Goal: Task Accomplishment & Management: Manage account settings

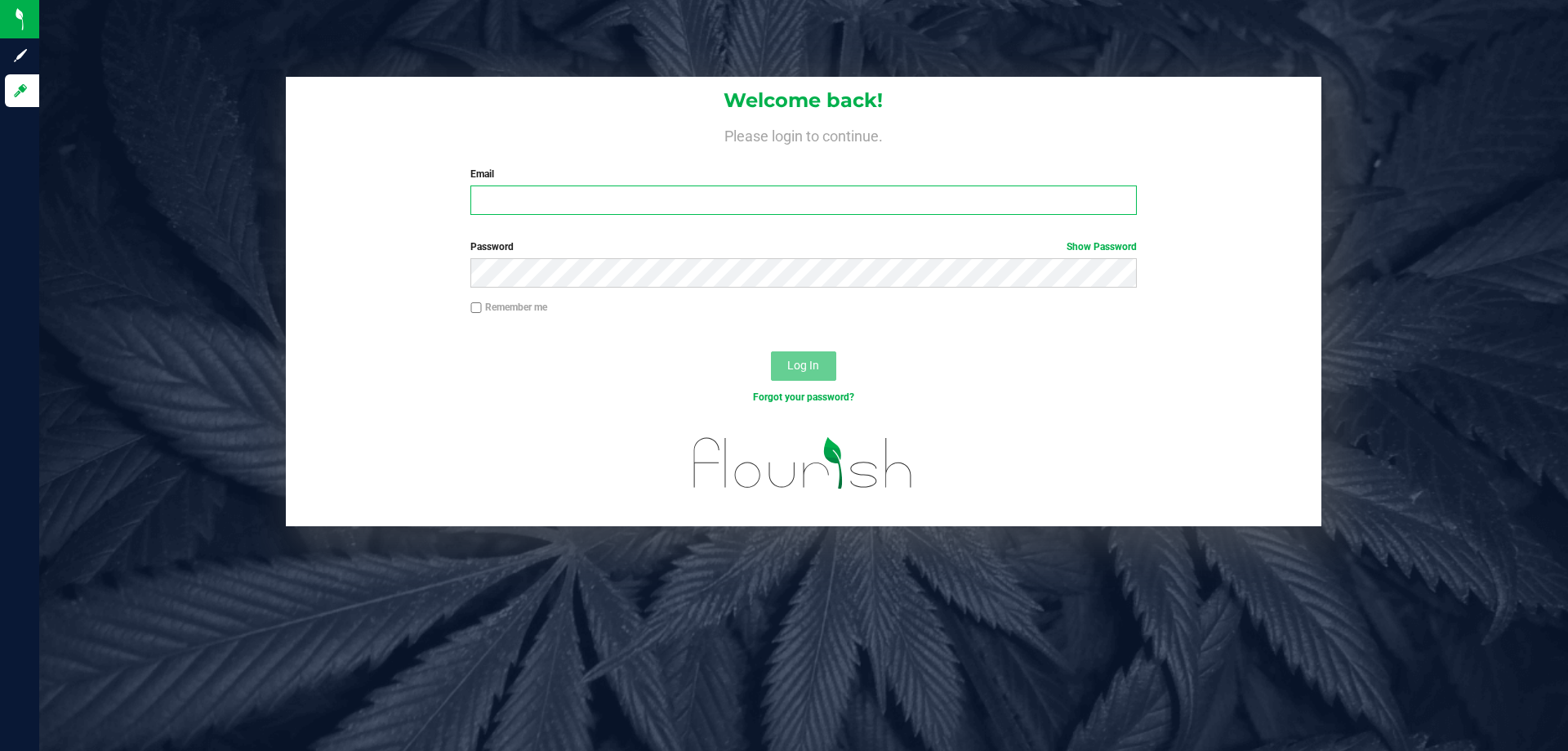
click at [496, 204] on input "Email" at bounding box center [803, 200] width 666 height 29
type input "[EMAIL_ADDRESS][DOMAIN_NAME]"
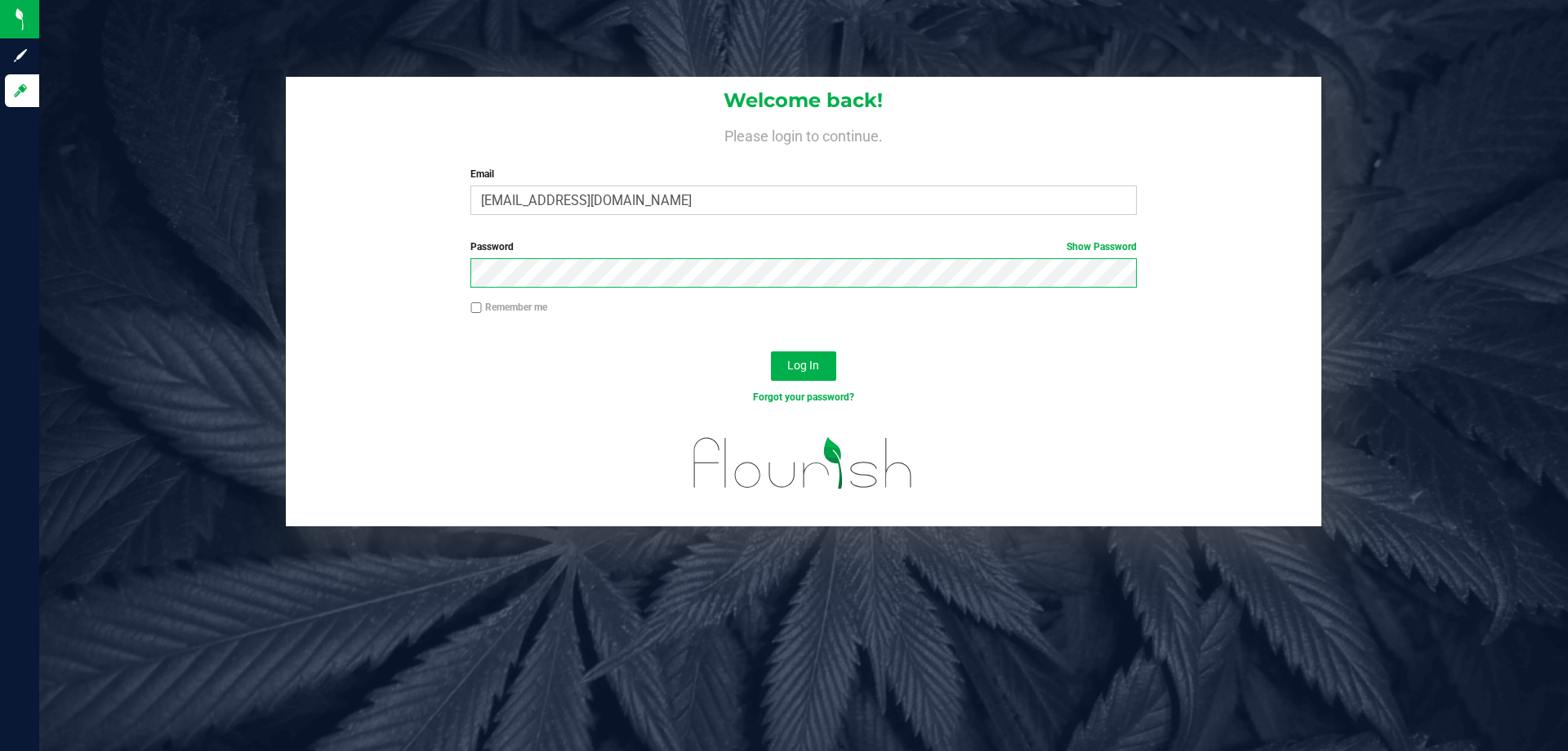
click at [771, 351] on button "Log In" at bounding box center [803, 365] width 65 height 29
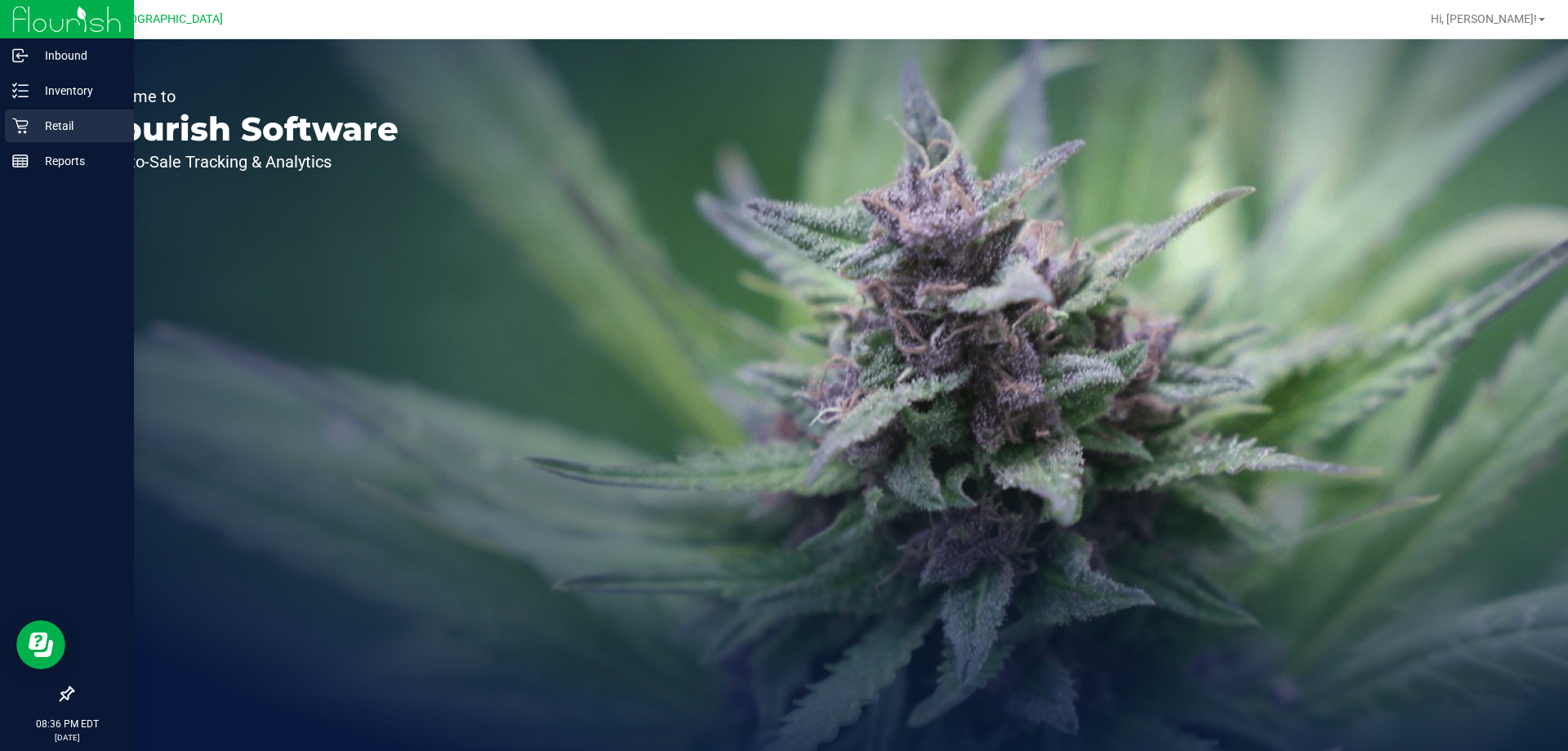
click at [15, 131] on icon at bounding box center [20, 125] width 16 height 16
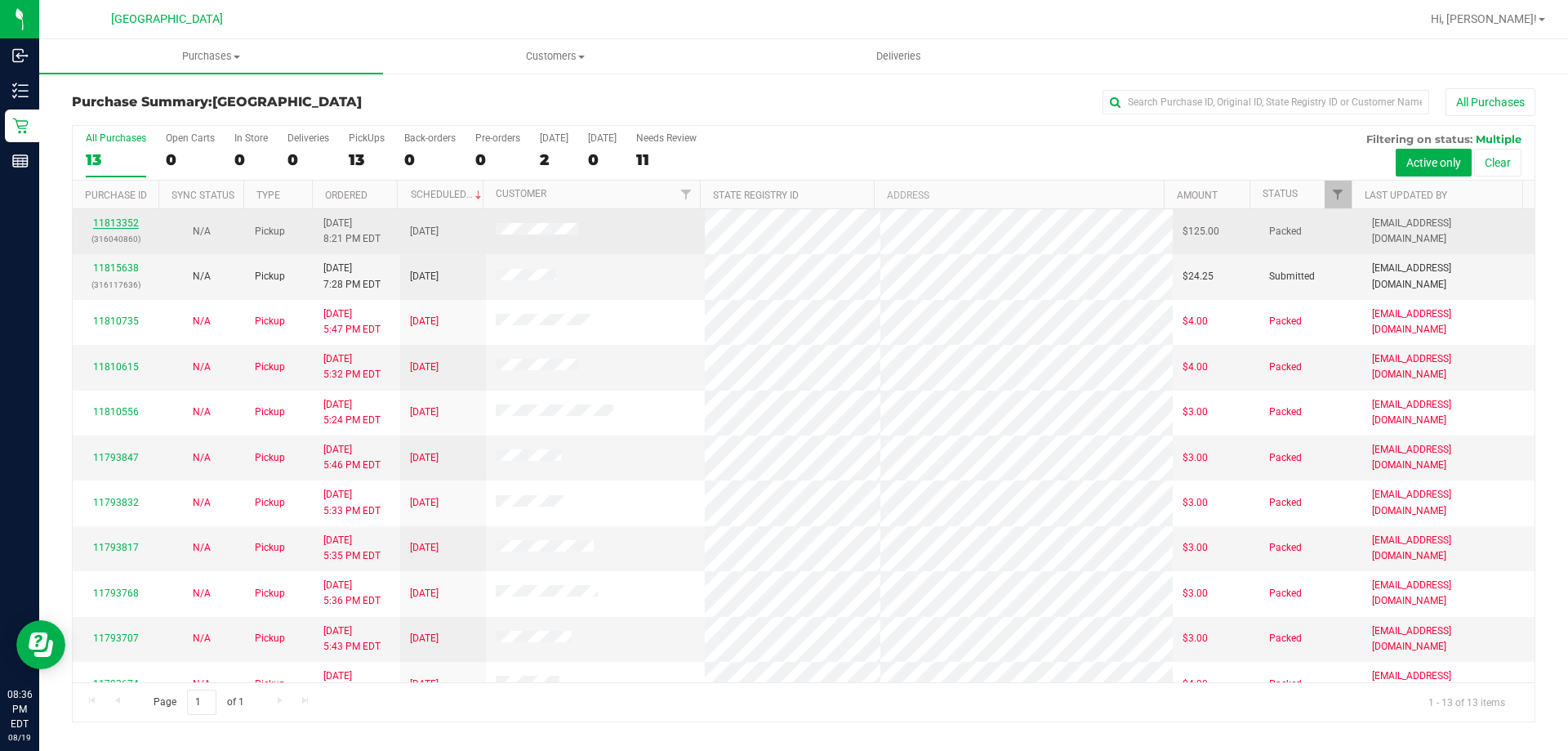
click at [104, 224] on link "11813352" at bounding box center [116, 223] width 46 height 11
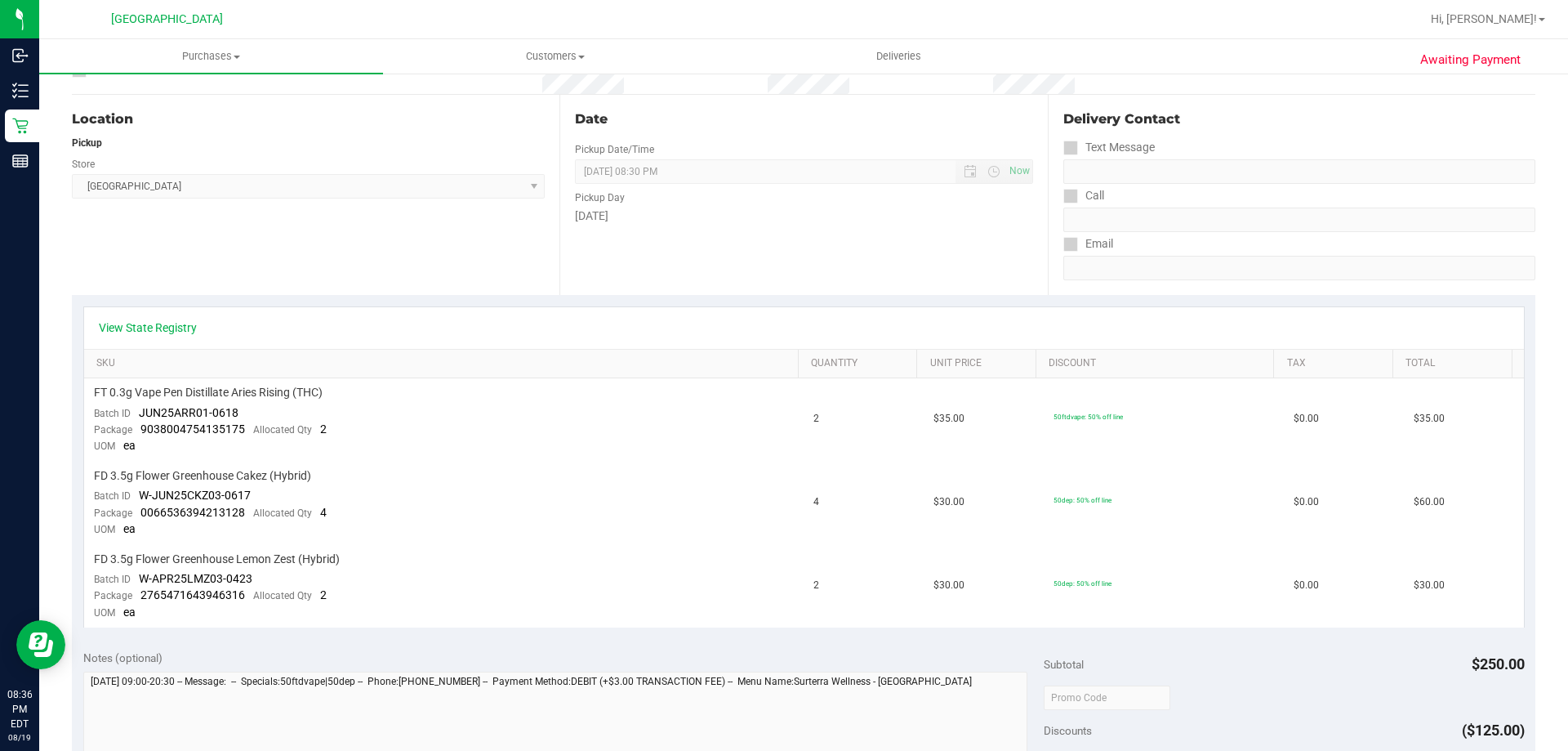
scroll to position [164, 0]
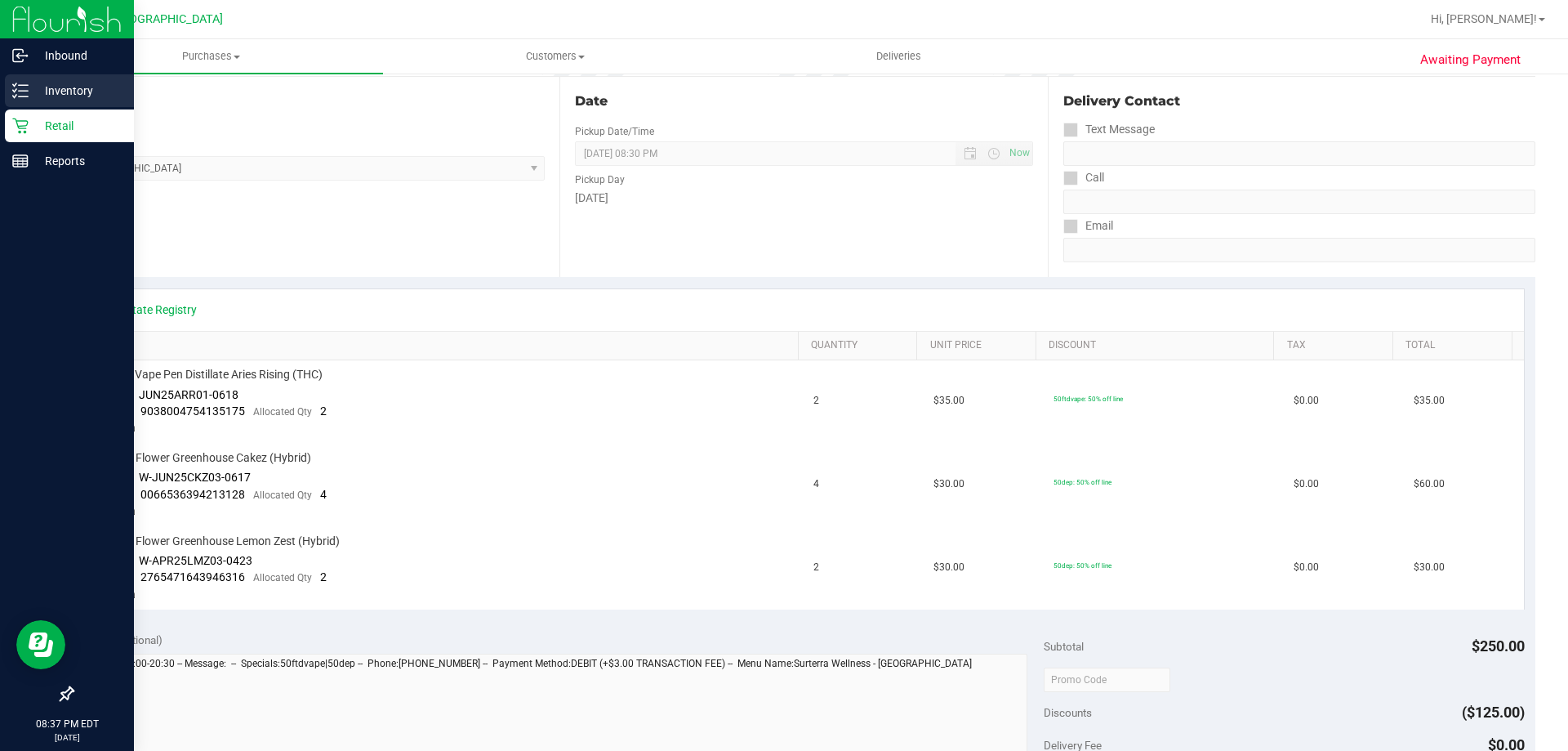
click at [40, 90] on p "Inventory" at bounding box center [77, 90] width 98 height 20
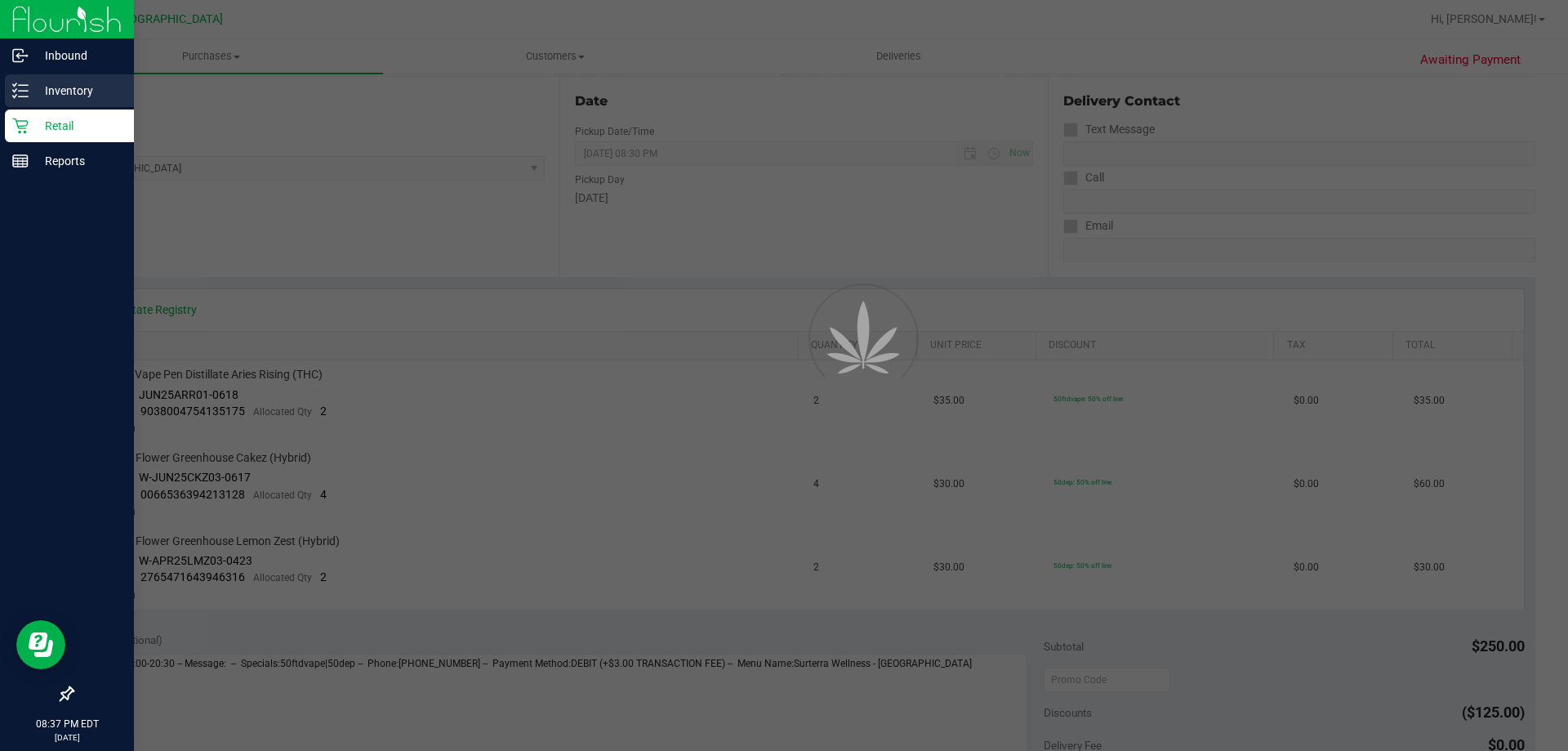
click at [31, 92] on p "Inventory" at bounding box center [77, 90] width 98 height 20
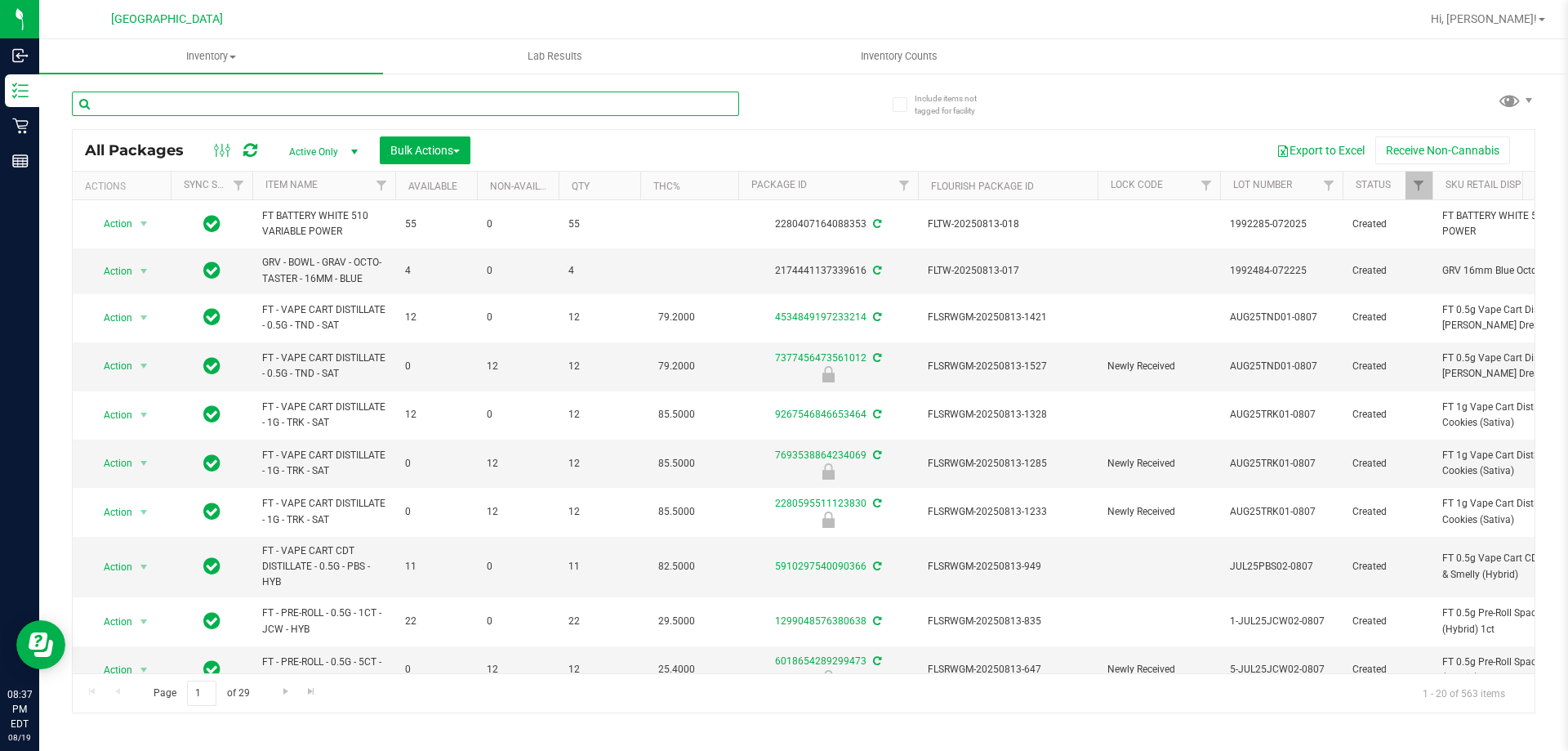
click at [239, 103] on input "text" at bounding box center [404, 104] width 667 height 24
type input "ckz"
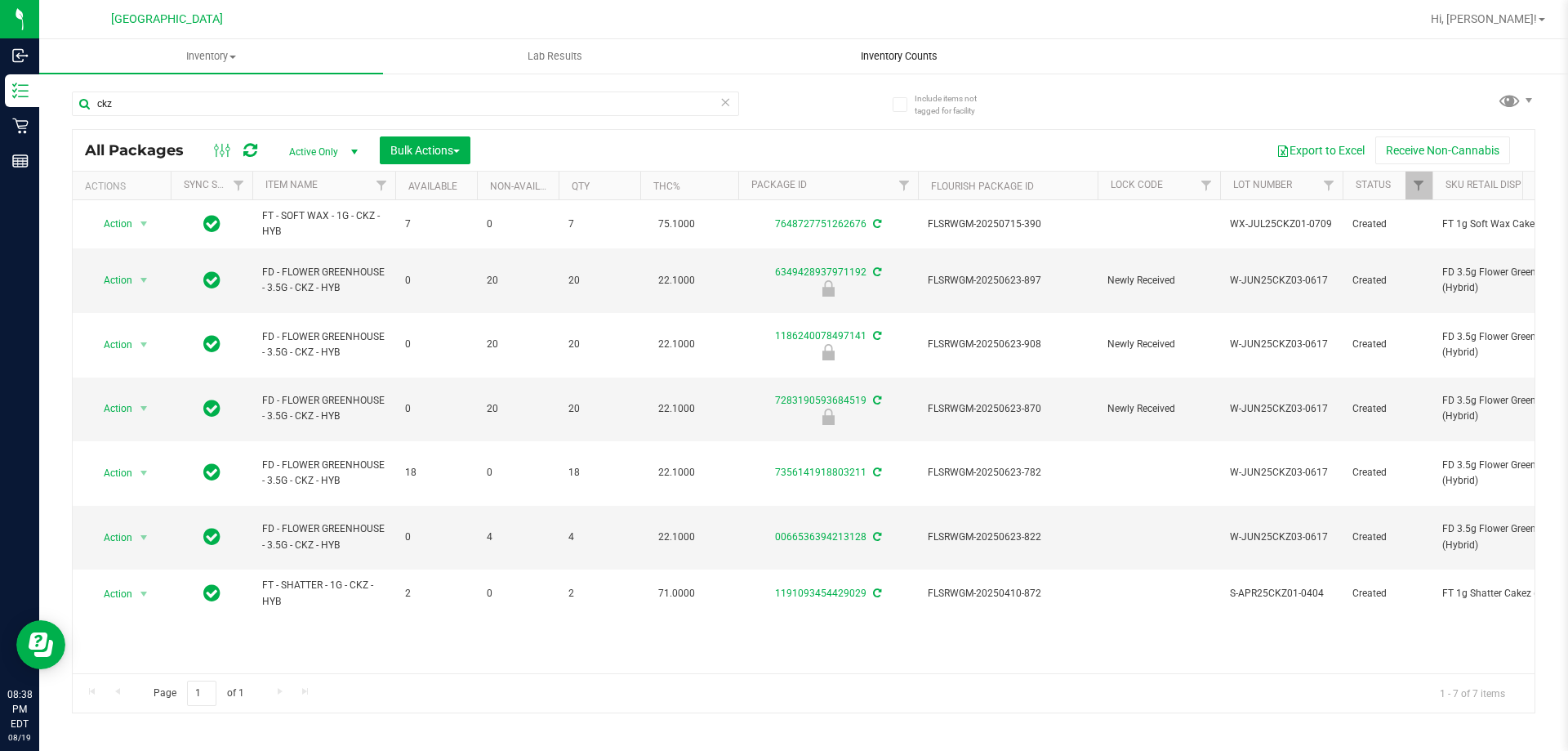
click at [865, 66] on uib-tab-heading "Inventory Counts" at bounding box center [899, 56] width 342 height 33
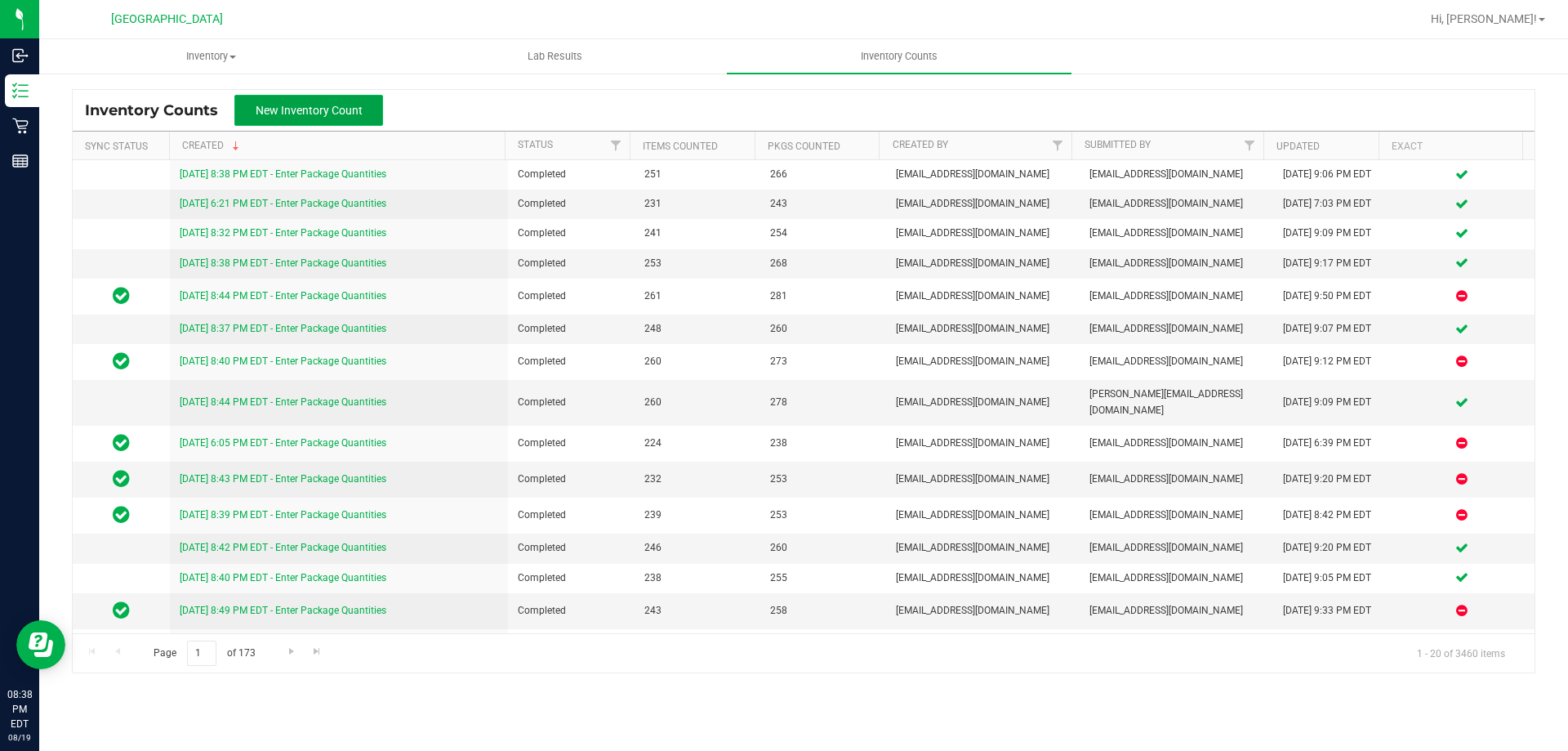
click at [325, 99] on button "New Inventory Count" at bounding box center [309, 110] width 149 height 31
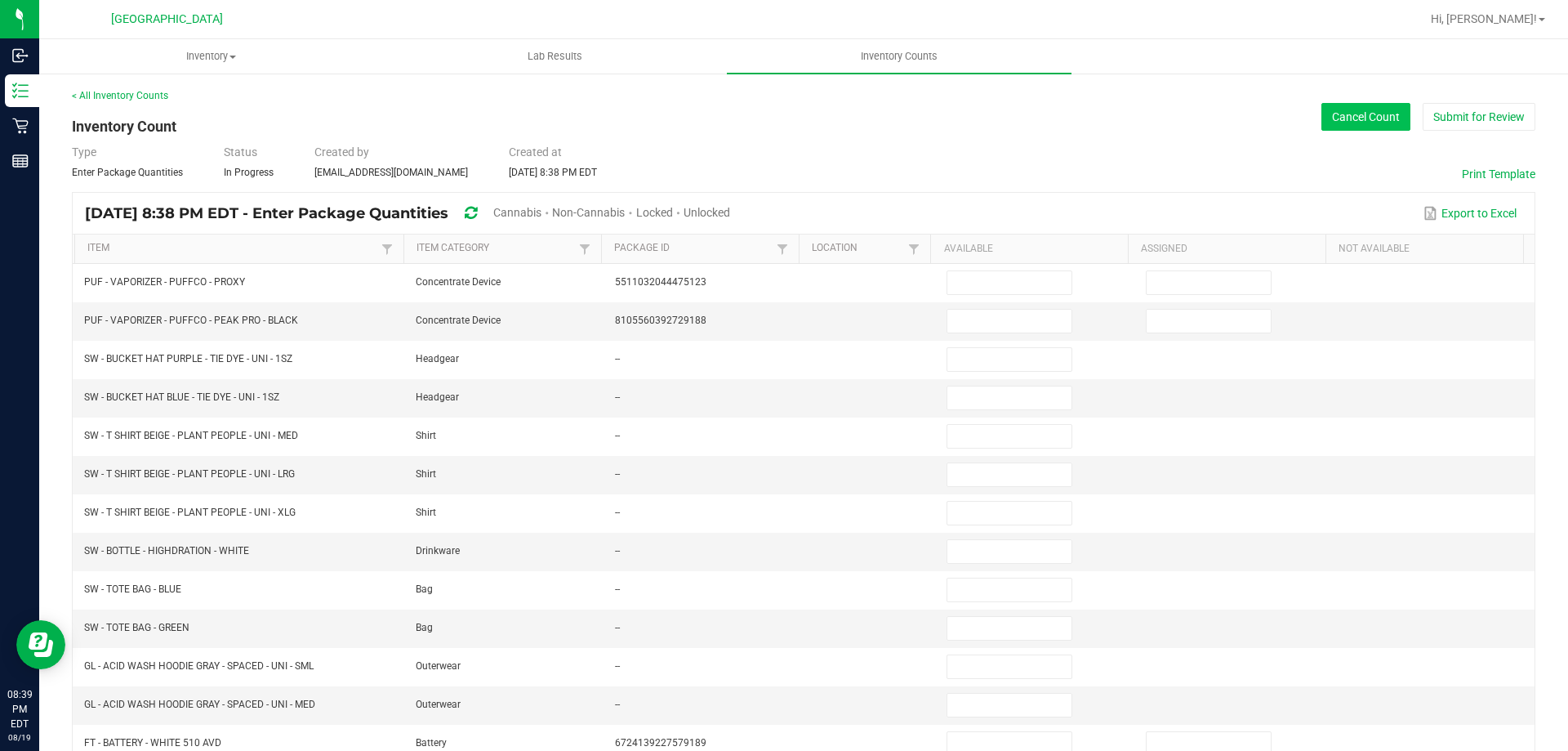
click at [1344, 123] on button "Cancel Count" at bounding box center [1366, 117] width 89 height 28
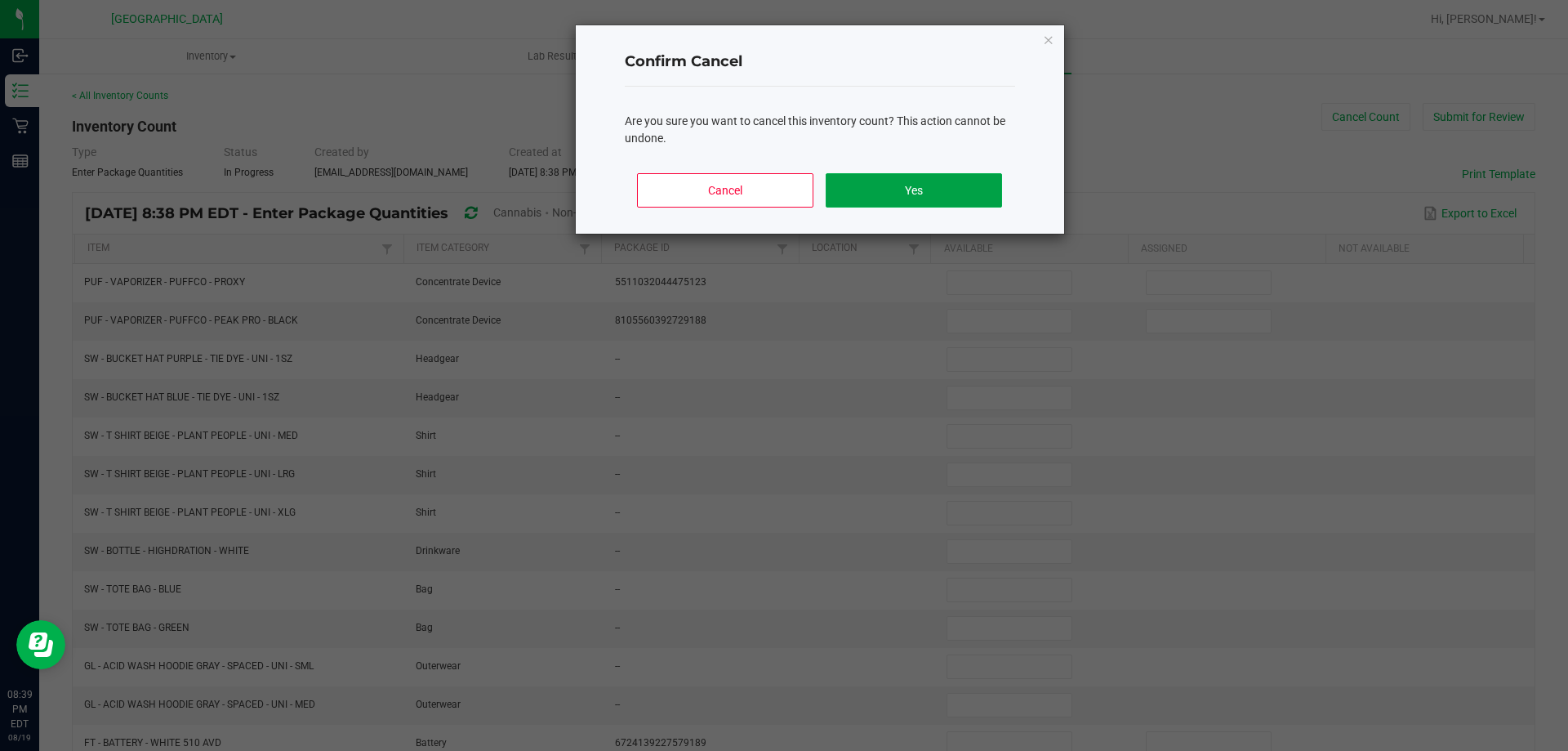
click at [845, 192] on button "Yes" at bounding box center [913, 190] width 176 height 34
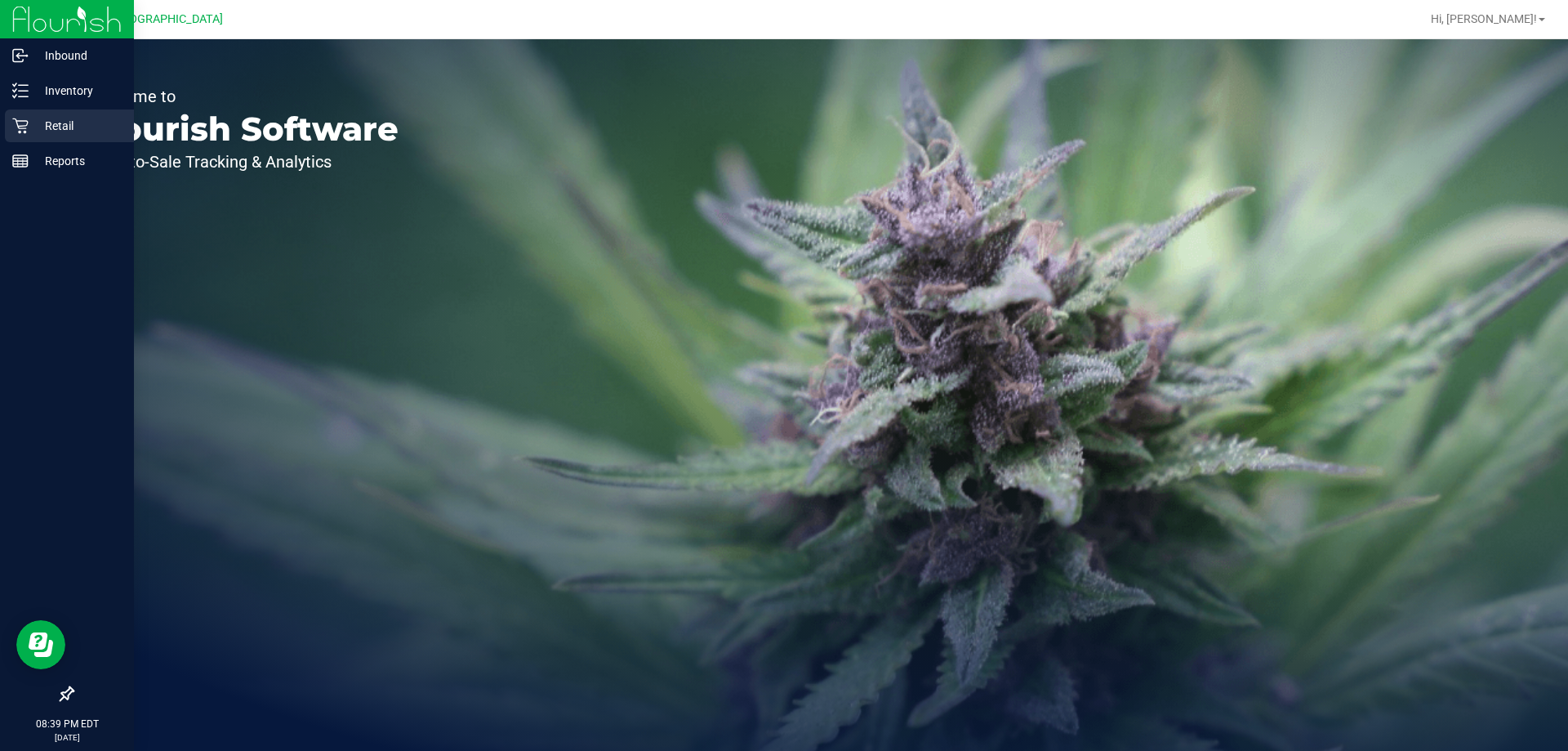
click at [77, 120] on p "Retail" at bounding box center [77, 125] width 98 height 20
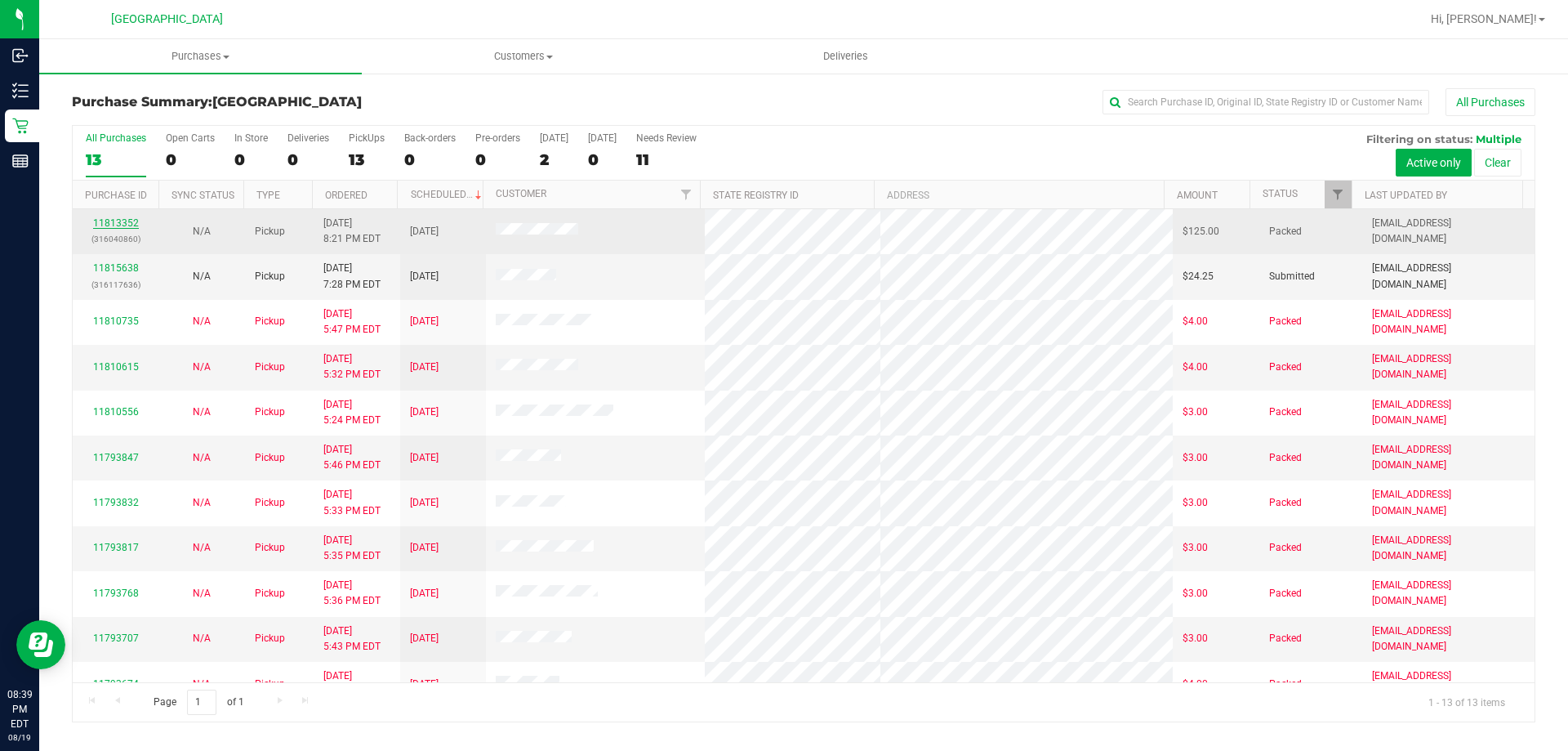
click at [113, 226] on link "11813352" at bounding box center [116, 223] width 46 height 11
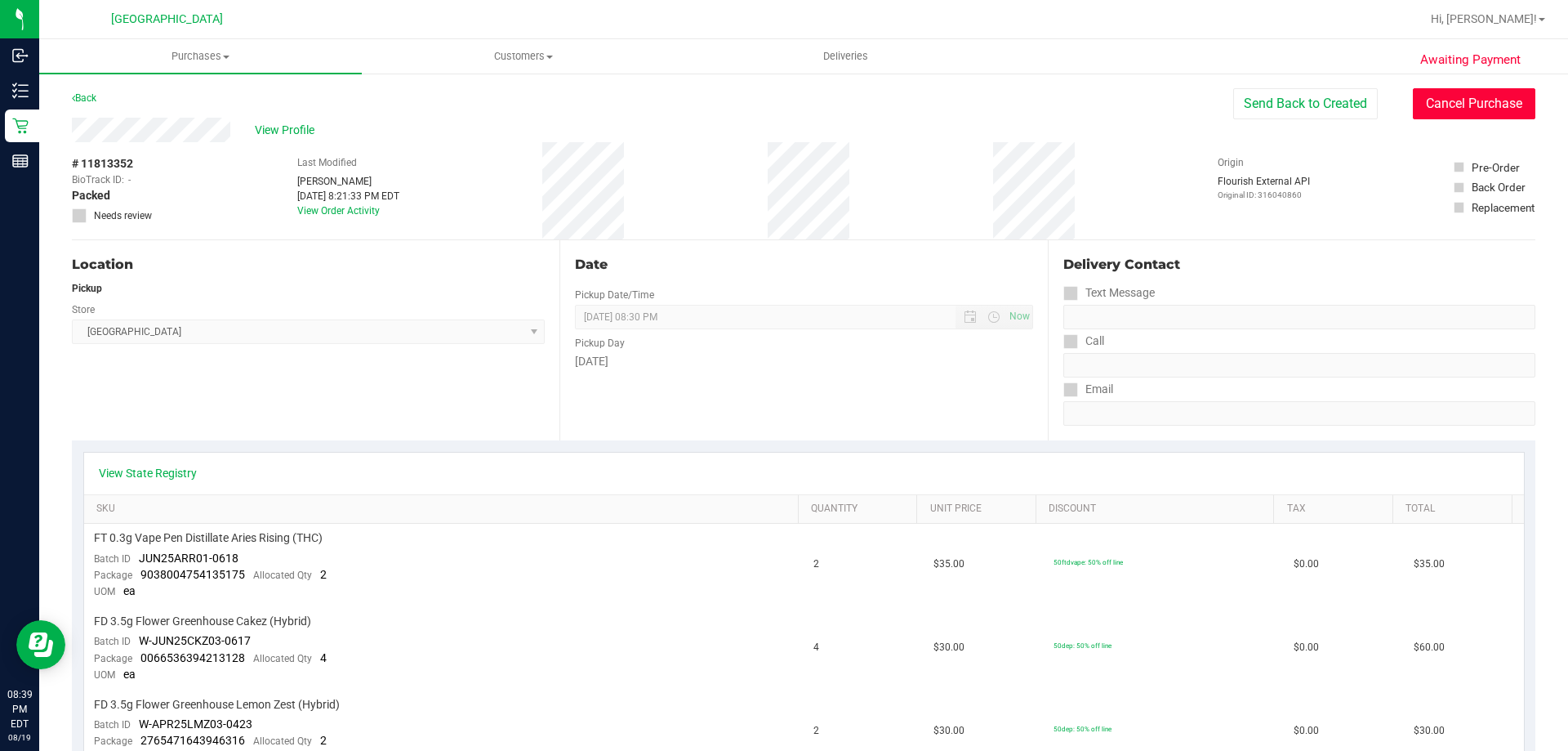
click at [1461, 105] on button "Cancel Purchase" at bounding box center [1474, 104] width 122 height 31
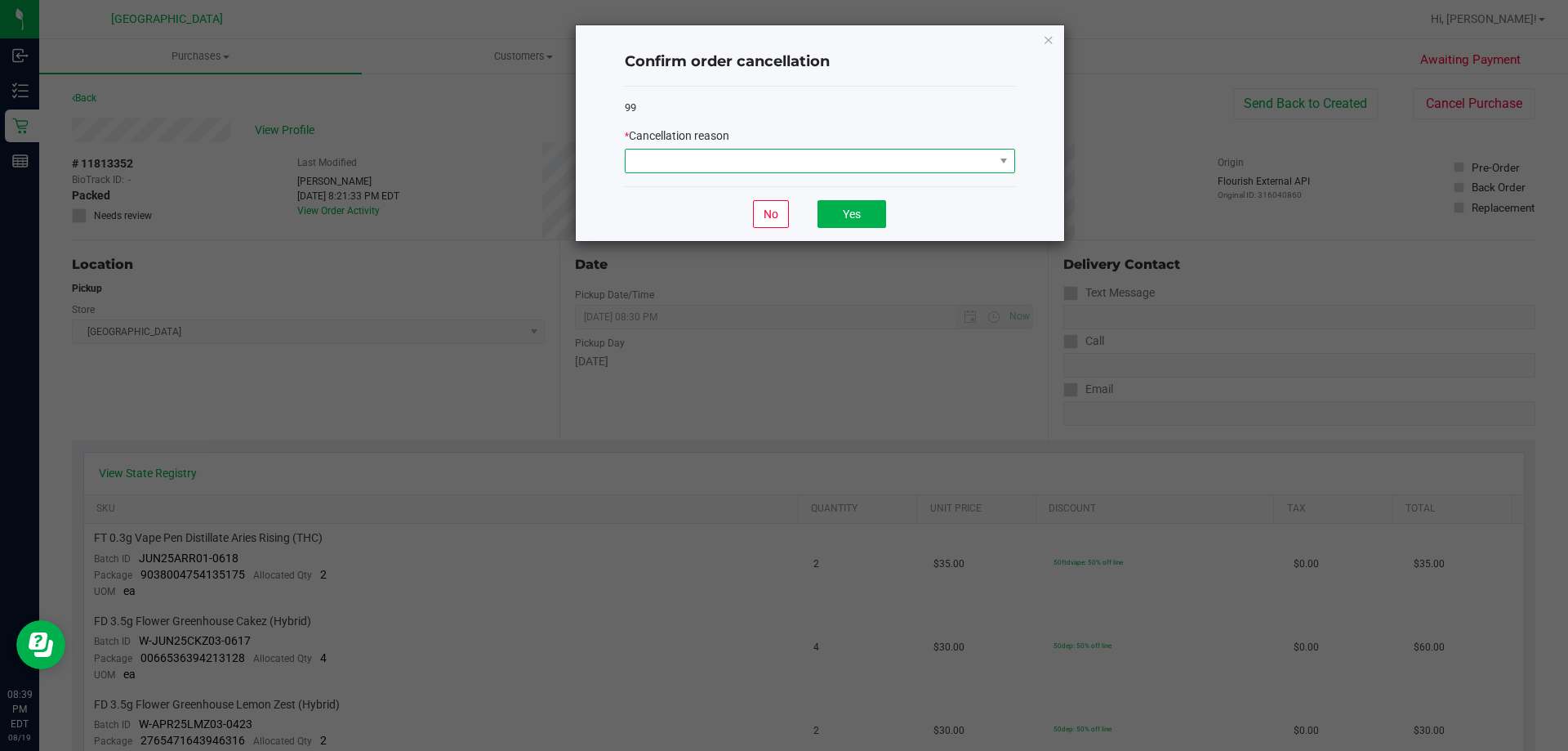
click at [942, 158] on span at bounding box center [810, 161] width 369 height 23
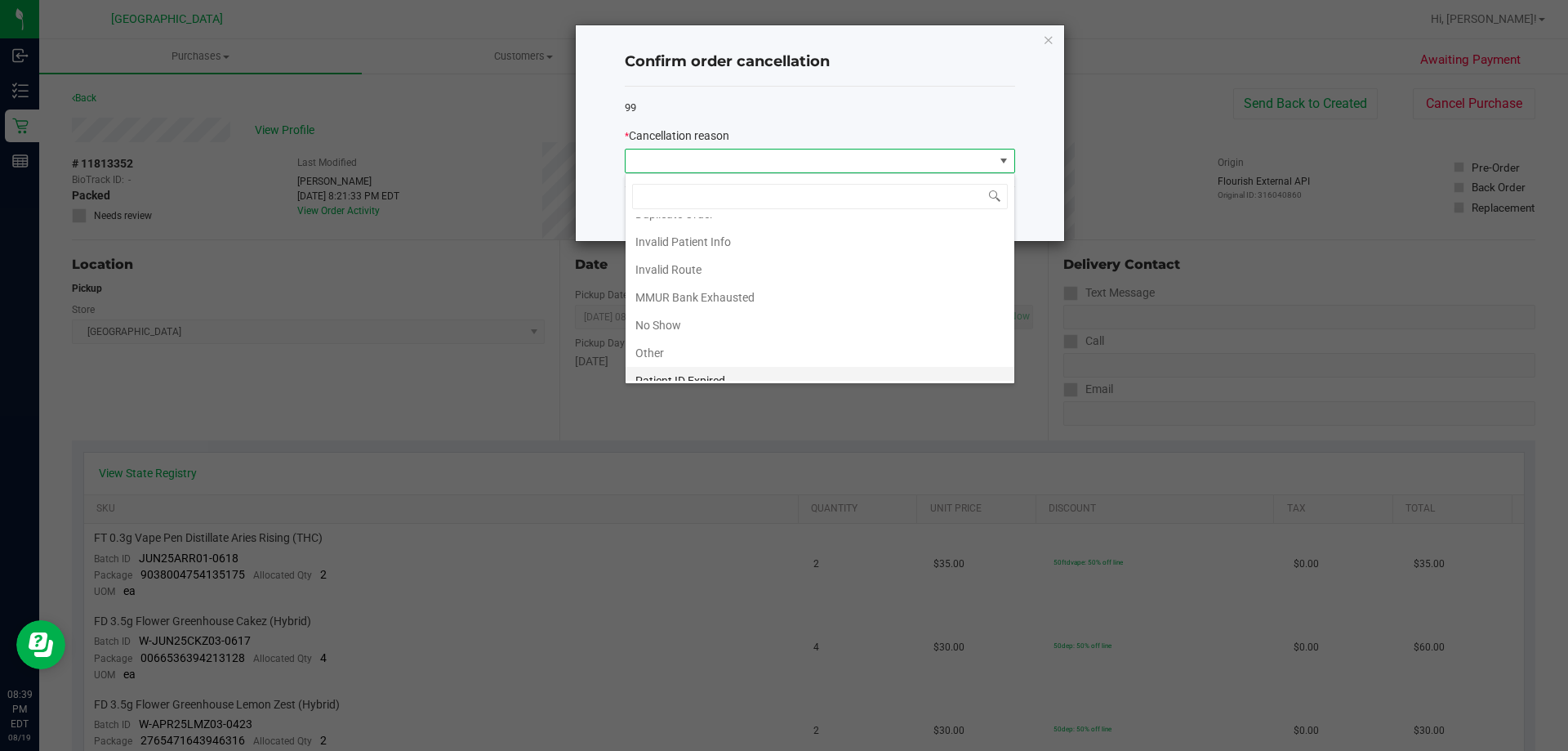
scroll to position [87, 0]
click at [687, 284] on li "No Show" at bounding box center [819, 284] width 388 height 28
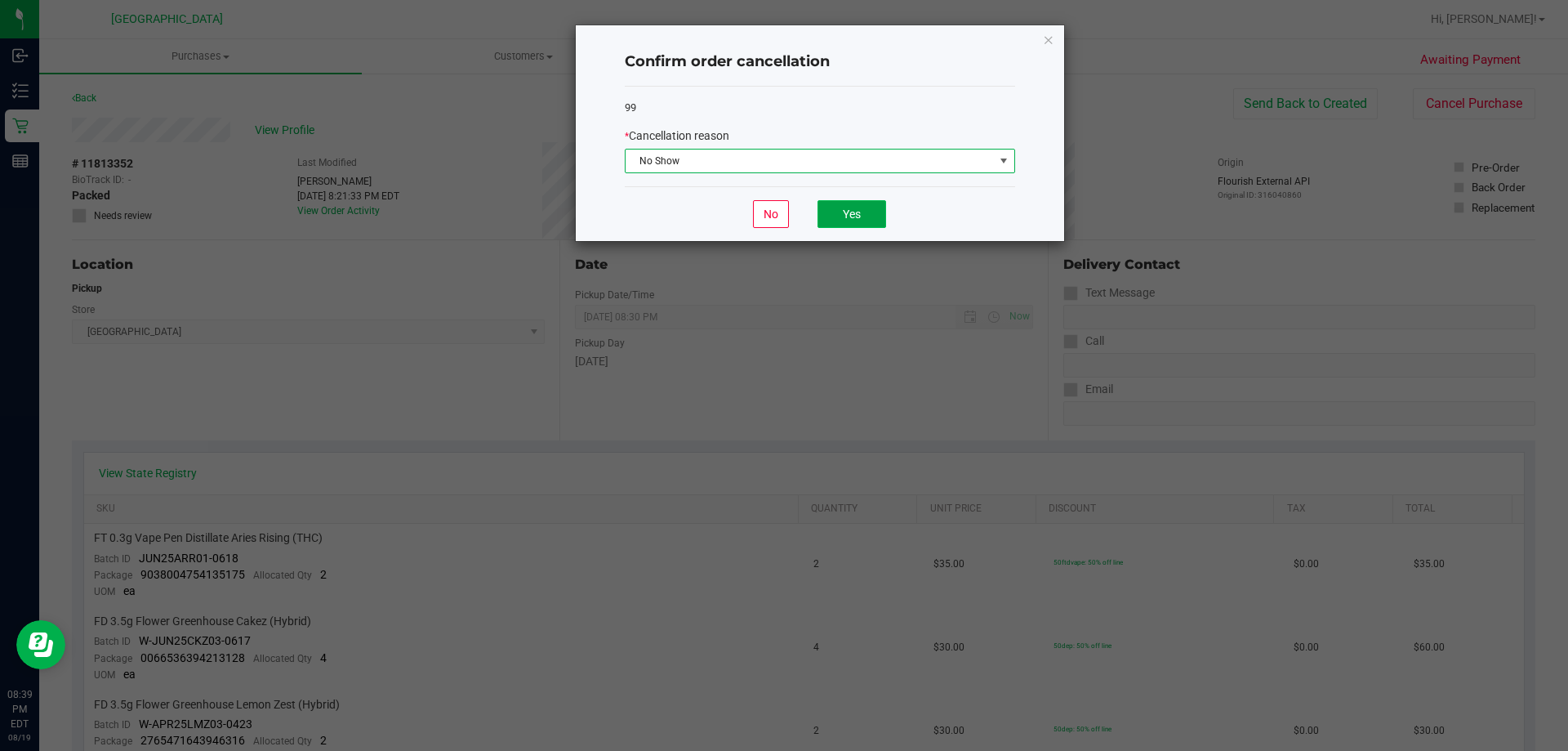
click at [853, 208] on button "Yes" at bounding box center [851, 215] width 69 height 28
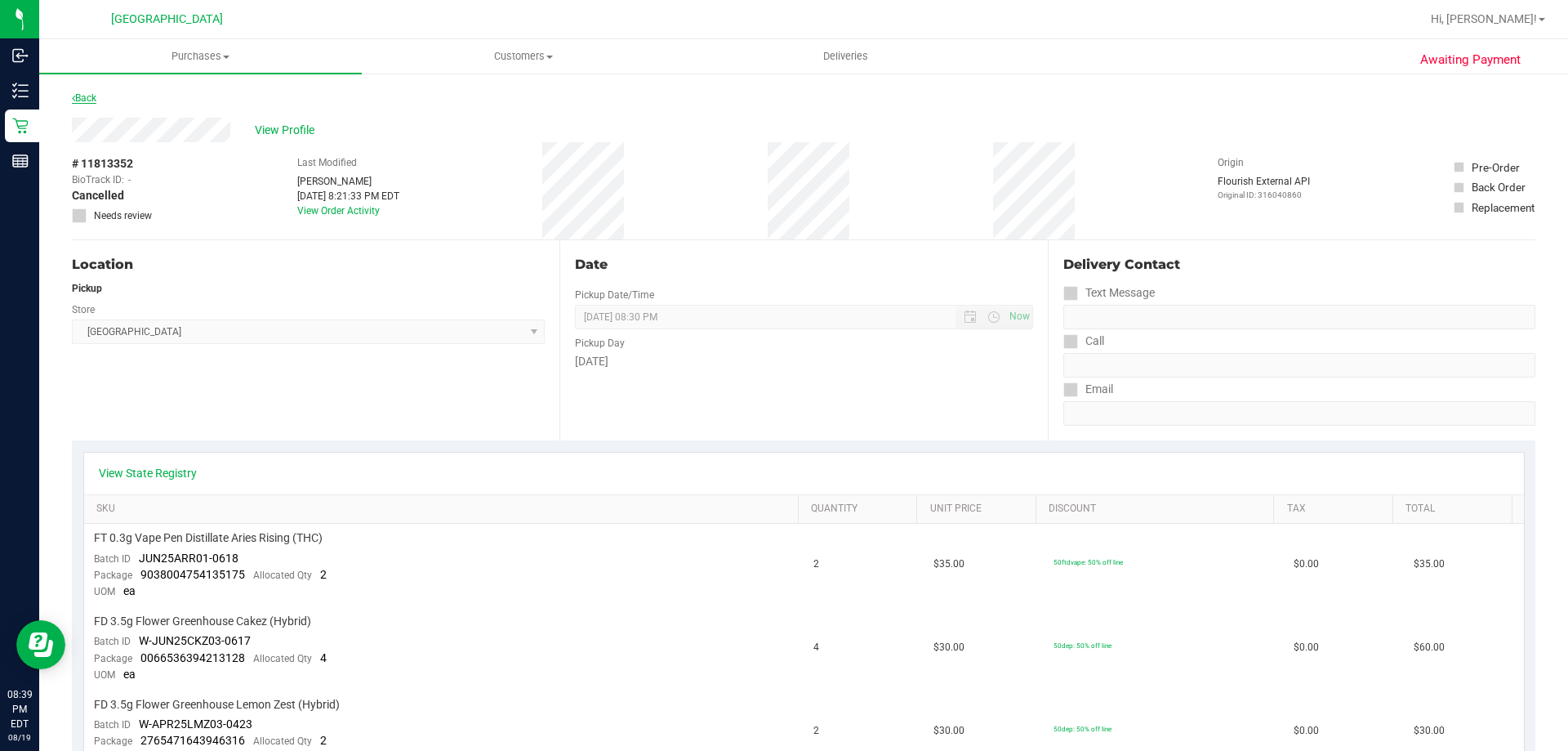
click at [96, 96] on link "Back" at bounding box center [84, 98] width 24 height 11
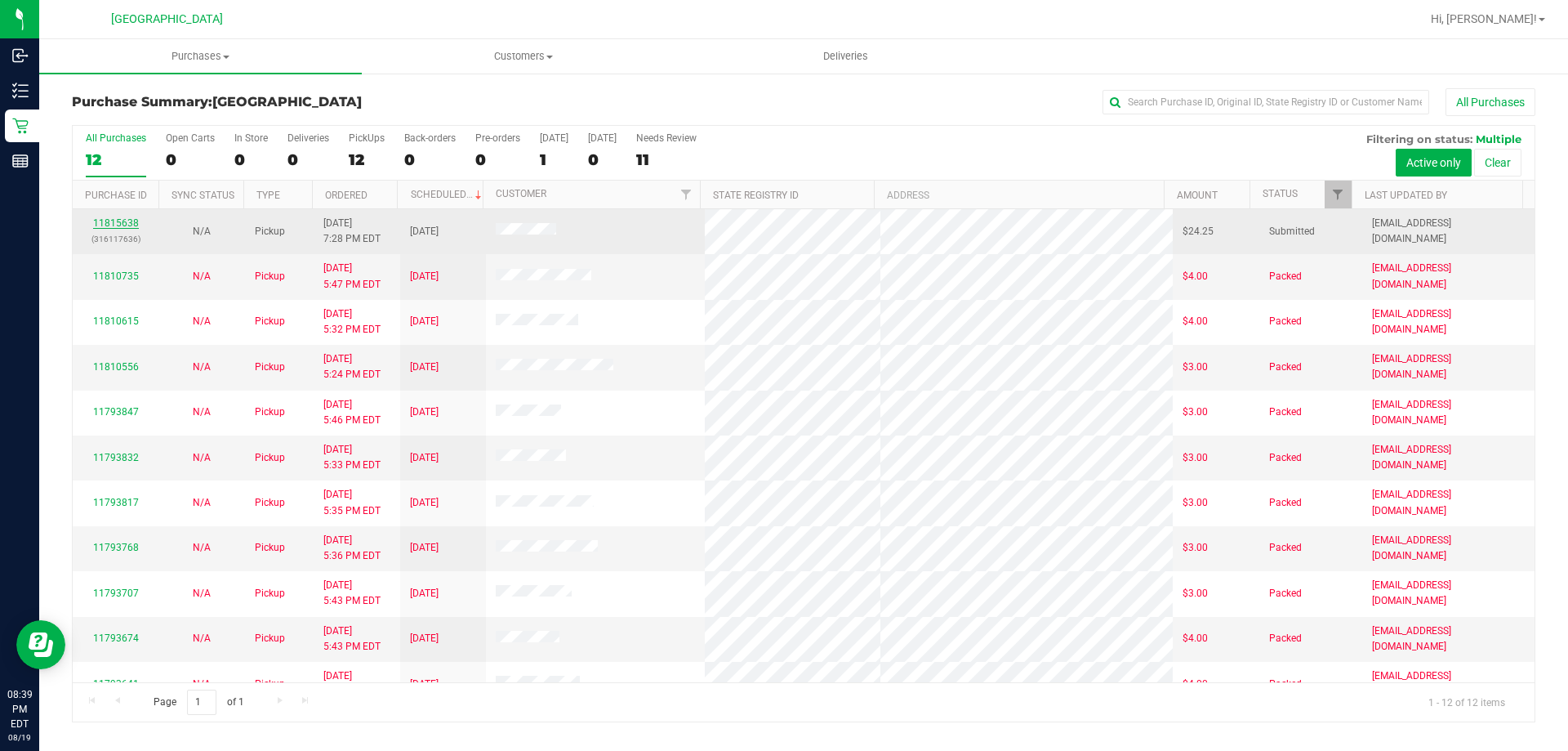
click at [115, 228] on link "11815638" at bounding box center [116, 223] width 46 height 11
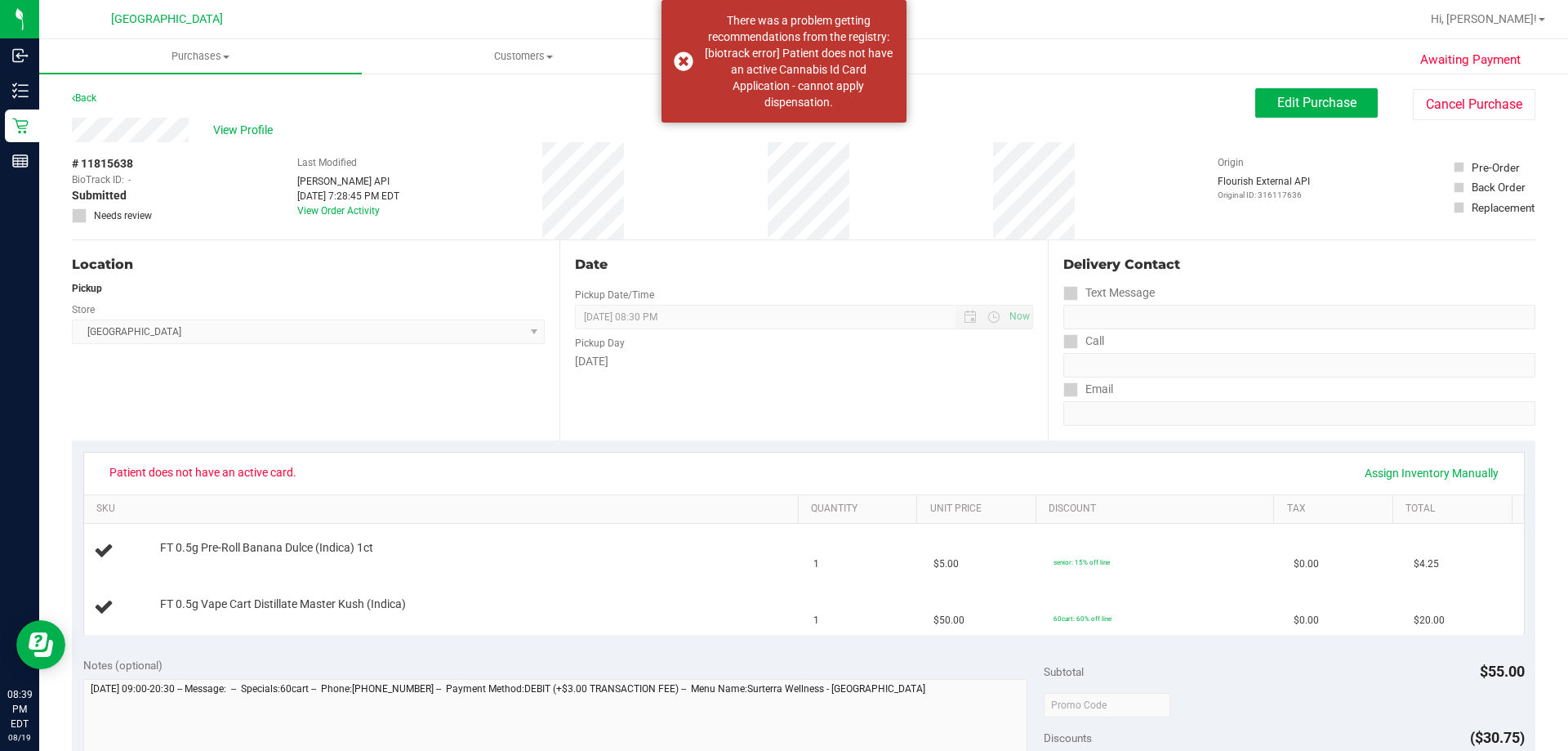
click at [1479, 60] on span "Awaiting Payment" at bounding box center [1470, 60] width 101 height 19
click at [1454, 101] on button "Cancel Purchase" at bounding box center [1474, 104] width 122 height 31
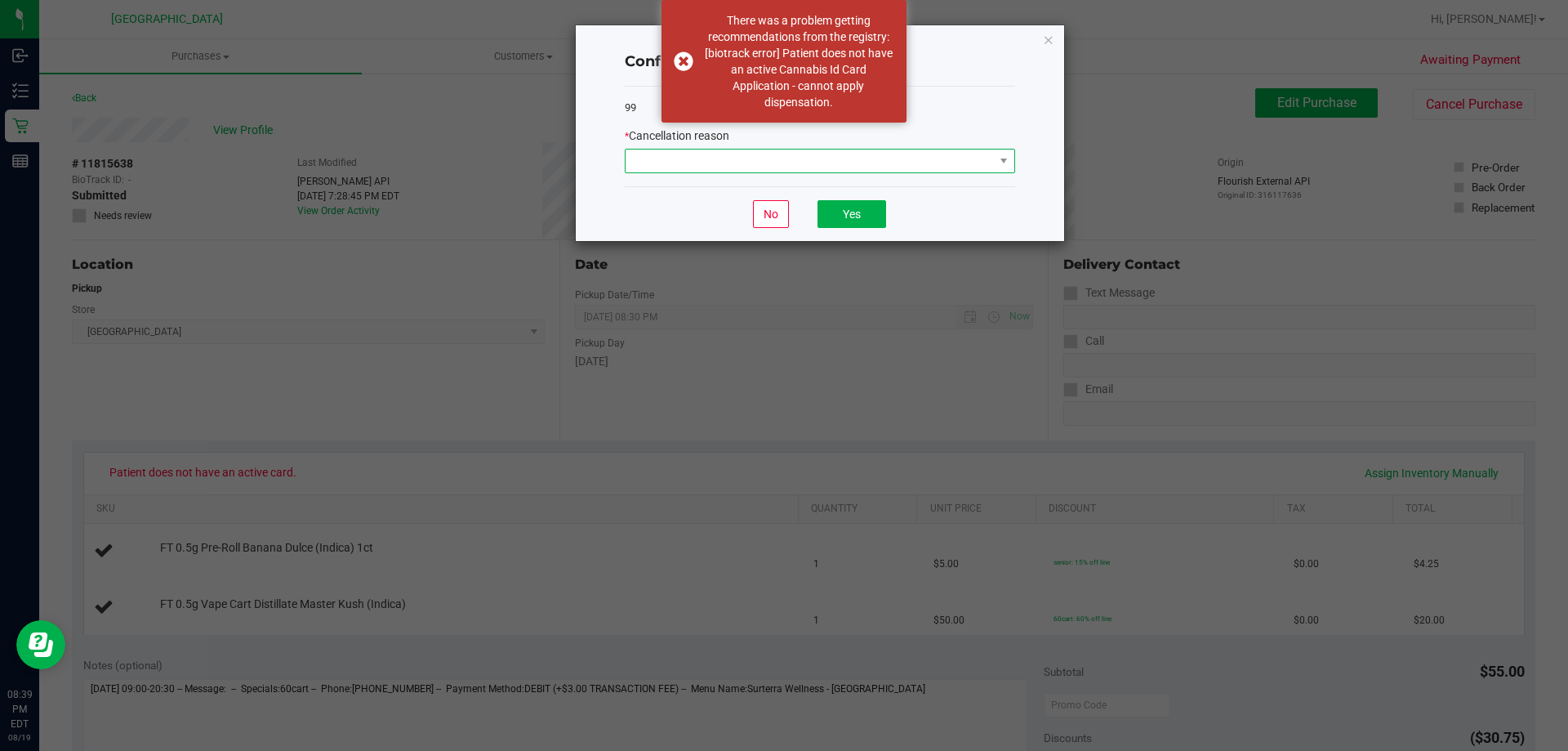
click at [925, 152] on span at bounding box center [810, 161] width 369 height 23
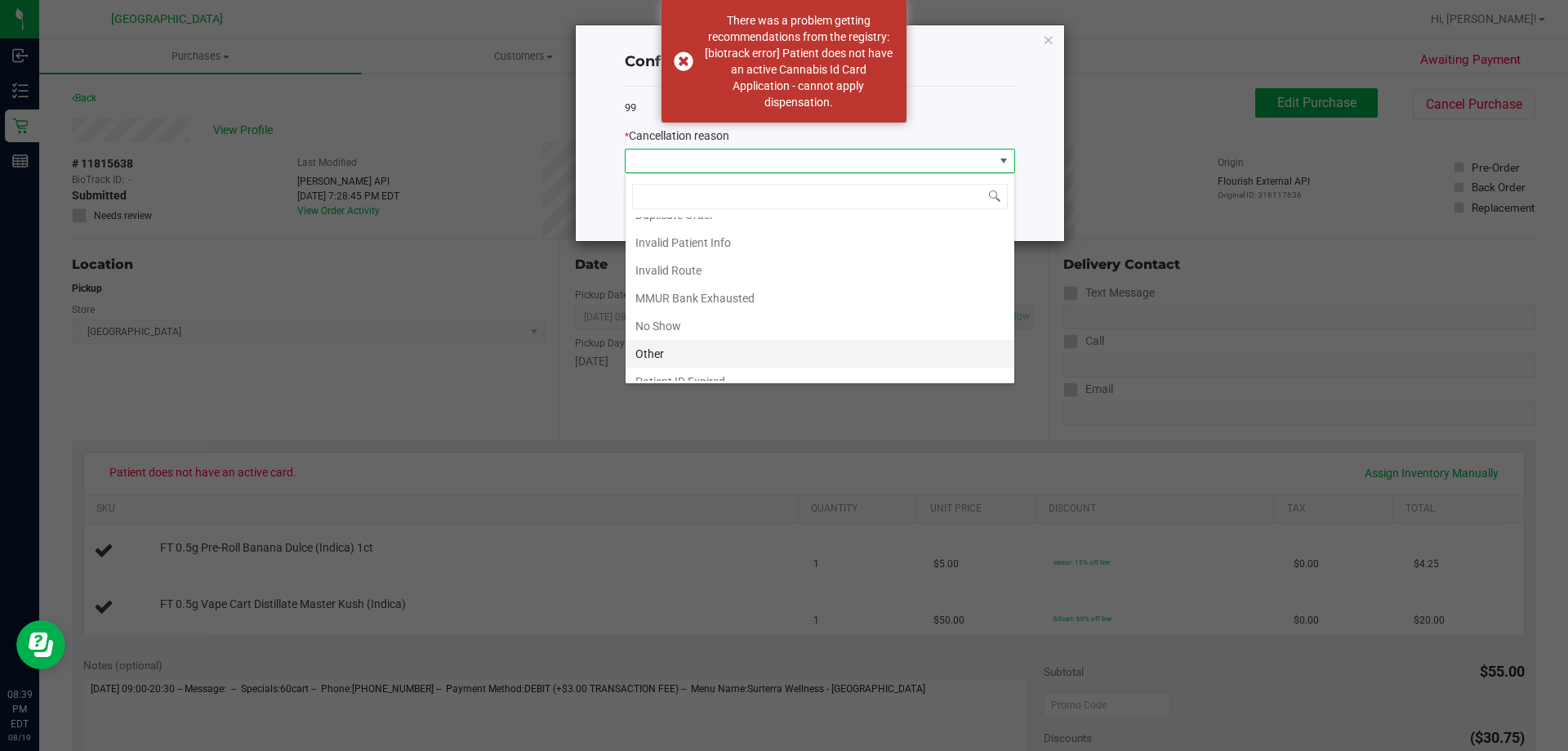
scroll to position [87, 0]
click at [667, 276] on li "No Show" at bounding box center [819, 284] width 388 height 28
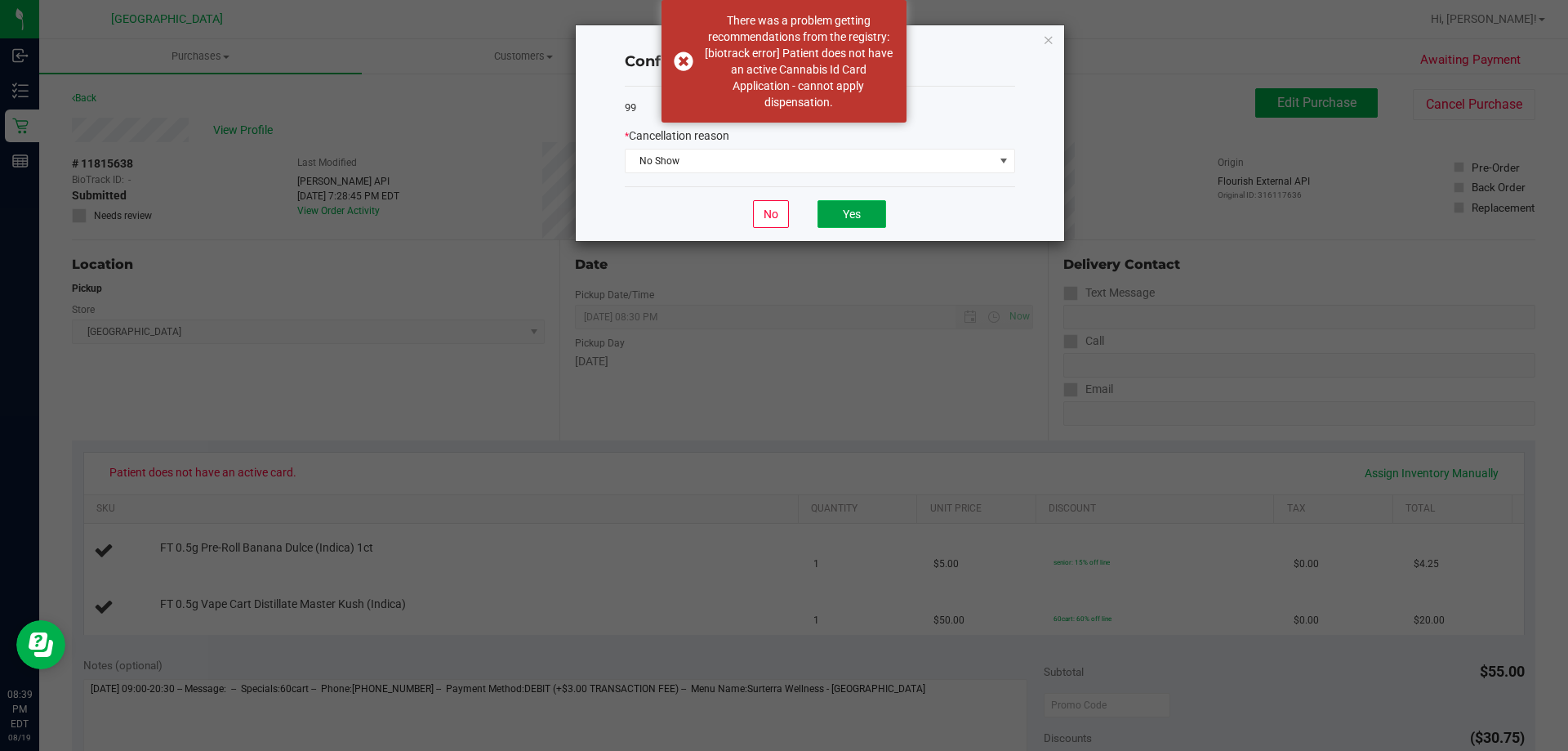
click at [857, 220] on button "Yes" at bounding box center [851, 215] width 69 height 28
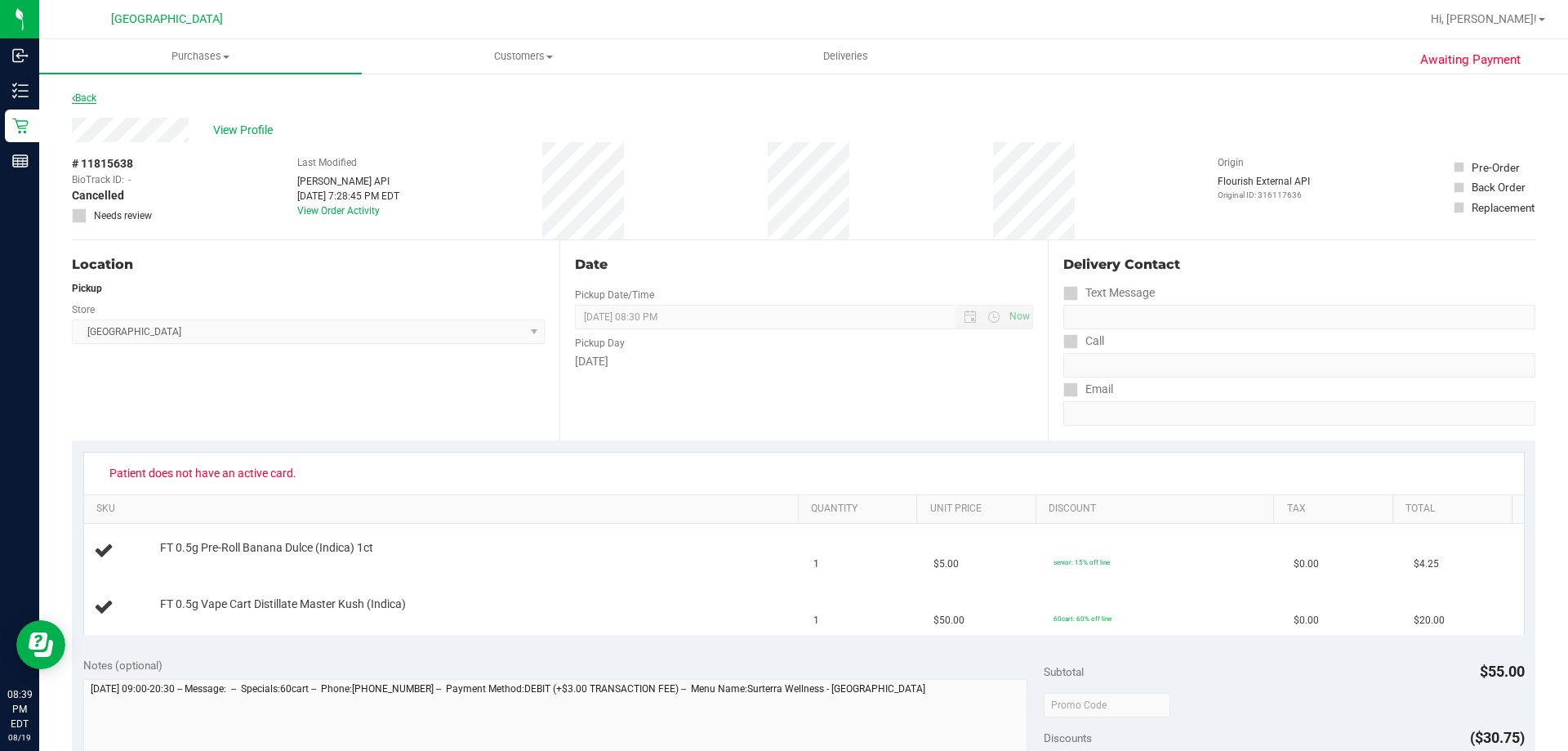
click at [84, 95] on link "Back" at bounding box center [84, 98] width 24 height 11
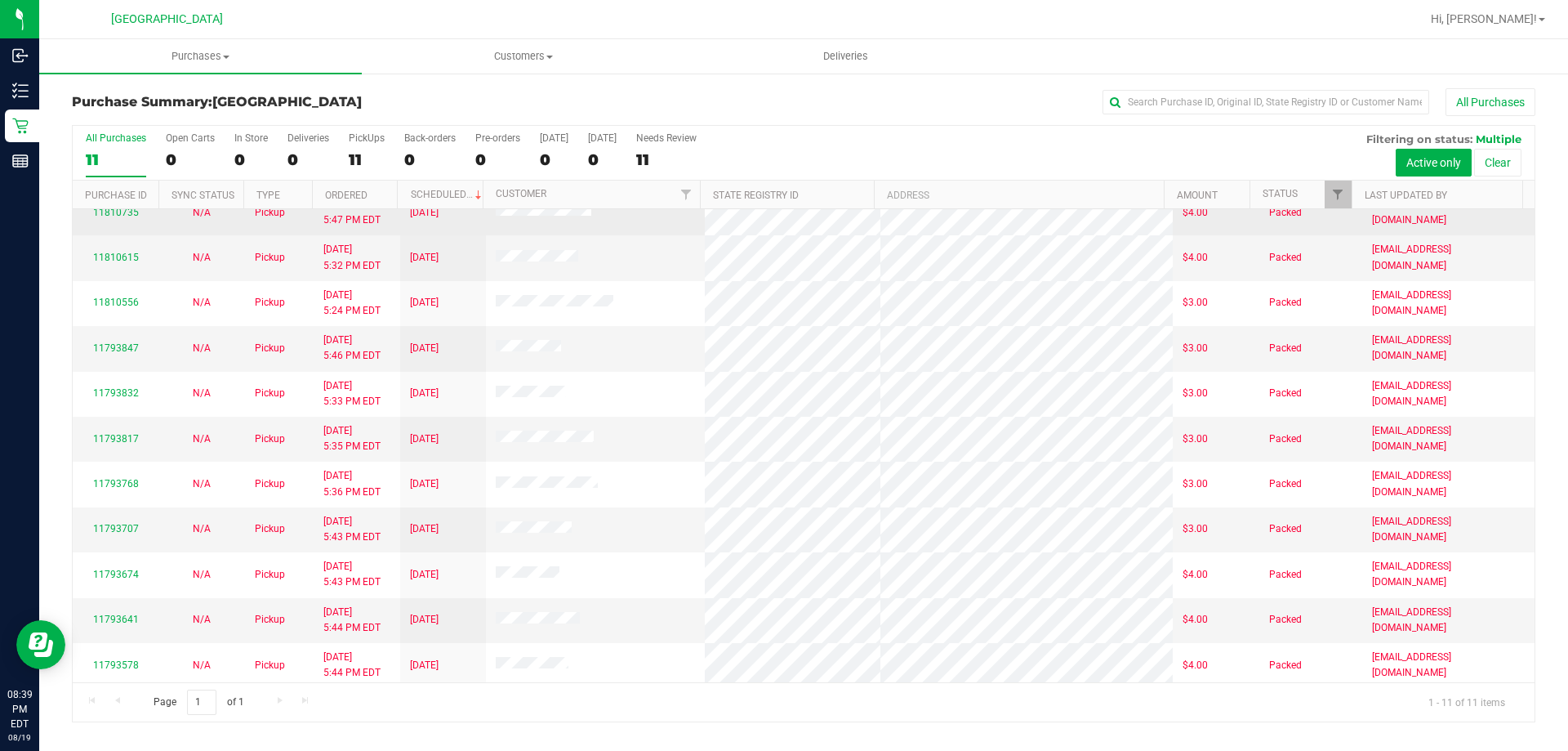
scroll to position [24, 0]
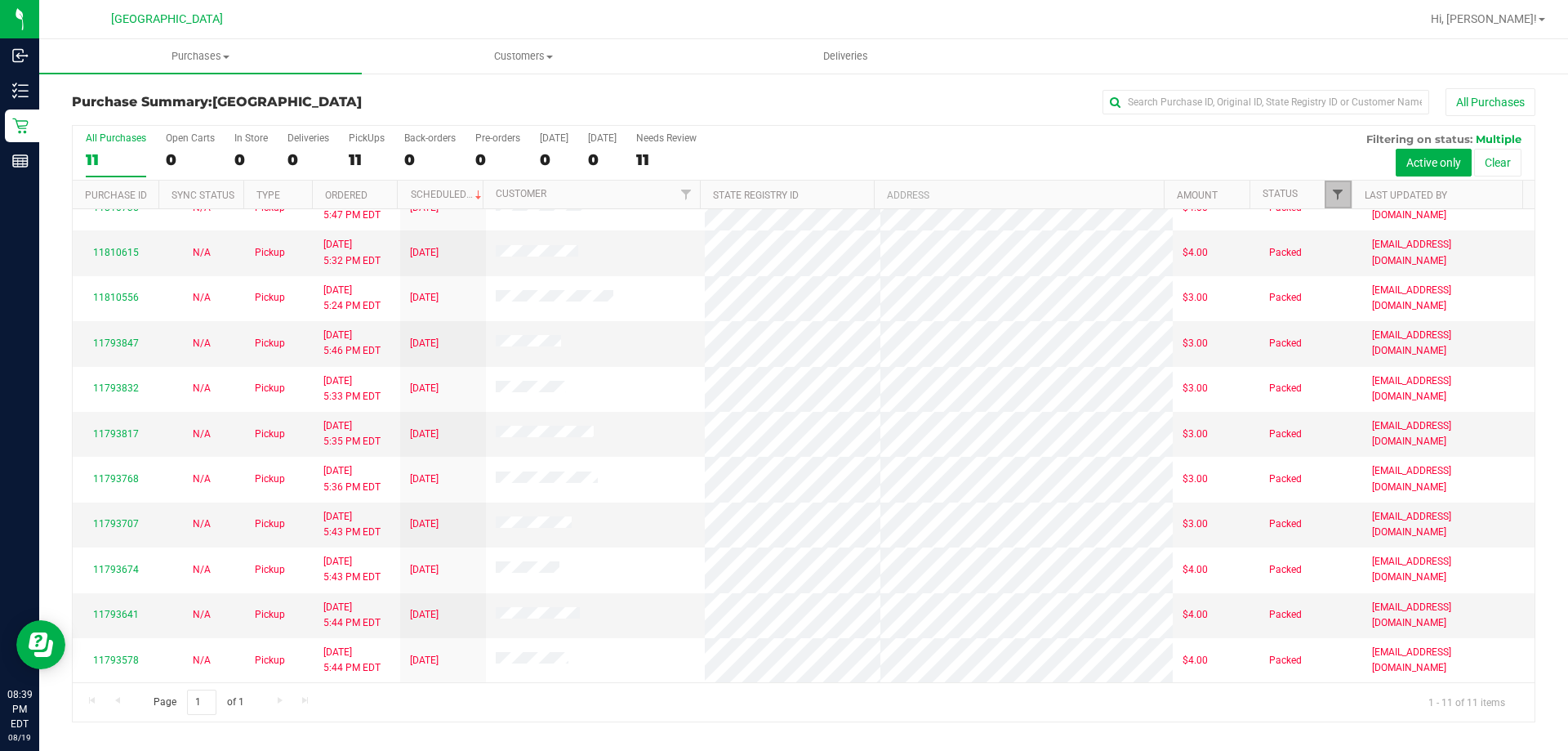
click at [1332, 195] on span "Filter" at bounding box center [1338, 195] width 13 height 13
click at [1043, 141] on div "All Purchases 11 Open Carts 0 In Store 0 Deliveries 0 PickUps 11 Back-orders 0 …" at bounding box center [803, 153] width 1462 height 55
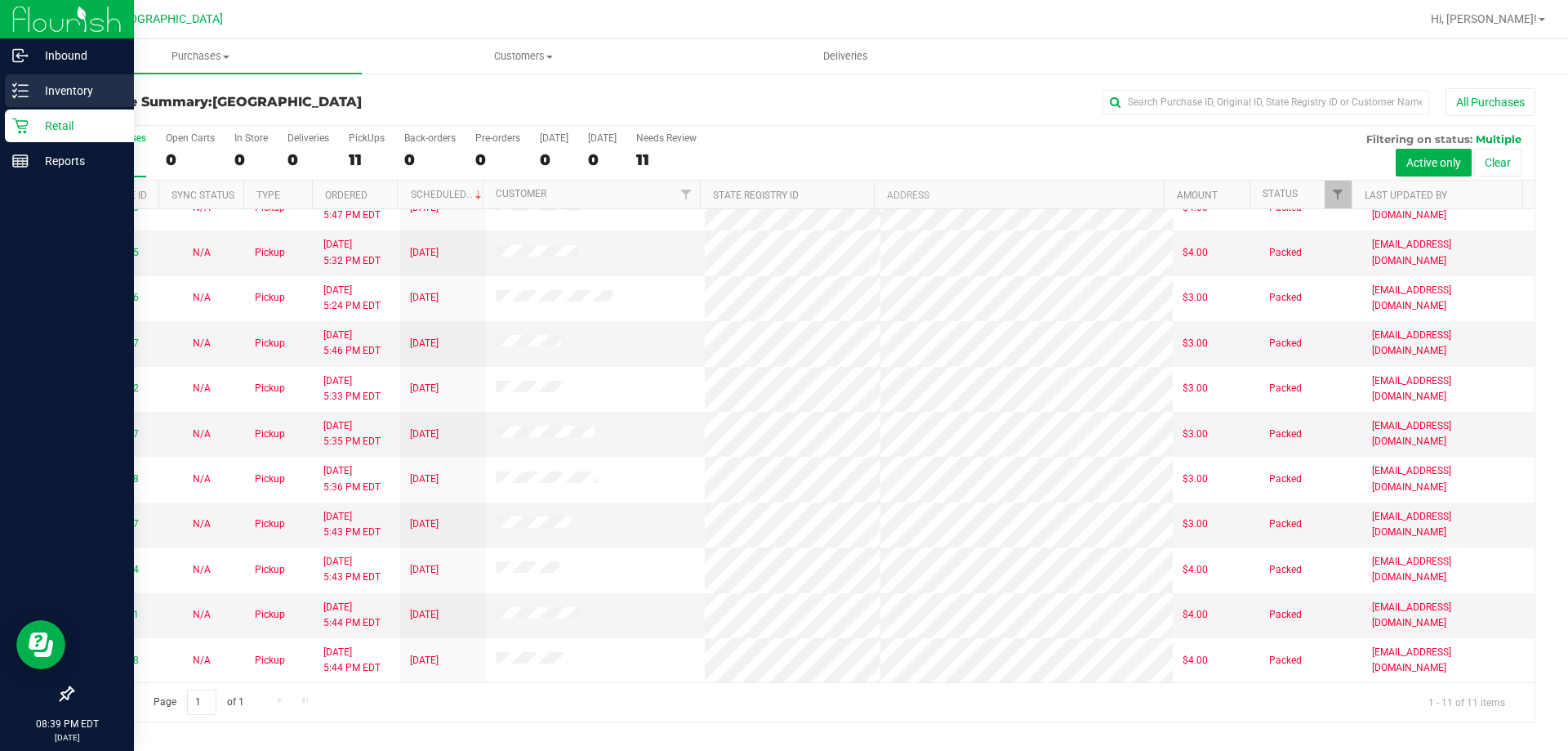
click at [35, 84] on p "Inventory" at bounding box center [77, 90] width 98 height 20
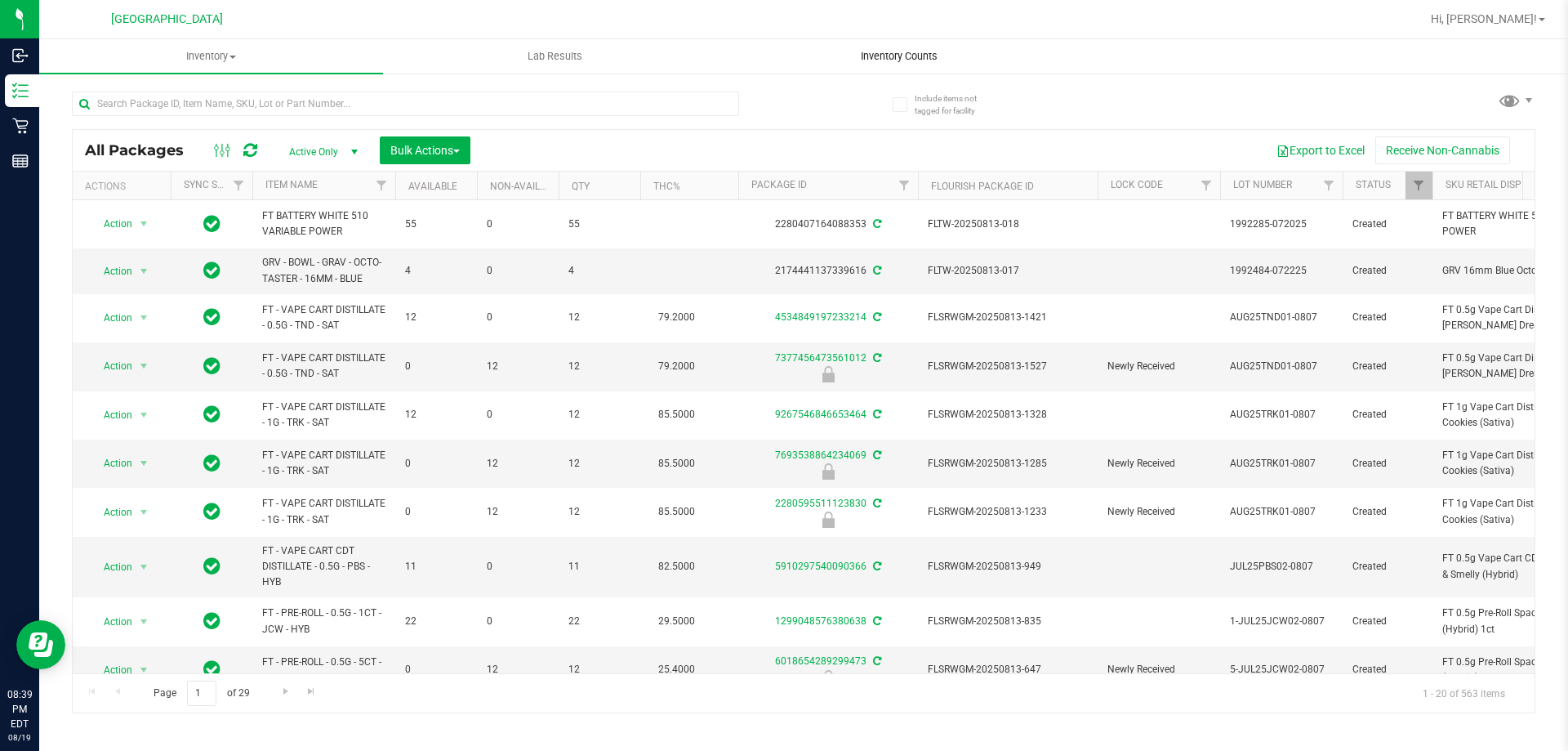
click at [892, 57] on span "Inventory Counts" at bounding box center [899, 56] width 121 height 15
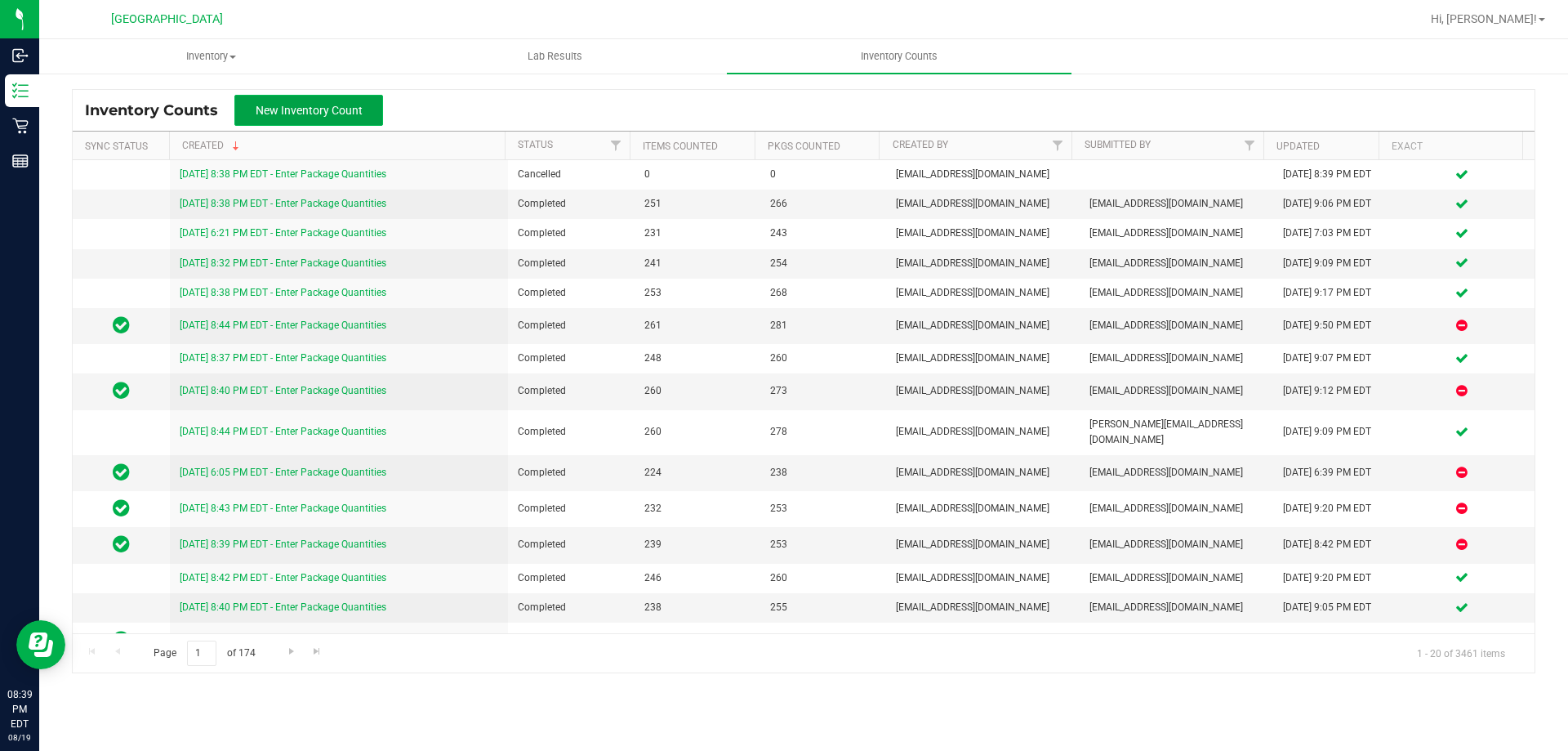
click at [294, 107] on span "New Inventory Count" at bounding box center [309, 110] width 107 height 13
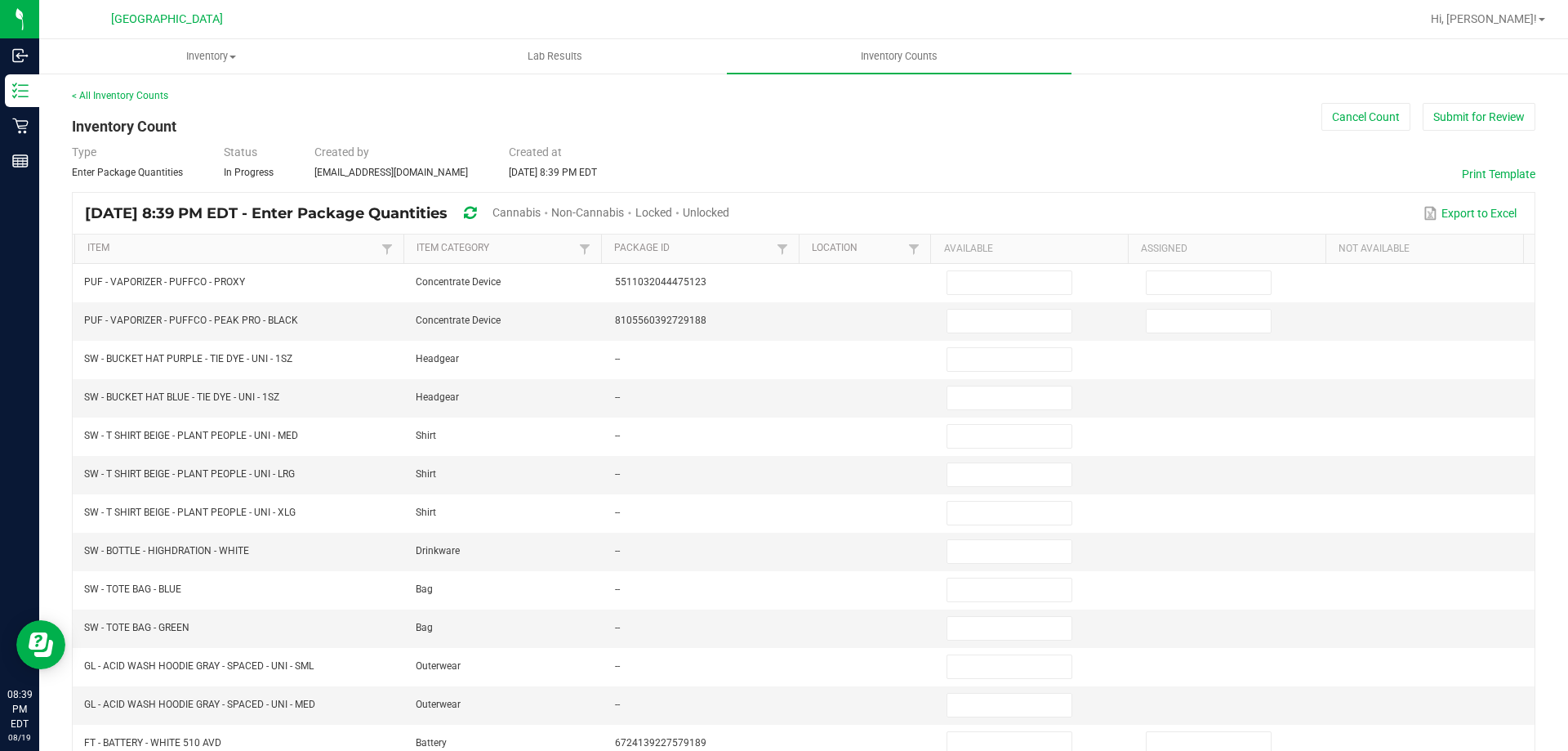
drag, startPoint x: 561, startPoint y: 208, endPoint x: 719, endPoint y: 208, distance: 158.0
click at [541, 208] on span "Cannabis" at bounding box center [516, 213] width 48 height 13
click at [730, 208] on span "Unlocked" at bounding box center [706, 213] width 46 height 13
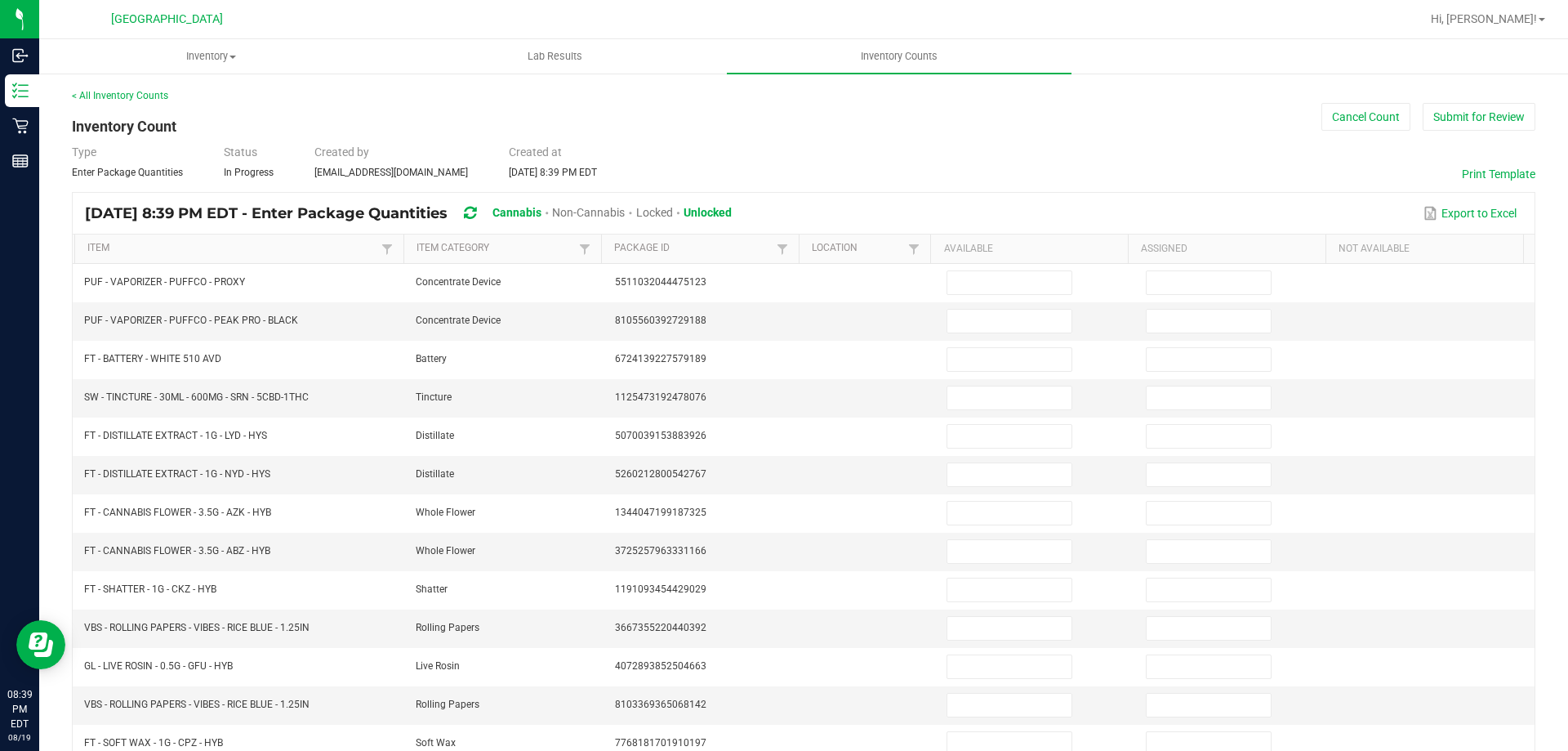
click at [245, 257] on th "Item" at bounding box center [239, 248] width 329 height 29
click at [244, 245] on link "Item" at bounding box center [232, 248] width 290 height 13
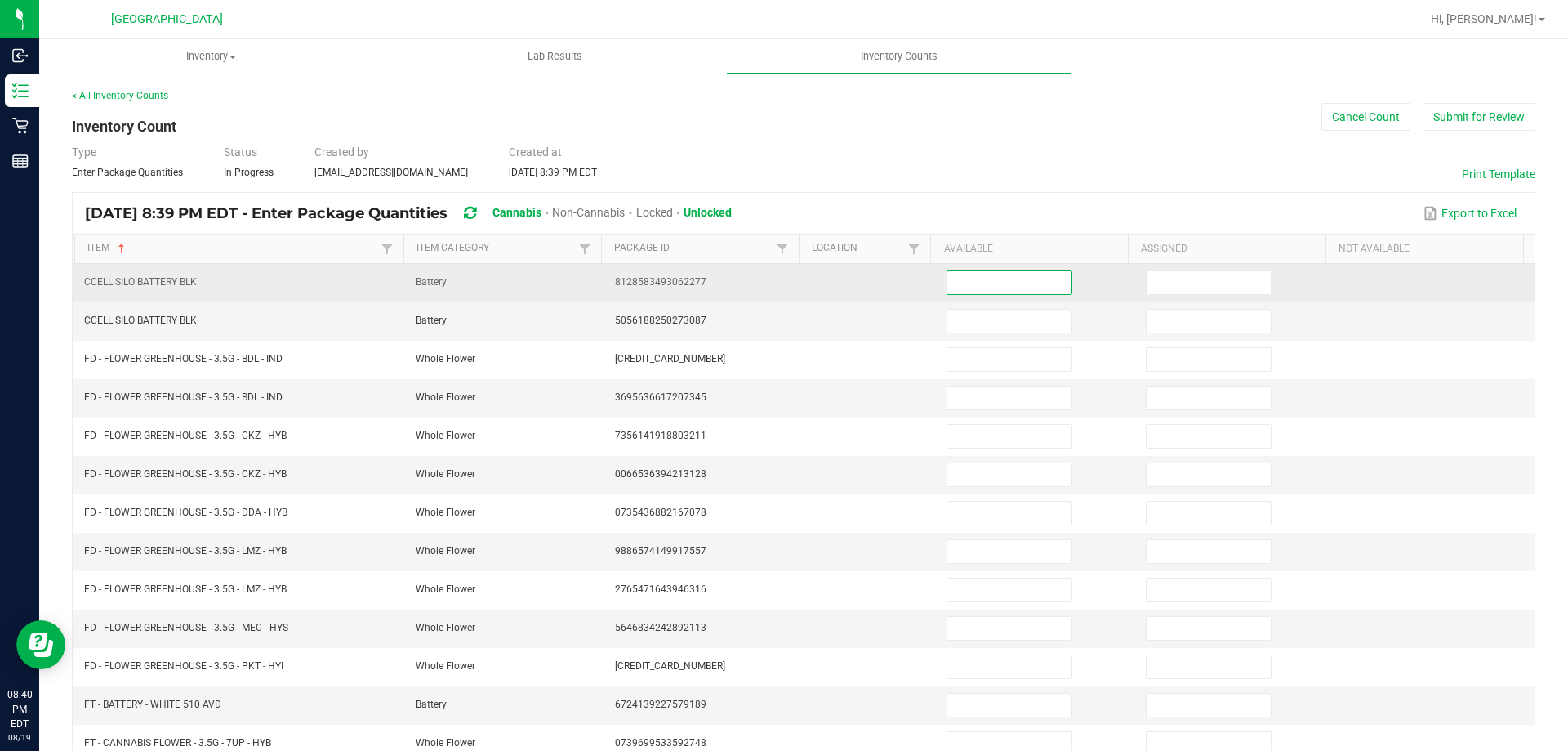
click at [947, 288] on input at bounding box center [1009, 282] width 124 height 23
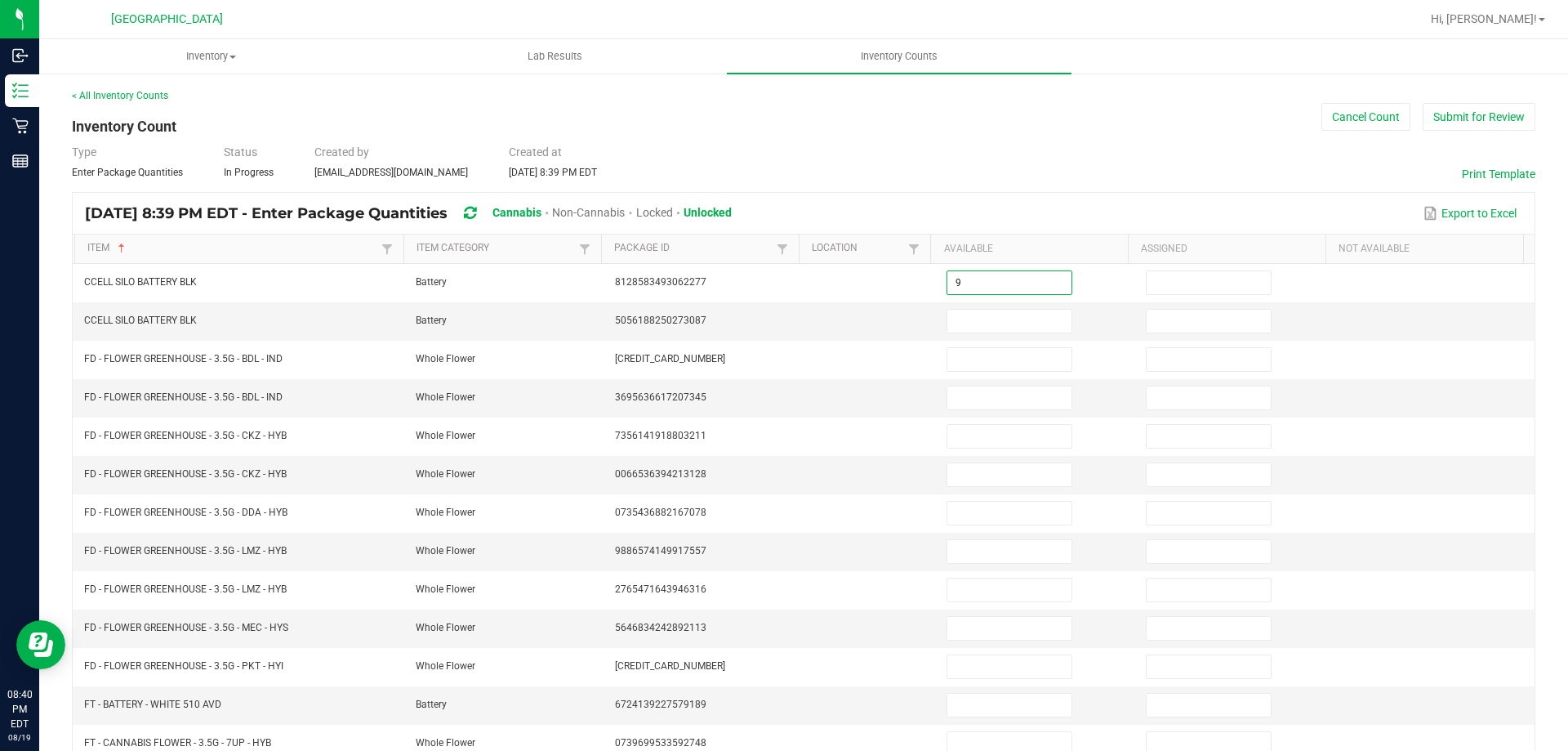
type input "9"
type input "0"
type input "9"
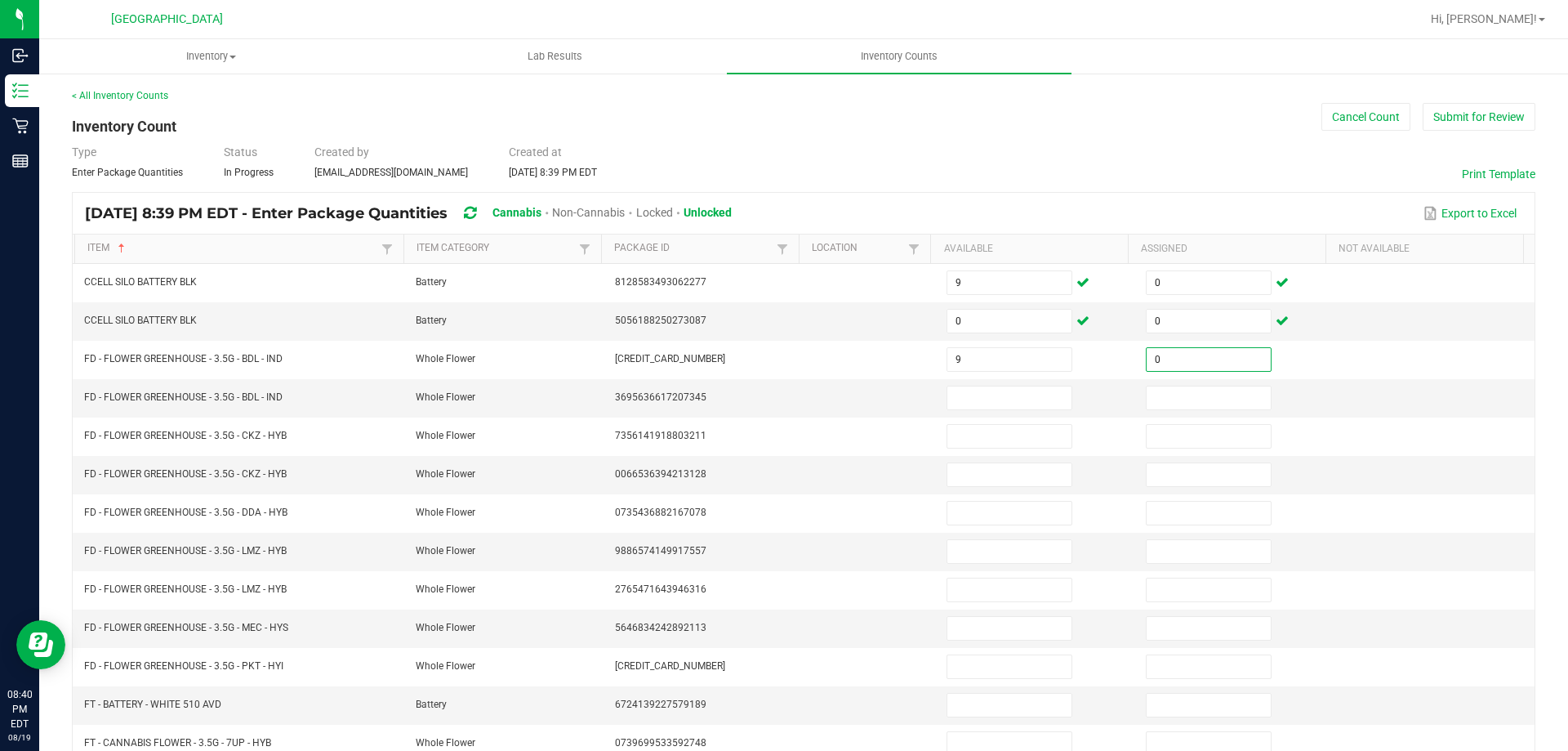
type input "0"
type input "21"
type input "0"
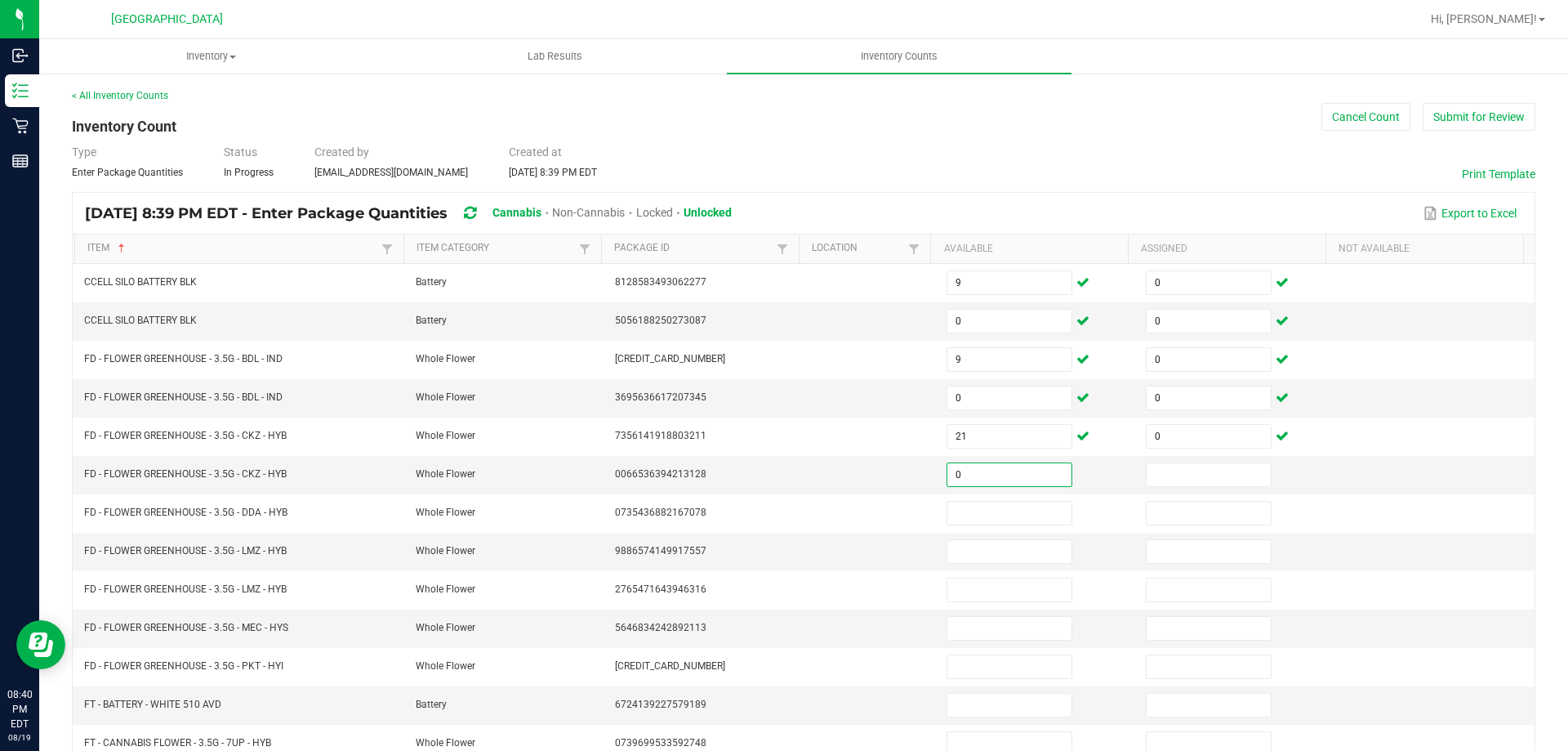
type input "0"
type input "14"
type input "0"
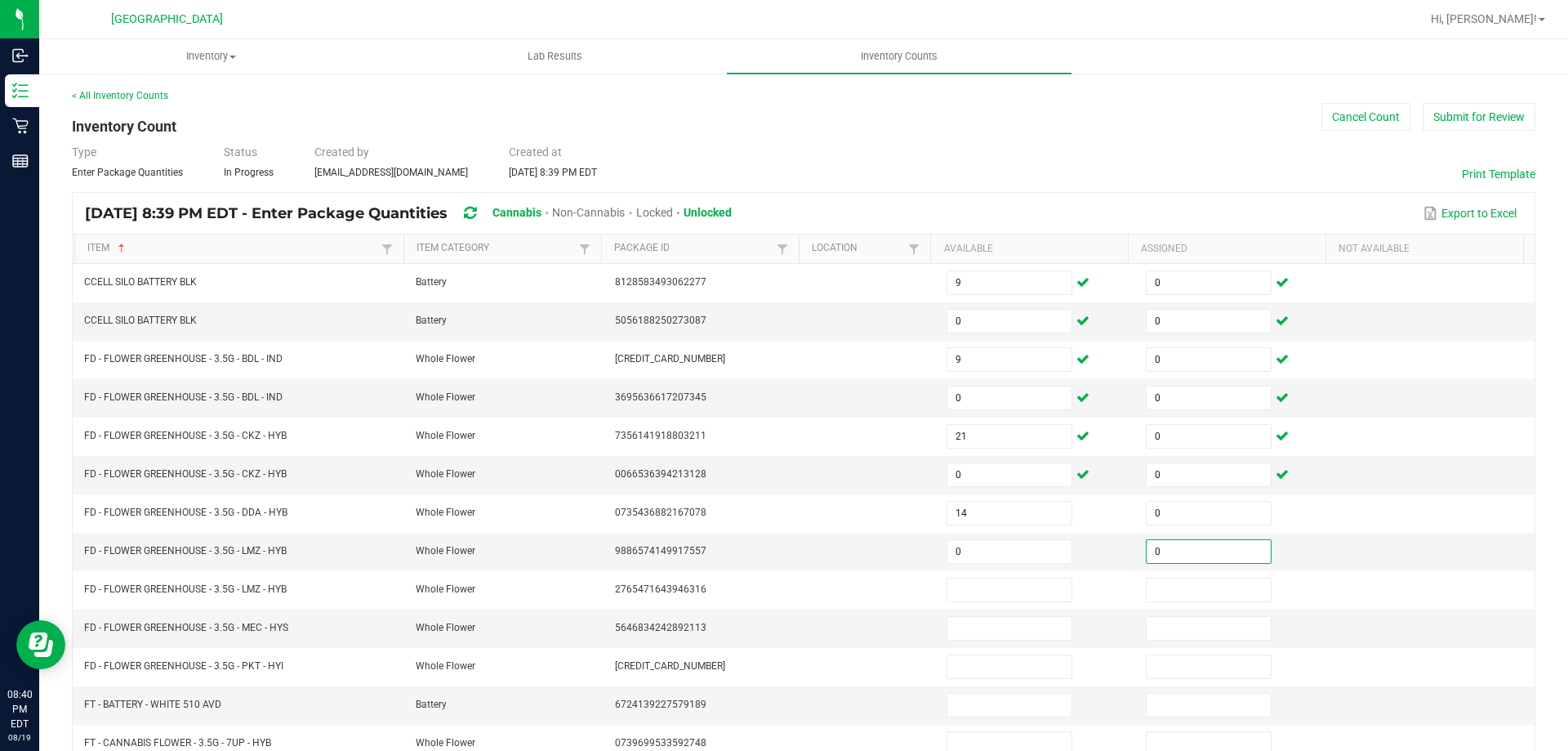
type input "0"
drag, startPoint x: 976, startPoint y: 551, endPoint x: 987, endPoint y: 561, distance: 14.9
click at [976, 553] on input "0" at bounding box center [1009, 551] width 124 height 23
type input "15"
type input "0"
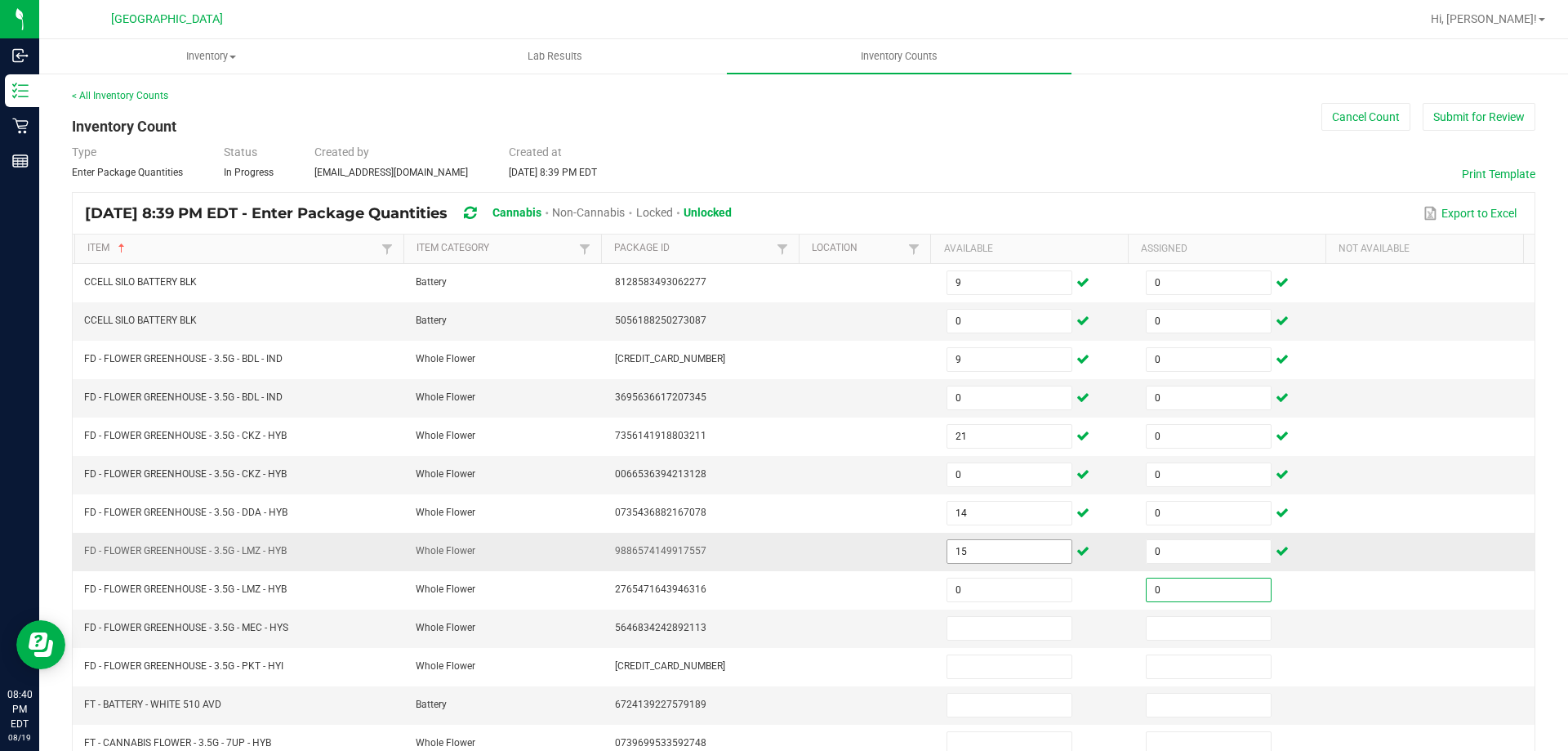
type input "0"
type input "15"
type input "0"
type input "9"
type input "0"
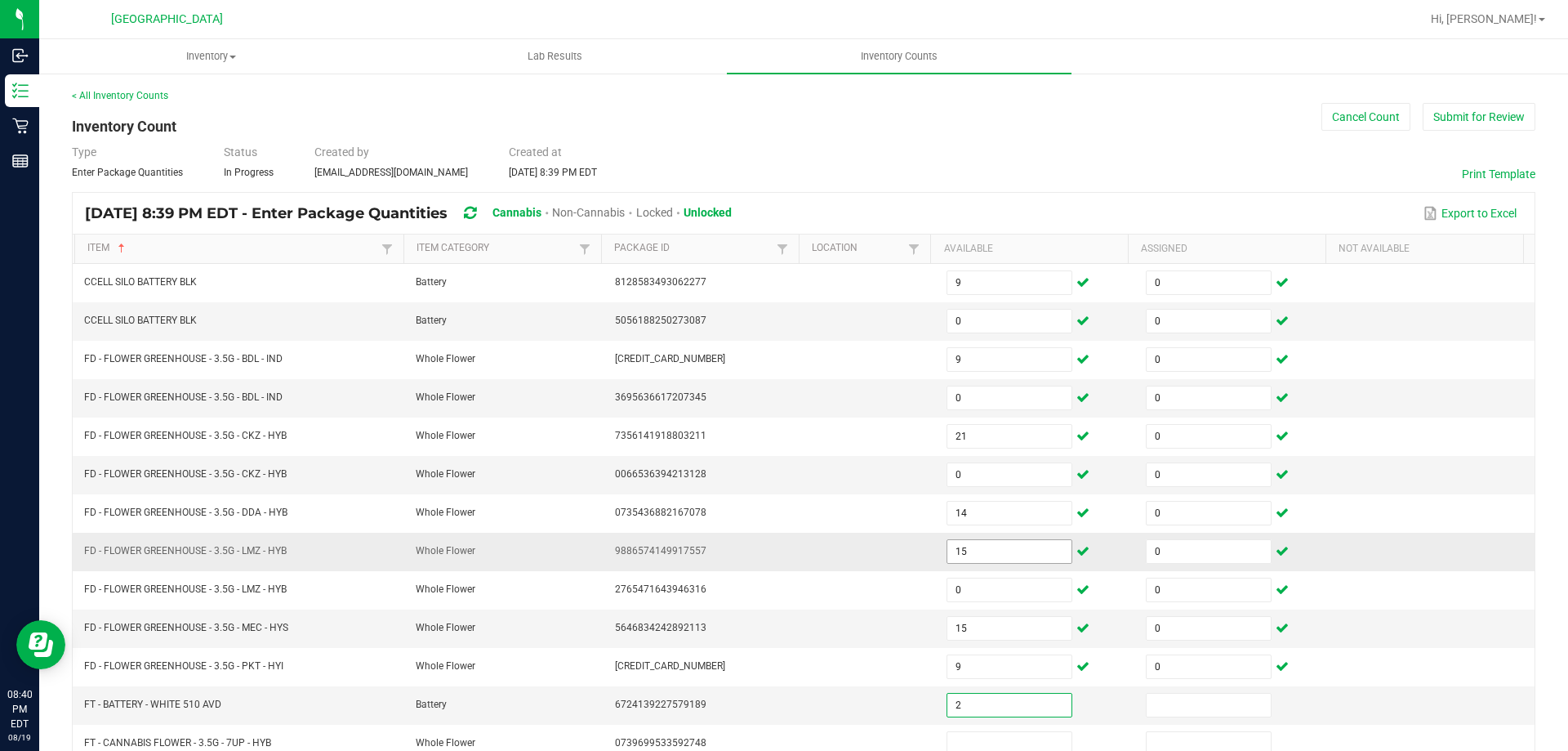
type input "2"
type input "0"
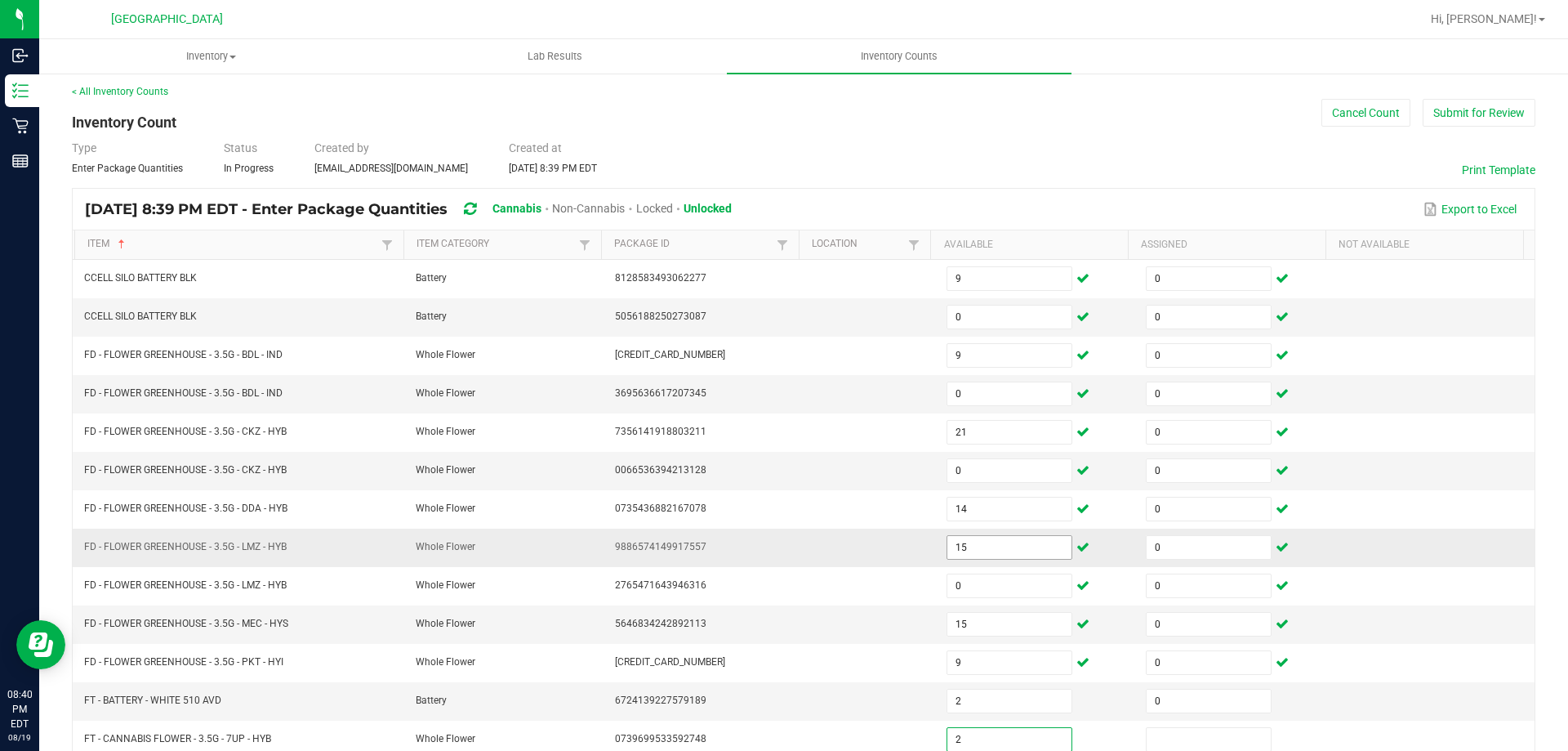
type input "2"
type input "0"
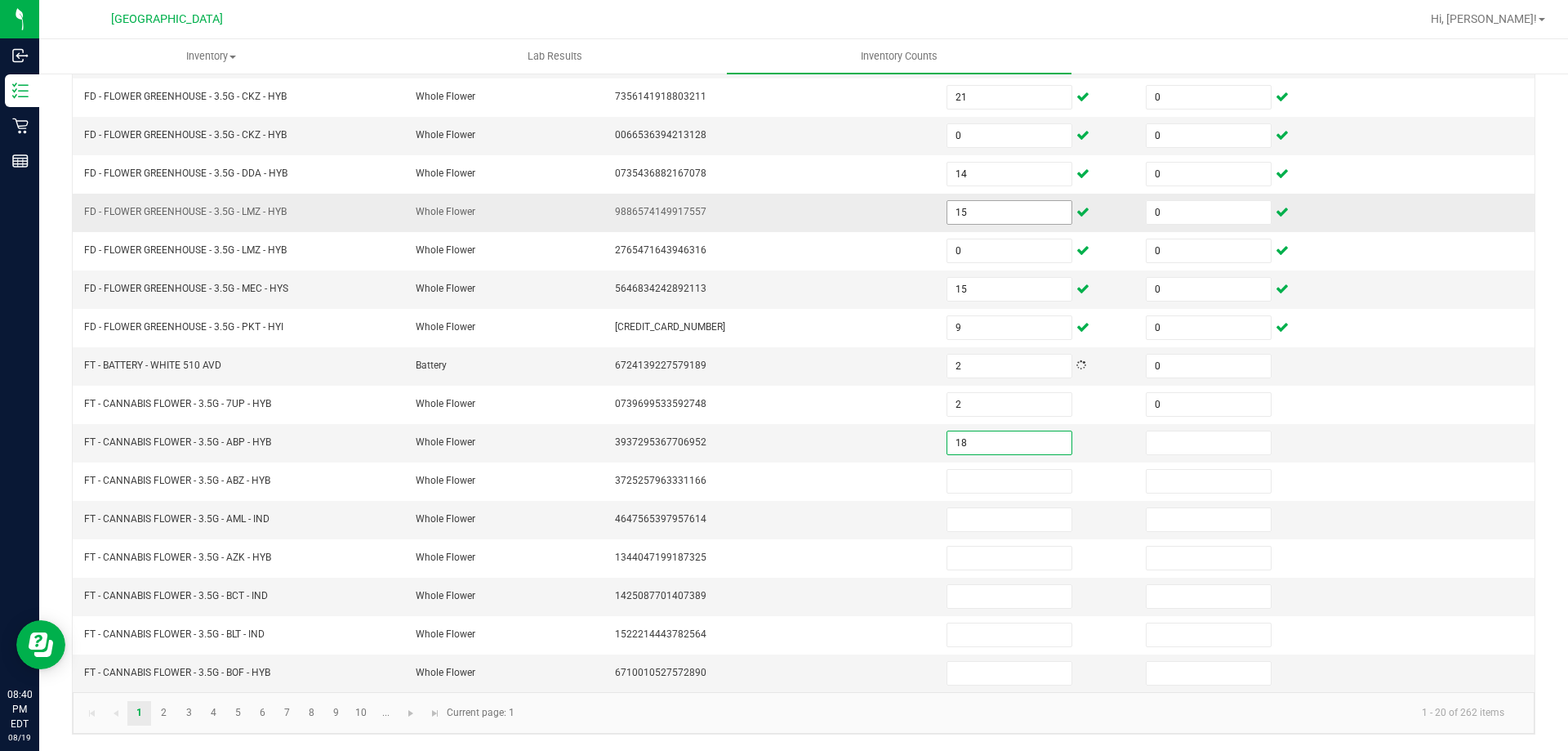
type input "18"
type input "0"
type input "2"
type input "0"
type input "8"
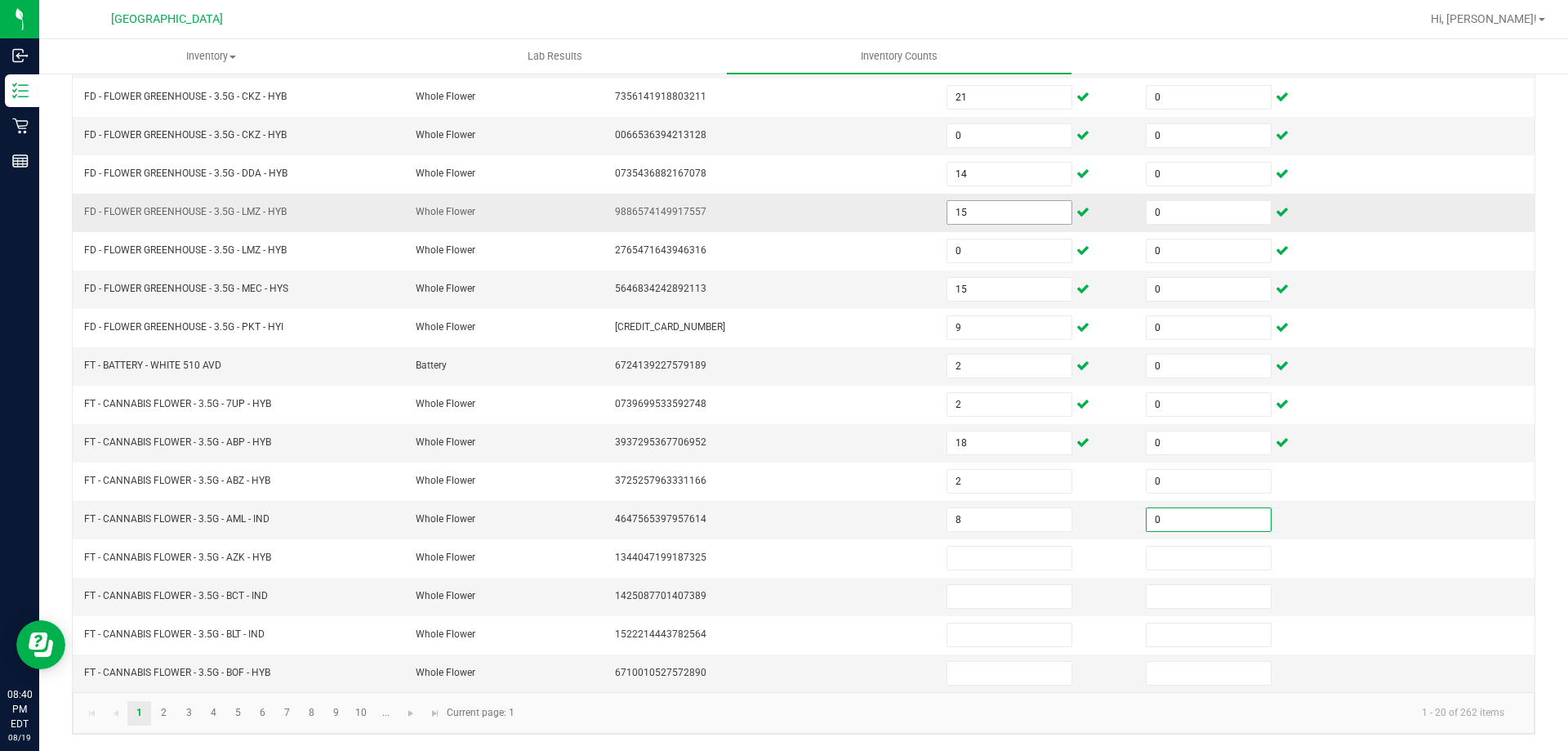
type input "0"
type input "17"
type input "0"
type input "11"
type input "0"
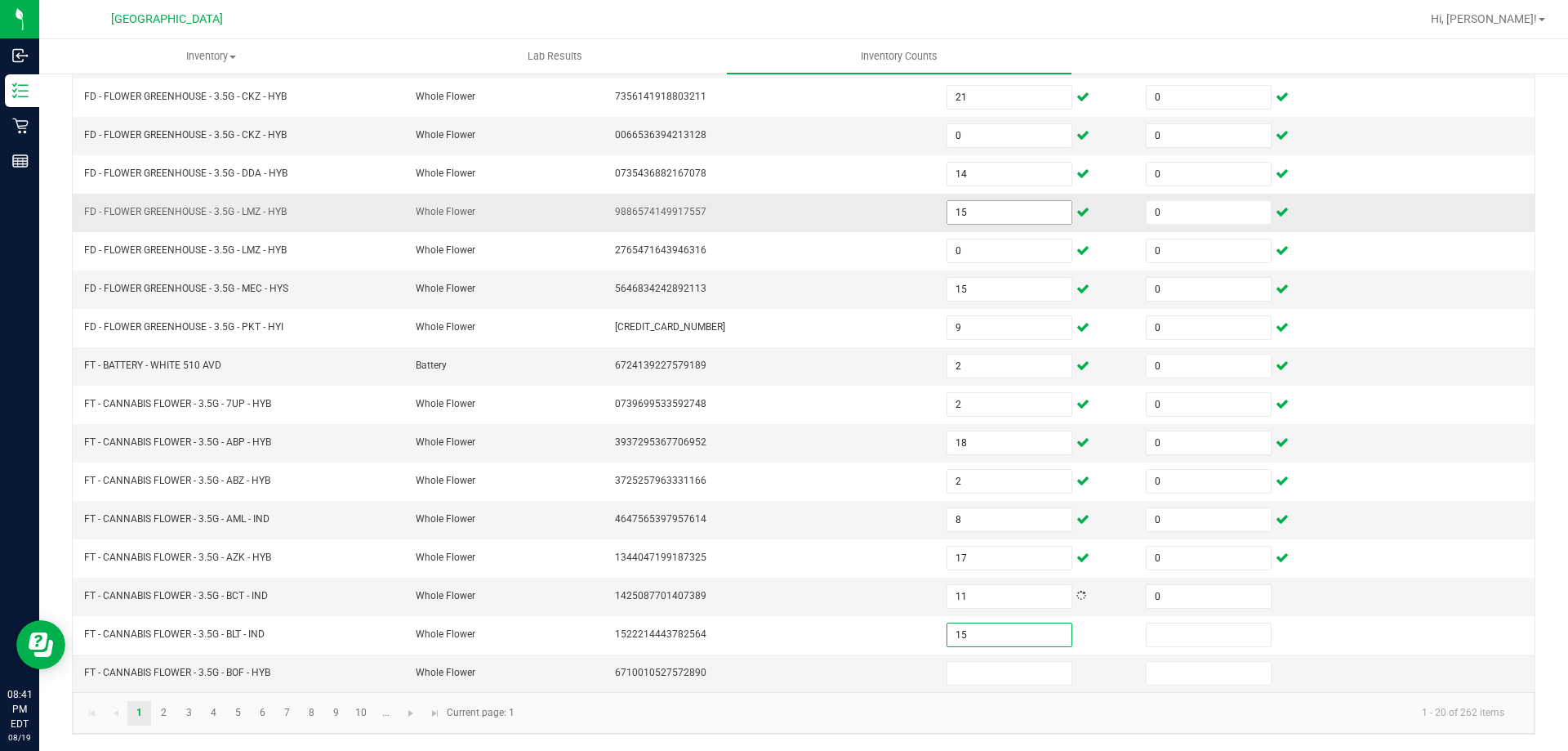
type input "15"
type input "0"
click at [1006, 666] on input at bounding box center [1009, 673] width 124 height 23
type input "5"
type input "0"
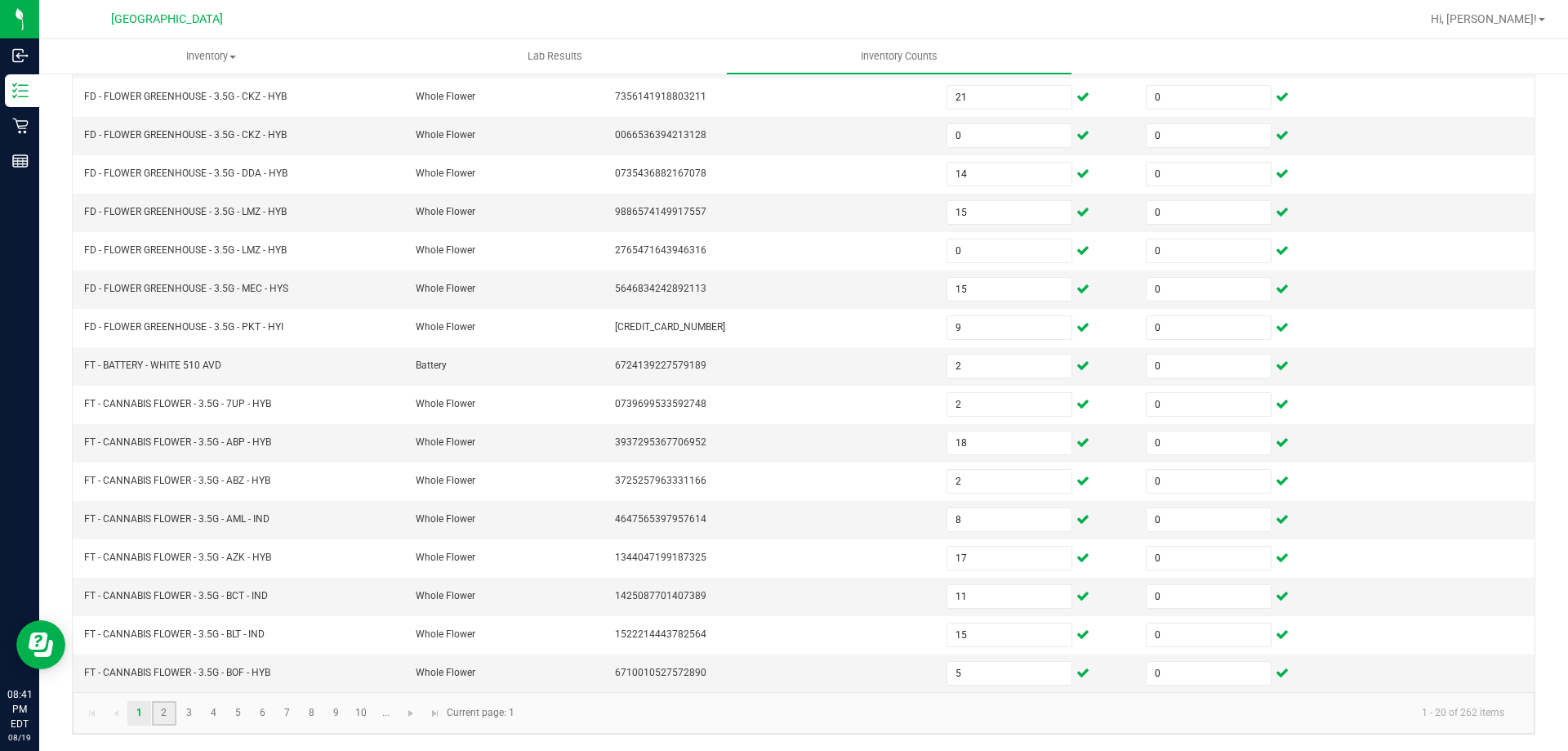
click at [162, 718] on link "2" at bounding box center [163, 713] width 24 height 24
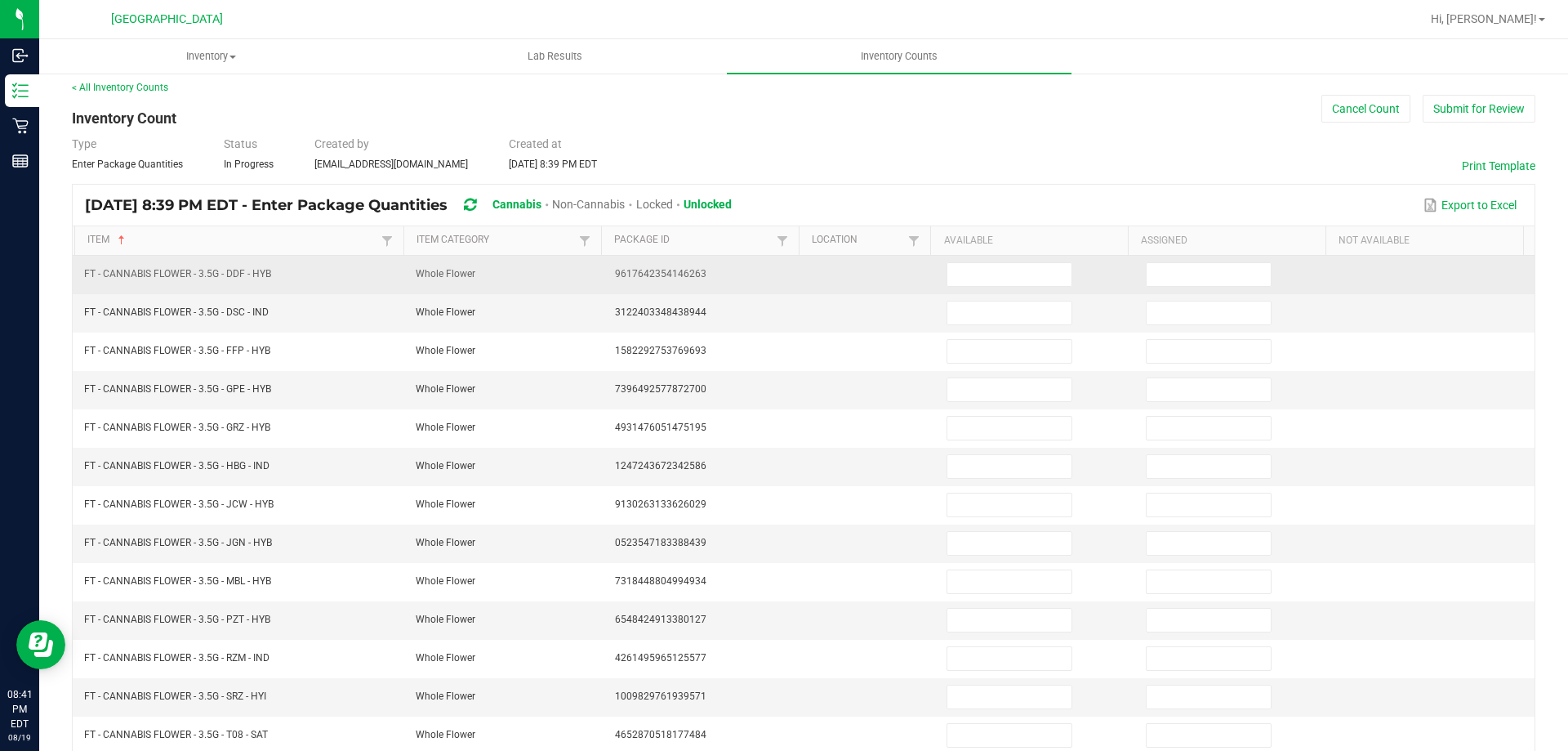
scroll to position [0, 0]
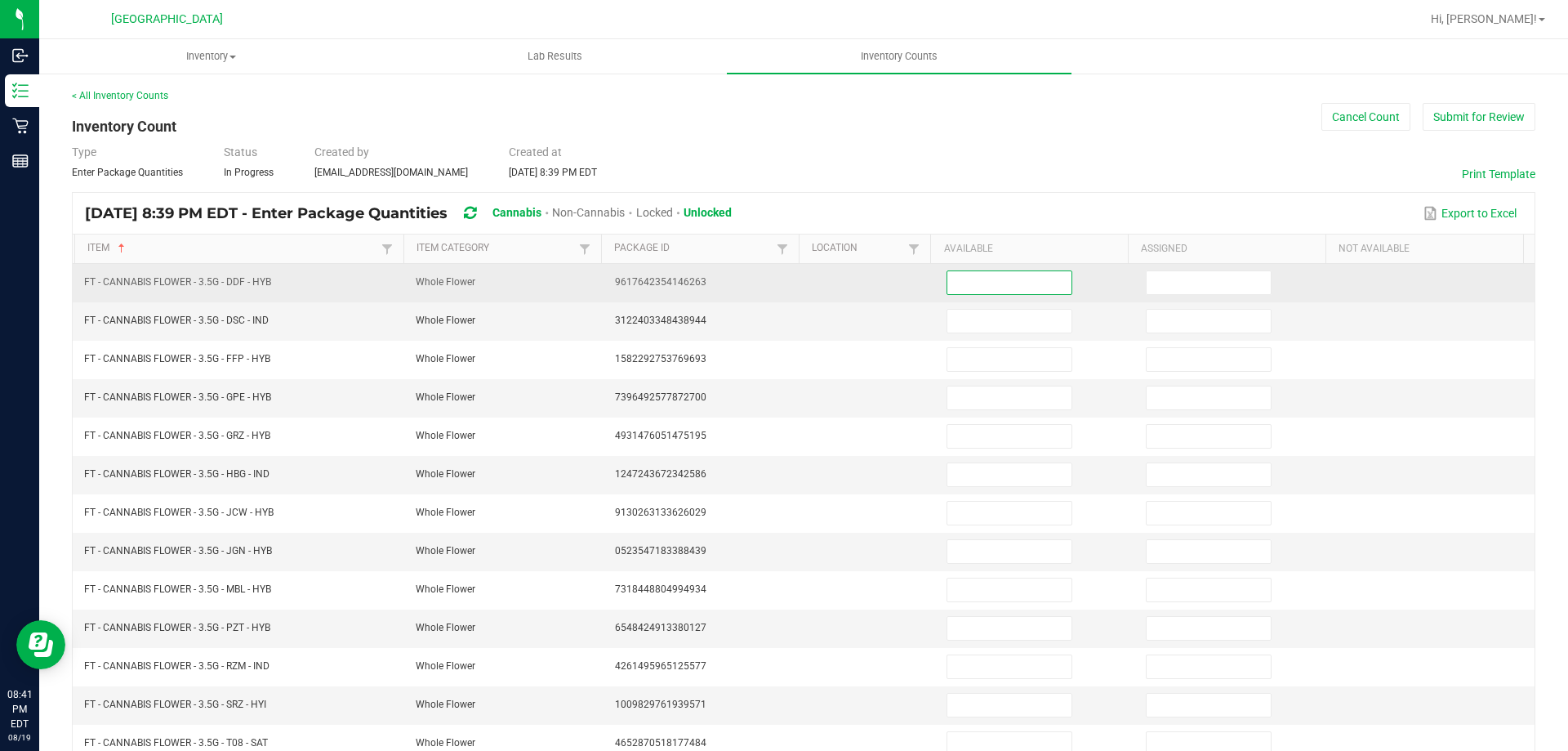
click at [979, 275] on input at bounding box center [1009, 282] width 124 height 23
type input "1"
type input "0"
type input "18"
type input "0"
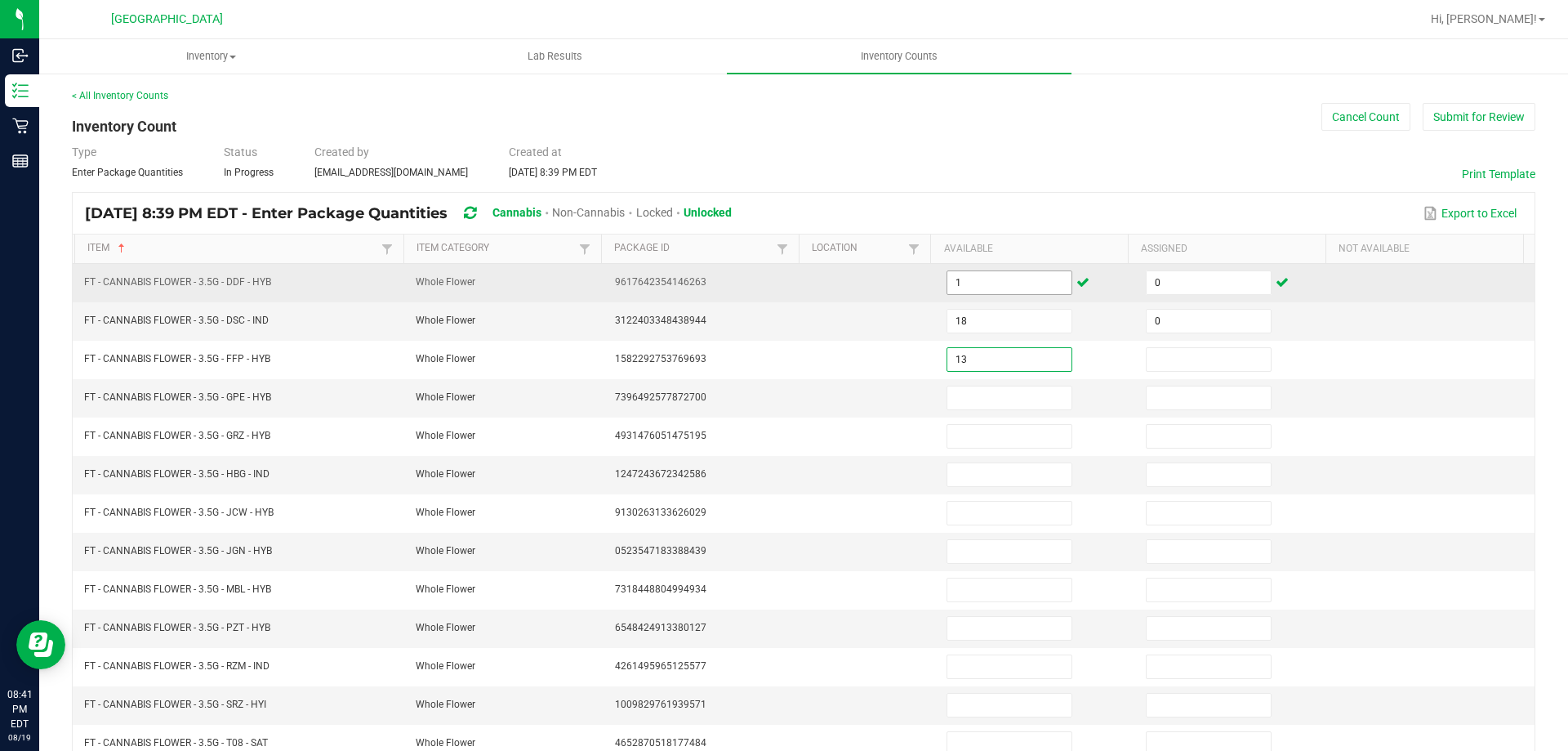
type input "13"
type input "0"
type input "12"
type input "0"
type input "10"
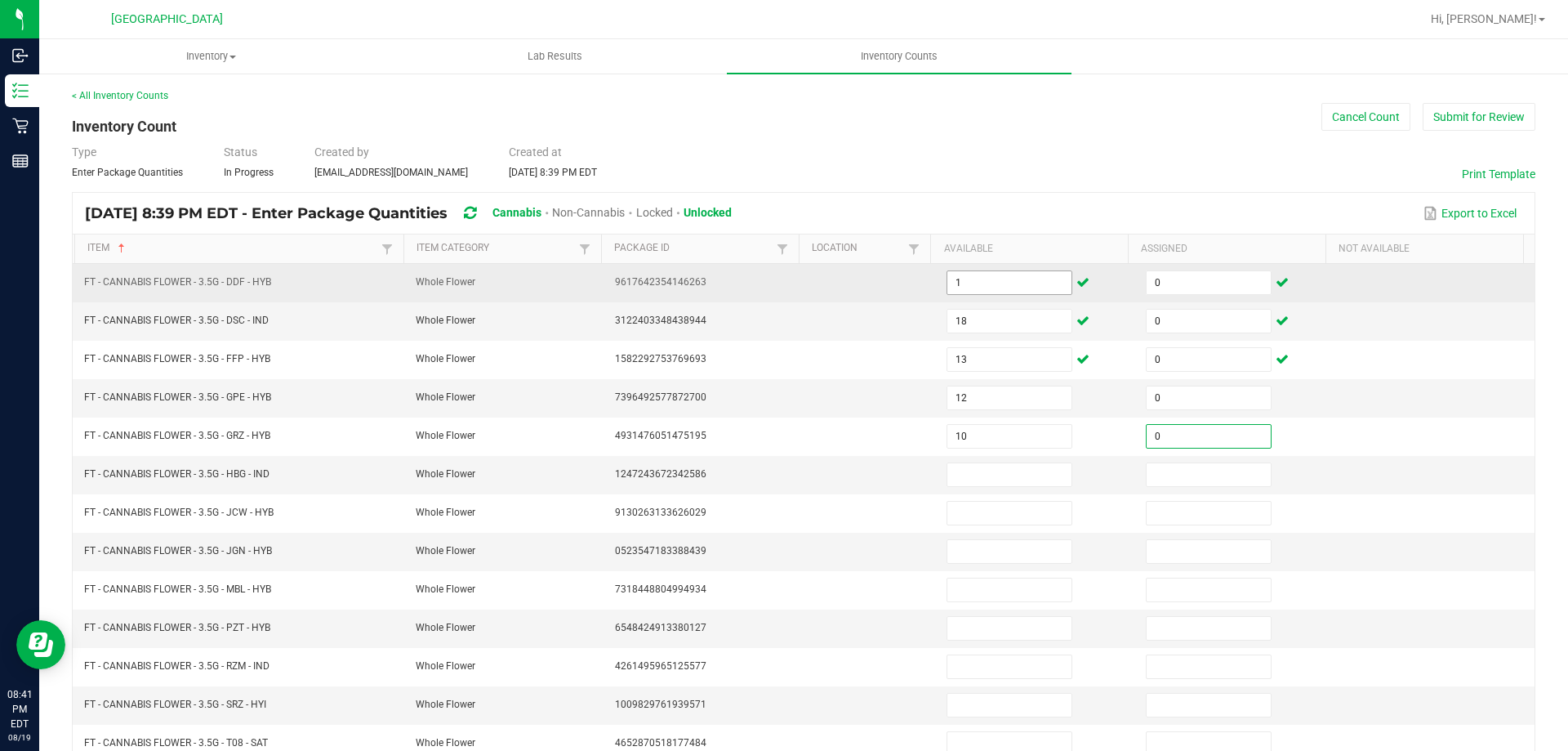
type input "0"
type input "4"
type input "0"
type input "7"
type input "0"
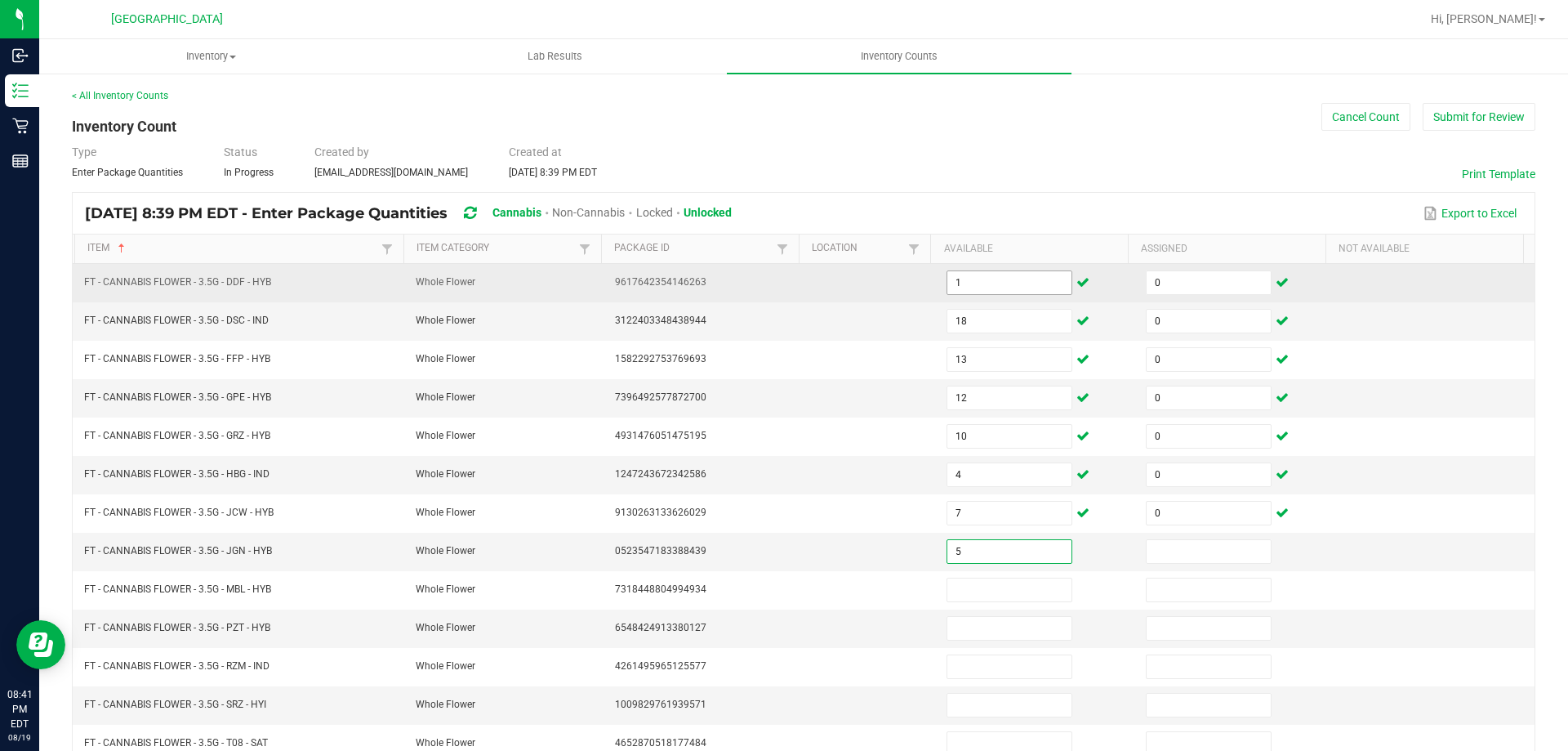
type input "5"
type input "0"
type input "12"
type input "0"
type input "10"
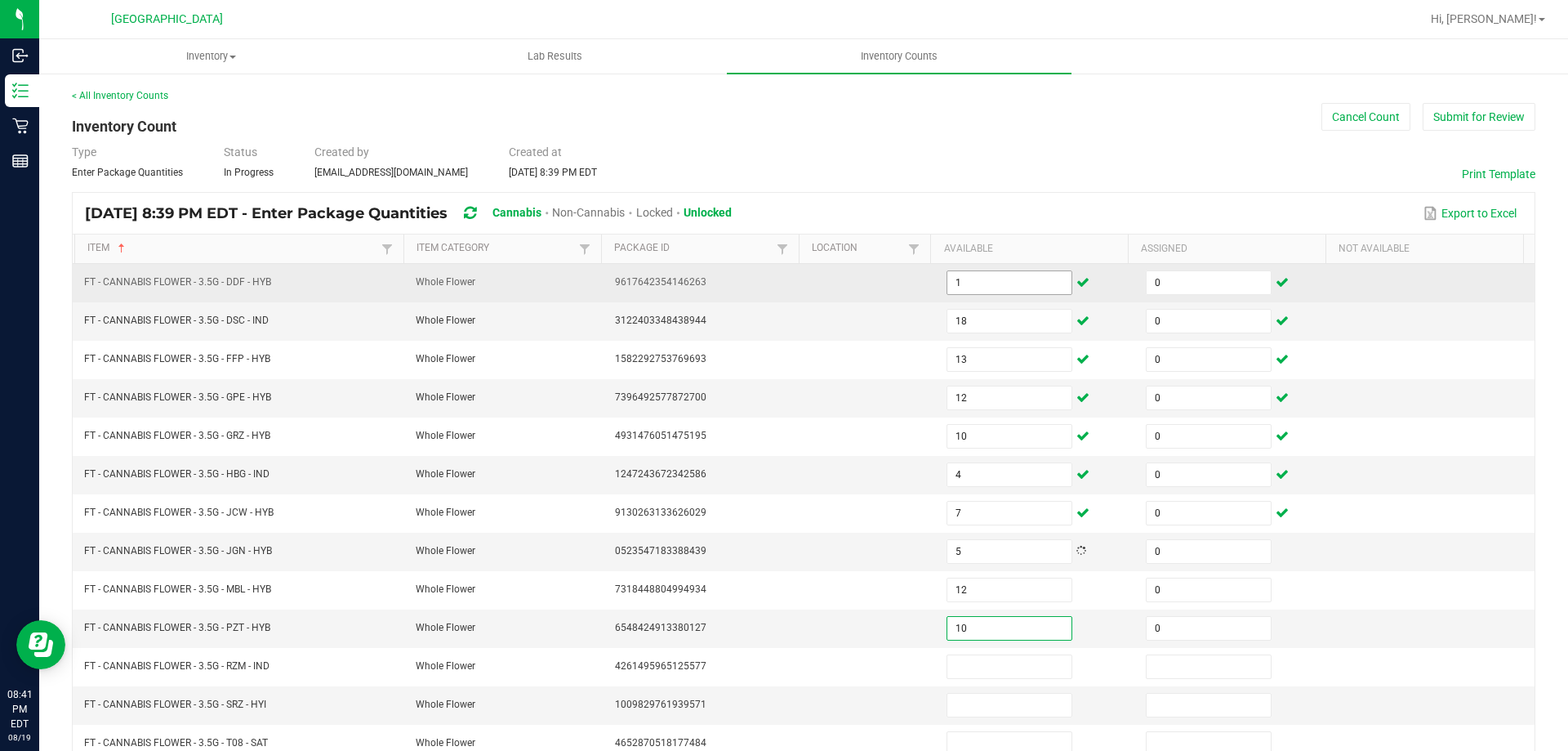
type input "0"
type input "12"
type input "0"
type input "7"
type input "0"
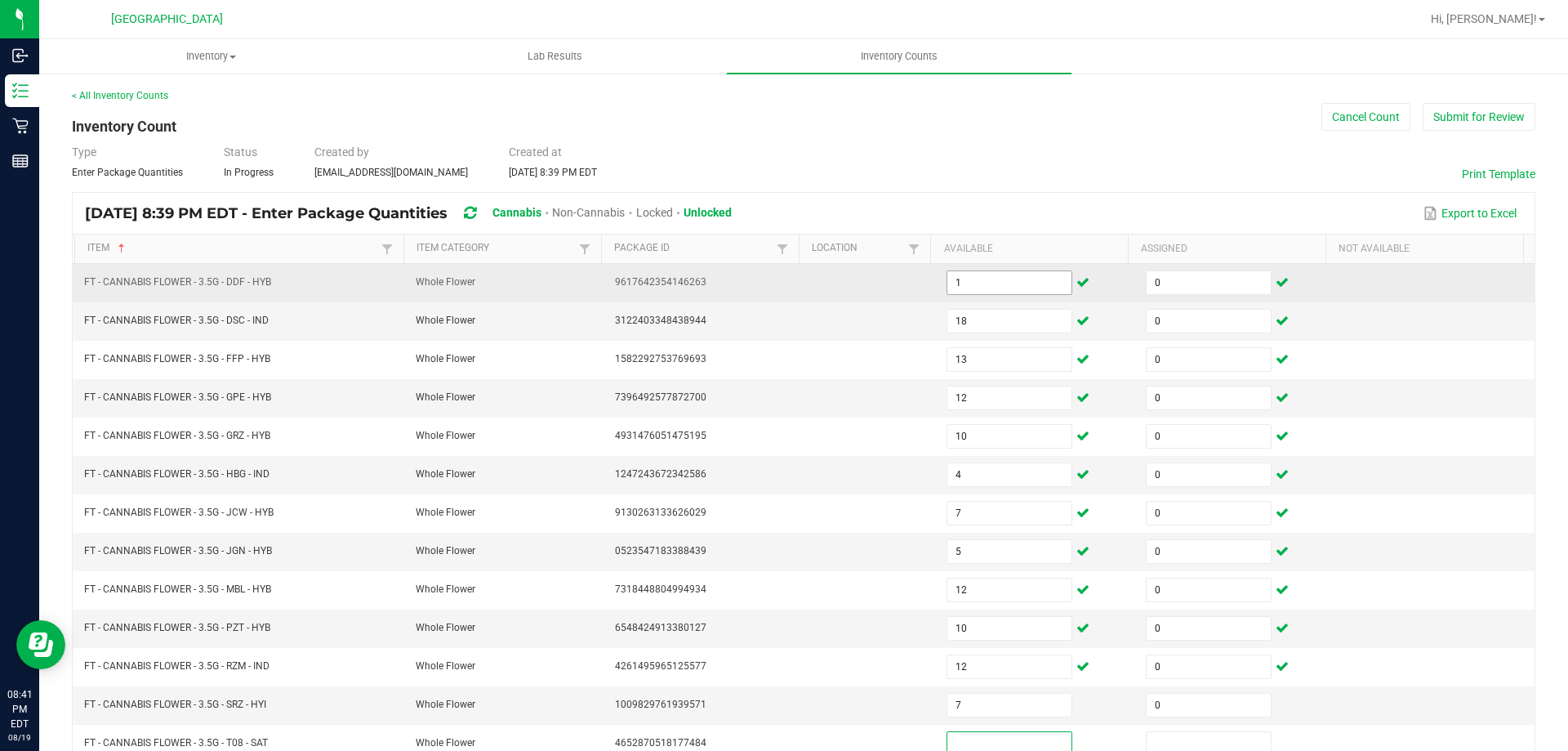
scroll to position [4, 0]
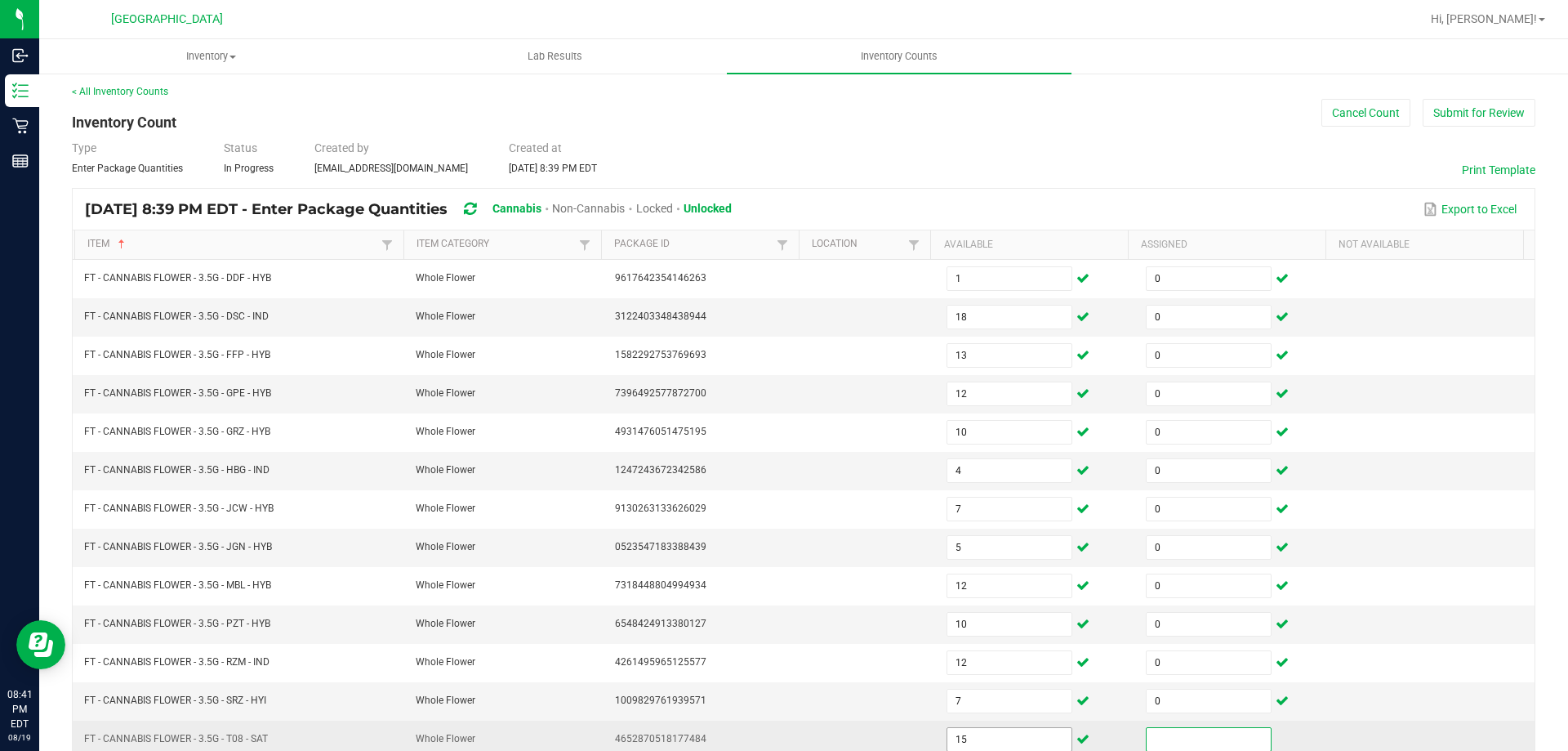
click at [974, 731] on input "15" at bounding box center [1009, 740] width 124 height 23
type input "16"
type input "0"
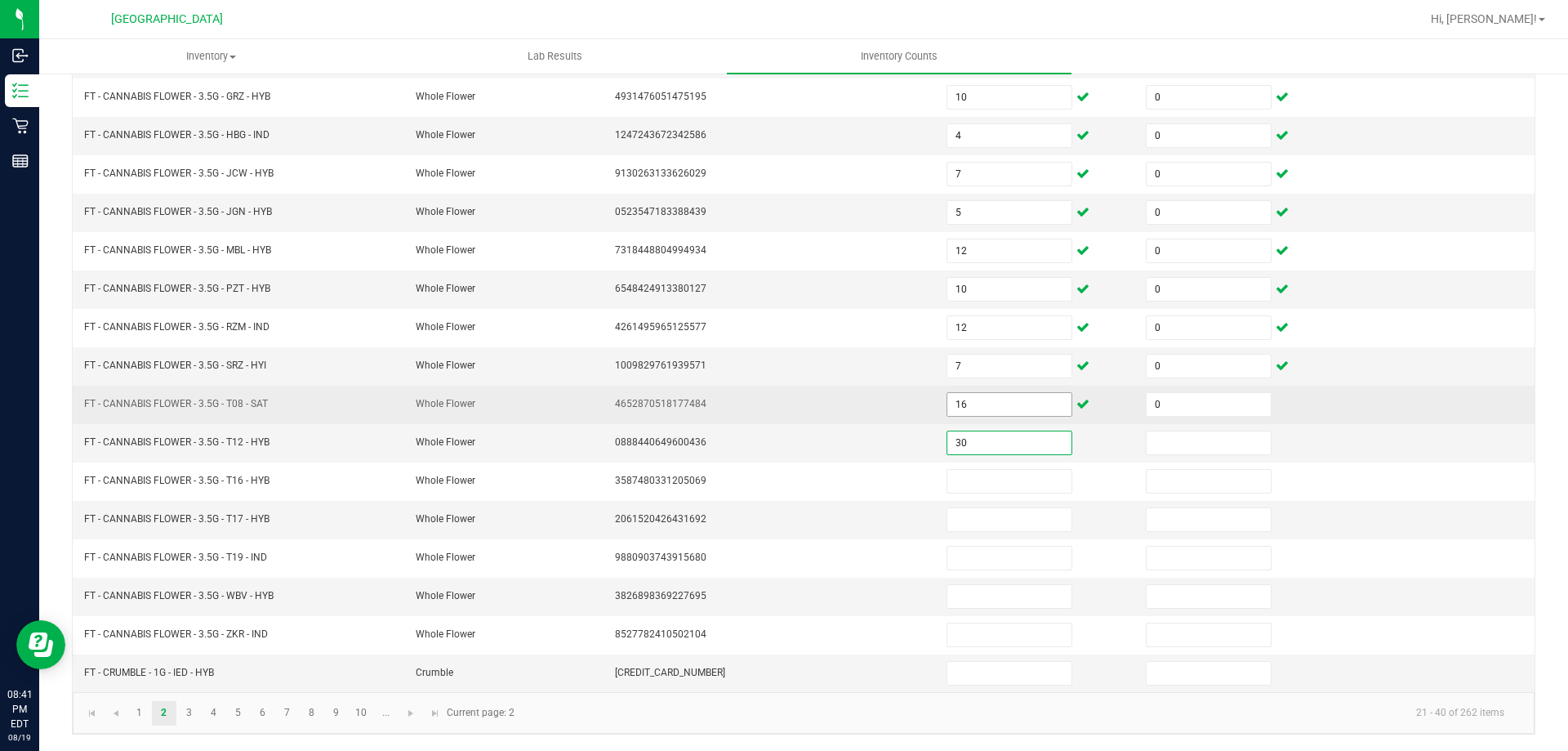
type input "30"
type input "0"
type input "20"
type input "0"
type input "18"
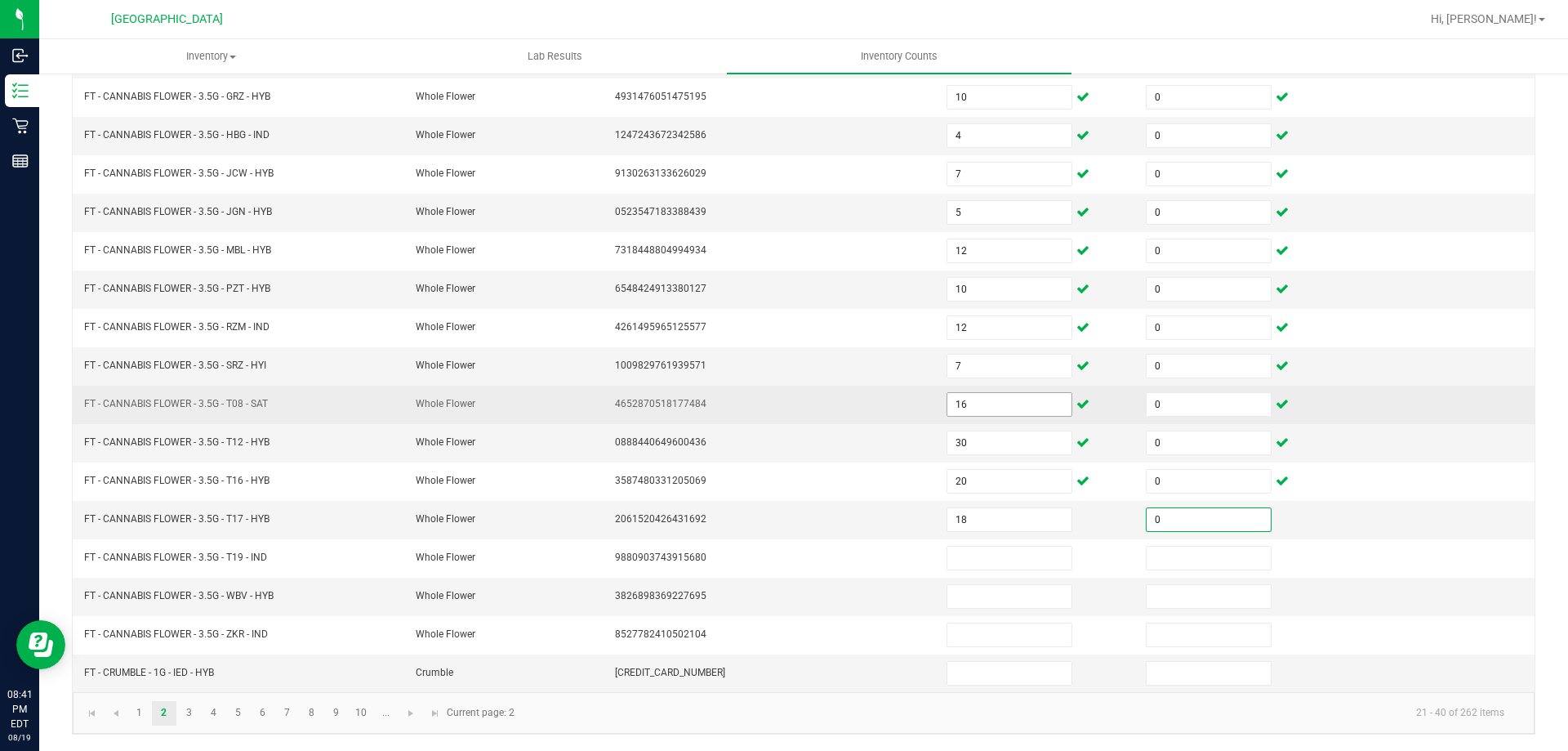
type input "0"
type input "4"
type input "0"
type input "19"
type input "0"
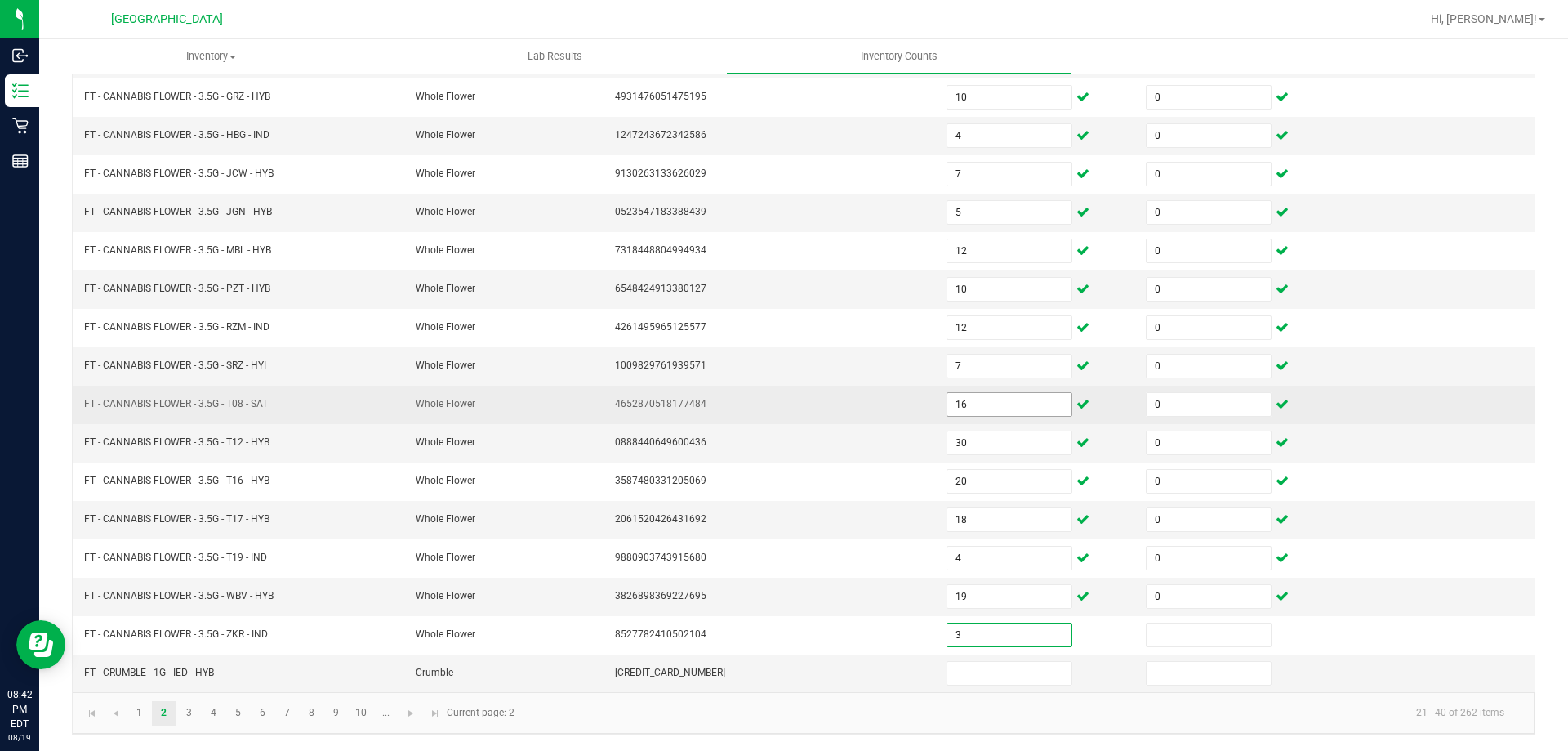
type input "3"
type input "0"
type input "2"
type input "0"
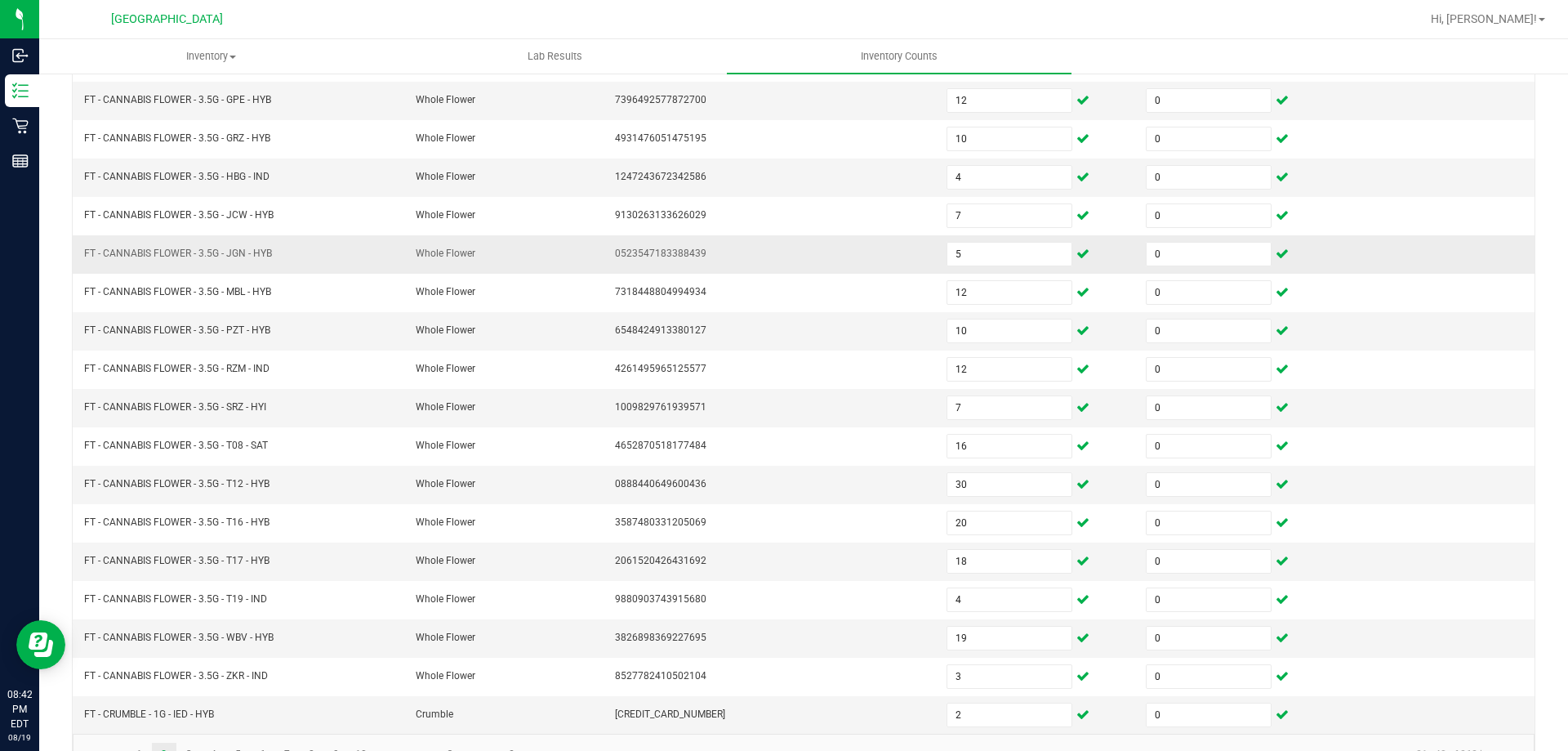
scroll to position [257, 0]
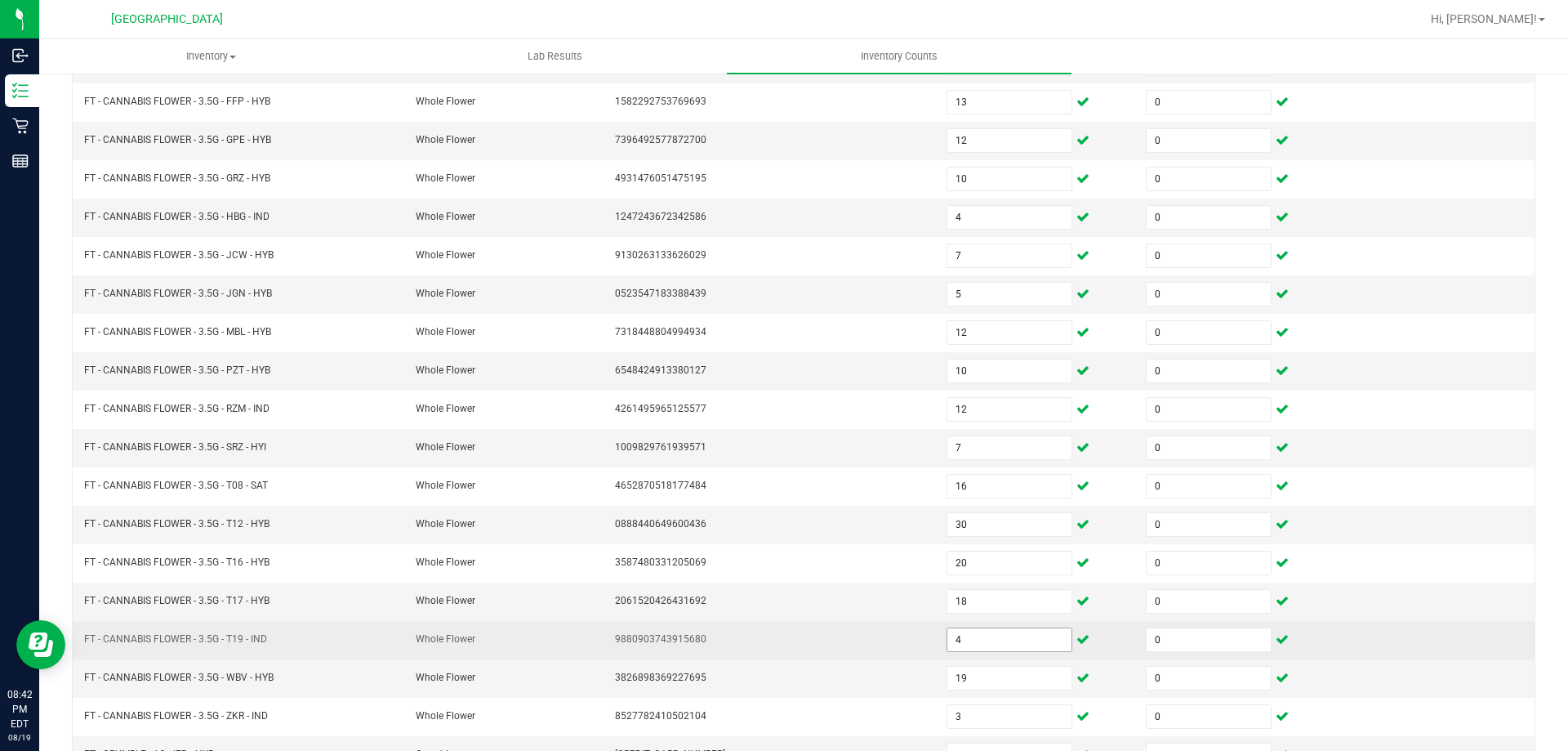
click at [1002, 638] on input "4" at bounding box center [1009, 640] width 124 height 23
type input "9"
type input "8"
type input "4"
type input "19"
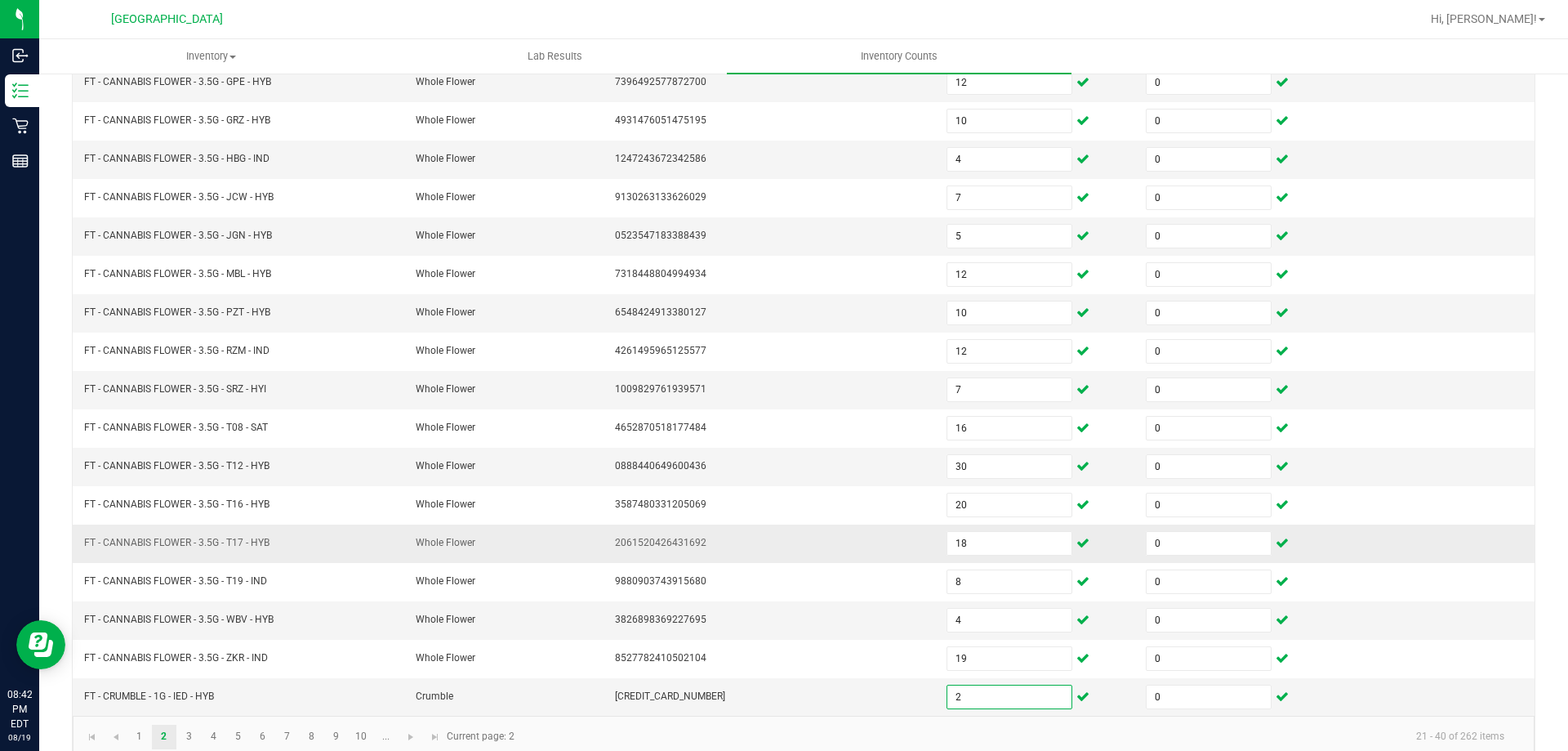
scroll to position [339, 0]
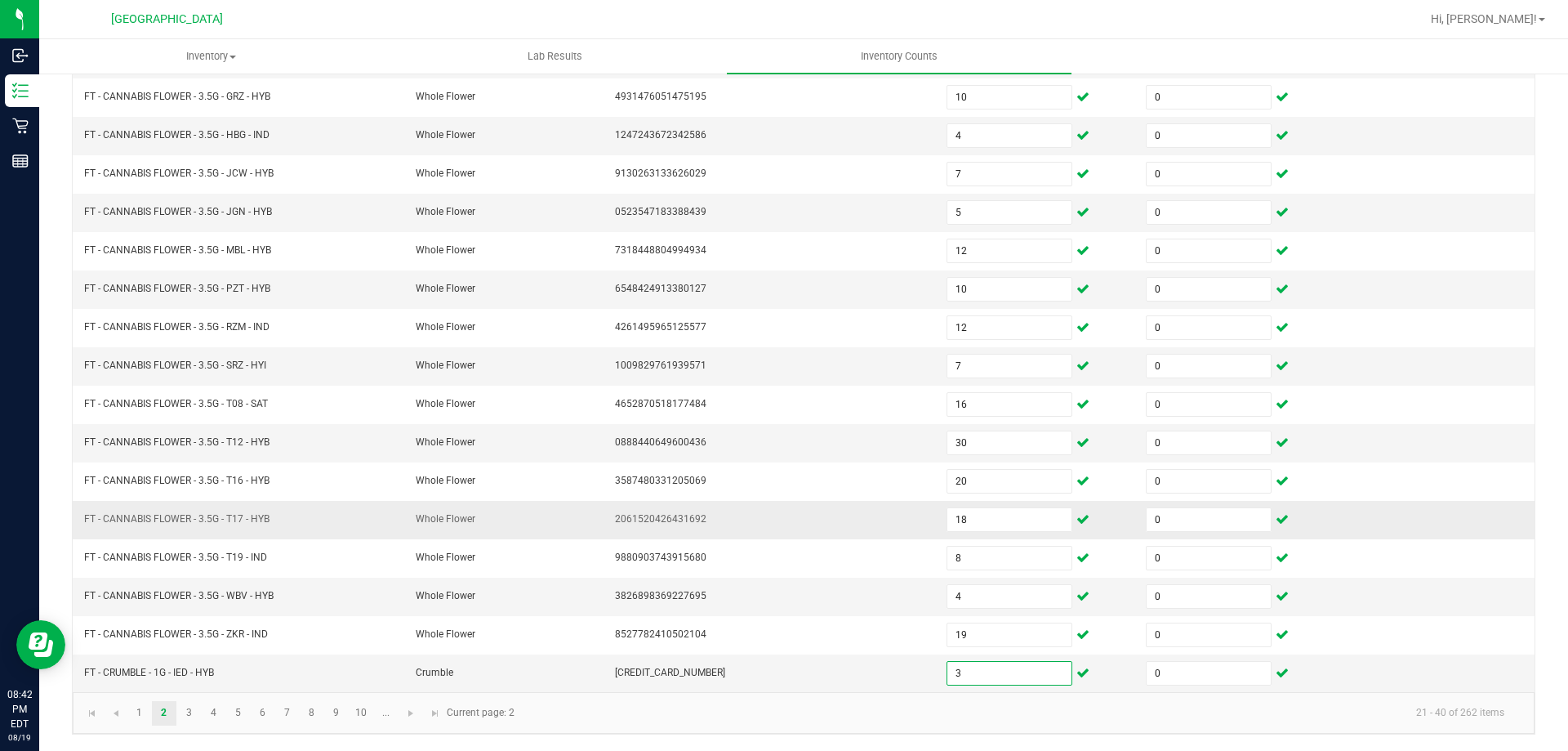
type input "3"
click at [194, 722] on link "3" at bounding box center [188, 713] width 24 height 24
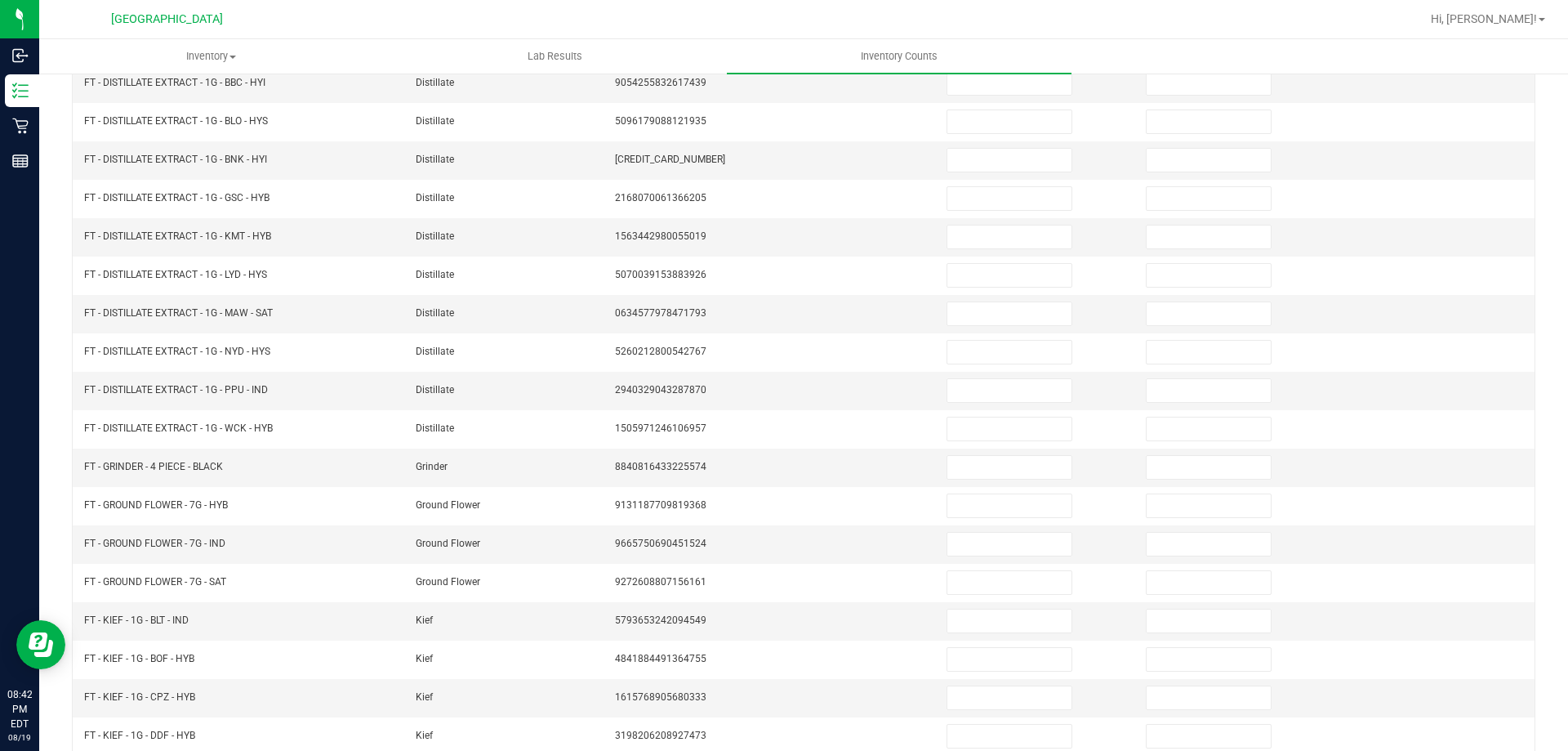
scroll to position [12, 0]
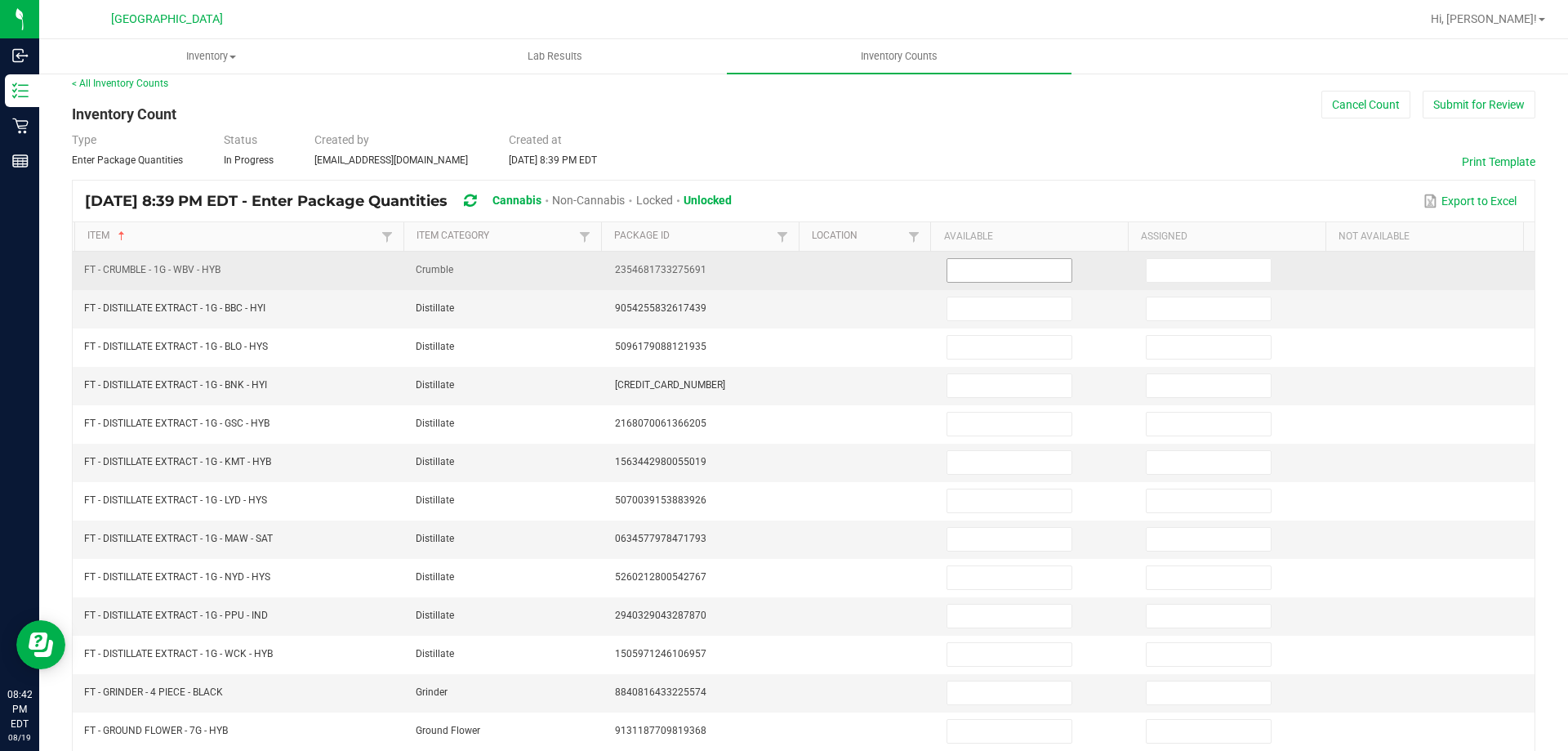
click at [953, 270] on input at bounding box center [1009, 270] width 124 height 23
type input "2"
type input "0"
type input "3"
type input "0"
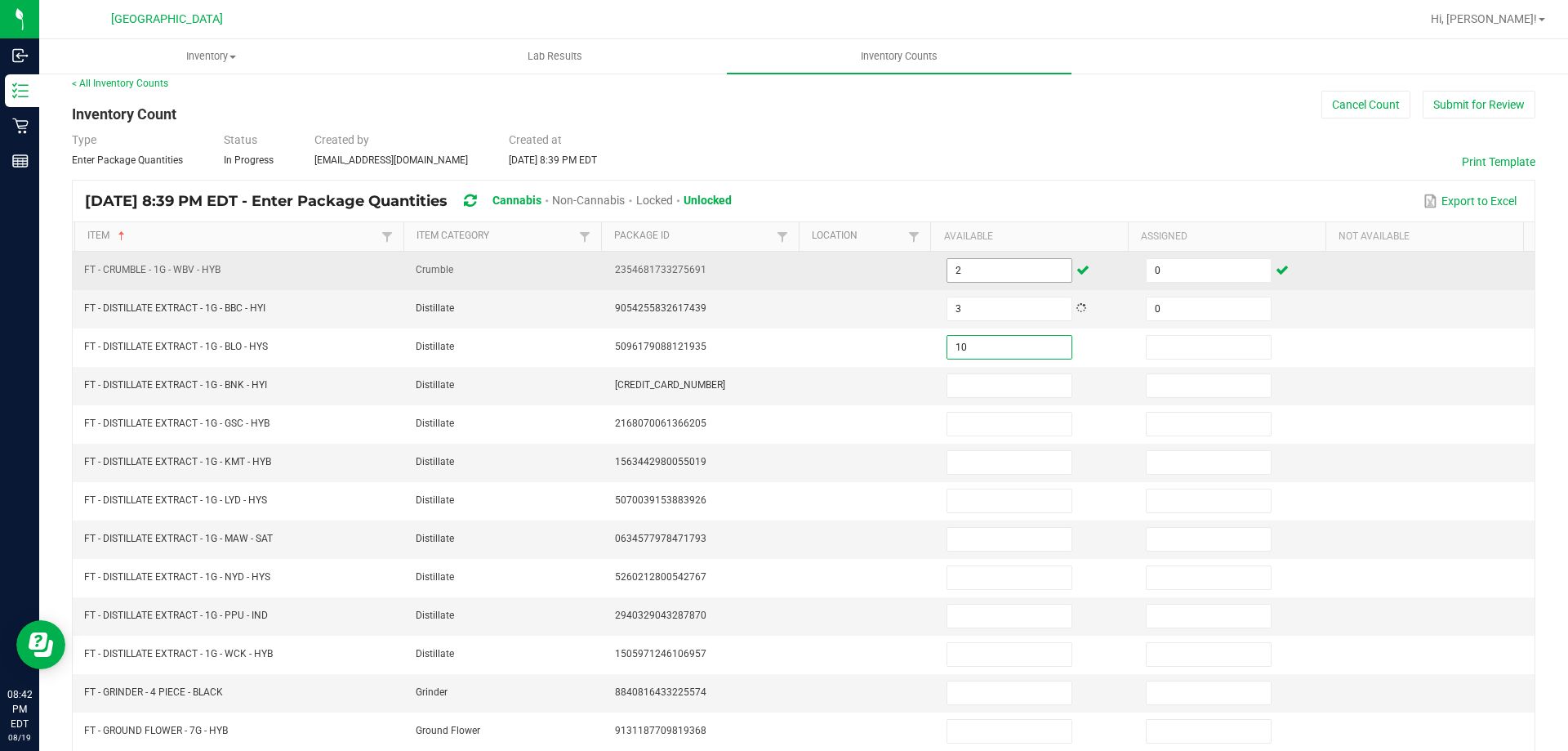
type input "10"
type input "0"
type input "12"
type input "0"
type input "2"
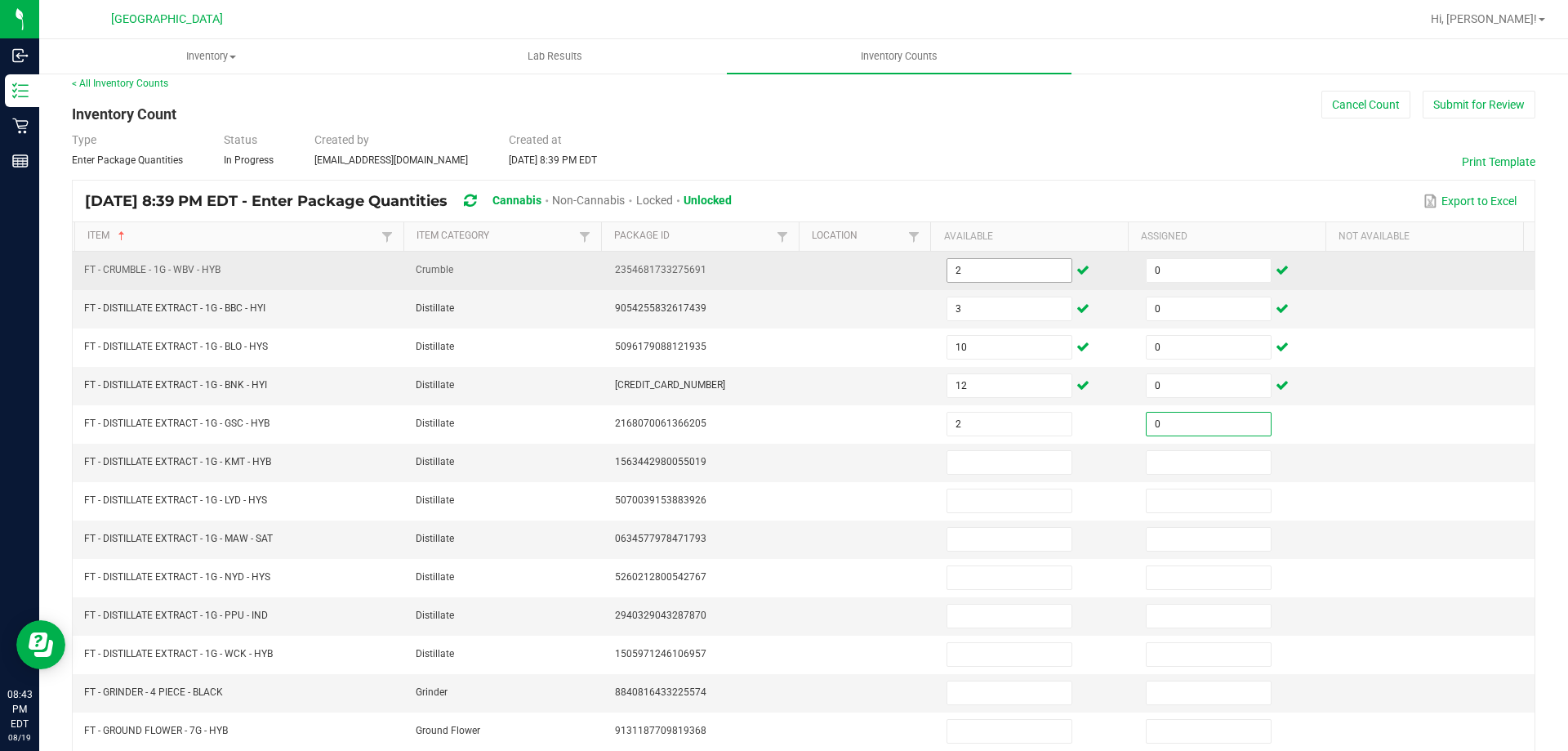
type input "0"
type input "9"
type input "0"
type input "1"
type input "0"
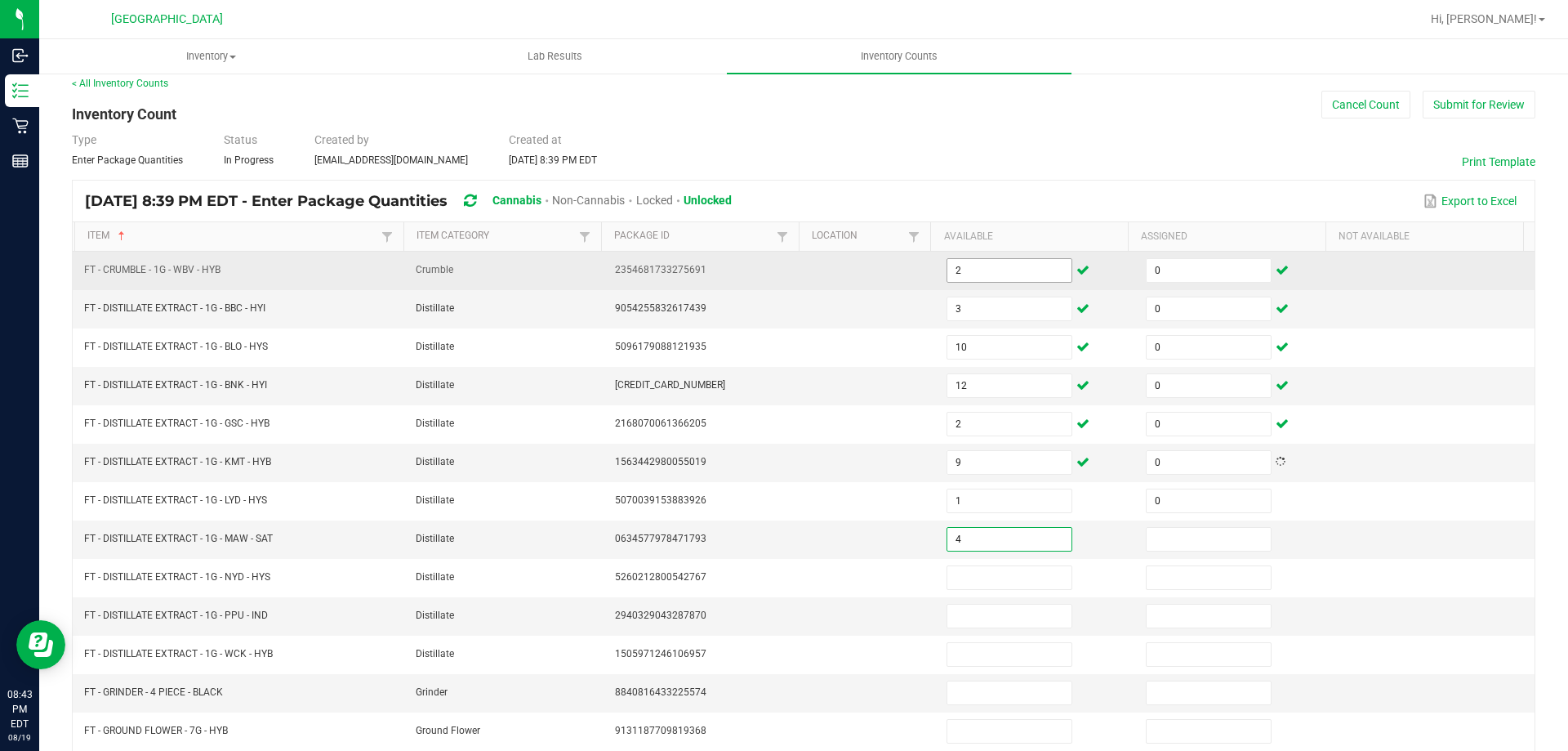
type input "4"
type input "0"
type input "10"
type input "0"
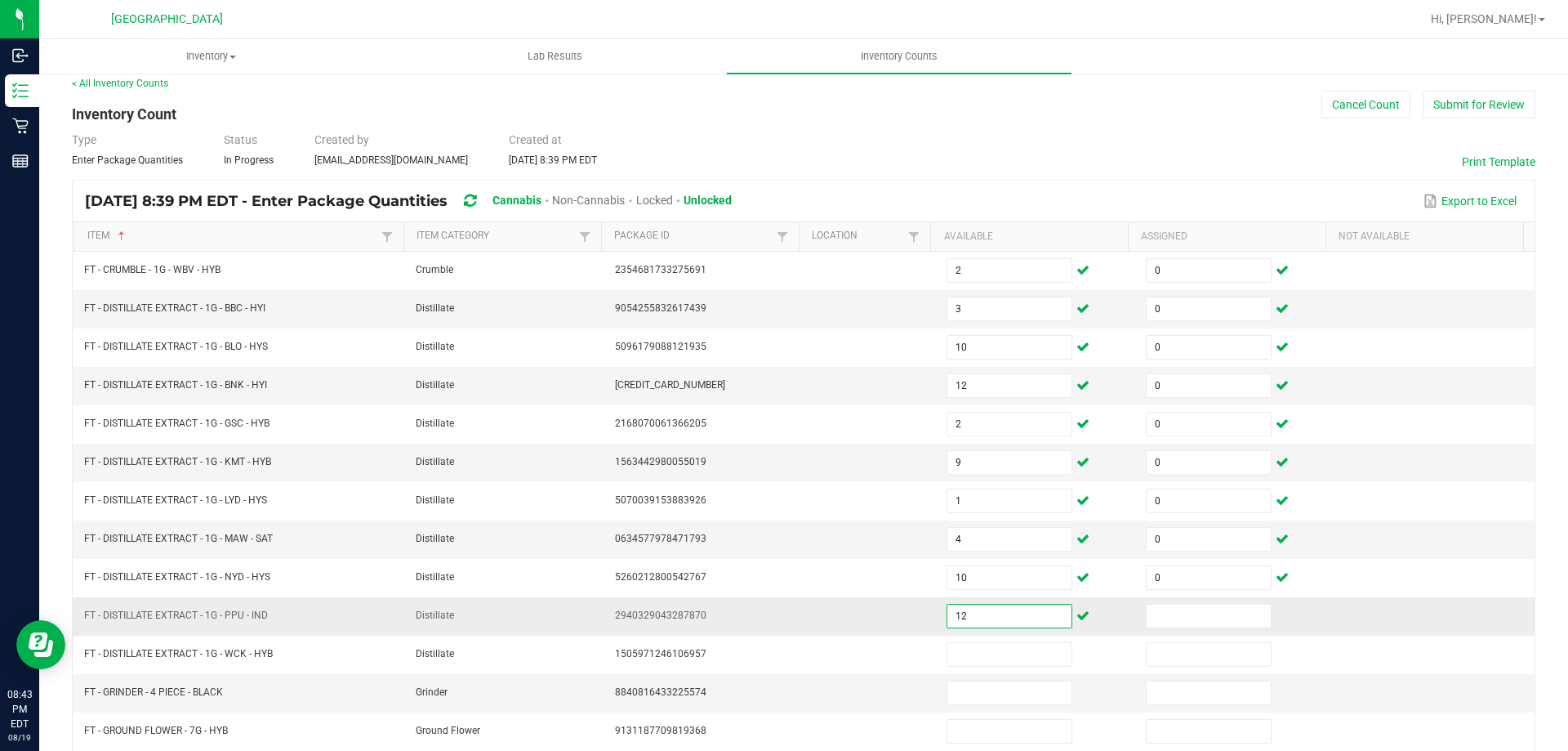
type input "12"
type input "0"
type input "3"
type input "0"
type input "7"
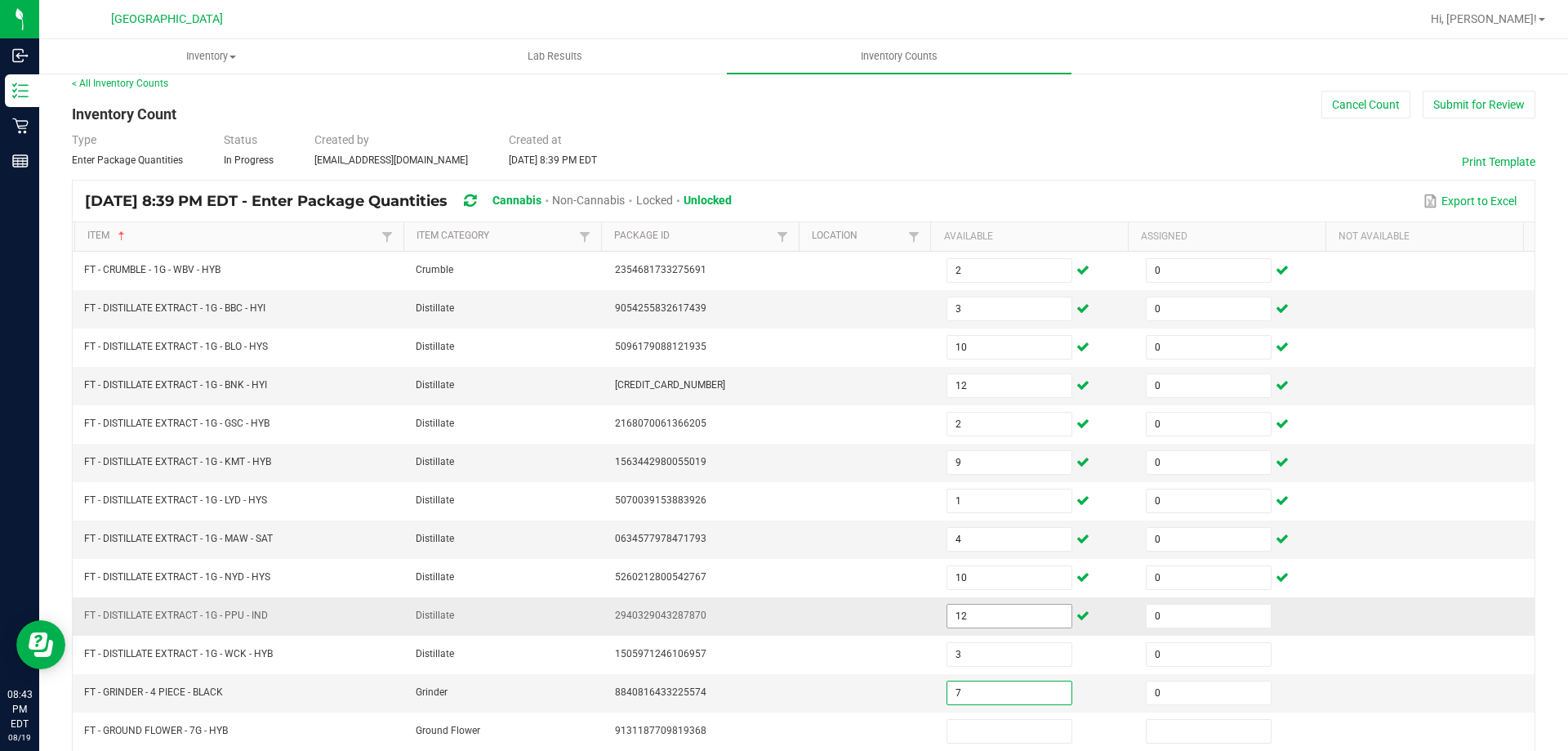
type input "0"
type input "18"
type input "0"
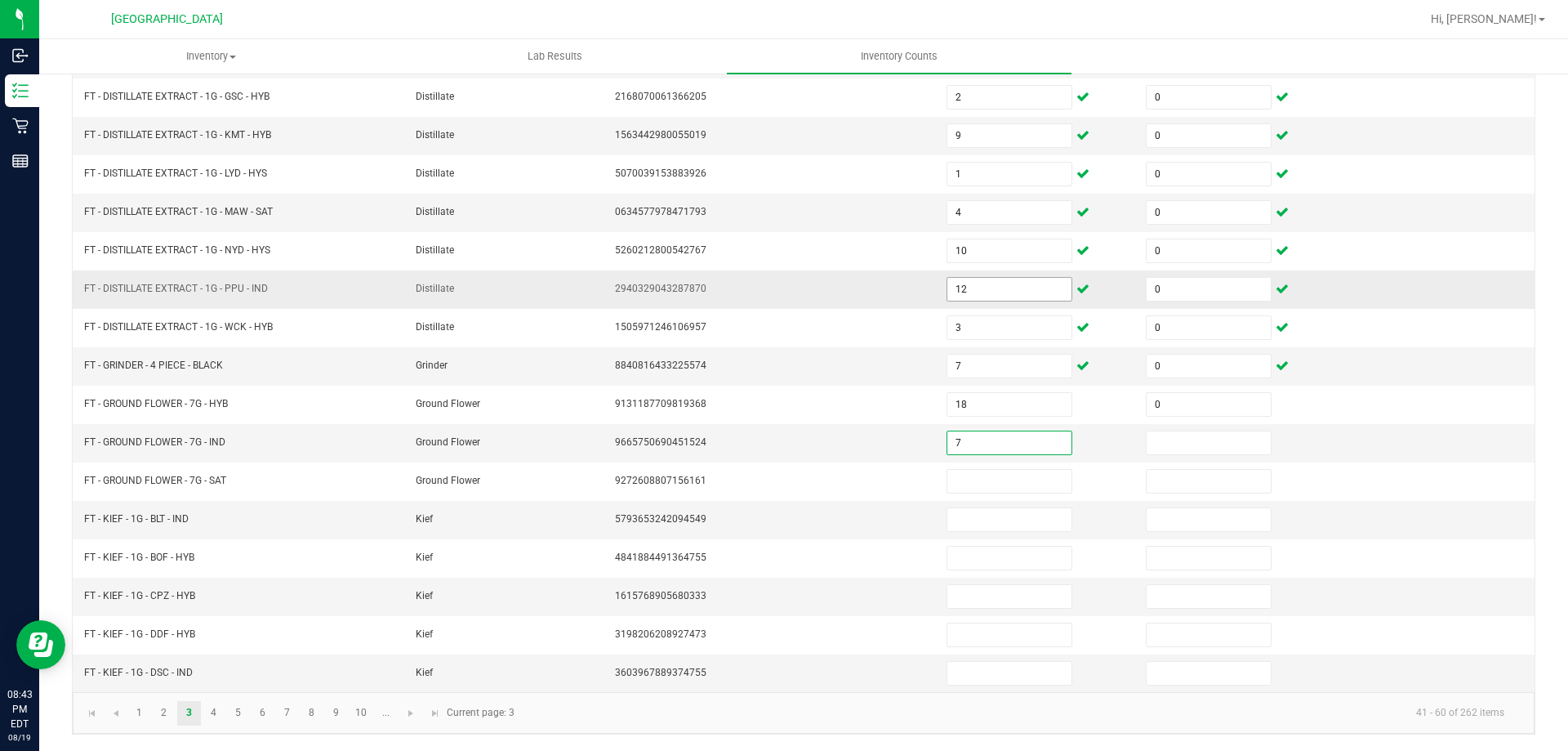
type input "7"
type input "0"
type input "14"
type input "0"
type input "3"
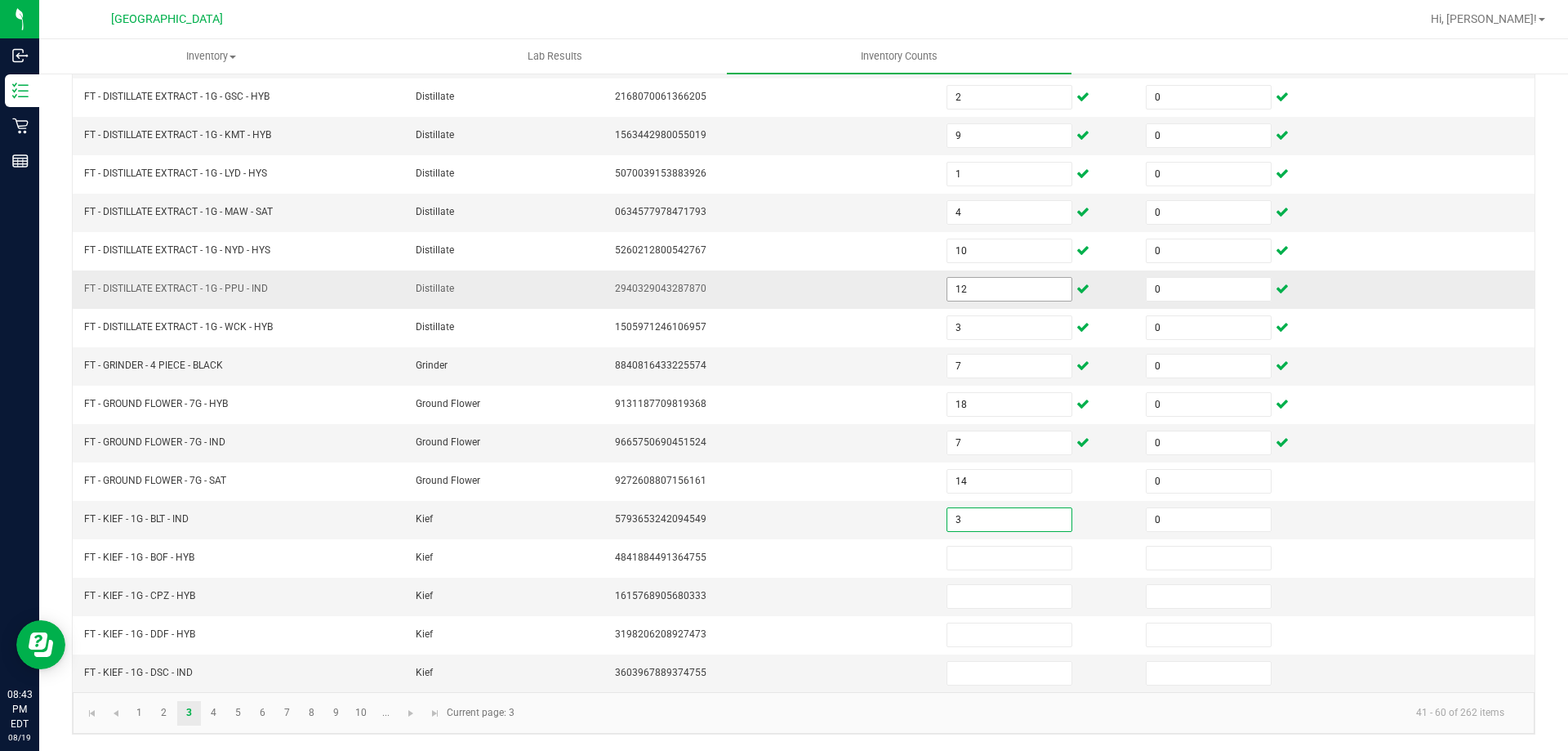
type input "0"
type input "1"
click at [208, 701] on link "4" at bounding box center [213, 713] width 24 height 24
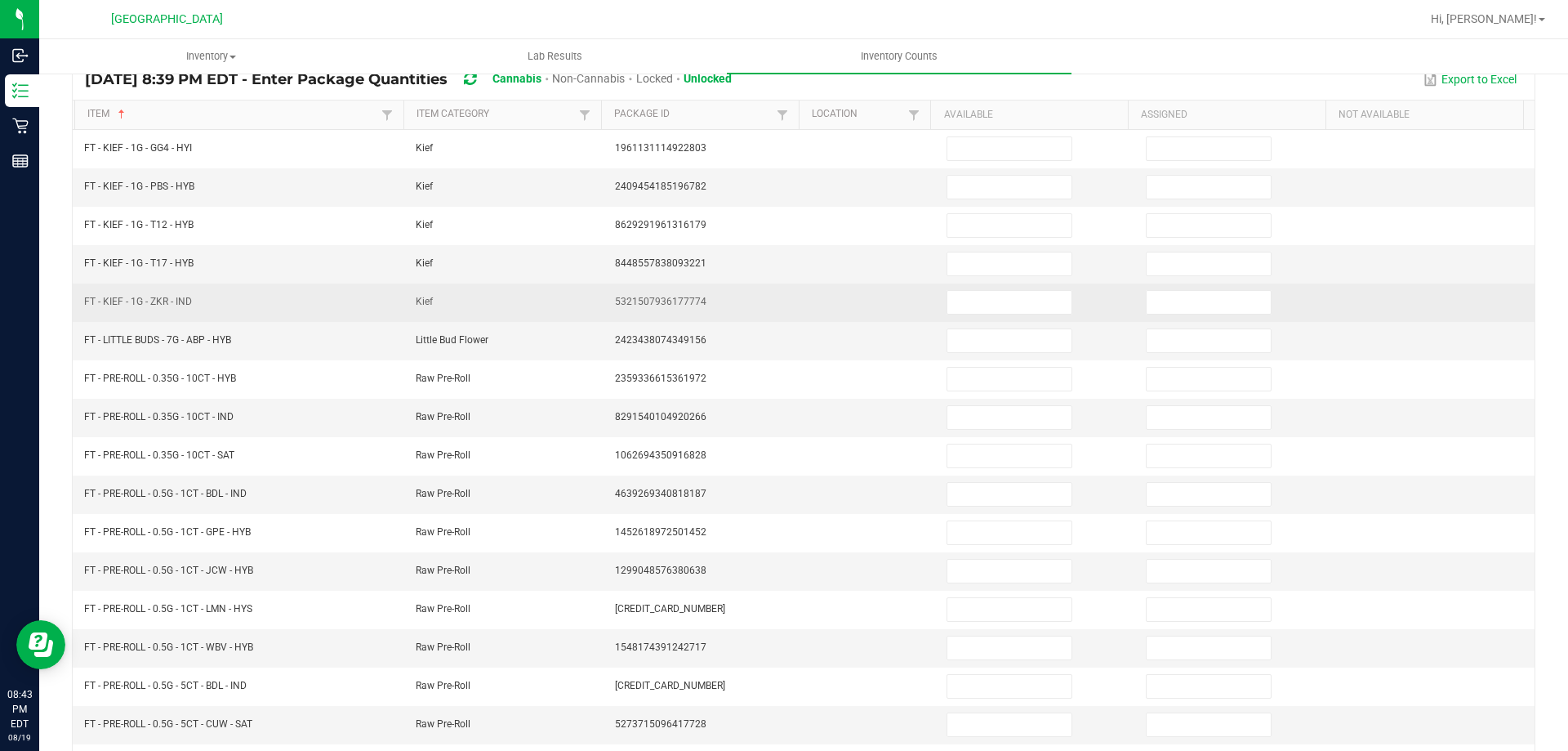
scroll to position [12, 0]
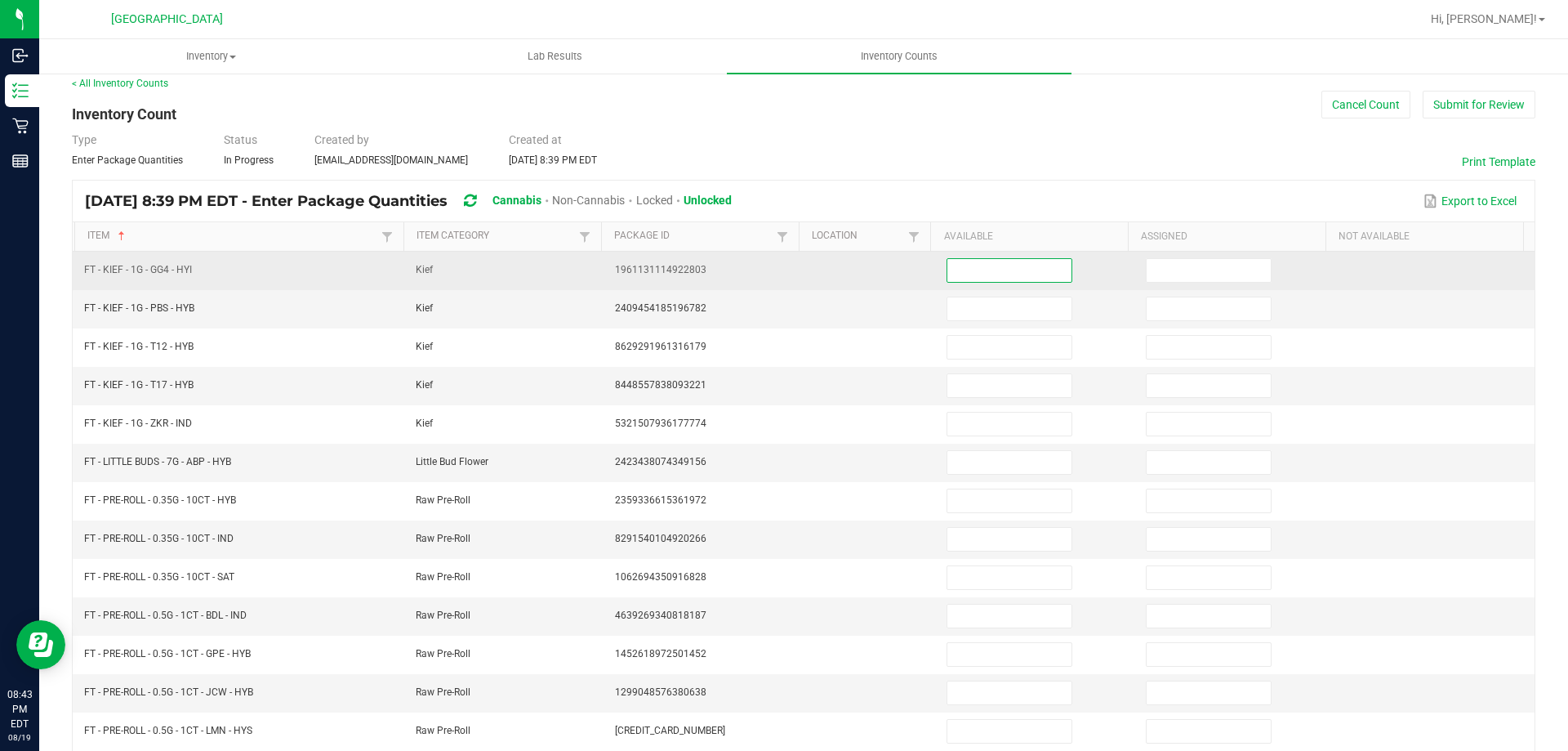
click at [970, 278] on input at bounding box center [1009, 270] width 124 height 23
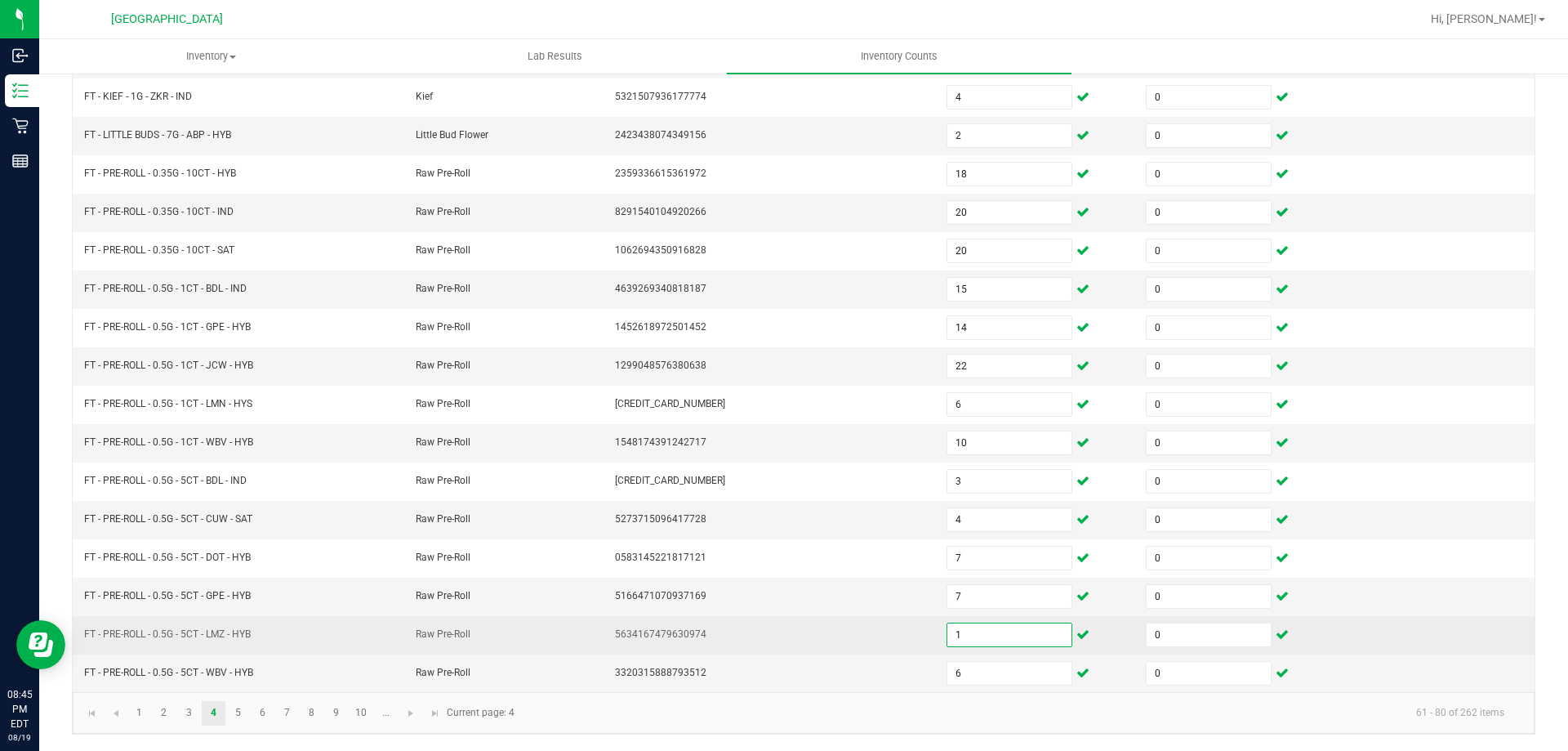
click at [980, 627] on input "1" at bounding box center [1009, 634] width 124 height 23
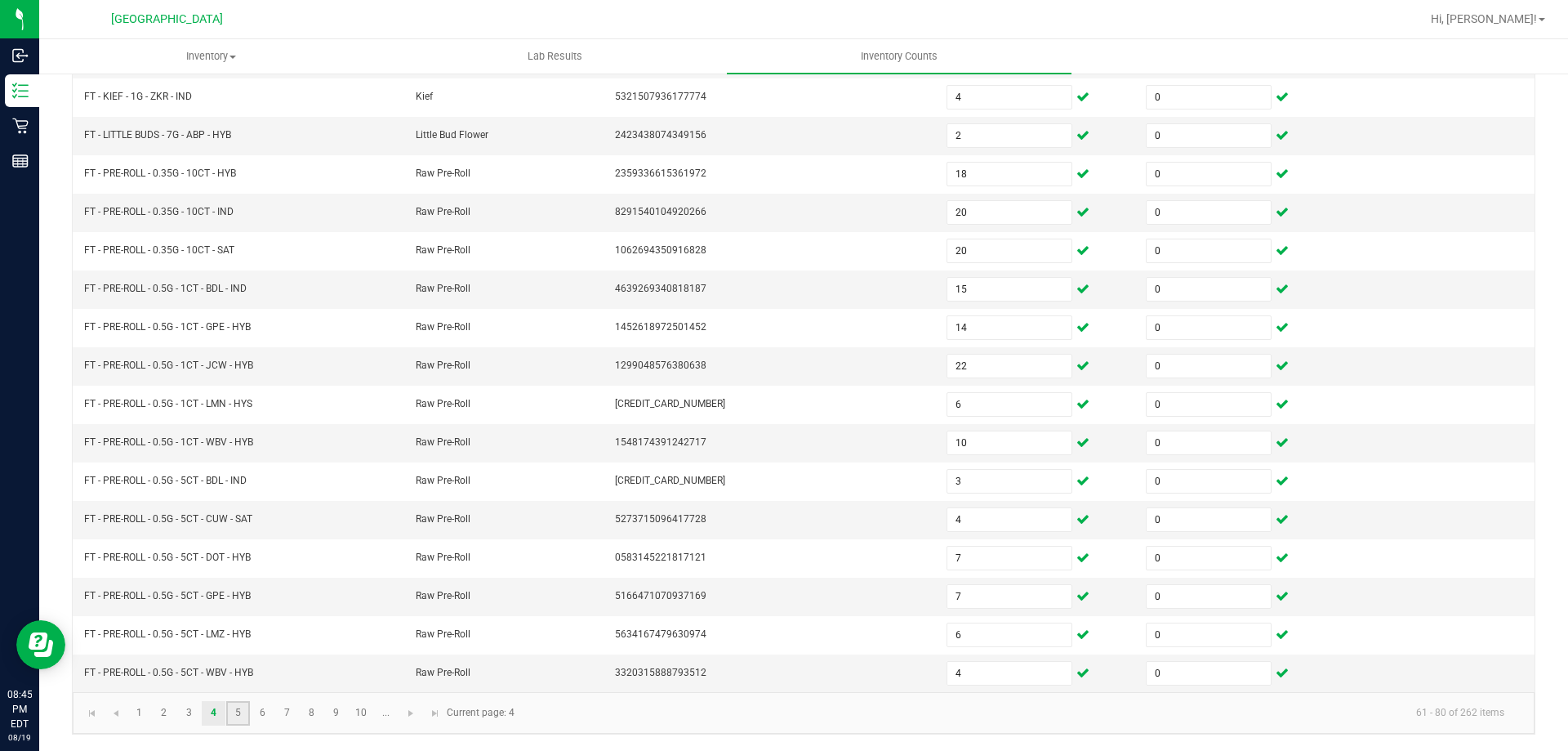
click at [236, 722] on link "5" at bounding box center [238, 713] width 24 height 24
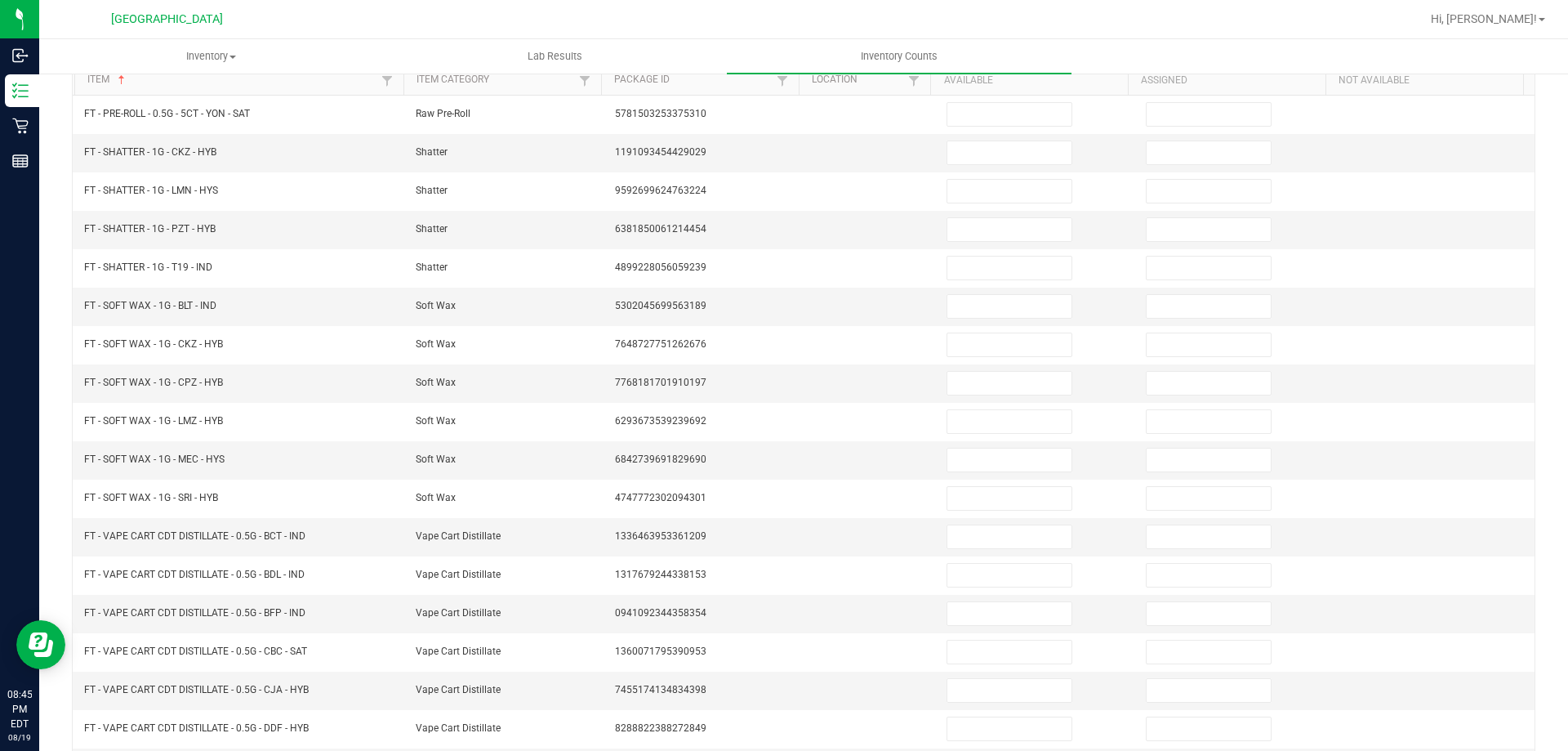
scroll to position [0, 0]
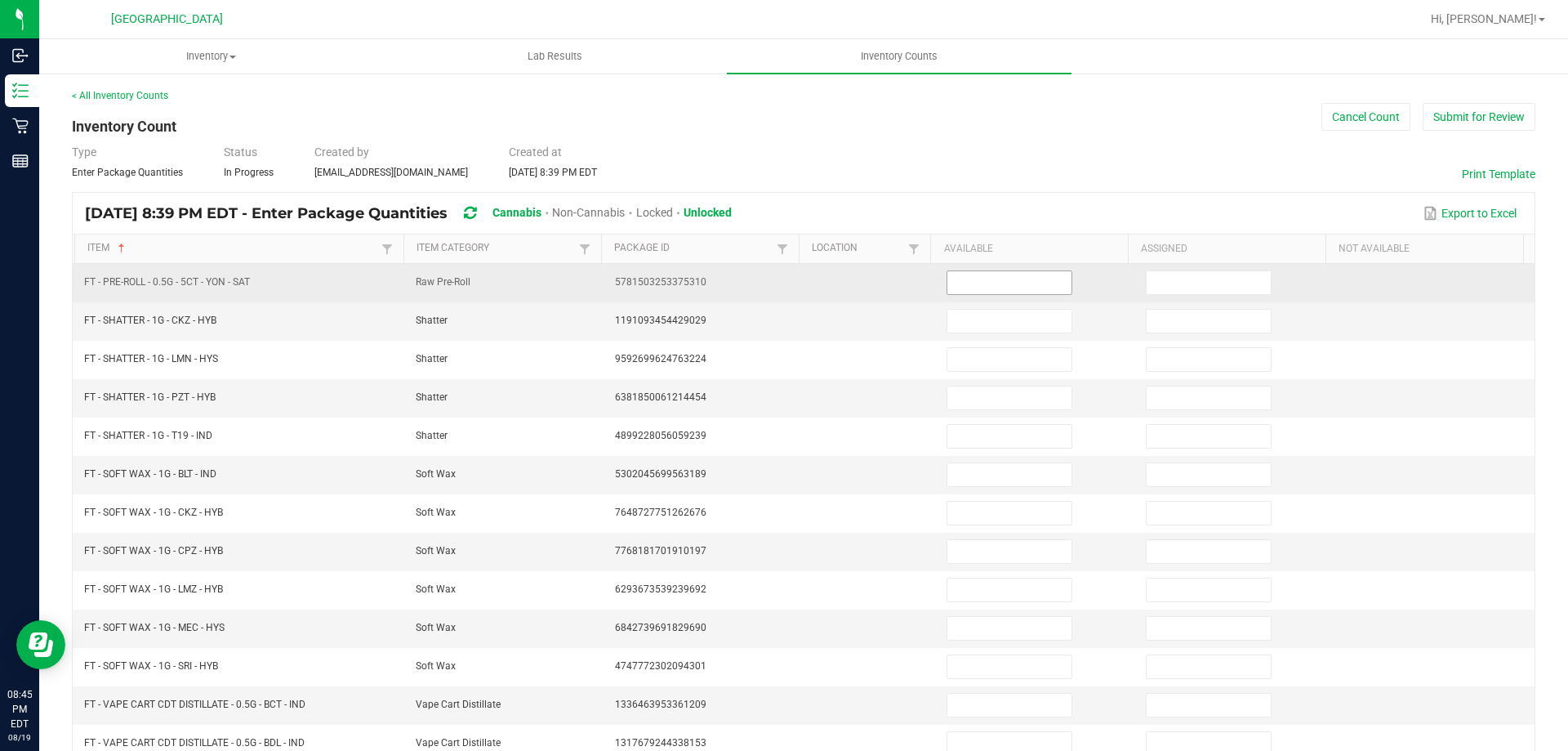
click at [958, 275] on input at bounding box center [1009, 282] width 124 height 23
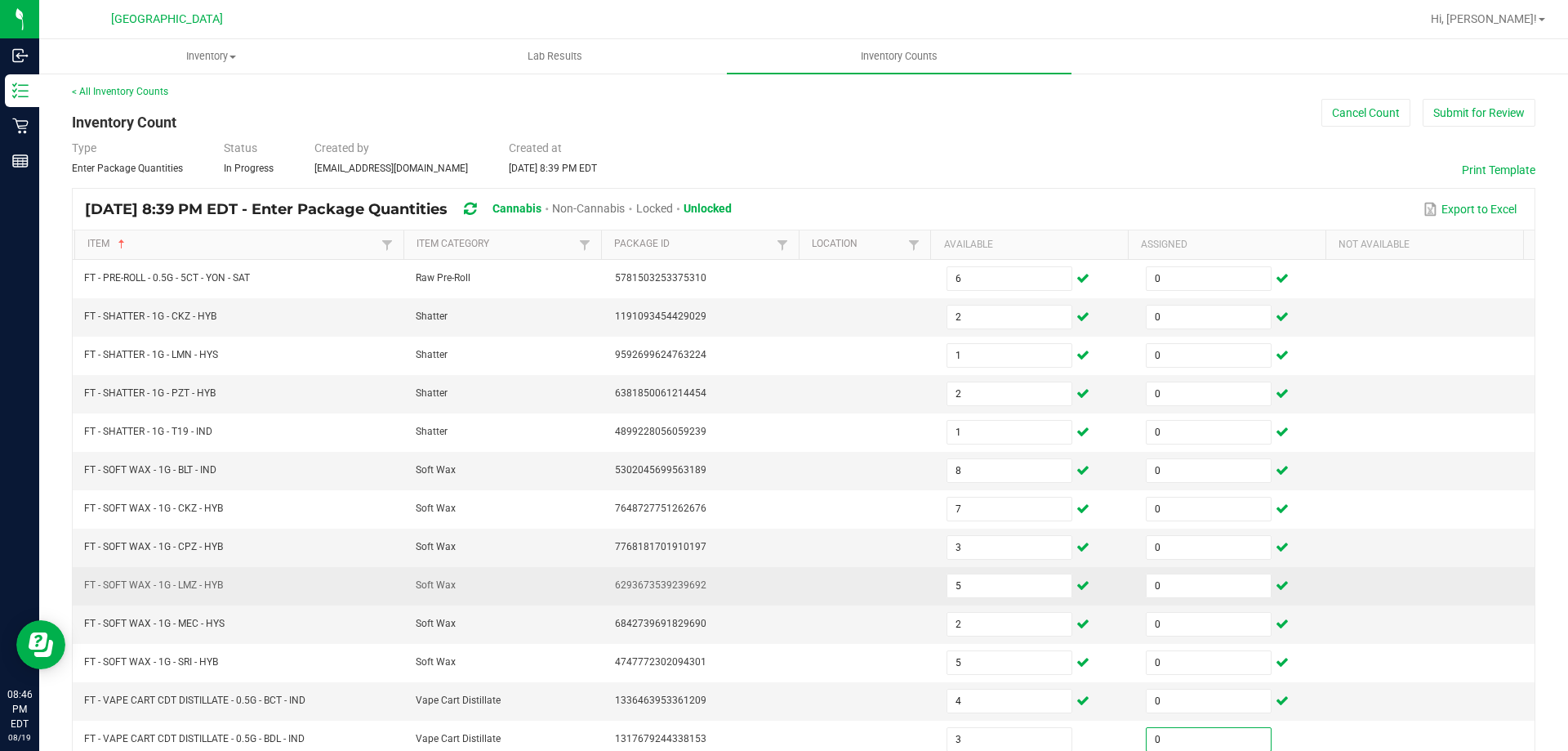
scroll to position [339, 0]
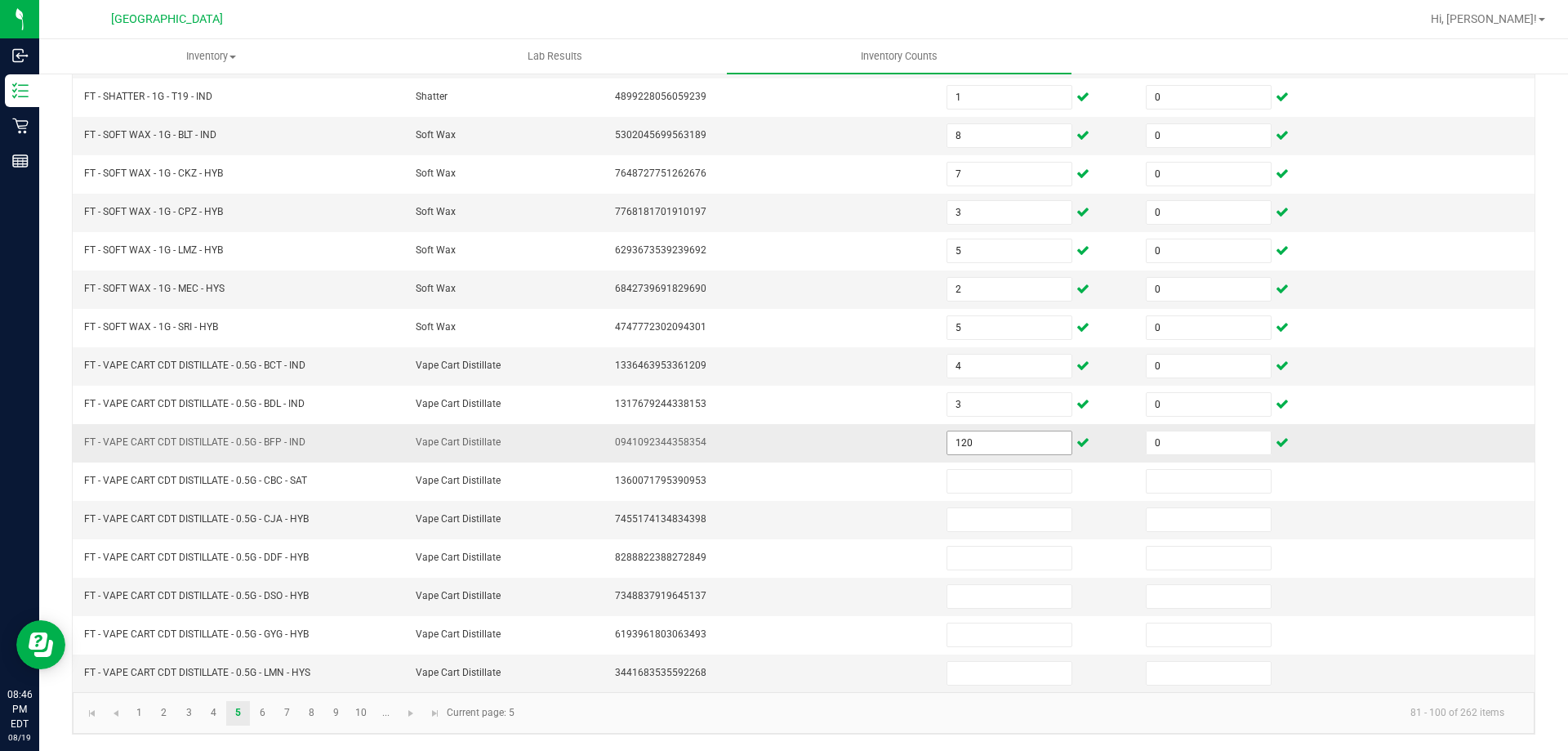
drag, startPoint x: 990, startPoint y: 429, endPoint x: 988, endPoint y: 438, distance: 9.2
click at [988, 438] on td "120" at bounding box center [1037, 443] width 199 height 39
click at [987, 439] on input "120" at bounding box center [1009, 442] width 124 height 23
click at [270, 723] on link "6" at bounding box center [262, 713] width 24 height 24
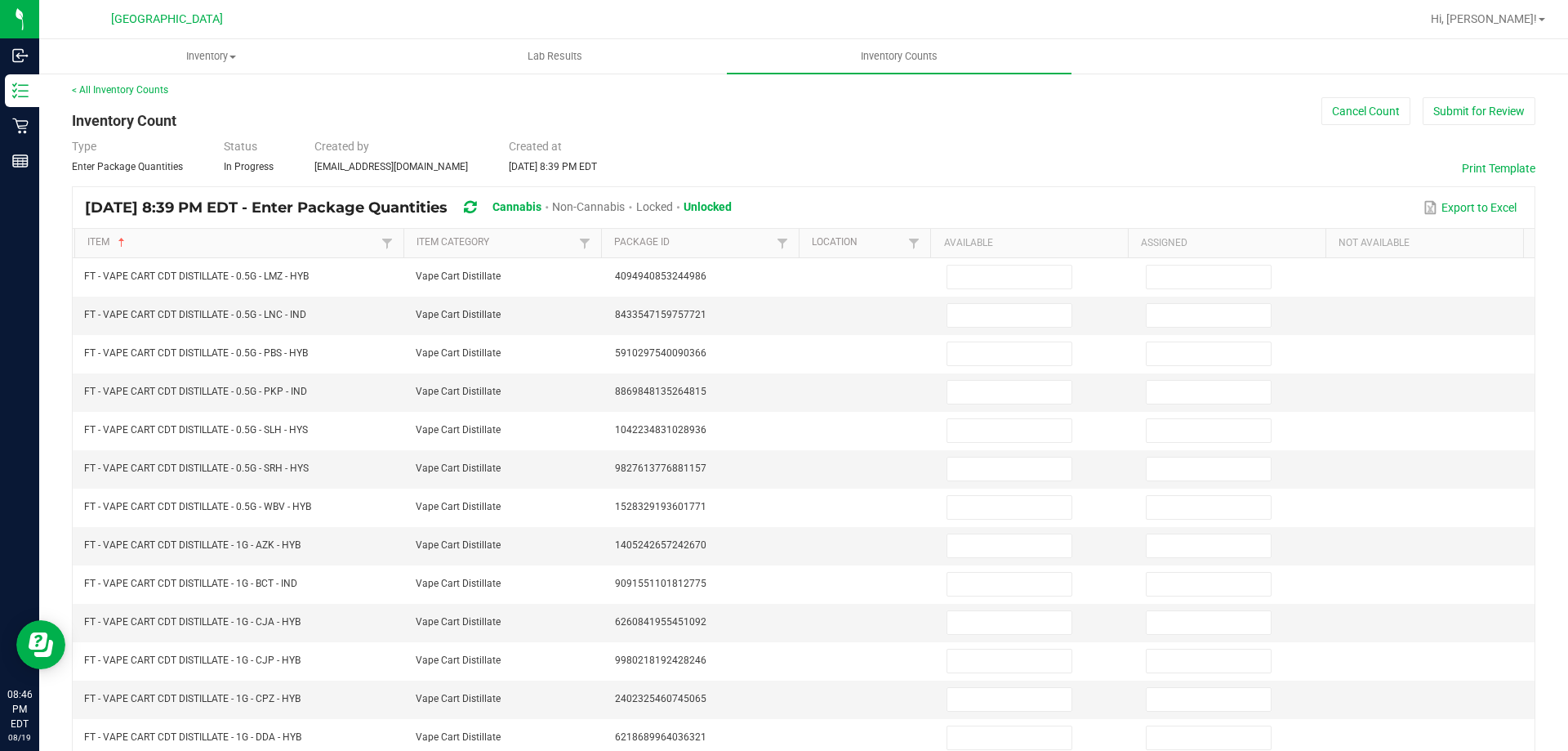
scroll to position [0, 0]
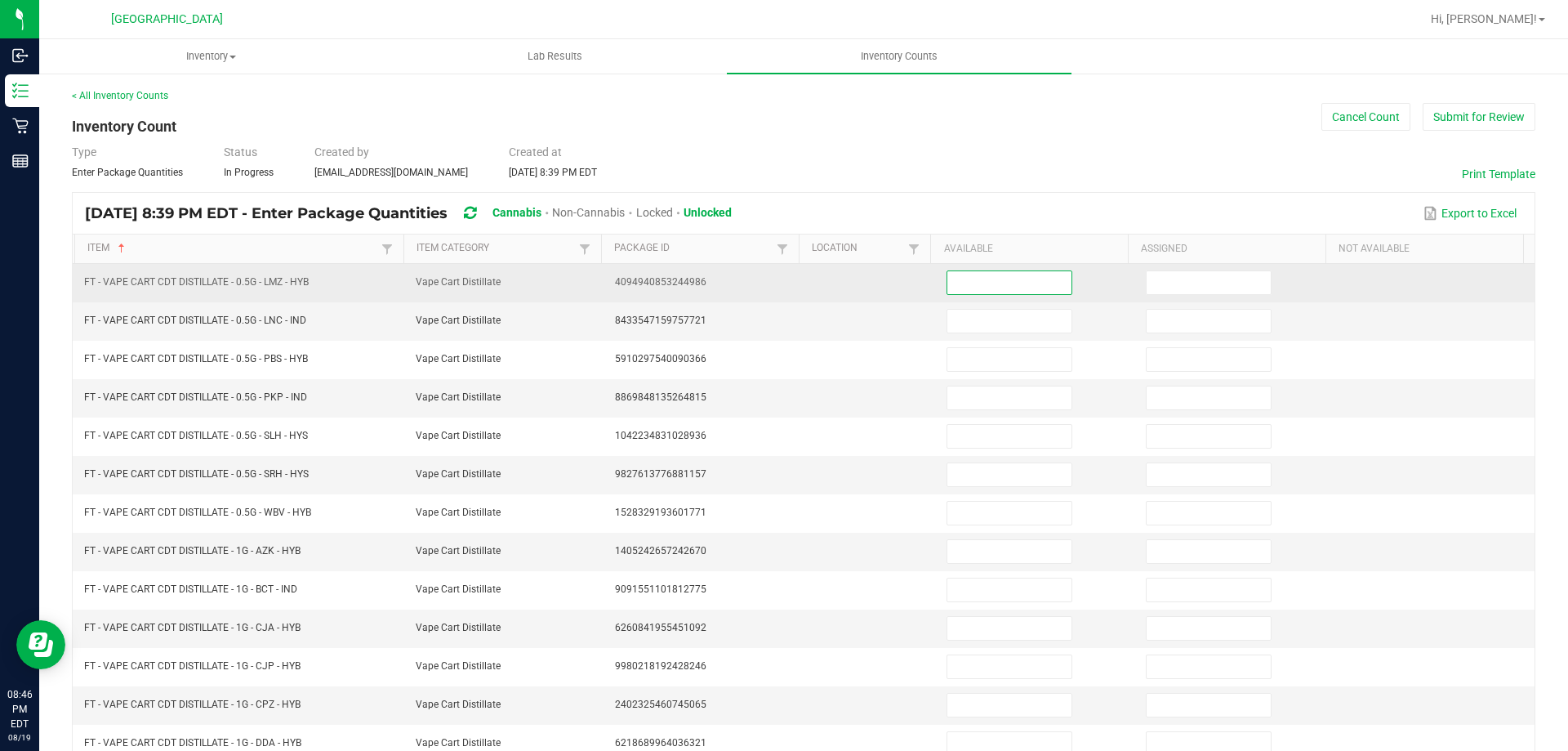
click at [986, 285] on input at bounding box center [1009, 282] width 124 height 23
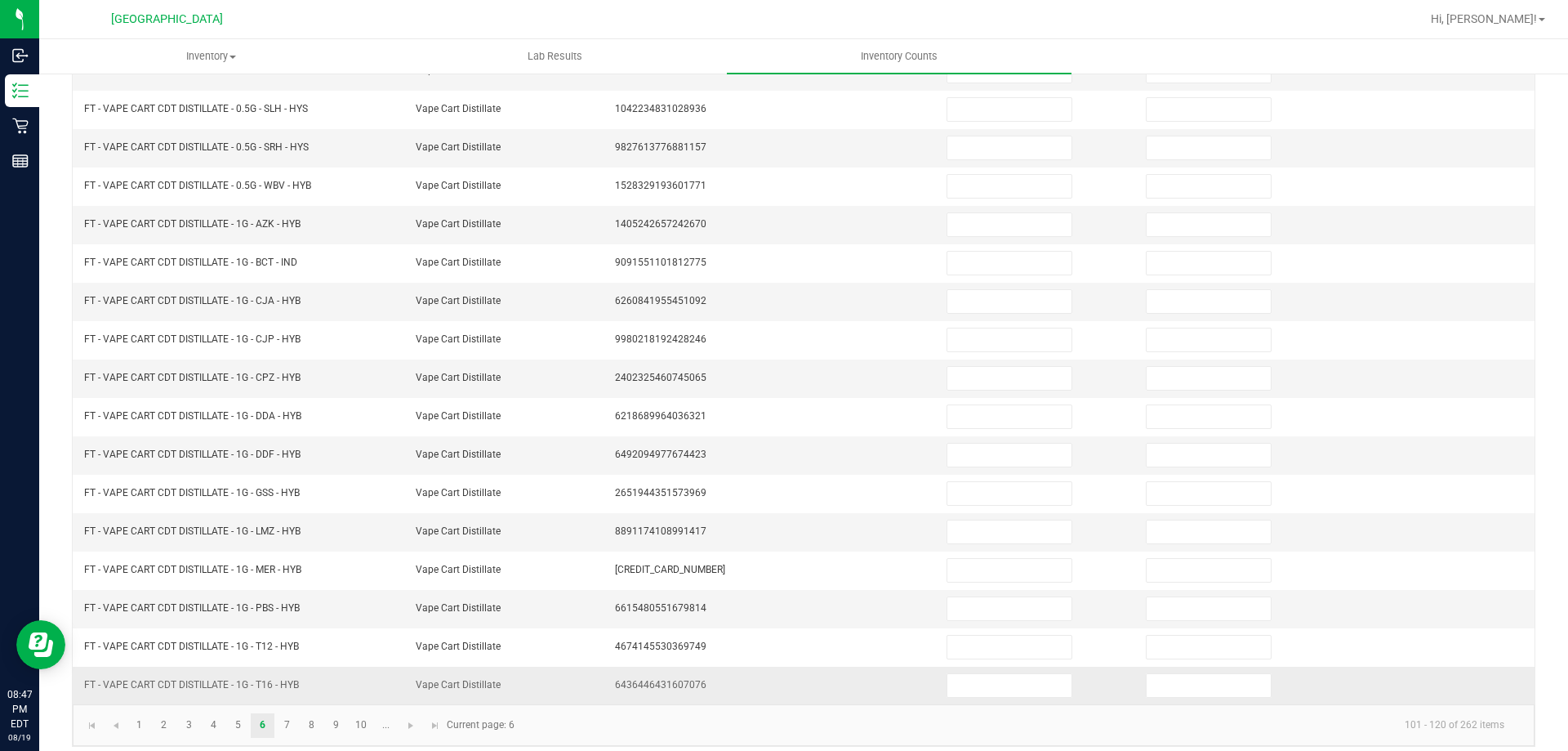
scroll to position [339, 0]
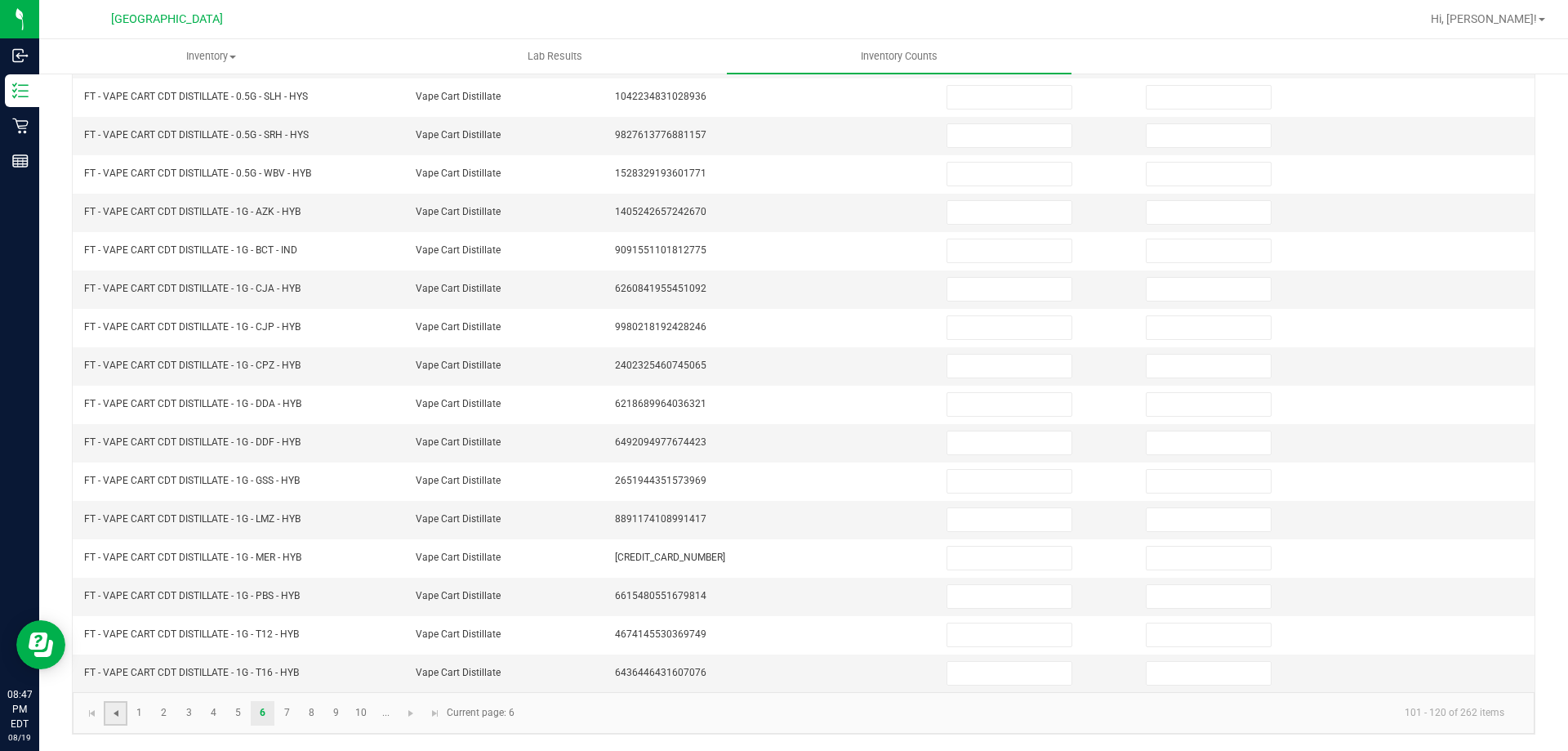
click at [112, 714] on span "Go to the previous page" at bounding box center [116, 713] width 13 height 13
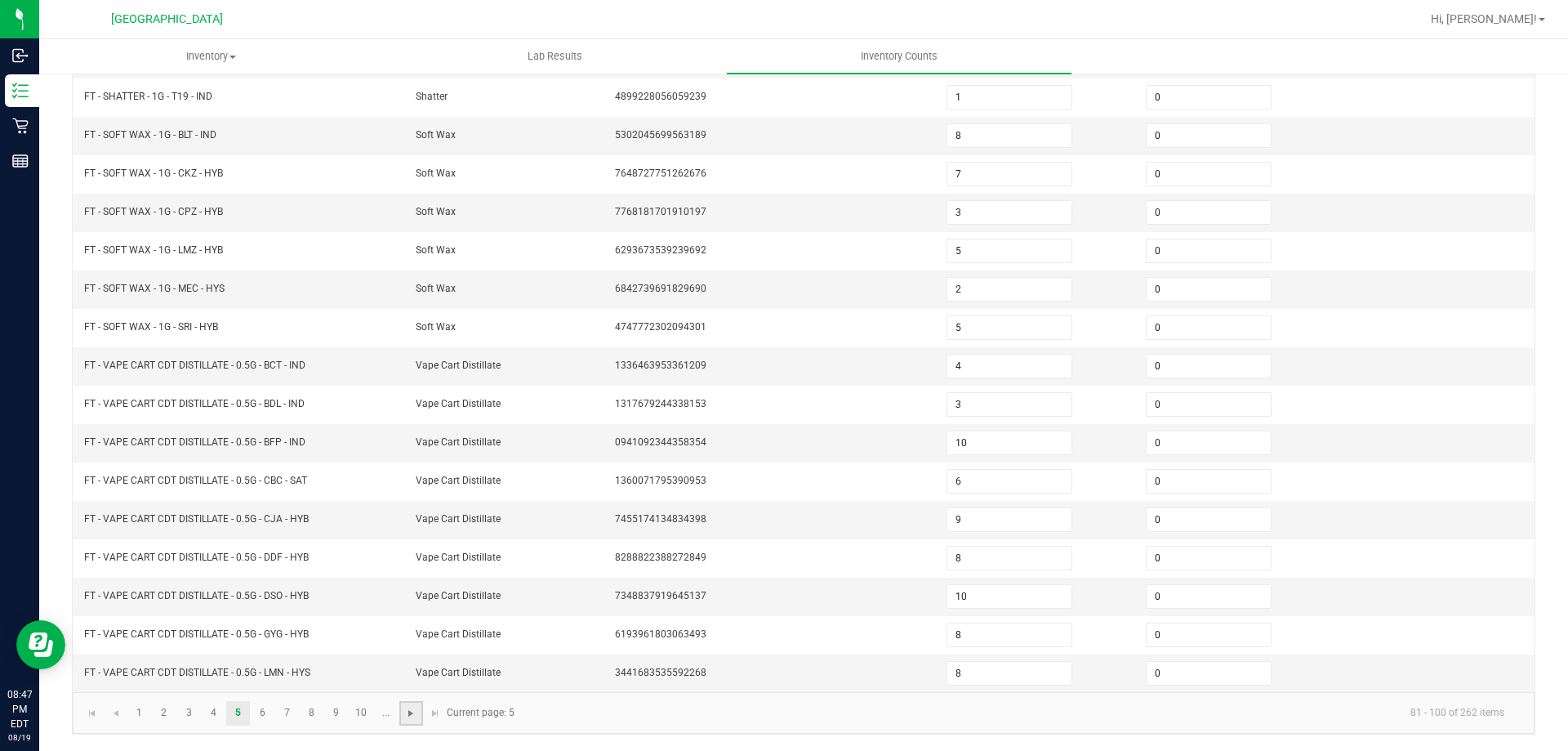
click at [405, 711] on span "Go to the next page" at bounding box center [411, 713] width 13 height 13
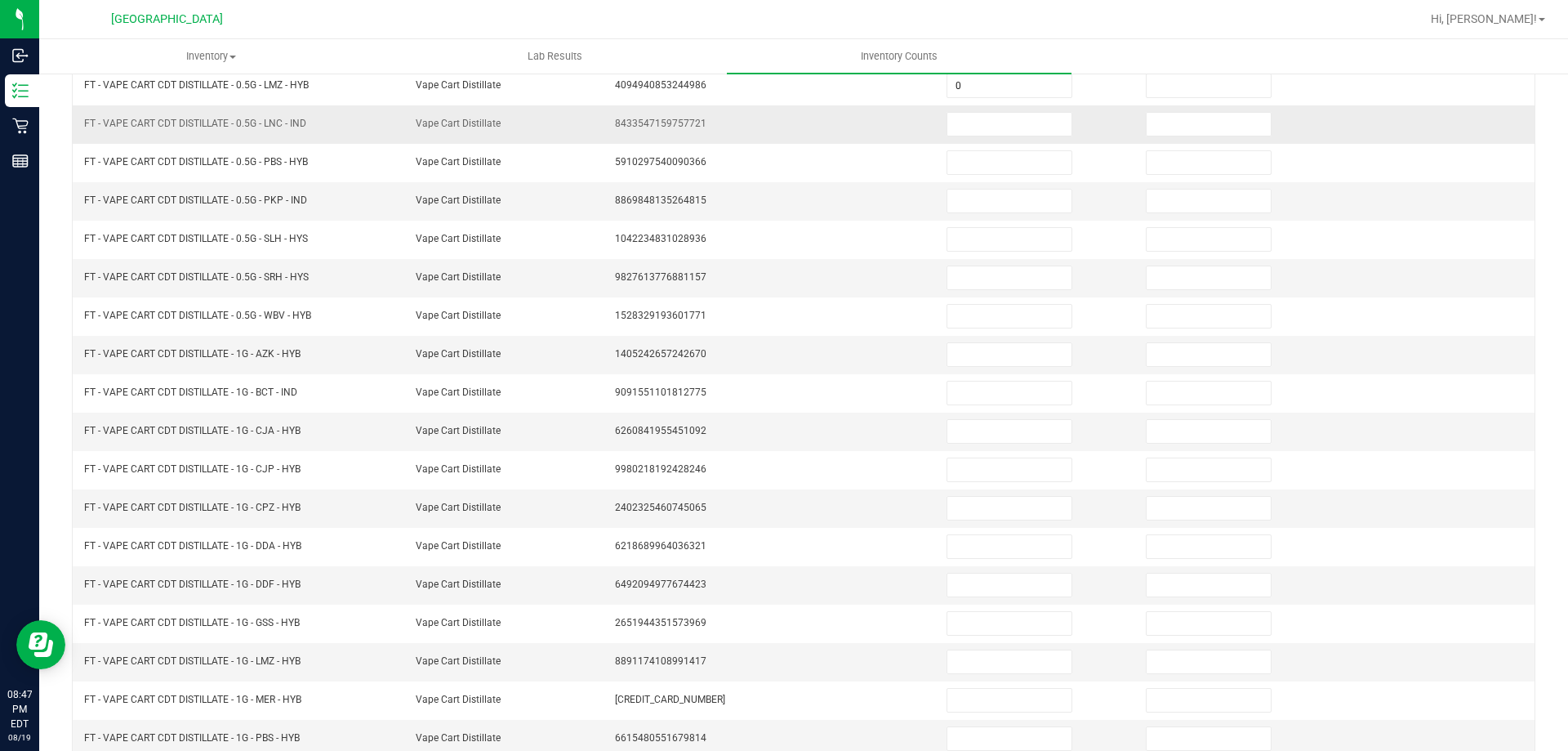
scroll to position [12, 0]
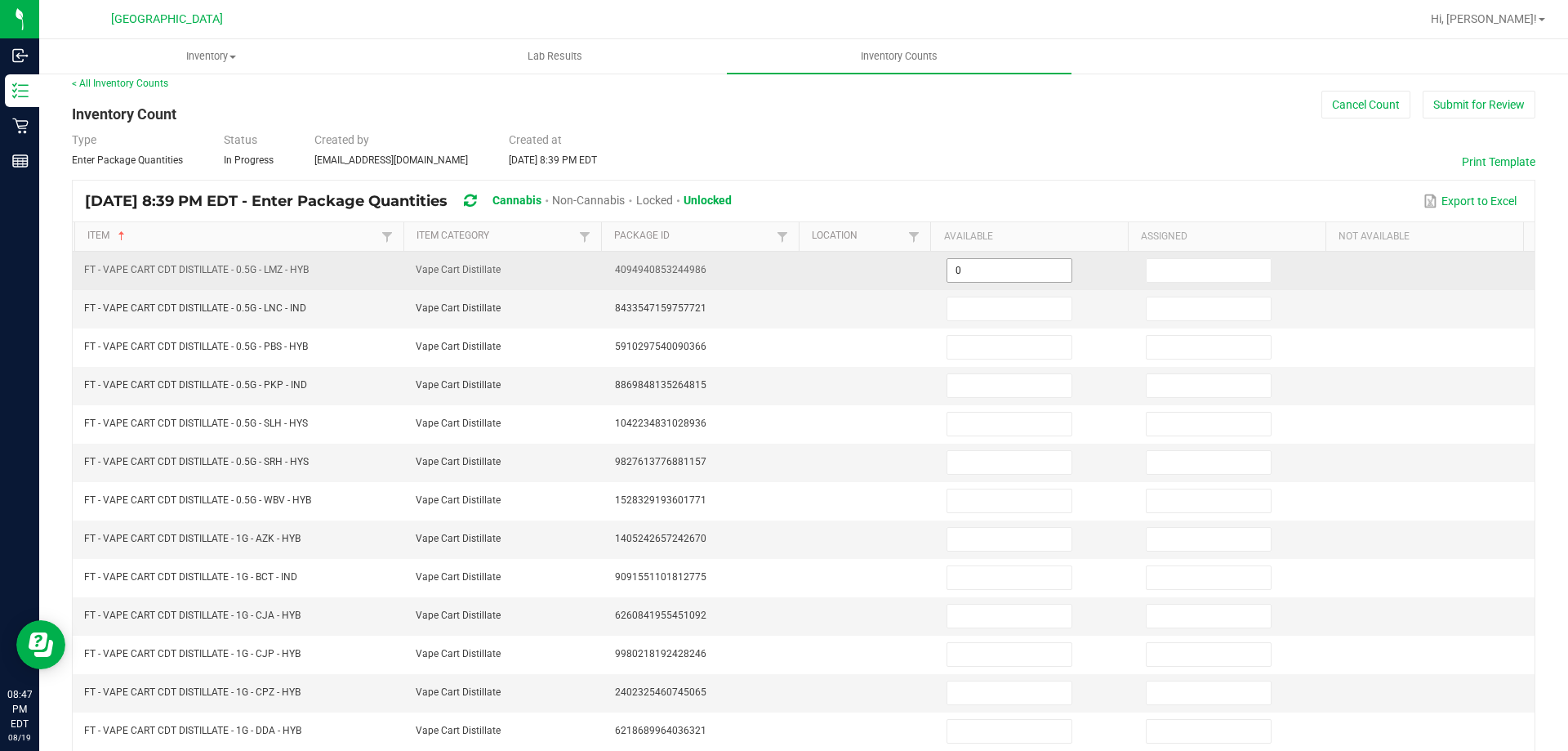
click at [979, 270] on input "0" at bounding box center [1009, 270] width 124 height 23
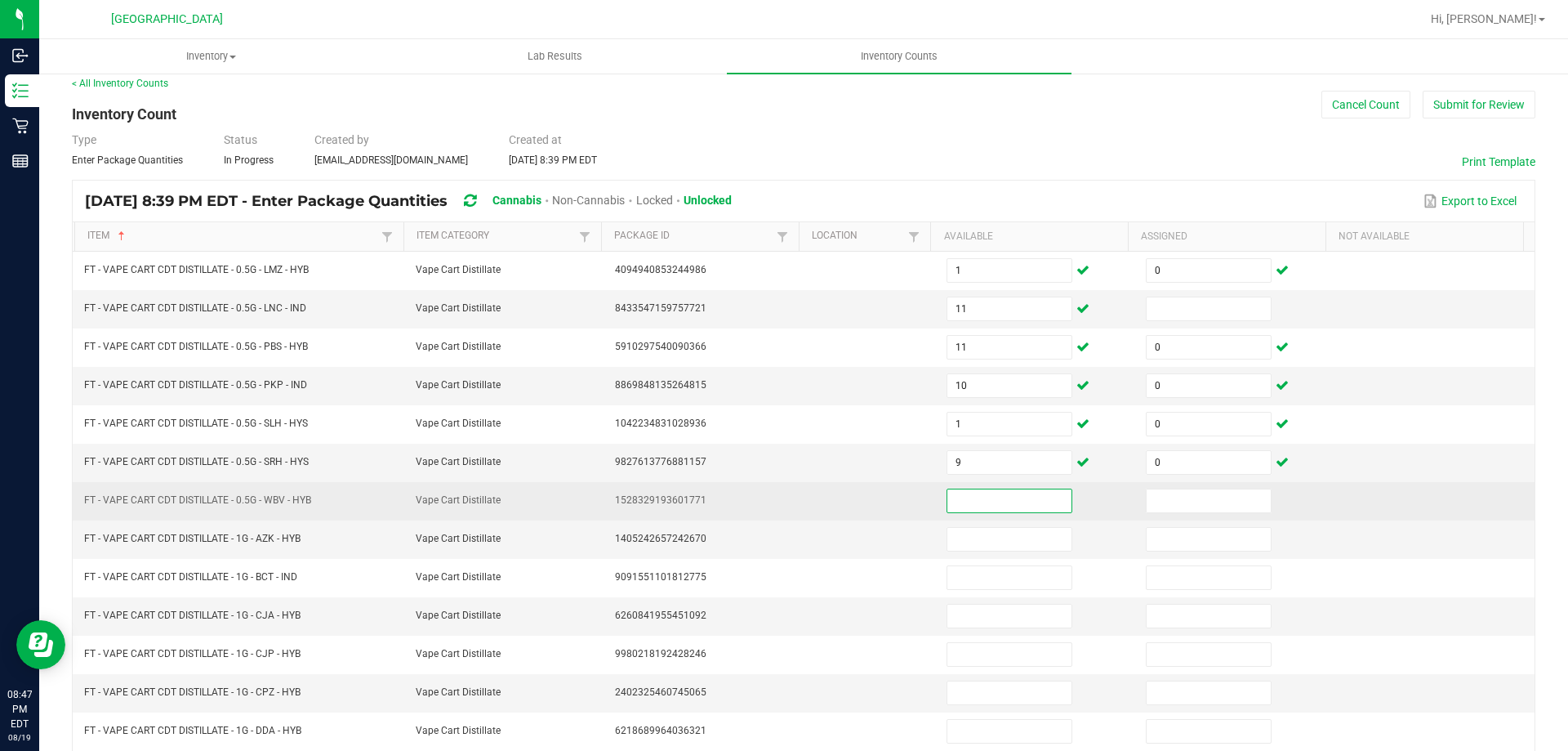
click at [1032, 506] on input at bounding box center [1009, 501] width 124 height 23
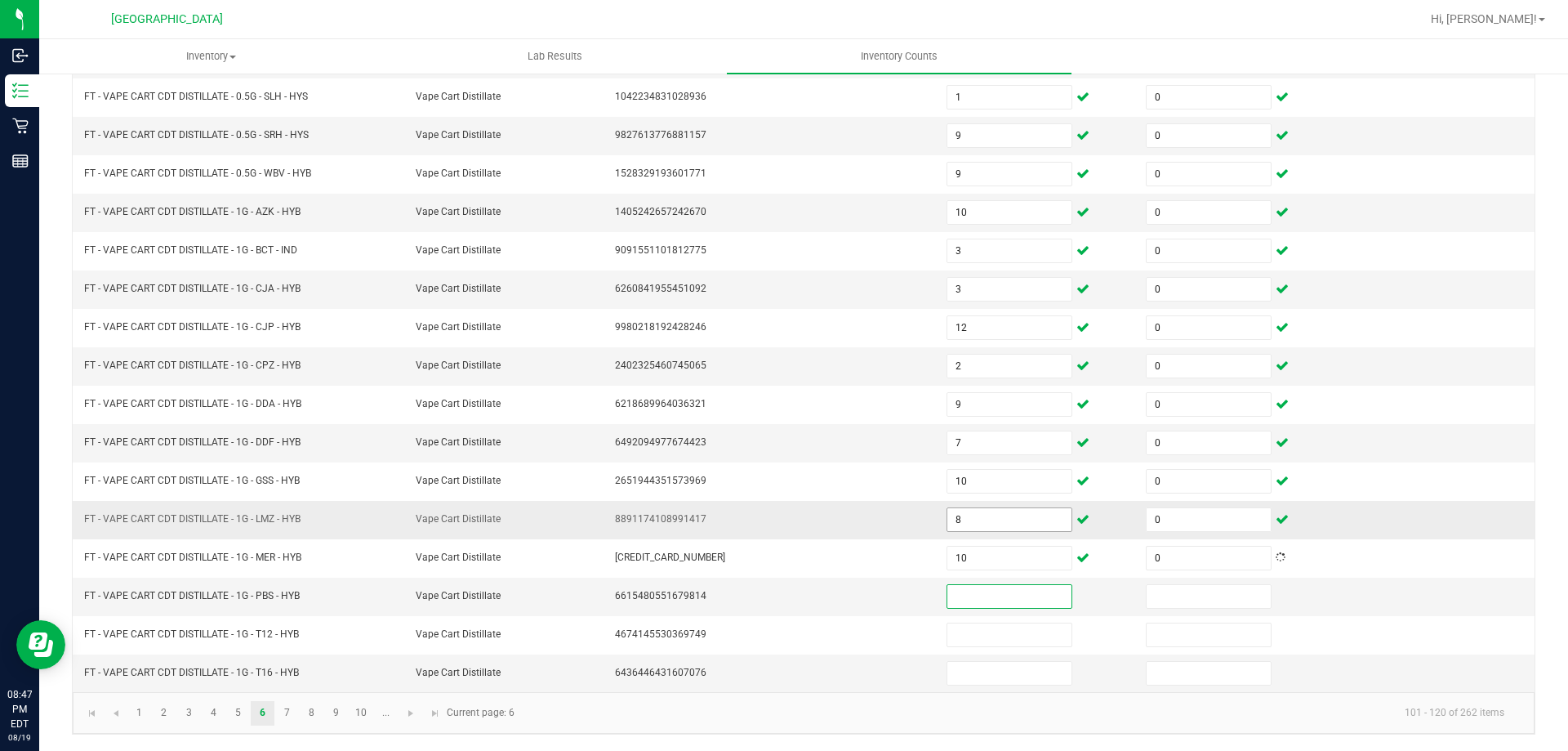
click at [1037, 517] on input "8" at bounding box center [1009, 519] width 124 height 23
click at [958, 599] on input at bounding box center [1009, 597] width 124 height 23
click at [293, 717] on link "7" at bounding box center [287, 713] width 24 height 24
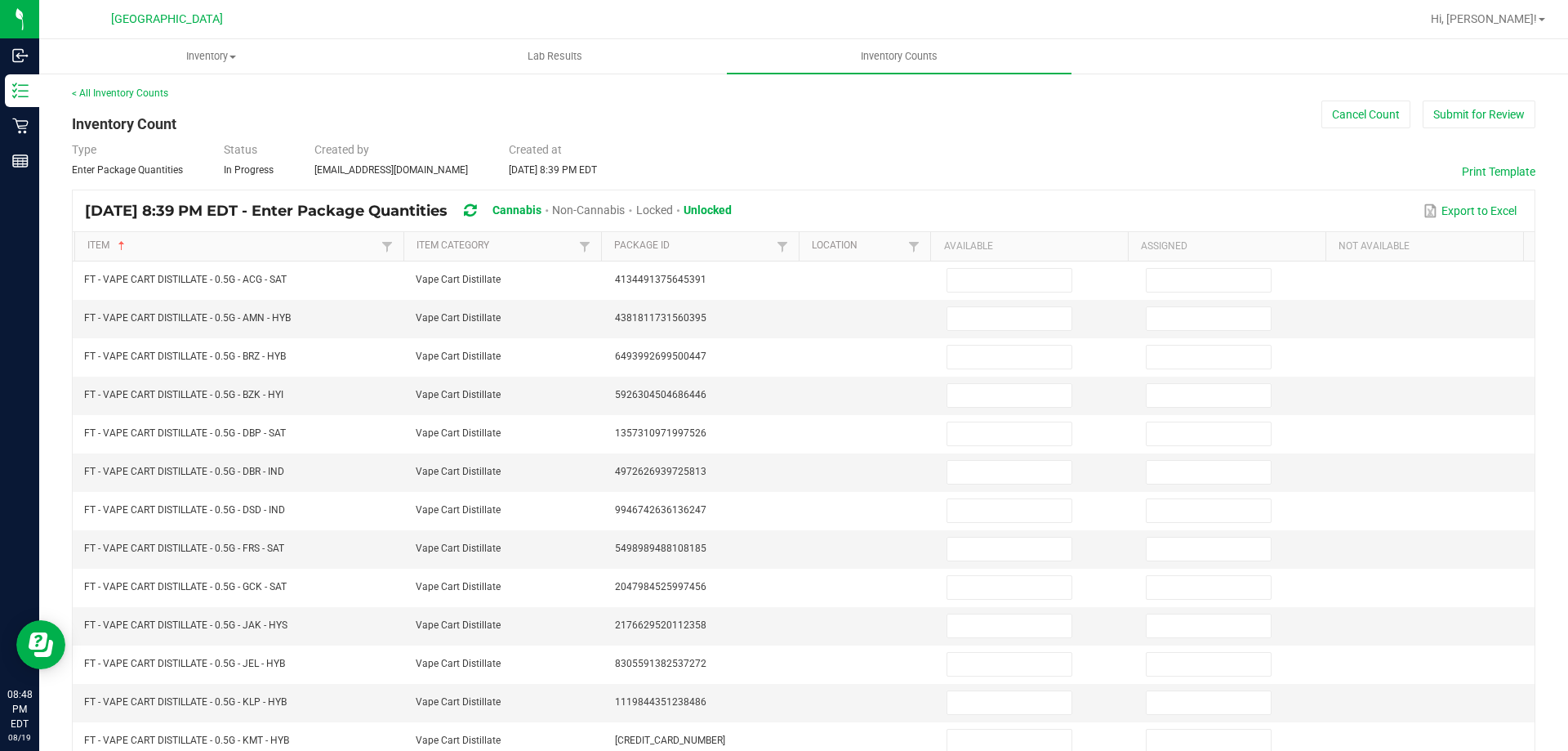
scroll to position [0, 0]
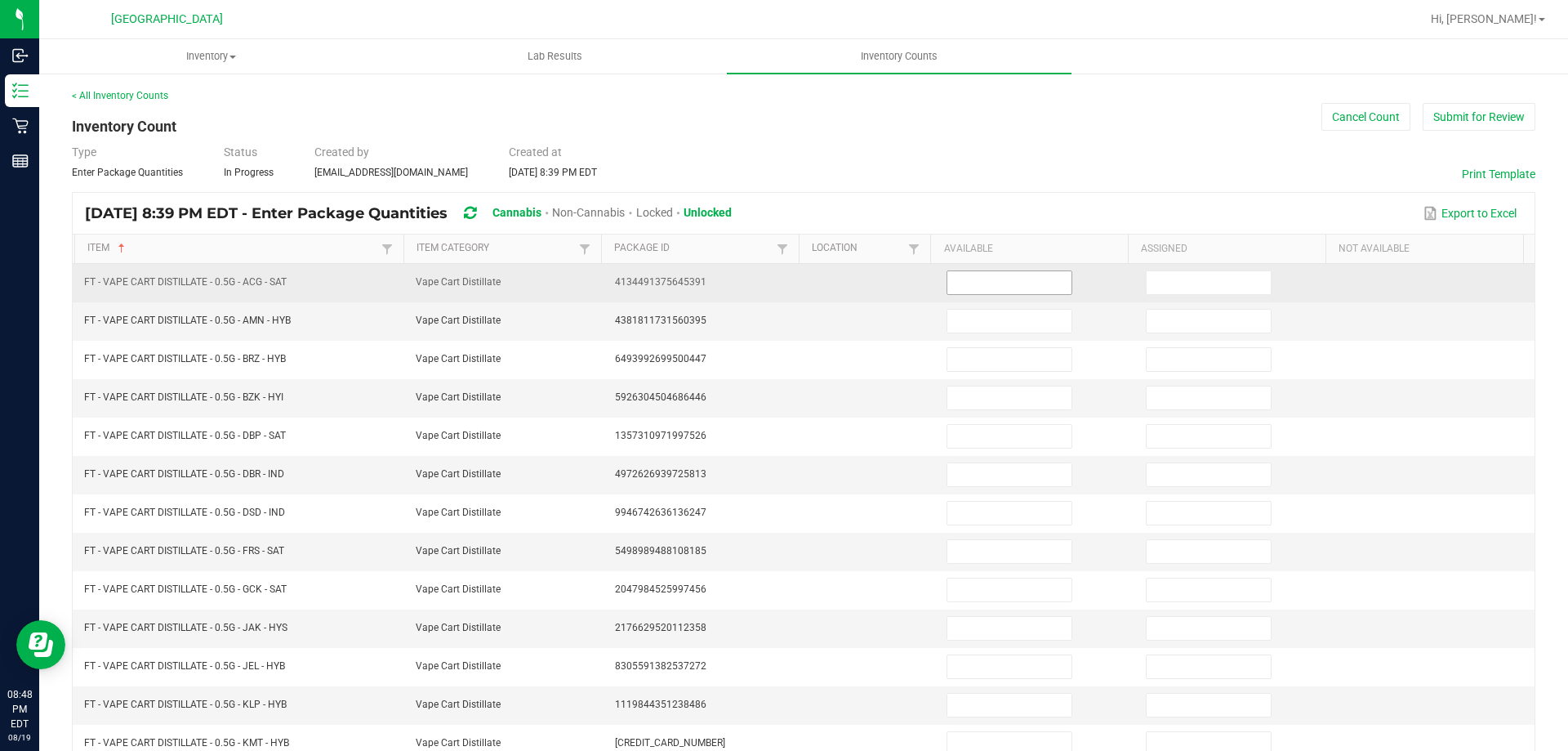
click at [976, 289] on input at bounding box center [1009, 282] width 124 height 23
drag, startPoint x: 1195, startPoint y: 312, endPoint x: 1194, endPoint y: 295, distance: 17.0
click at [1194, 310] on input at bounding box center [1209, 321] width 124 height 23
click at [1194, 294] on input at bounding box center [1209, 282] width 124 height 23
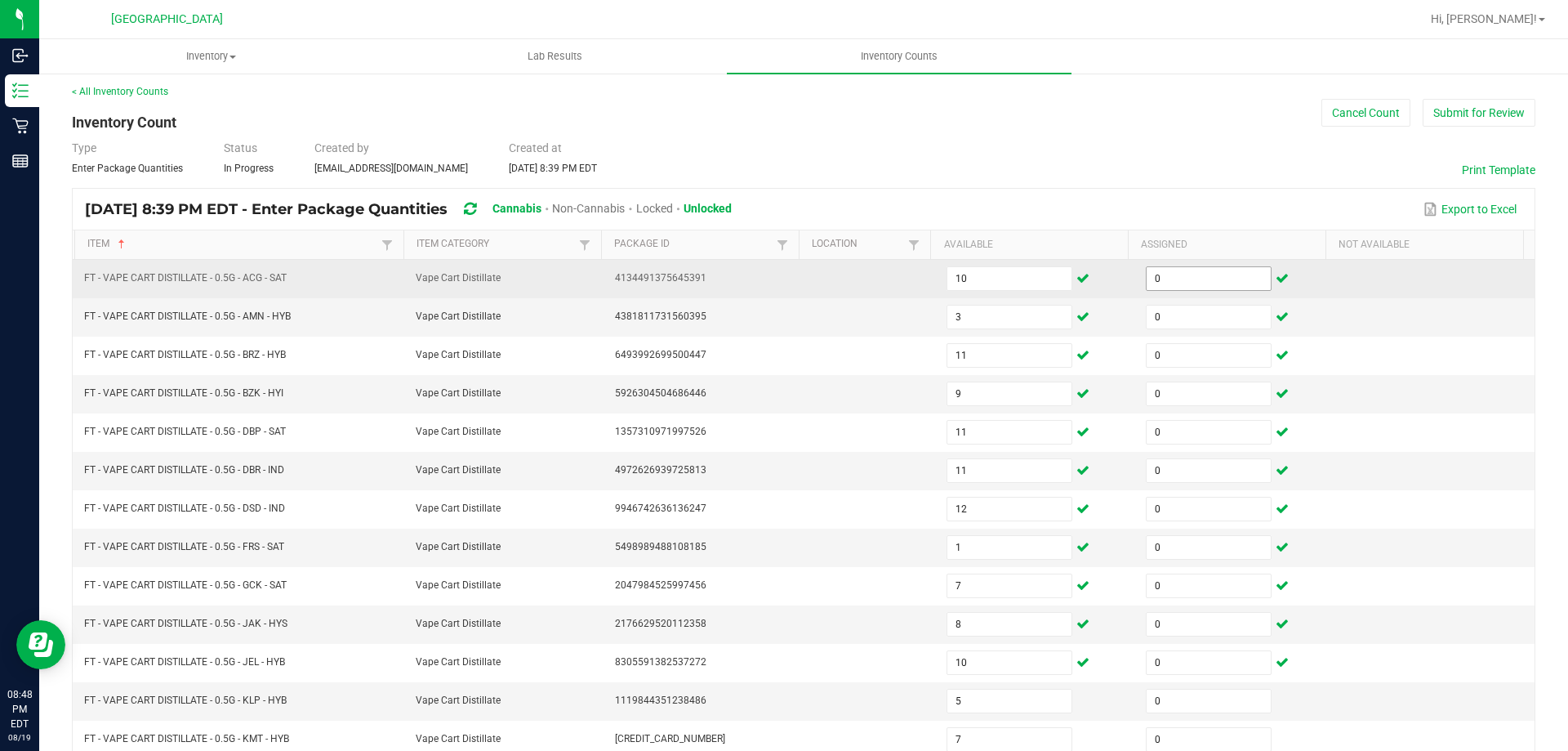
scroll to position [339, 0]
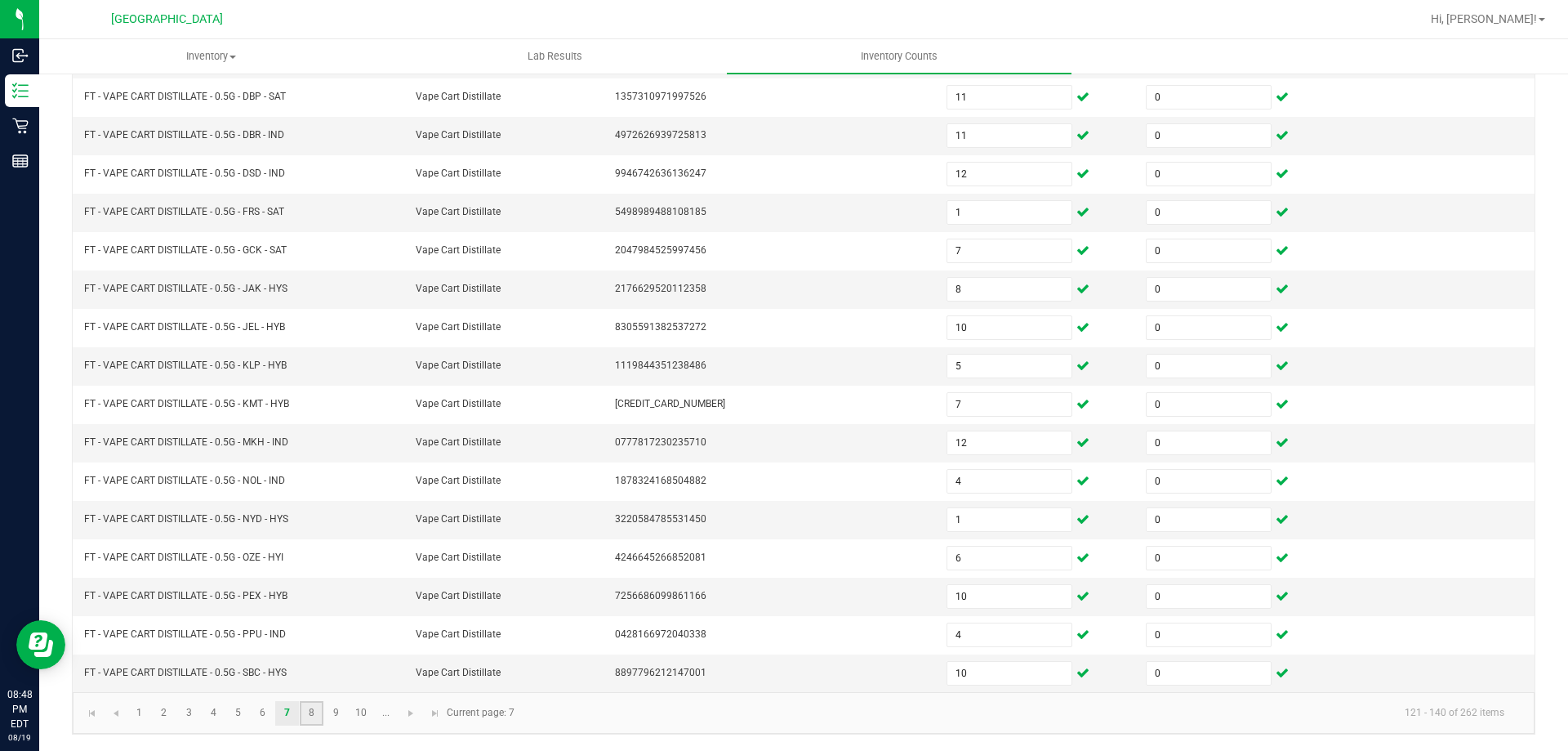
click at [312, 709] on link "8" at bounding box center [311, 713] width 24 height 24
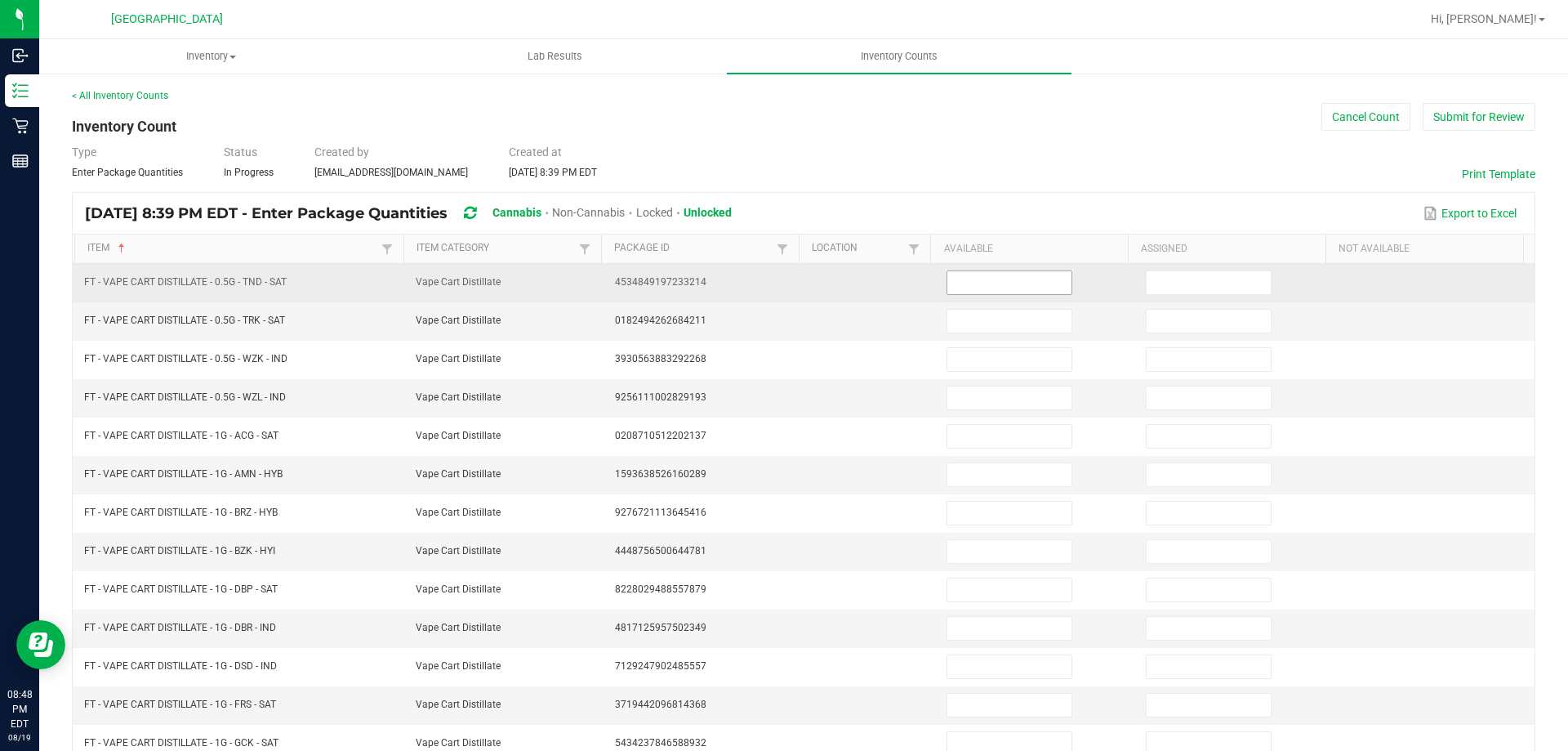
click at [1034, 274] on input at bounding box center [1009, 282] width 124 height 23
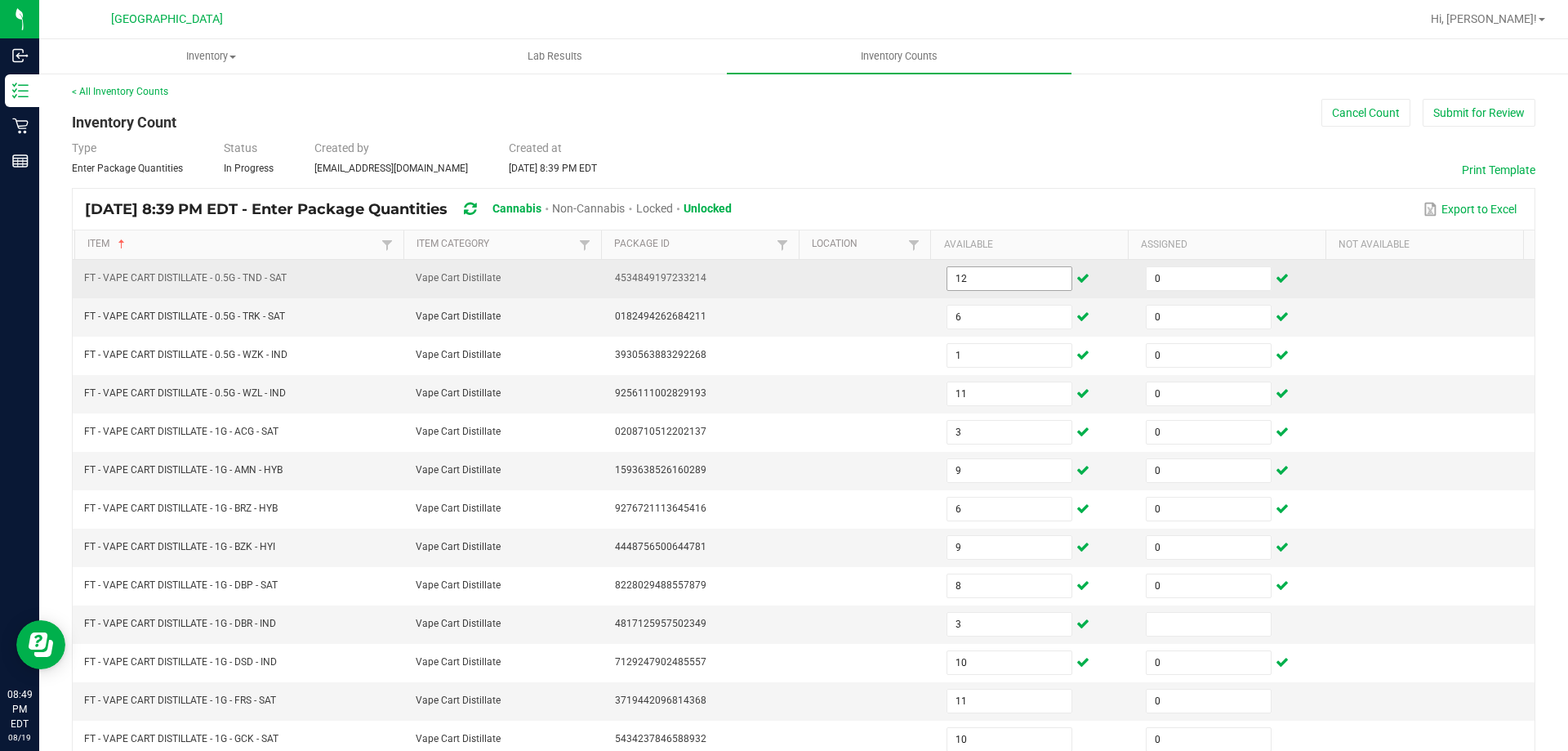
scroll to position [339, 0]
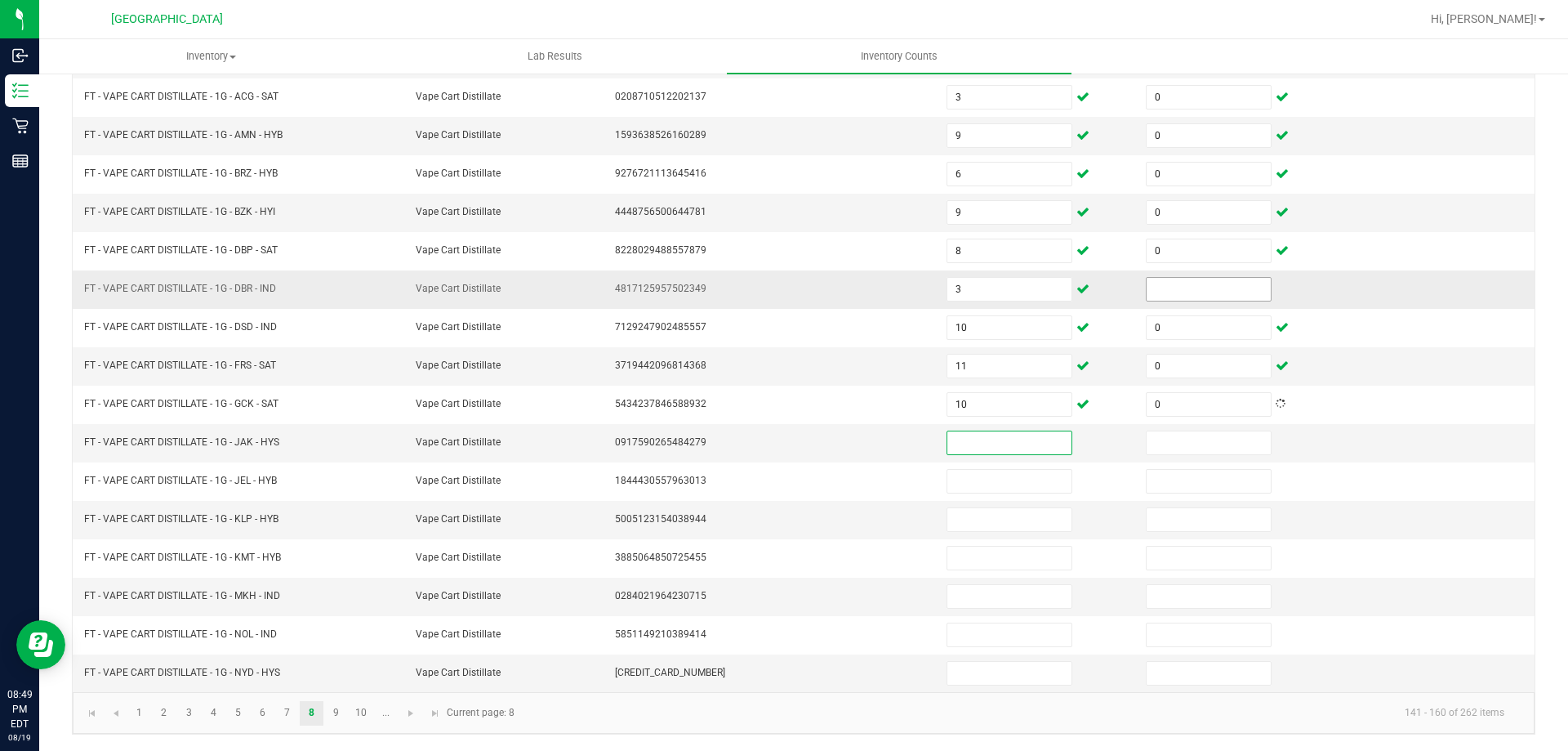
click at [1217, 289] on input at bounding box center [1209, 289] width 124 height 23
click at [996, 443] on input at bounding box center [1009, 442] width 124 height 23
click at [1218, 678] on input at bounding box center [1209, 673] width 124 height 23
click at [335, 713] on link "9" at bounding box center [336, 713] width 24 height 24
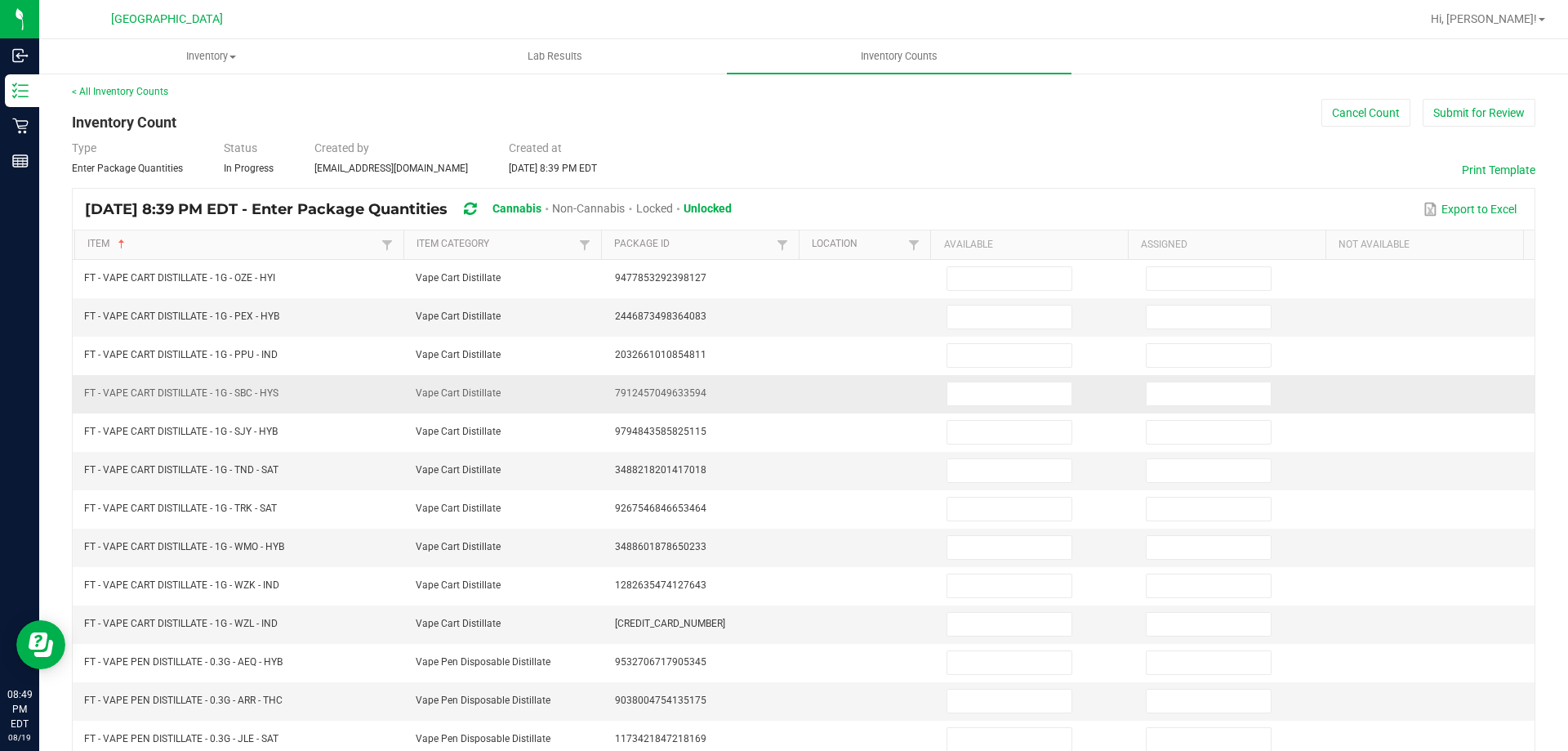
scroll to position [0, 0]
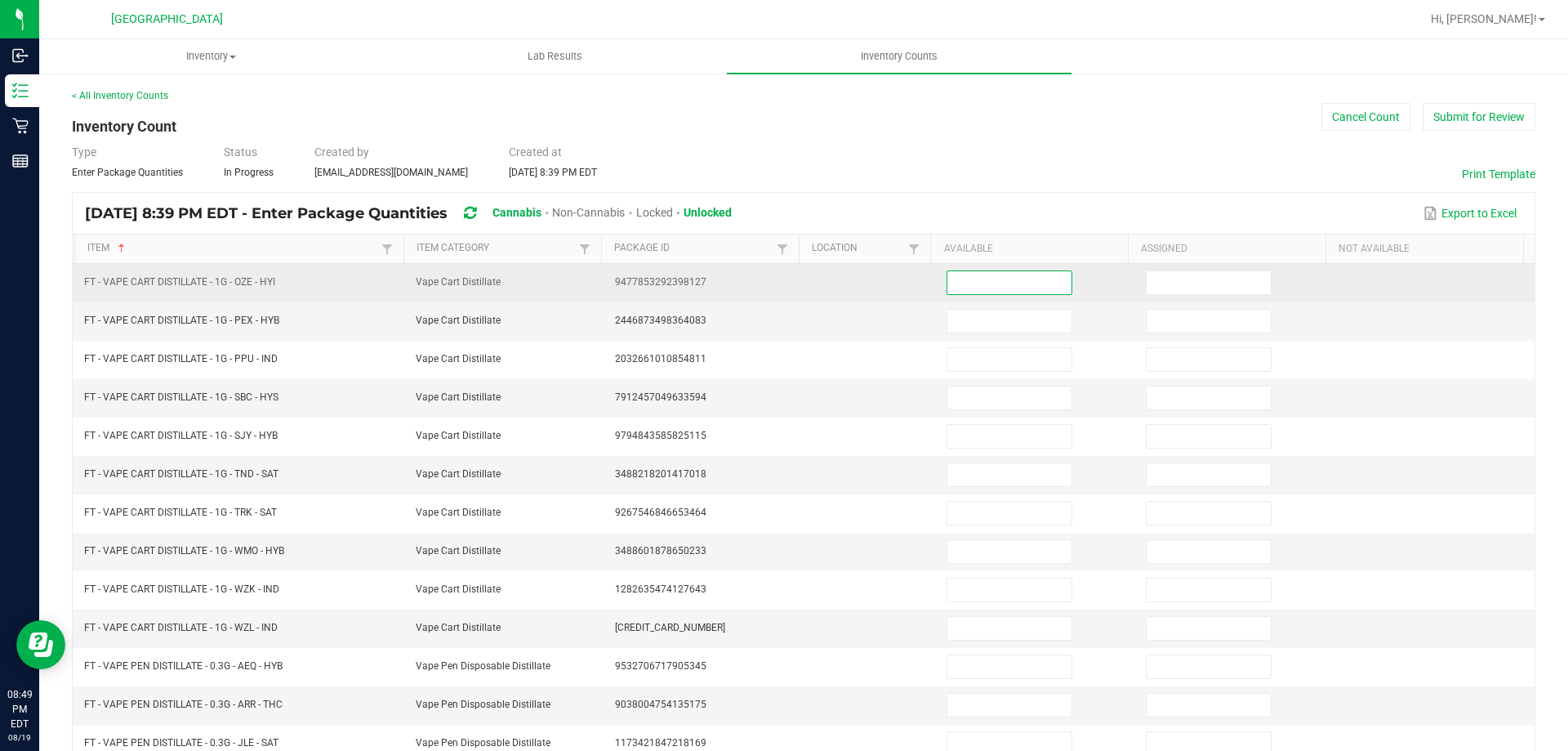
drag, startPoint x: 1021, startPoint y: 284, endPoint x: 1023, endPoint y: 296, distance: 12.2
click at [1021, 288] on input at bounding box center [1009, 282] width 124 height 23
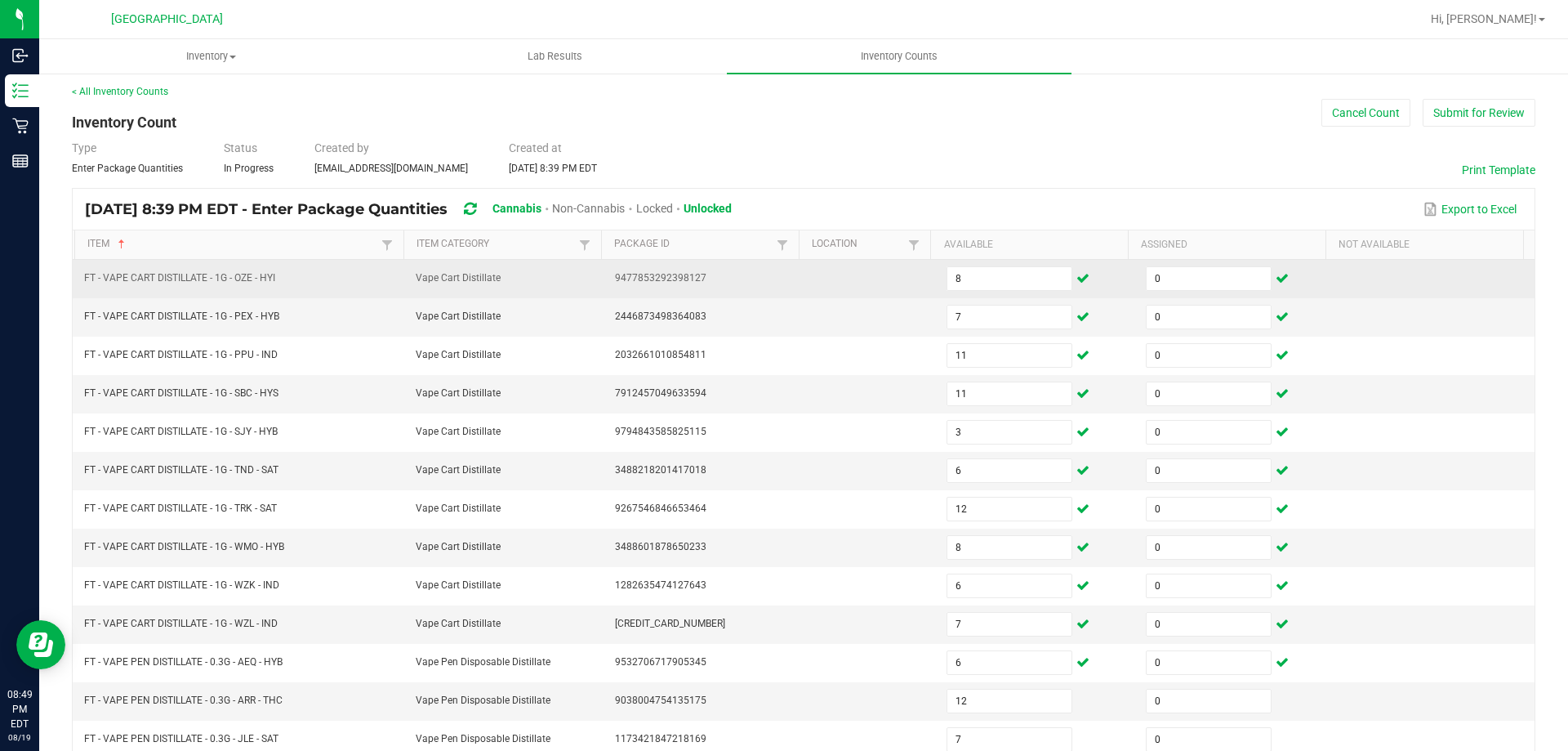
scroll to position [339, 0]
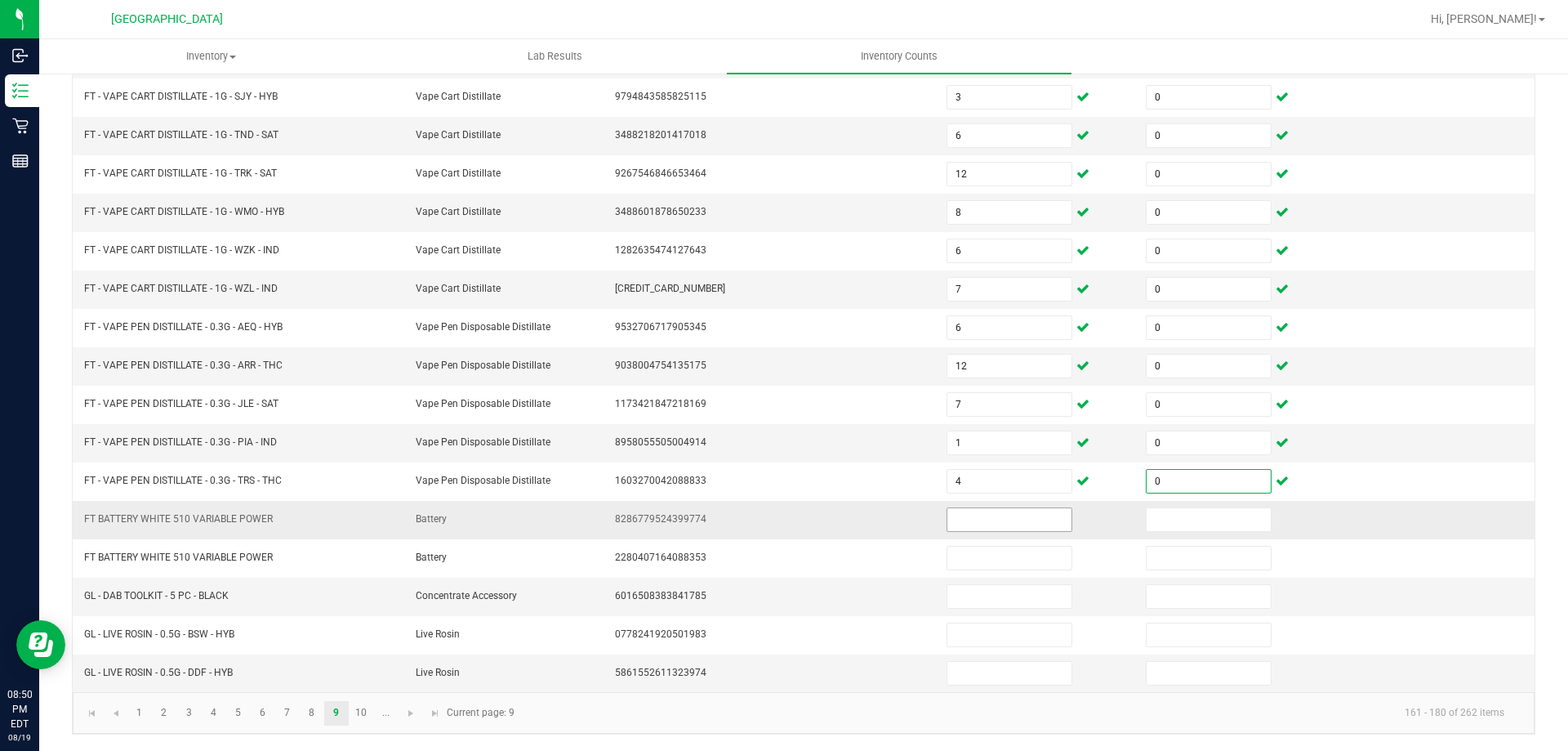
click at [1001, 522] on input at bounding box center [1009, 519] width 124 height 23
click at [366, 704] on link "10" at bounding box center [361, 713] width 24 height 24
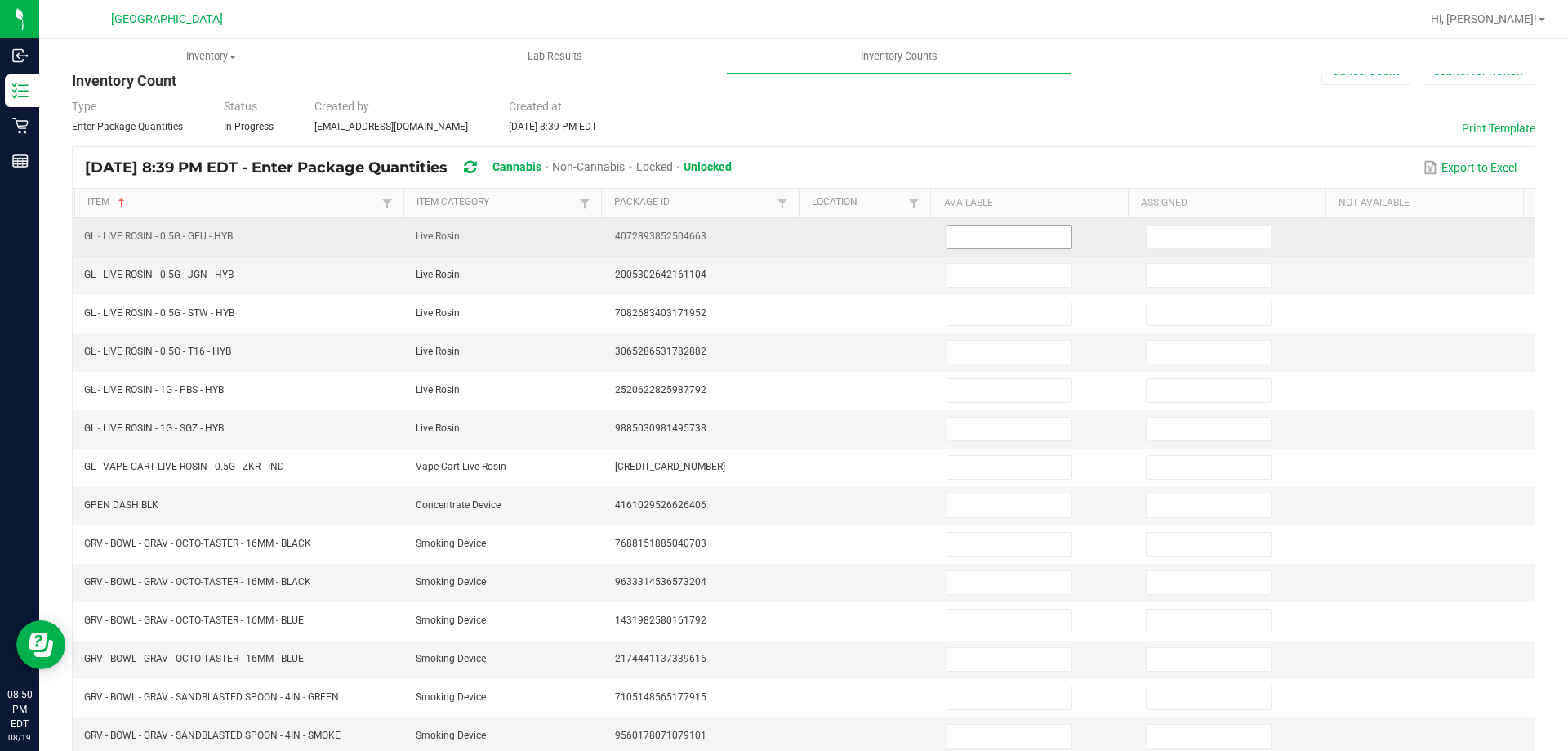
scroll to position [0, 0]
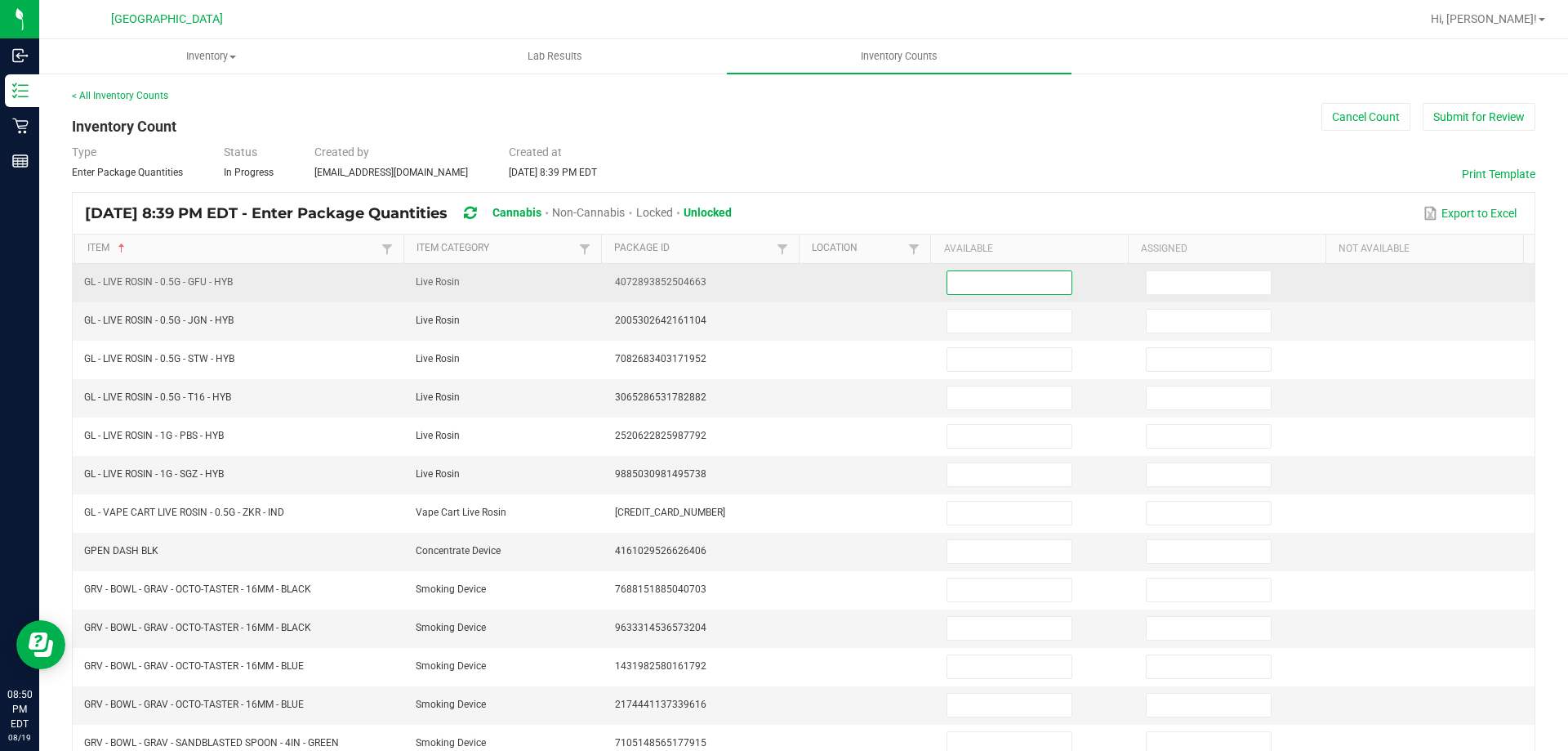
click at [976, 288] on input at bounding box center [1009, 282] width 124 height 23
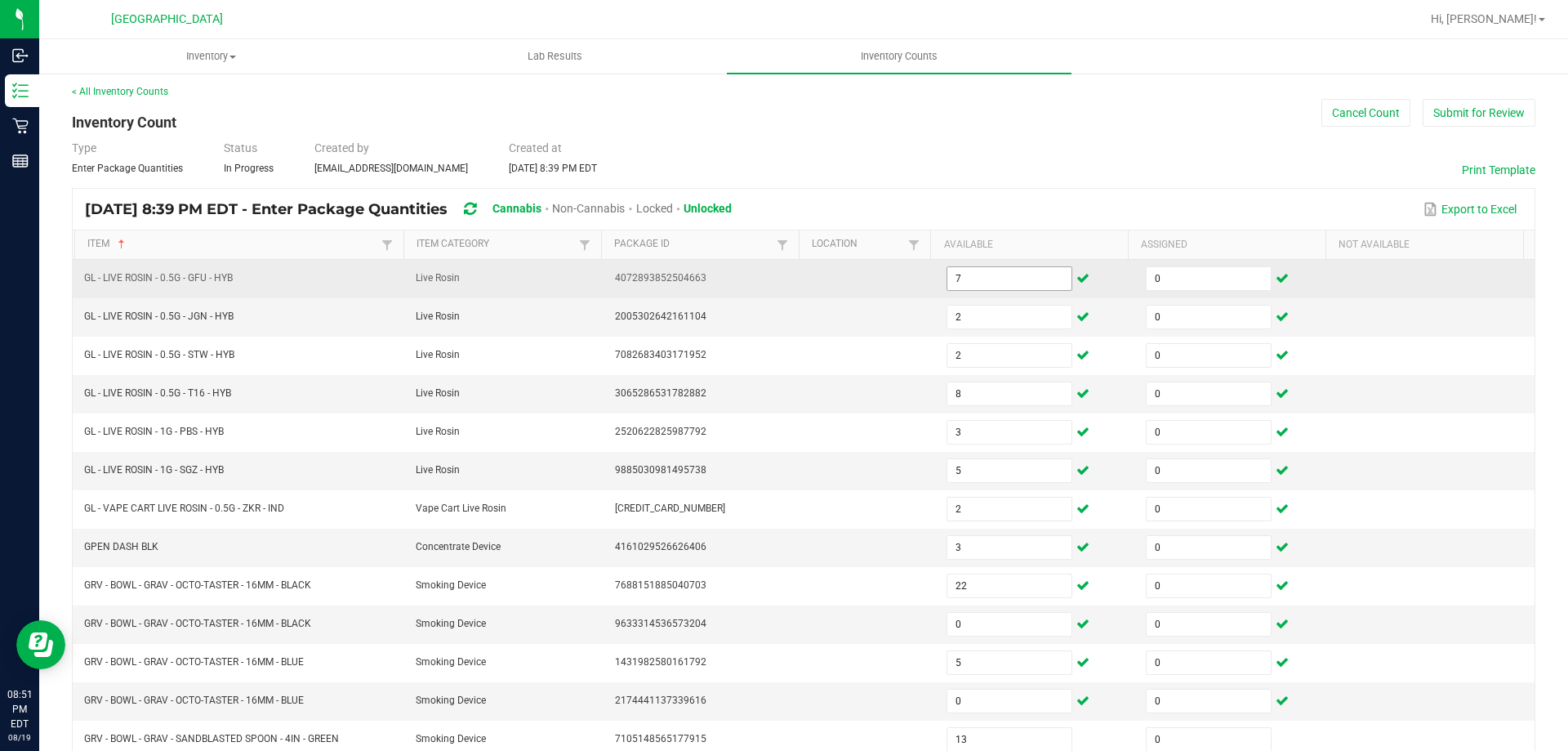
scroll to position [339, 0]
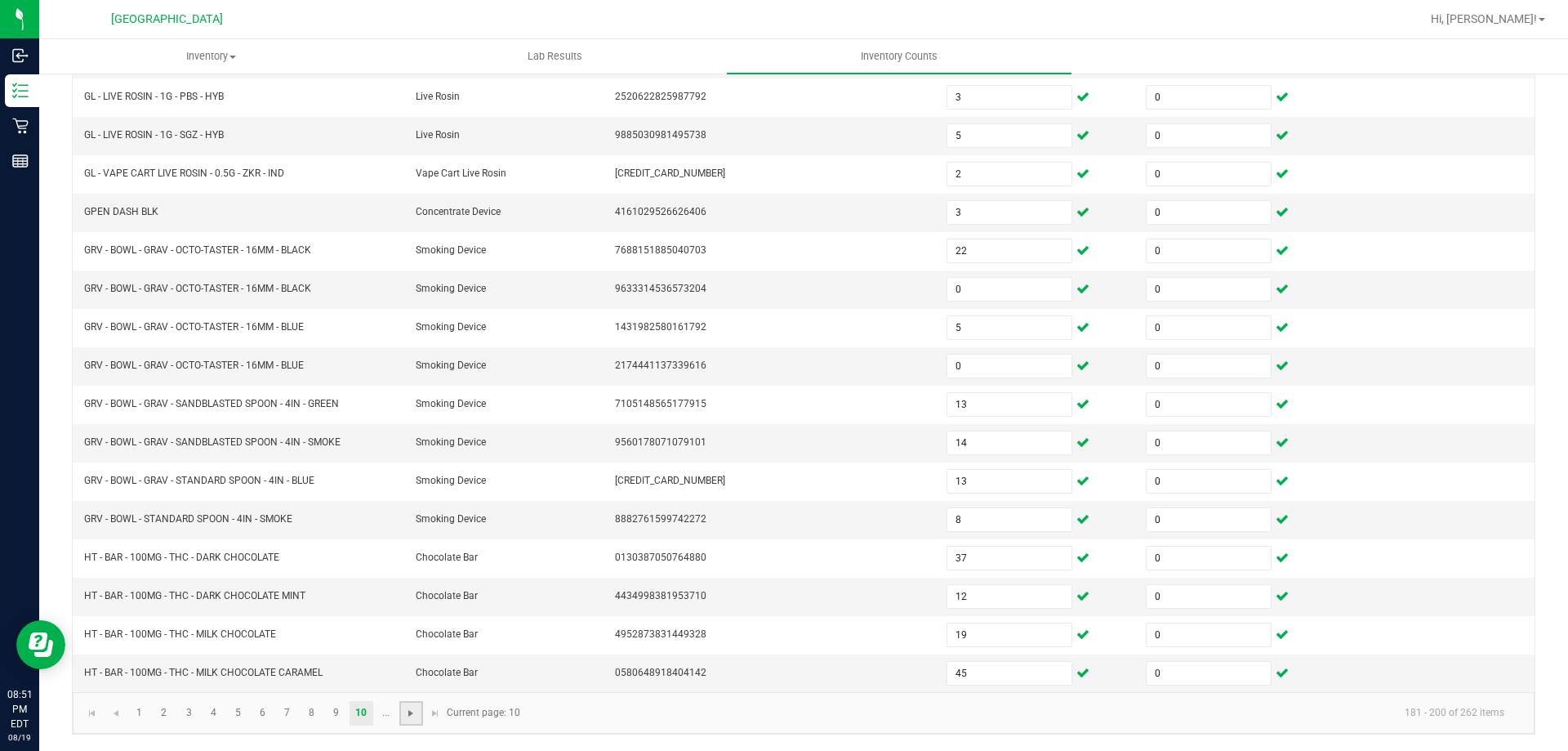
click at [413, 716] on span "Go to the next page" at bounding box center [411, 713] width 13 height 13
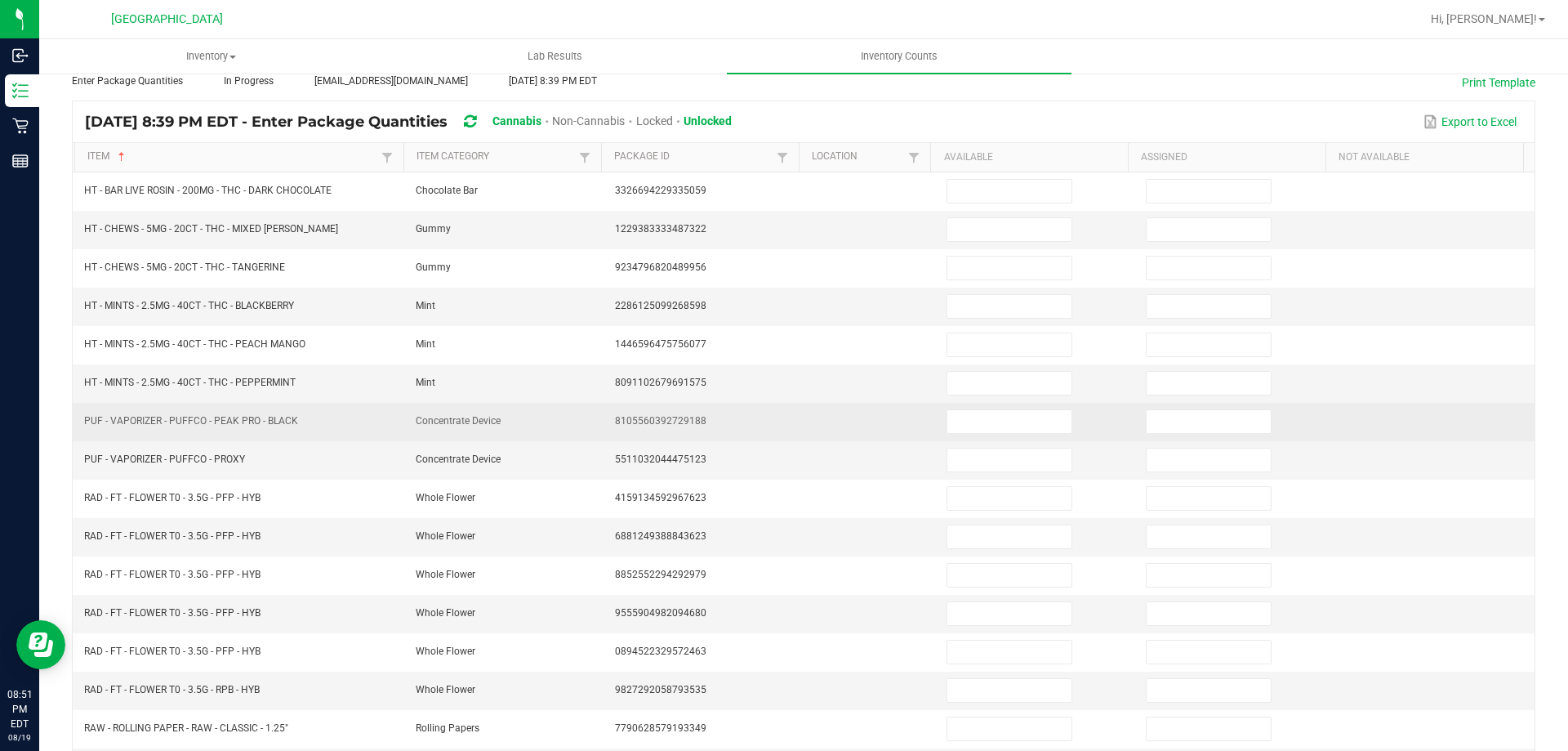
scroll to position [12, 0]
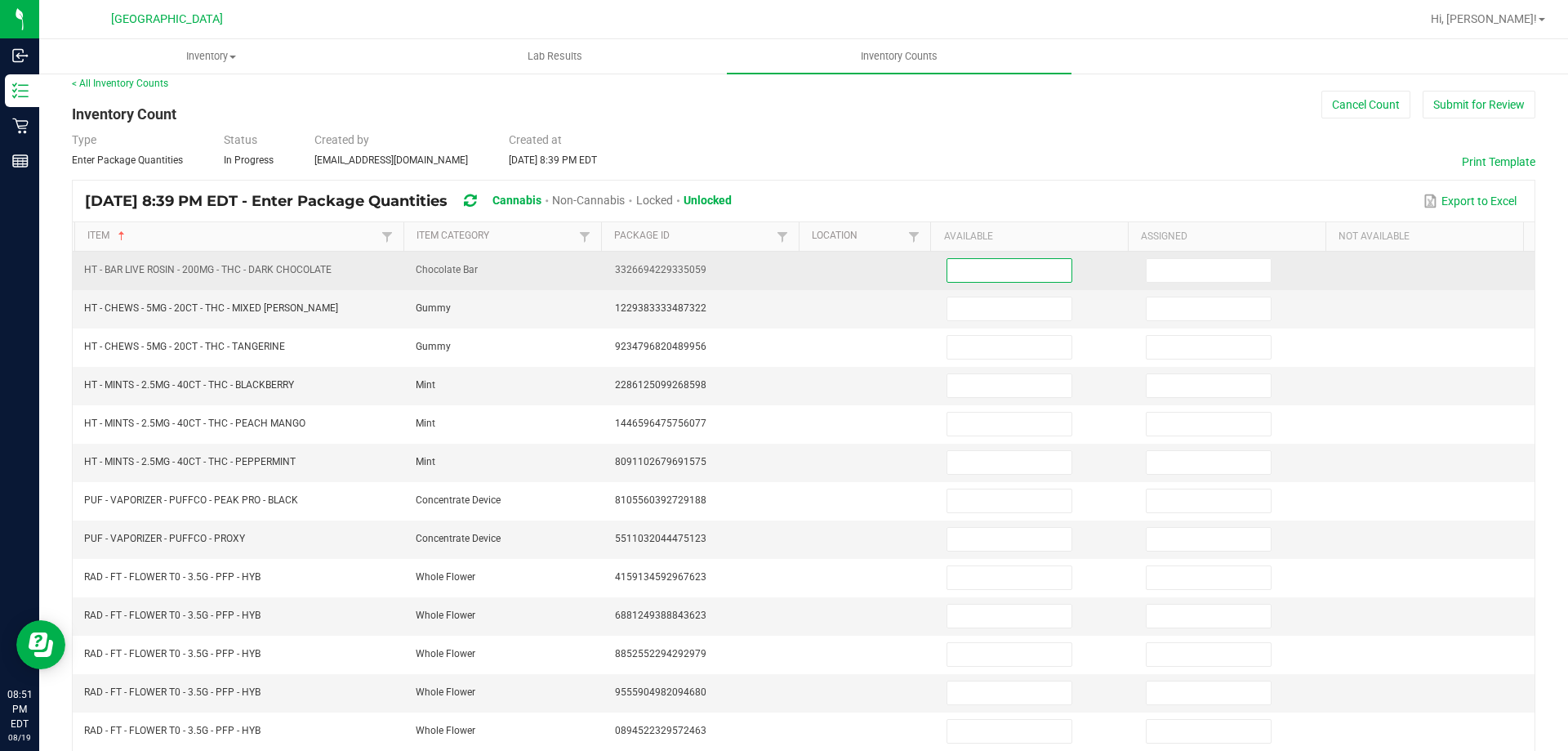
click at [969, 267] on input at bounding box center [1009, 270] width 124 height 23
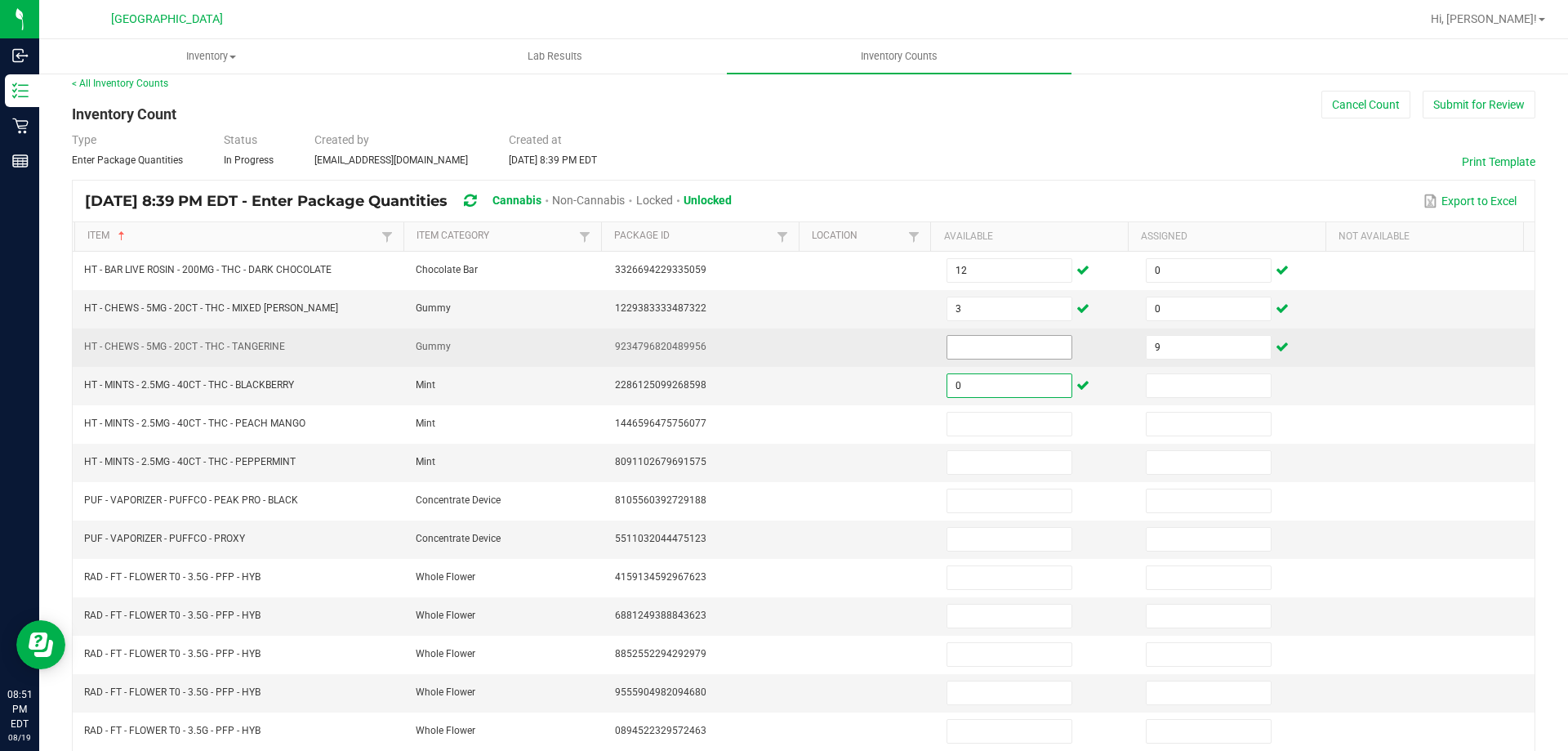
click at [970, 342] on input at bounding box center [1009, 347] width 124 height 23
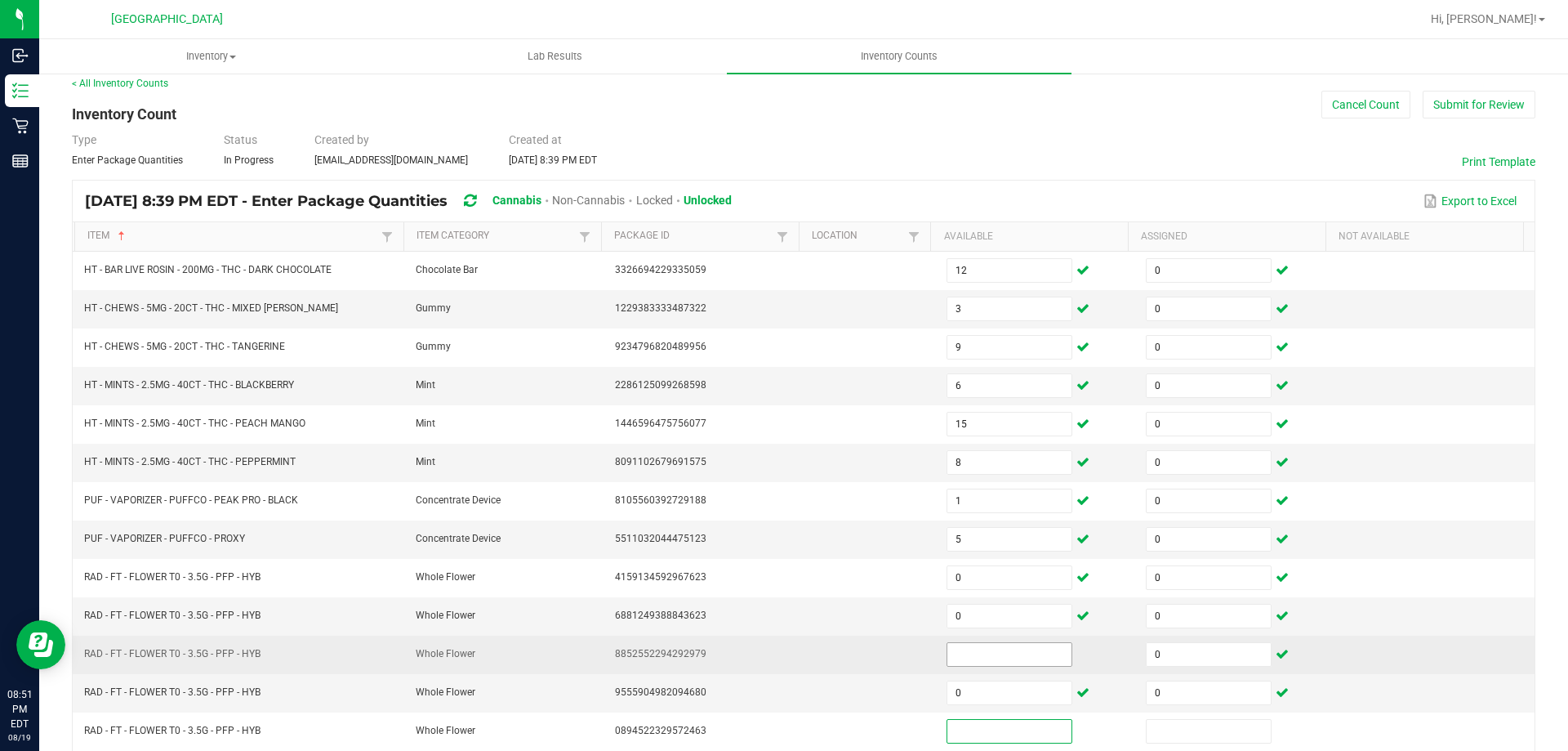
click at [1038, 648] on input at bounding box center [1009, 654] width 124 height 23
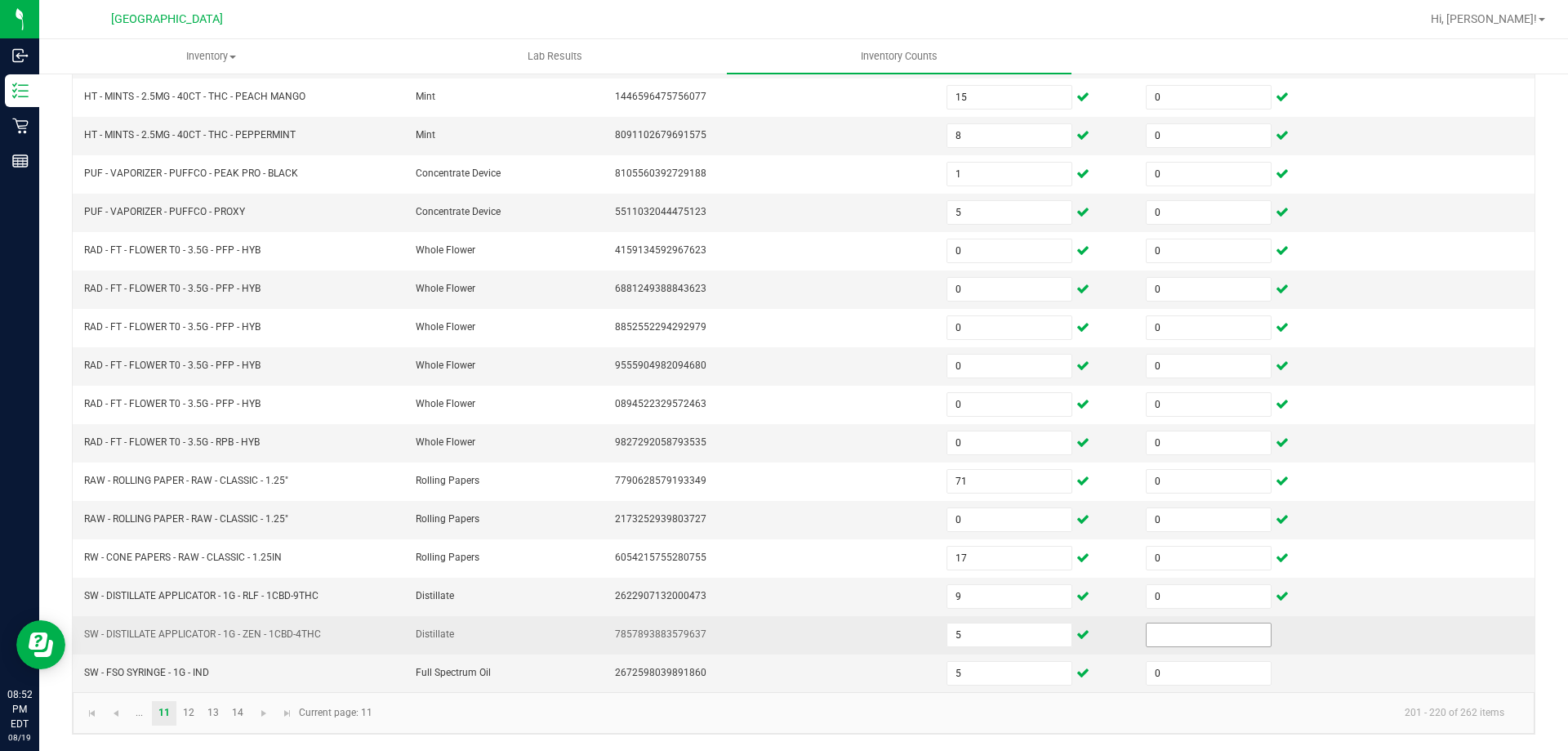
click at [1191, 624] on input at bounding box center [1209, 634] width 124 height 23
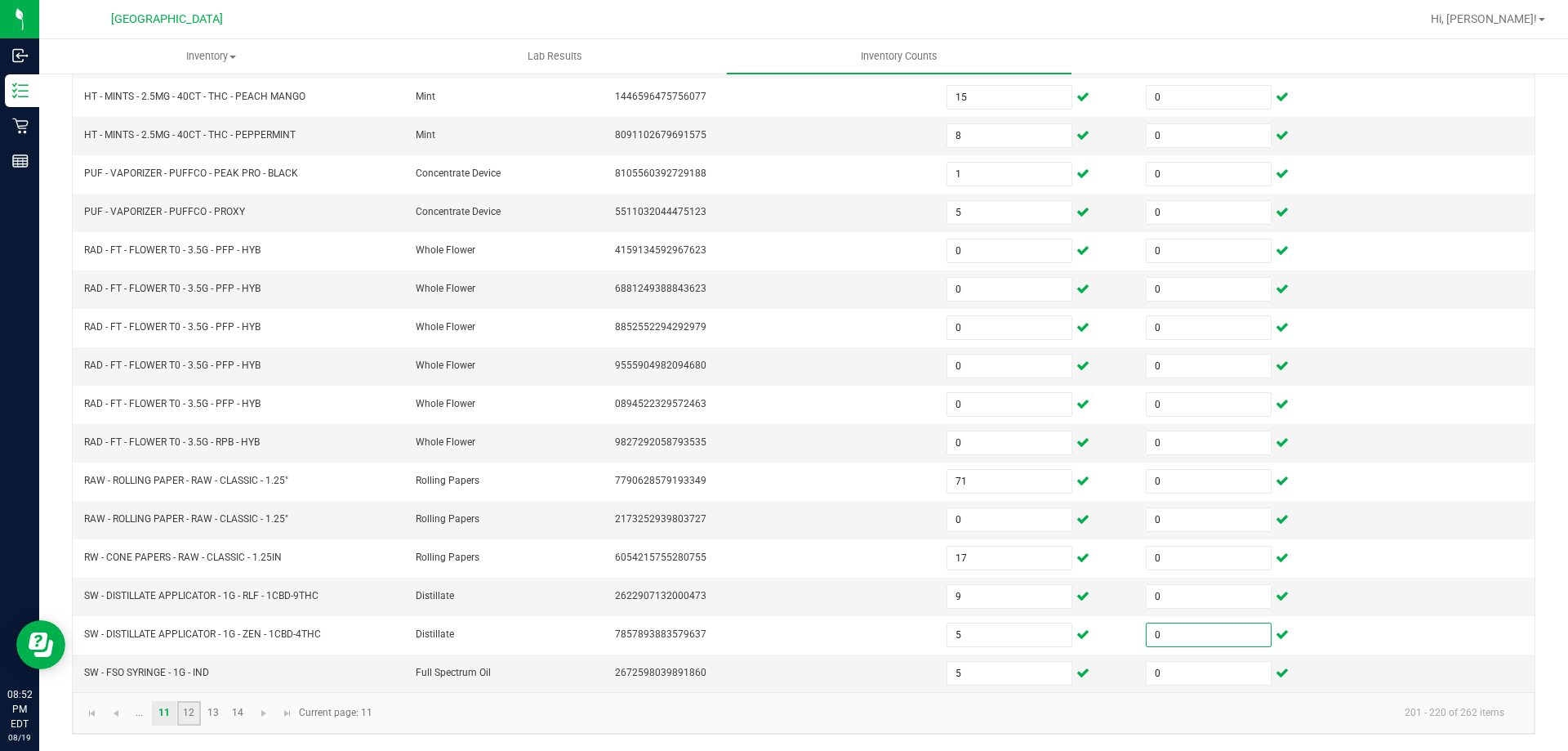
click at [195, 719] on link "12" at bounding box center [188, 713] width 24 height 24
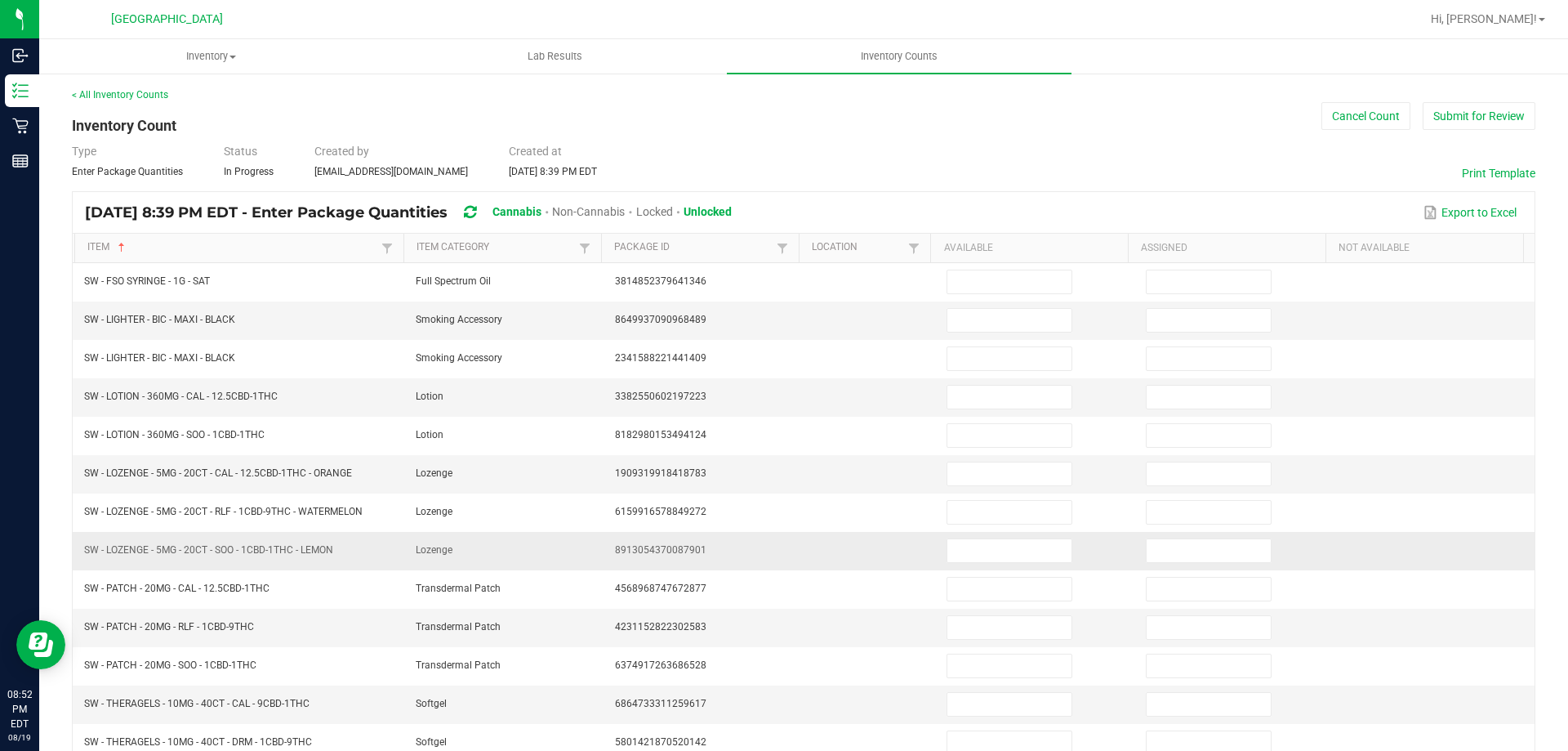
scroll to position [0, 0]
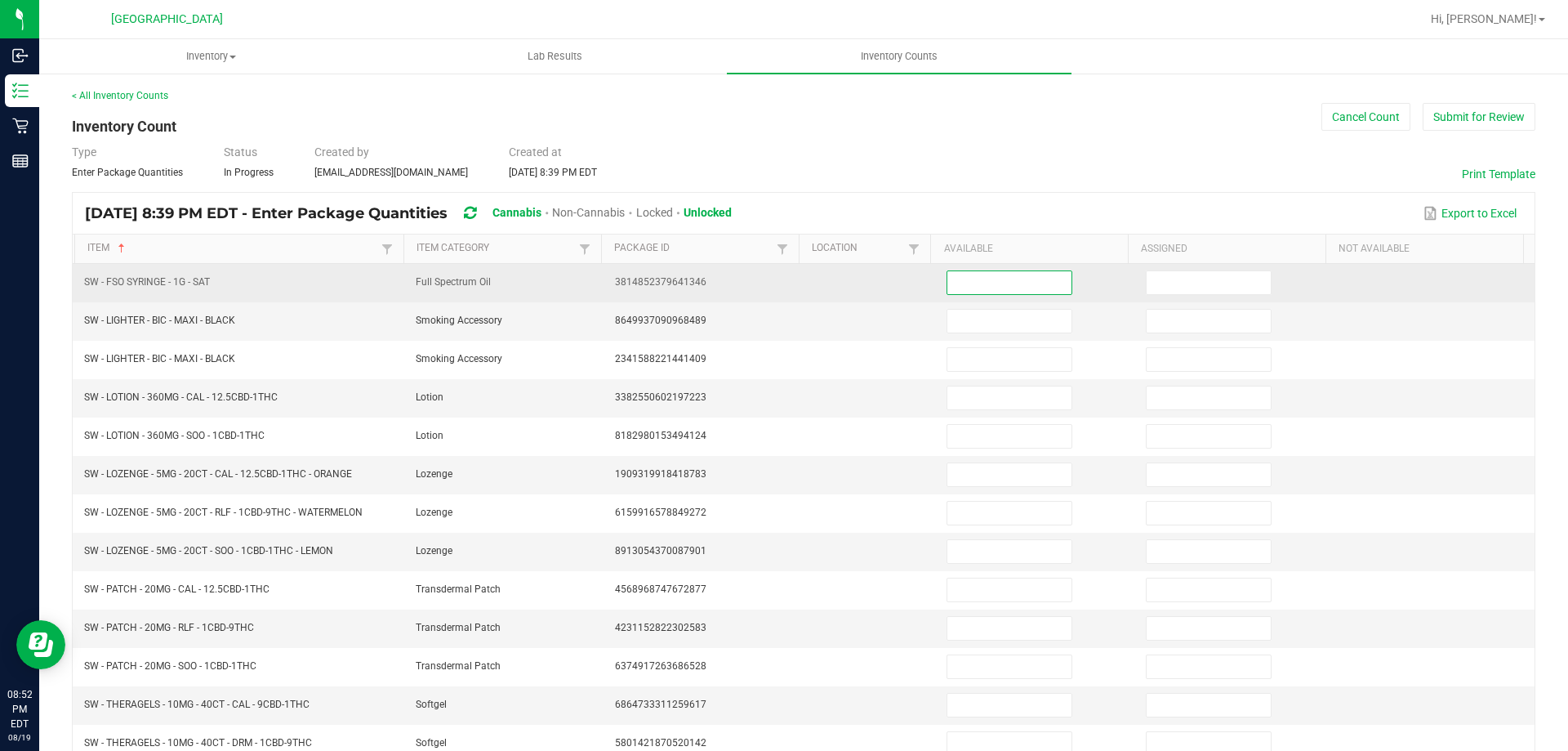
click at [954, 286] on input at bounding box center [1009, 282] width 124 height 23
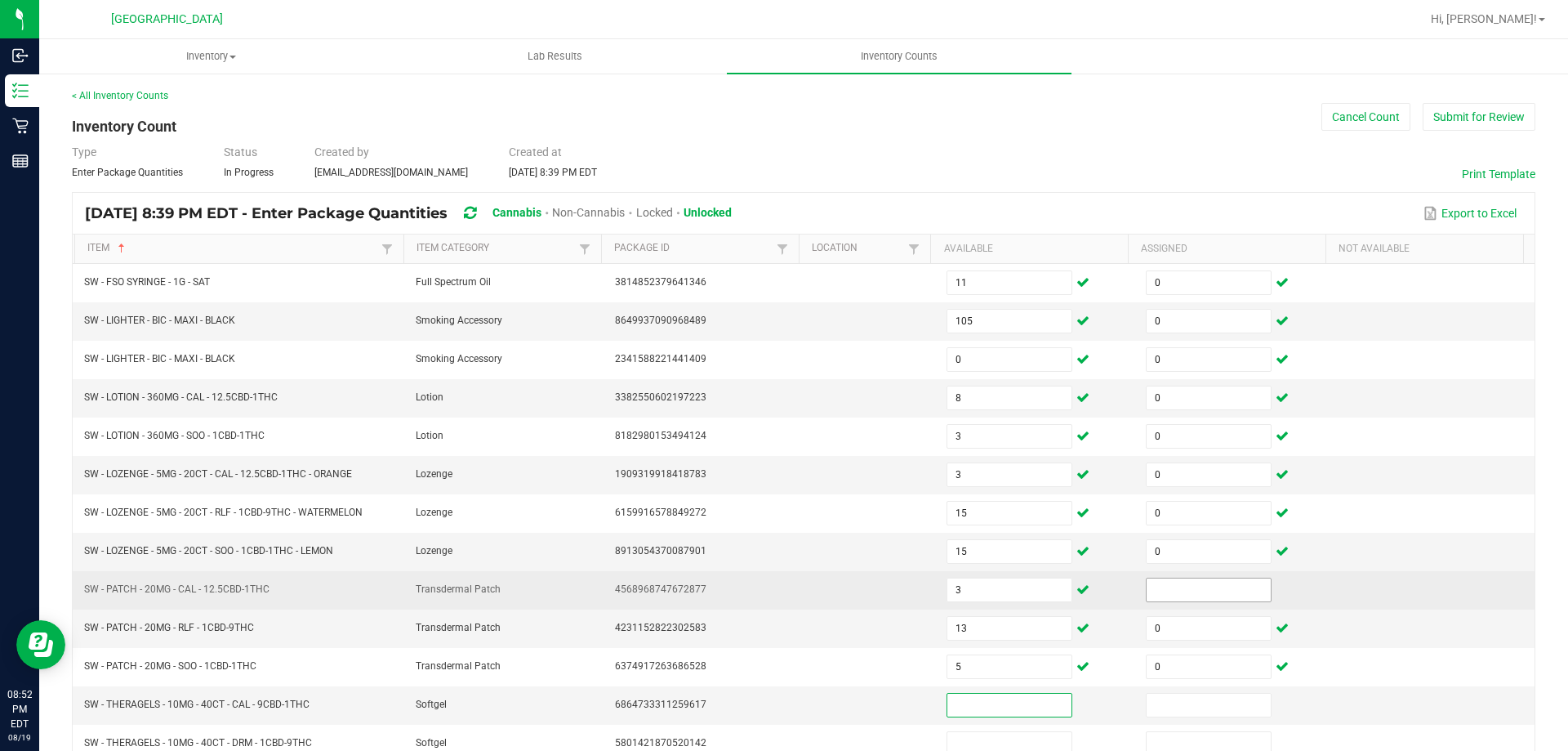
click at [1147, 583] on input at bounding box center [1209, 590] width 124 height 23
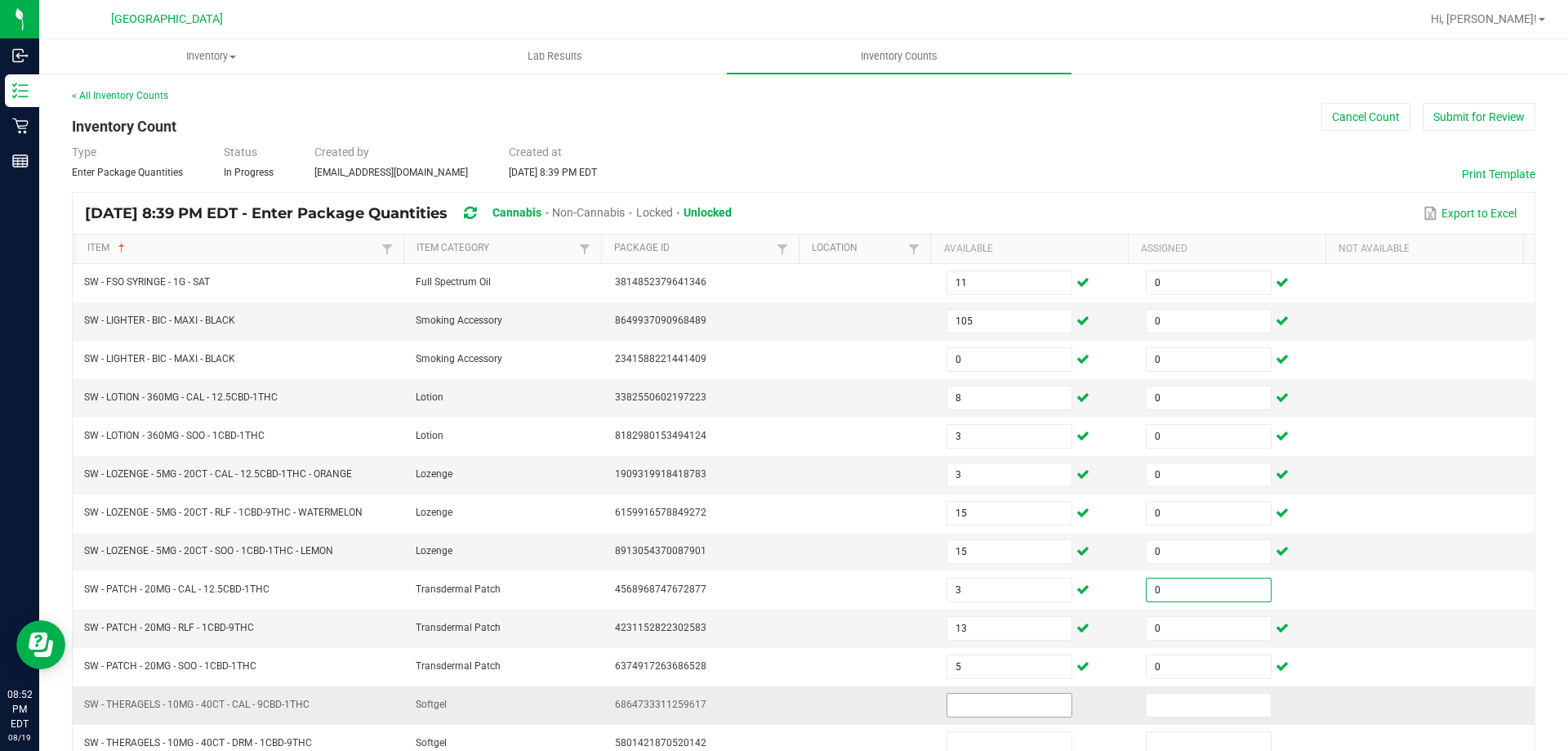
click at [985, 711] on input at bounding box center [1009, 705] width 124 height 23
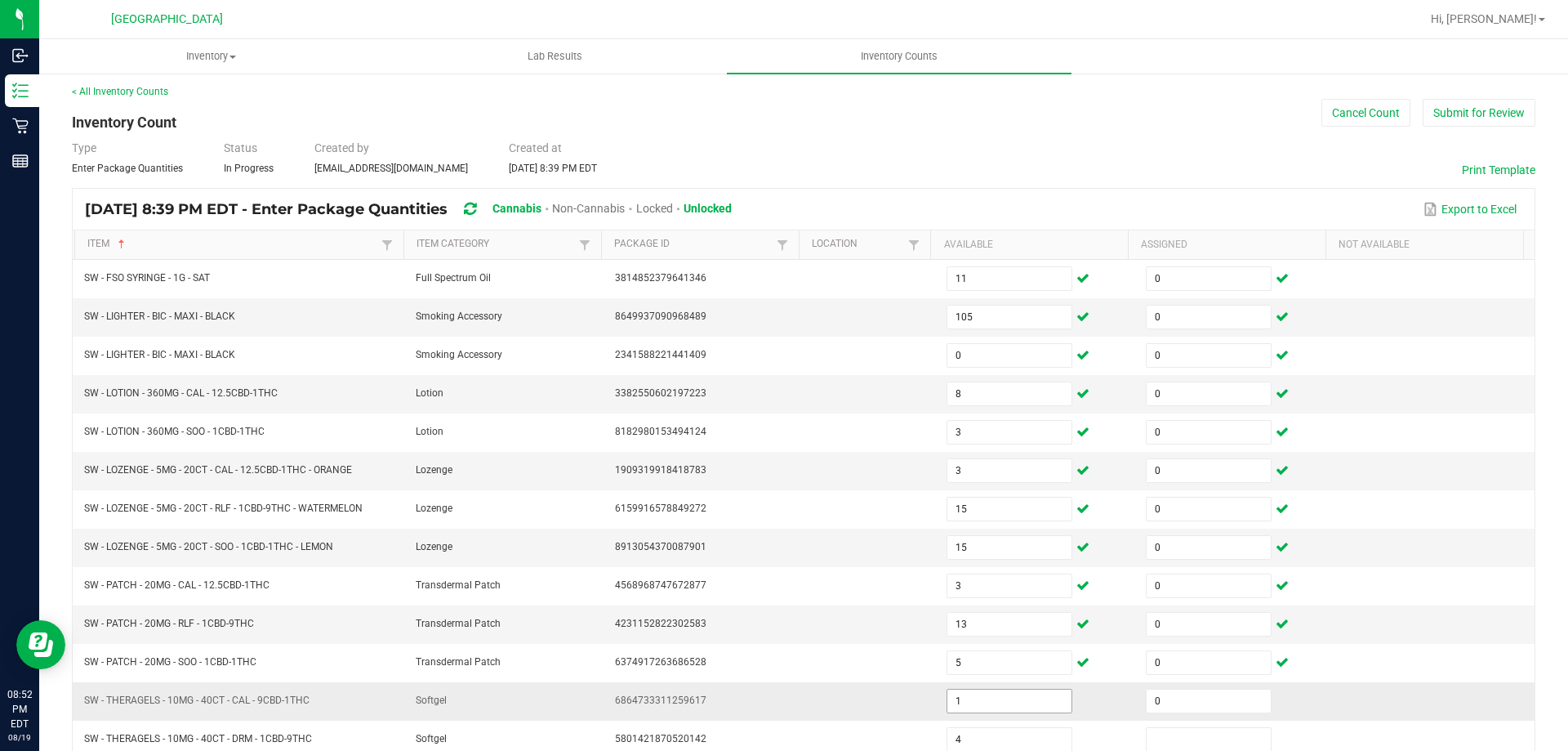
scroll to position [339, 0]
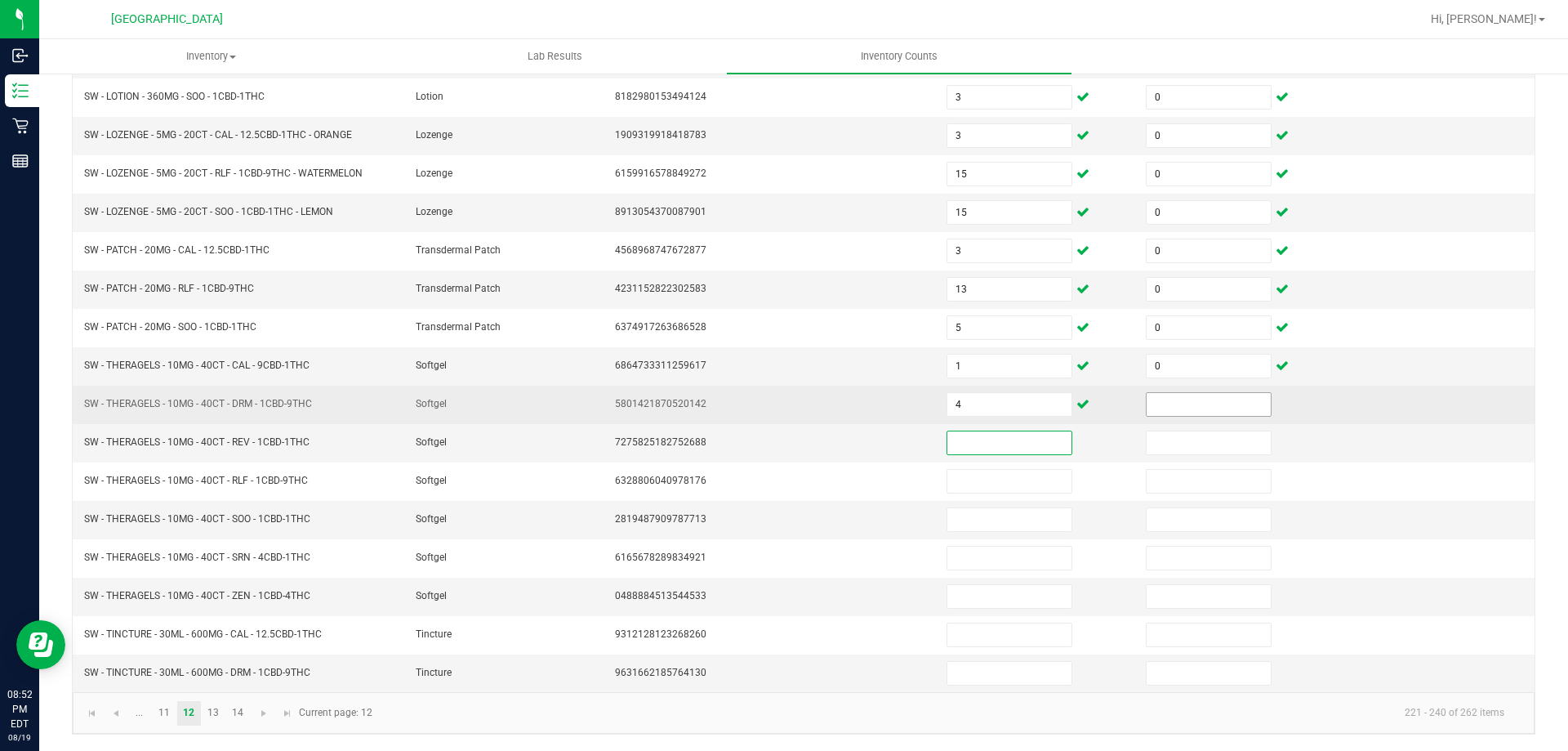
click at [1216, 407] on input at bounding box center [1209, 405] width 124 height 23
click at [1212, 407] on input at bounding box center [1209, 405] width 124 height 23
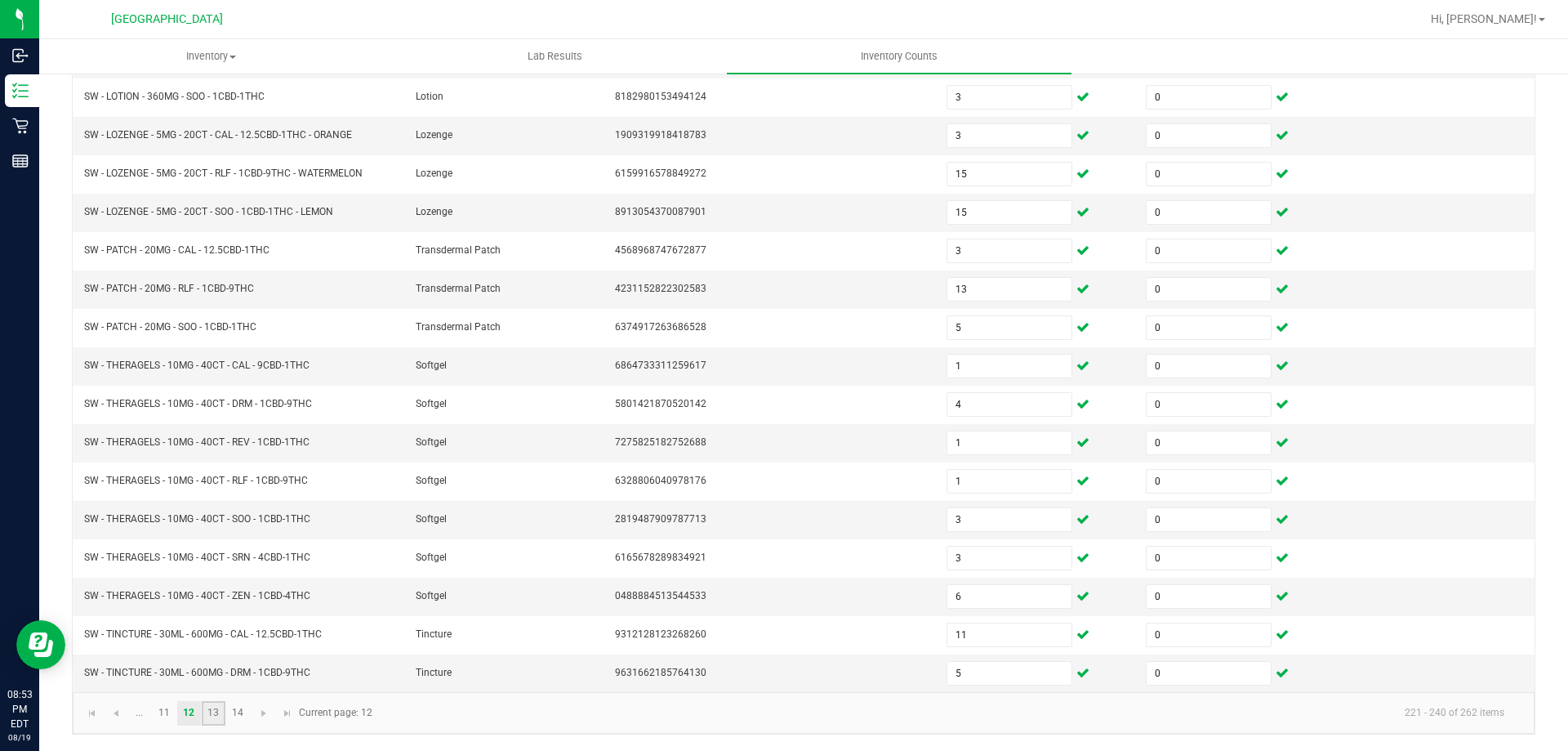
click at [218, 709] on link "13" at bounding box center [213, 713] width 24 height 24
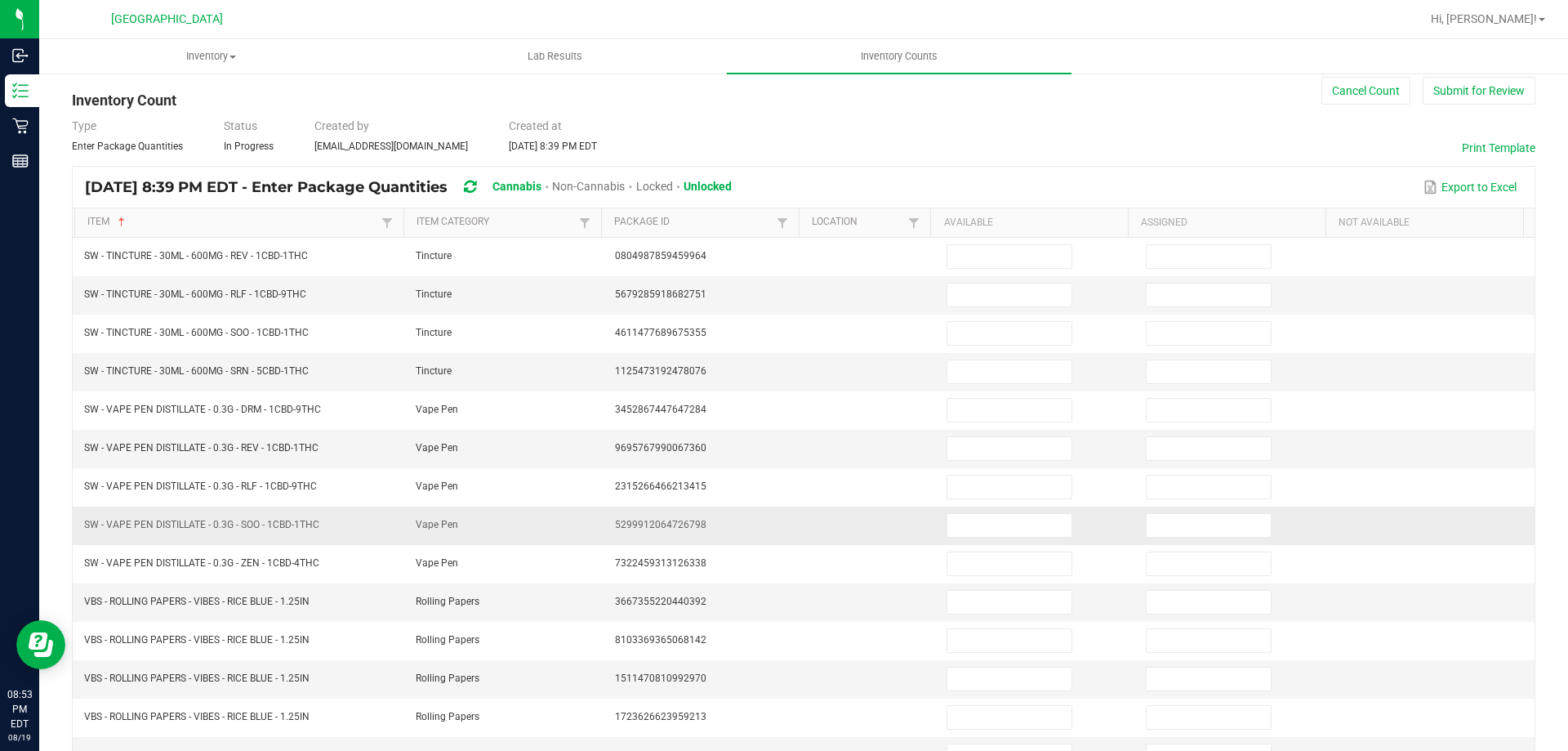
scroll to position [0, 0]
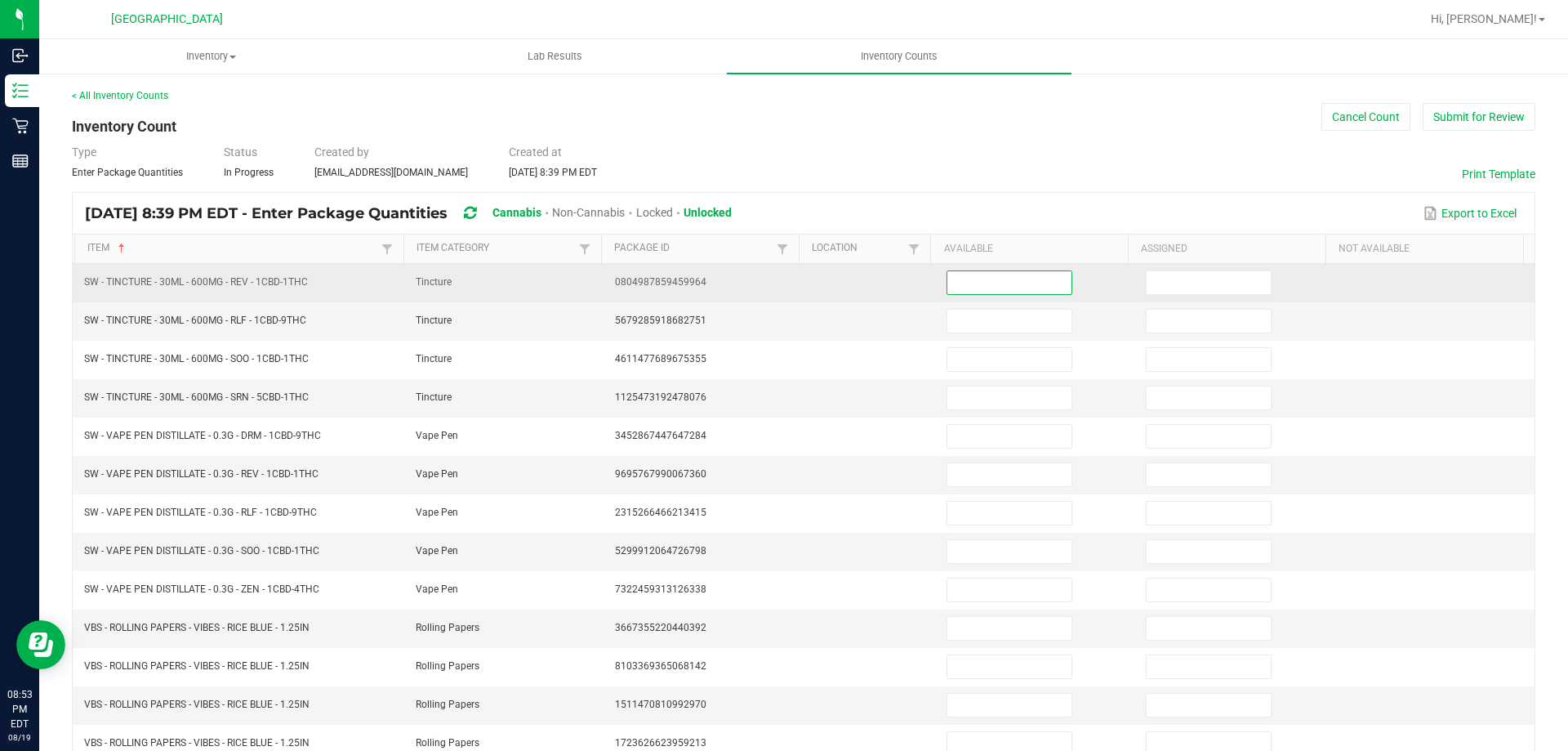
click at [963, 277] on input at bounding box center [1009, 282] width 124 height 23
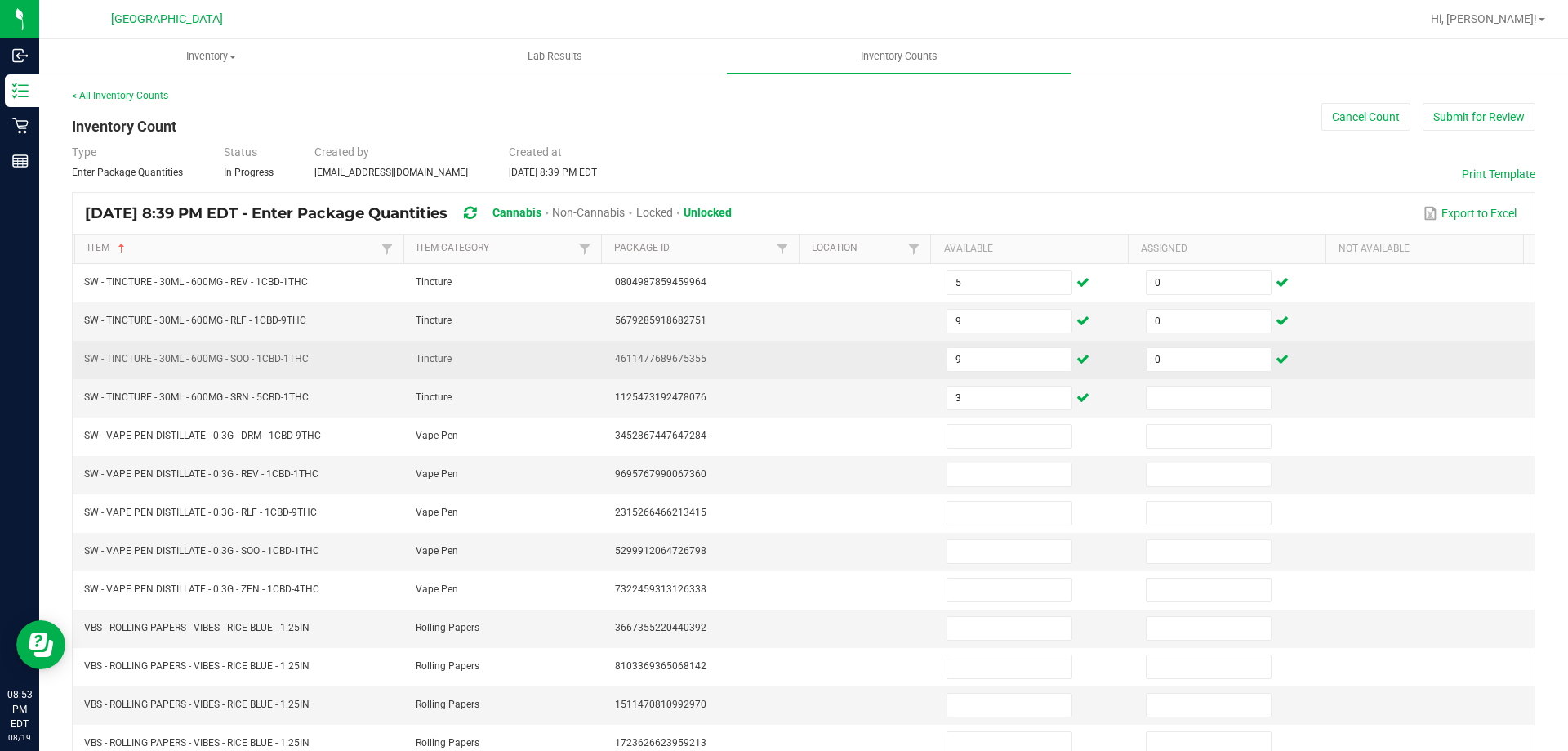
click at [1192, 377] on td "0" at bounding box center [1236, 360] width 199 height 39
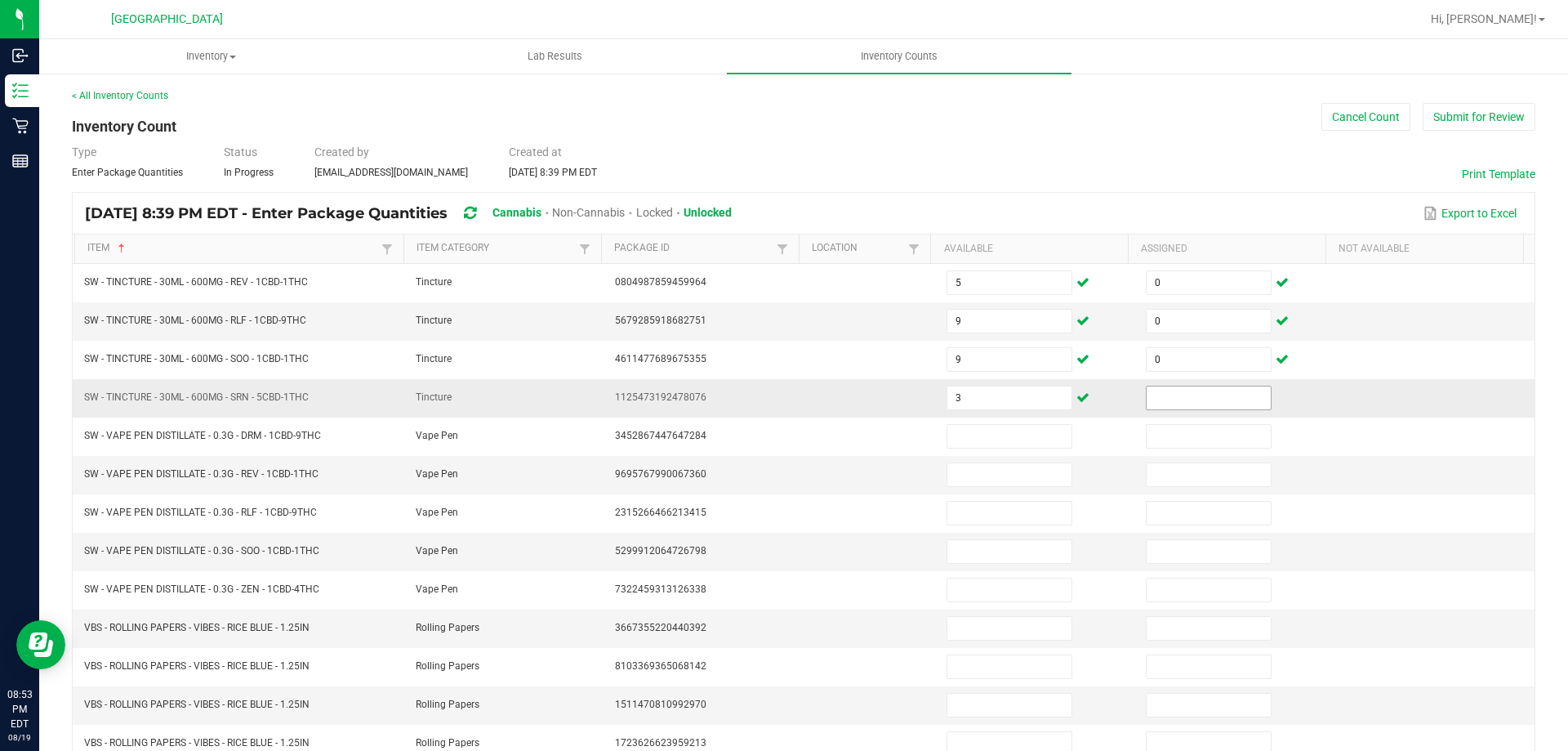
click at [1187, 393] on input at bounding box center [1209, 398] width 124 height 23
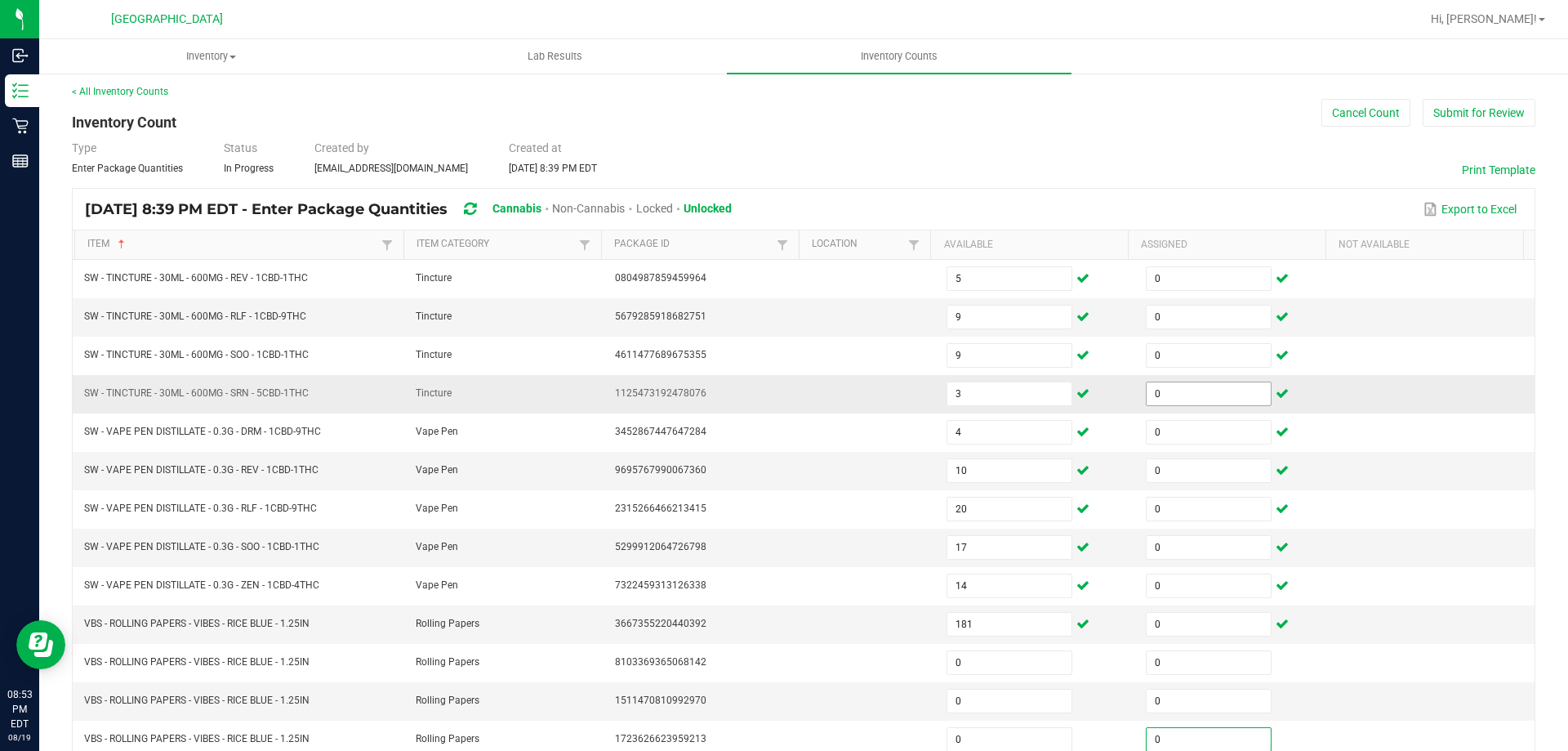
scroll to position [360, 0]
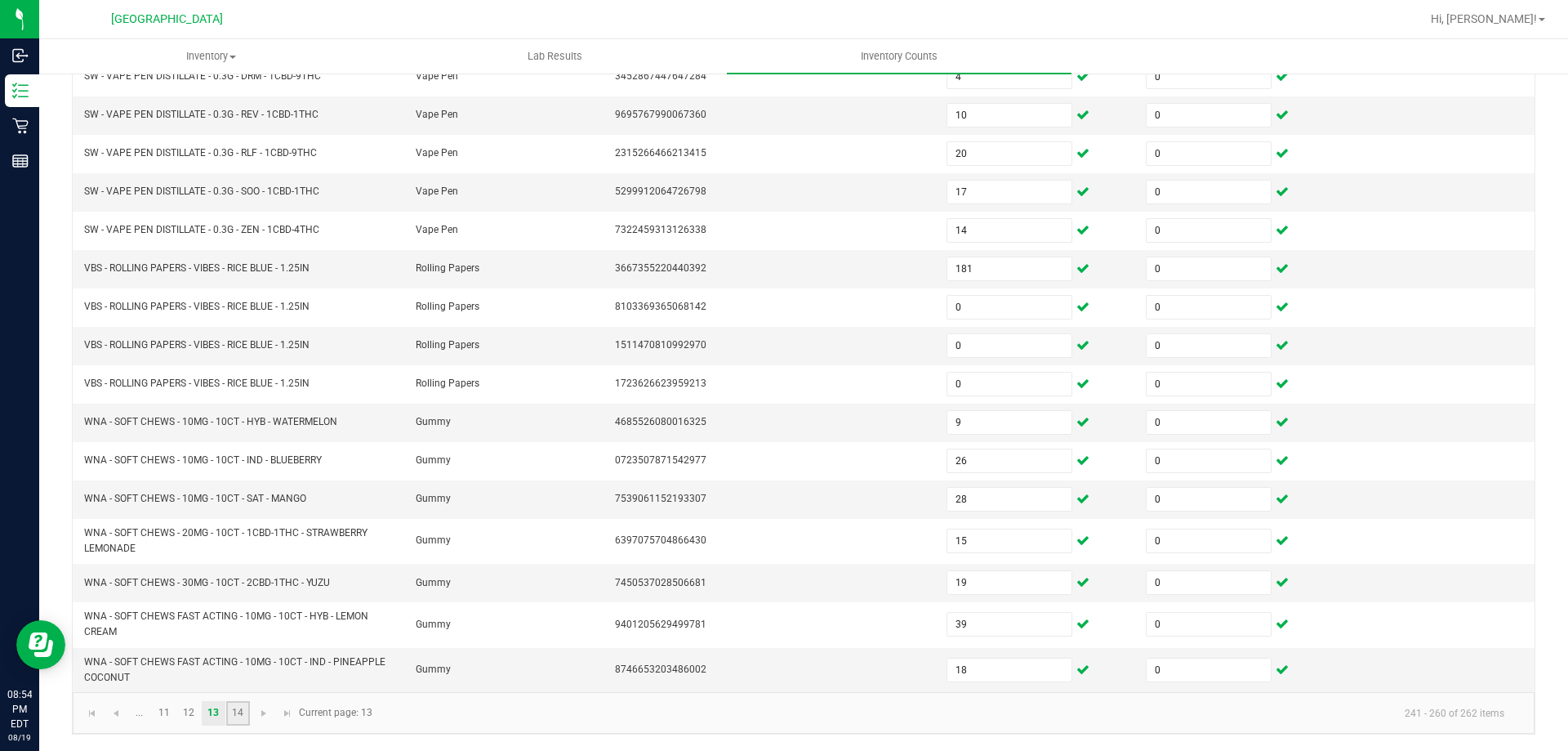
click at [235, 717] on link "14" at bounding box center [238, 713] width 24 height 24
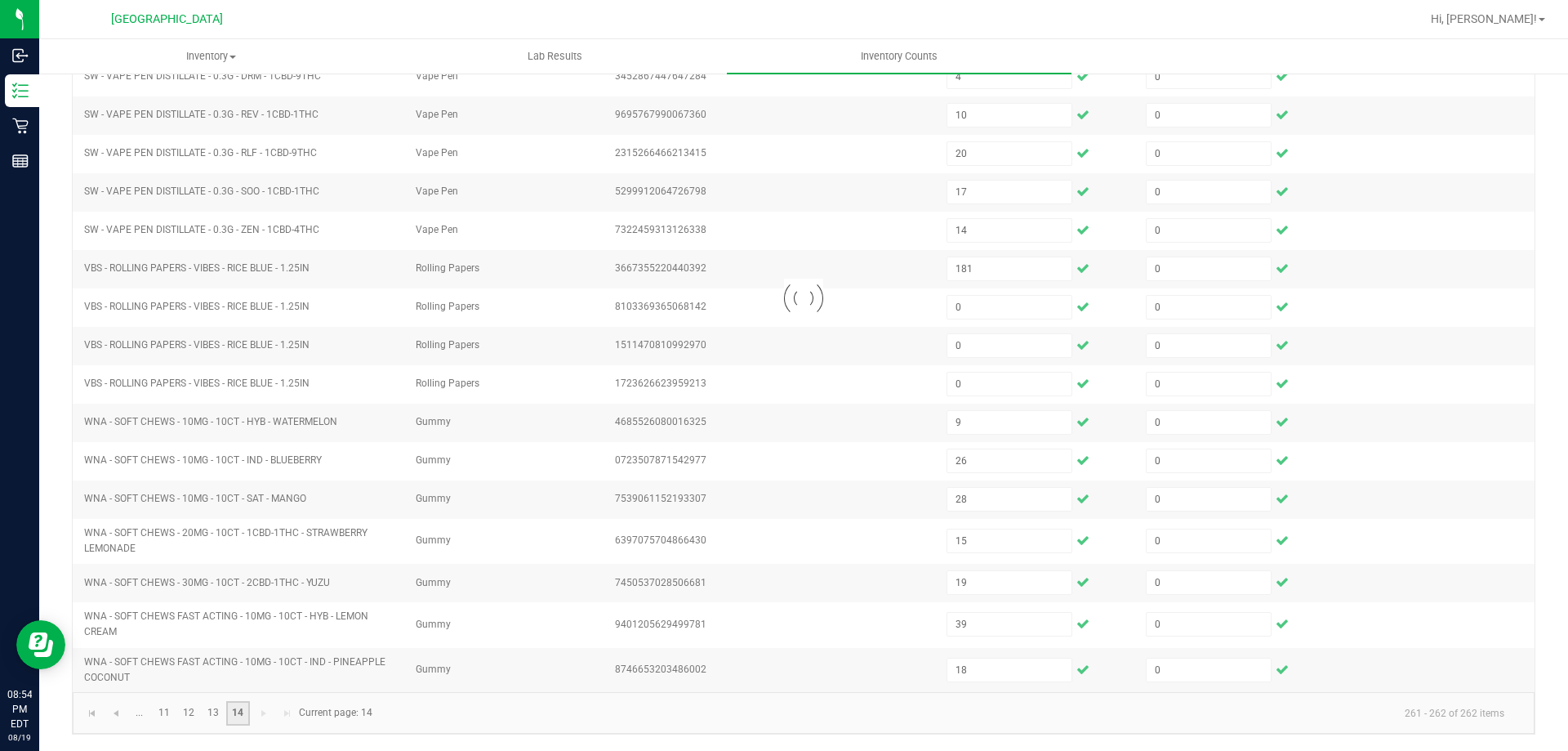
scroll to position [0, 0]
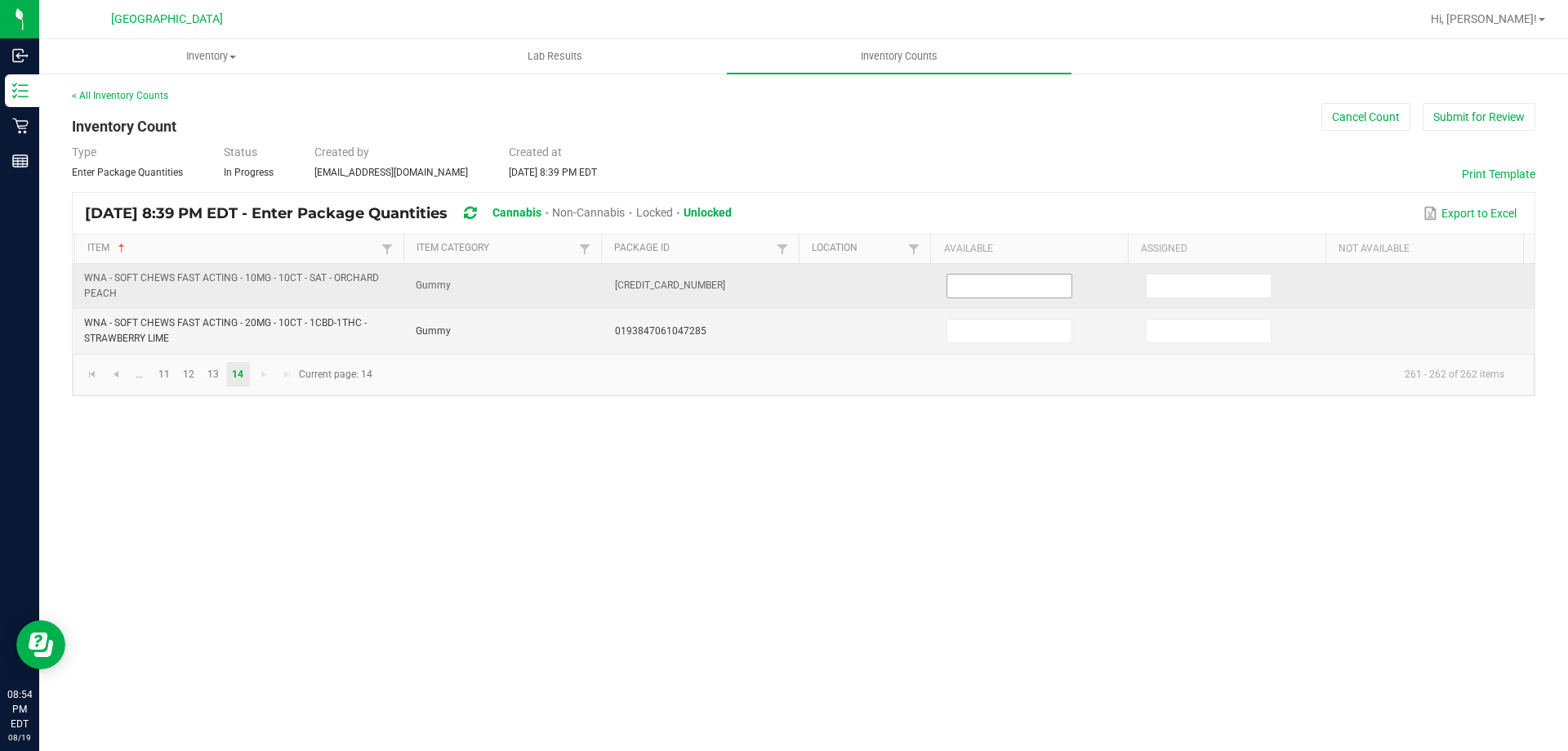
click at [1032, 296] on input at bounding box center [1009, 286] width 124 height 23
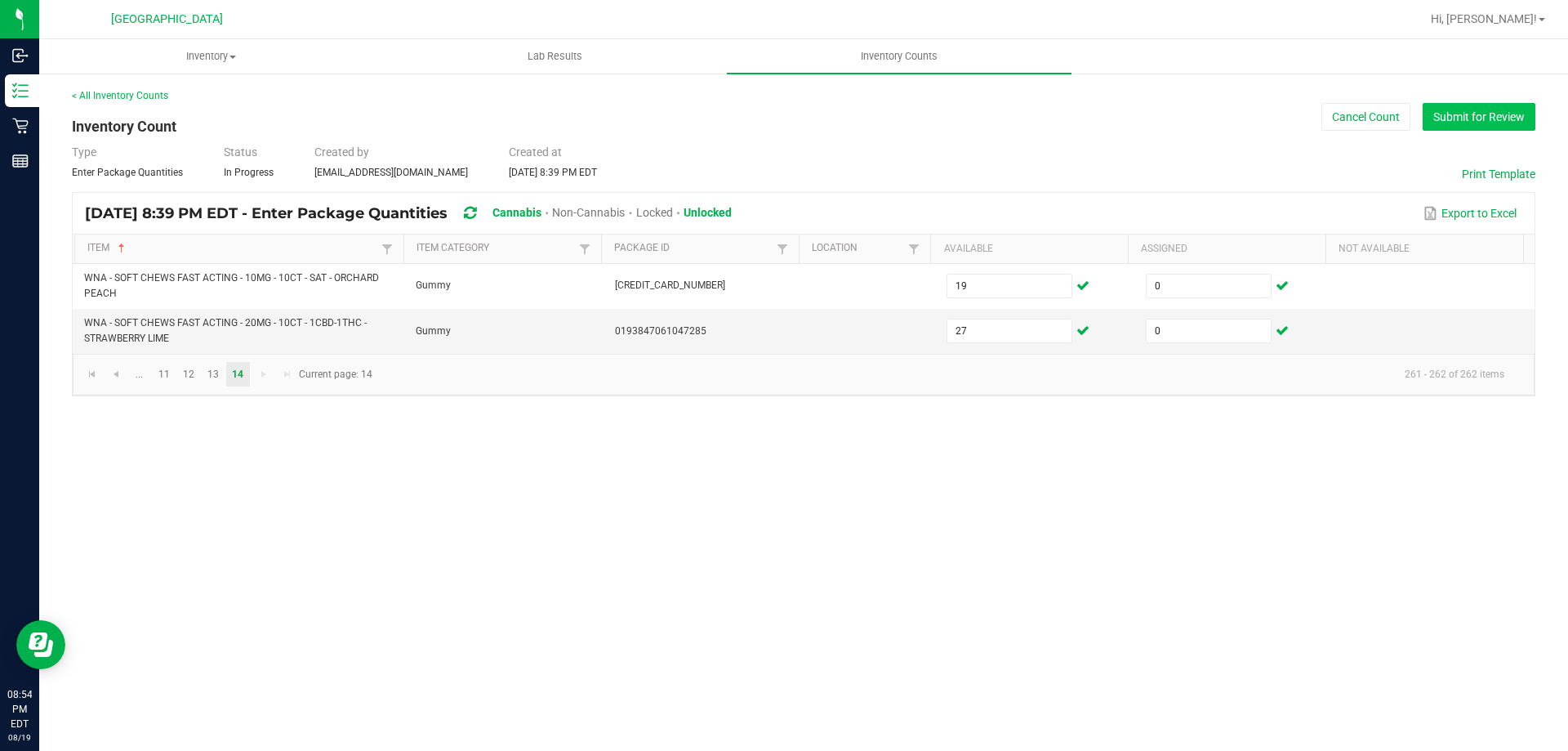
click at [1504, 103] on div "< All Inventory Counts Inventory Count Cancel Count Submit for Review Type Ente…" at bounding box center [803, 242] width 1464 height 308
click at [1500, 107] on button "Submit for Review" at bounding box center [1479, 117] width 113 height 28
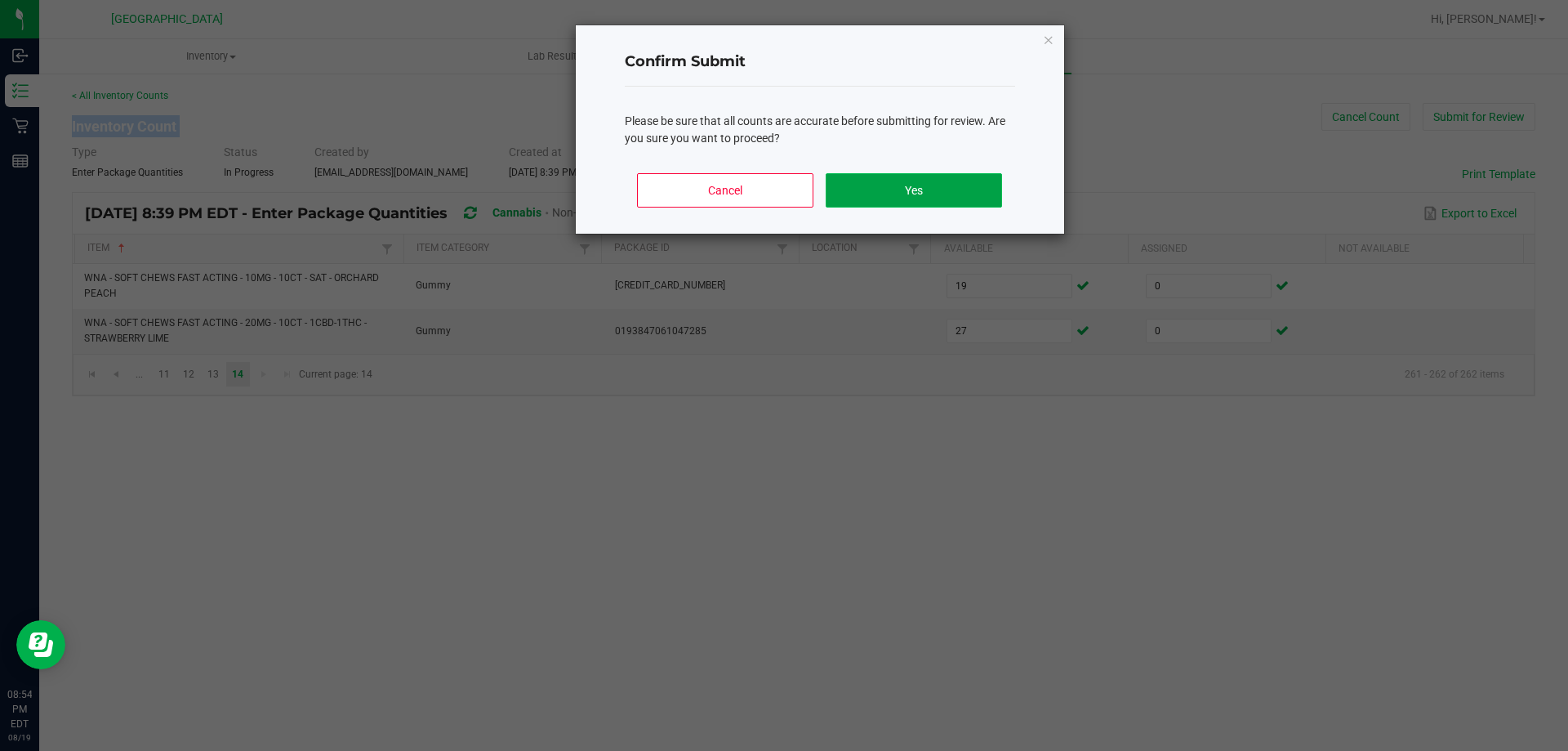
click at [942, 202] on button "Yes" at bounding box center [913, 190] width 176 height 34
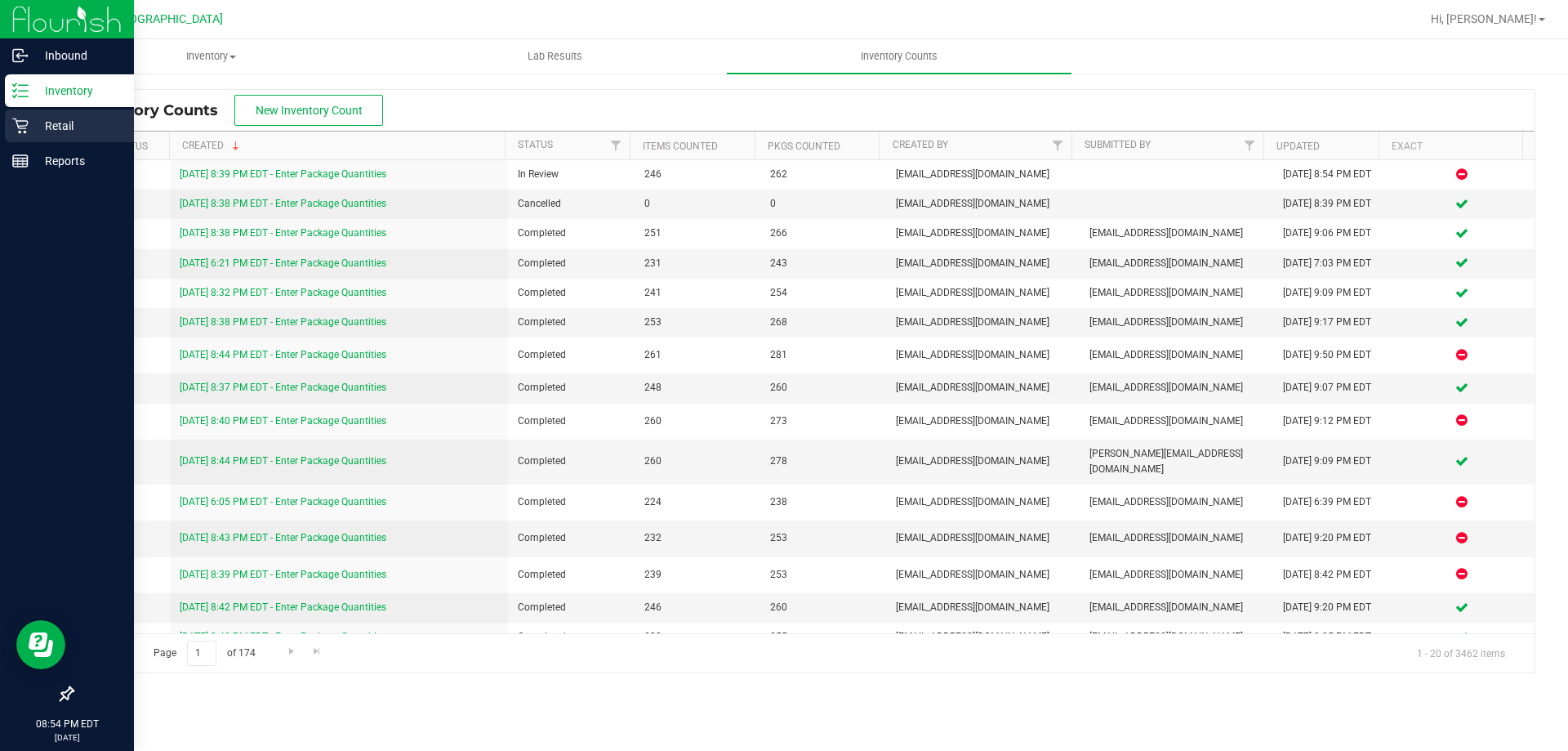
click at [68, 117] on p "Retail" at bounding box center [77, 125] width 98 height 20
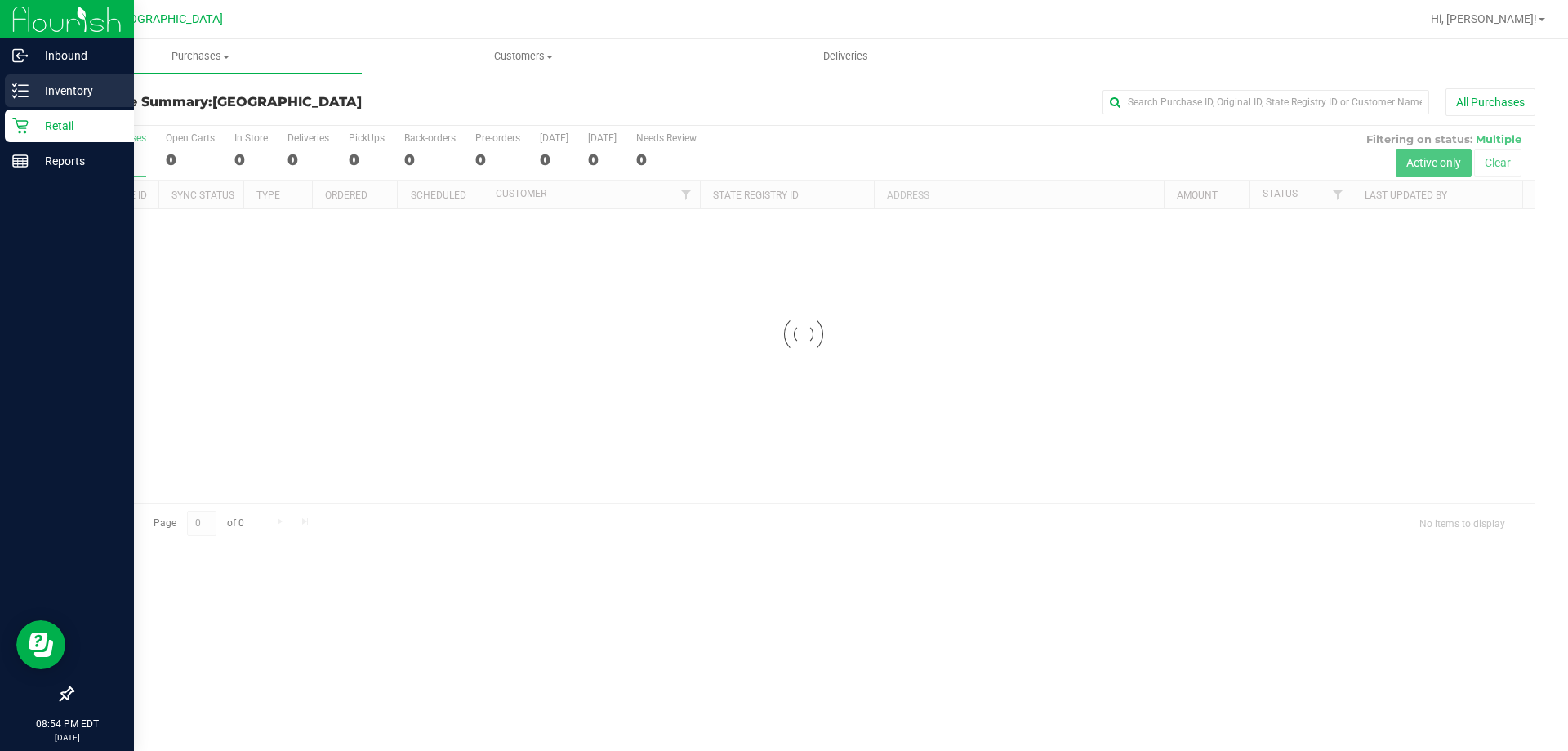
click at [65, 90] on p "Inventory" at bounding box center [77, 90] width 98 height 20
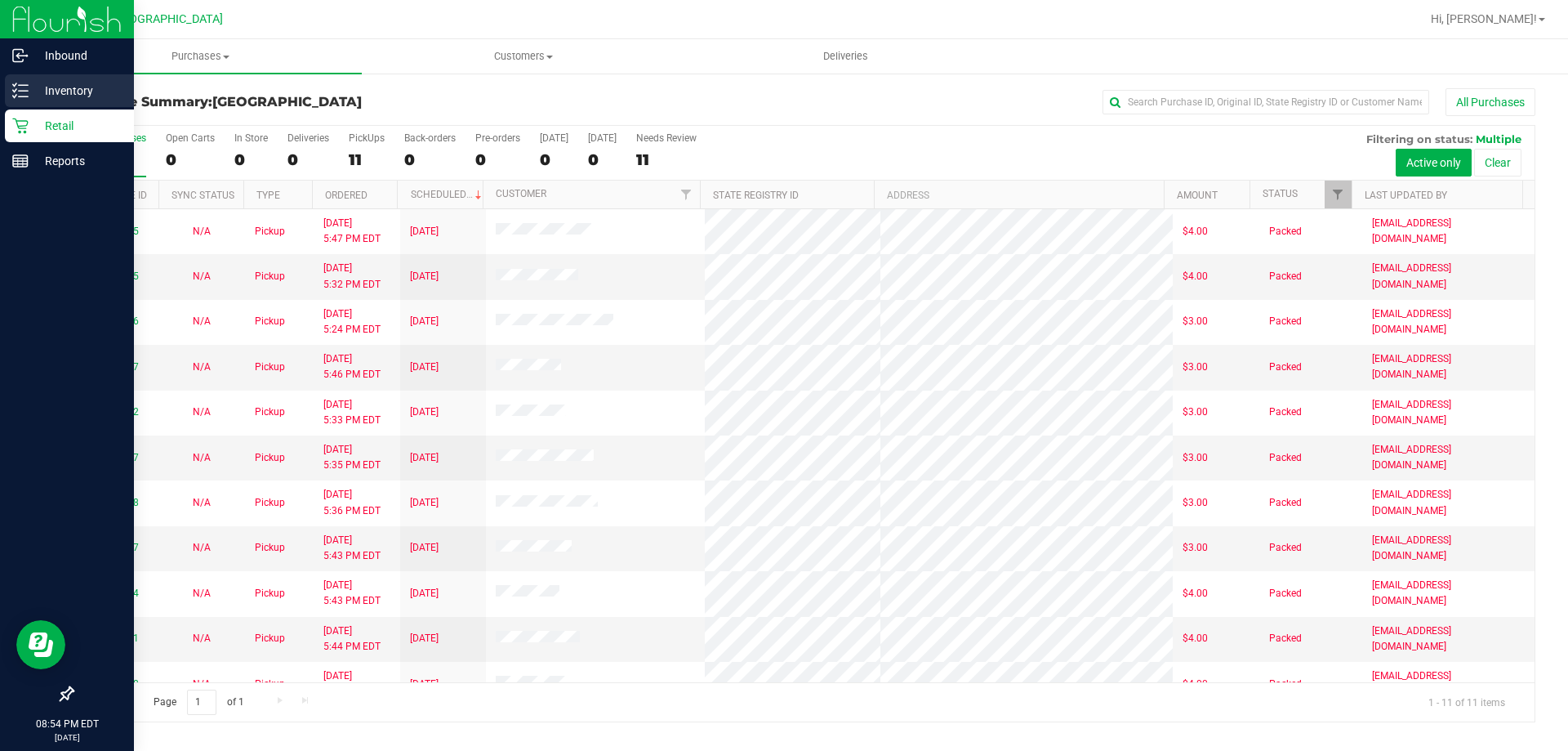
click at [66, 90] on p "Inventory" at bounding box center [77, 90] width 98 height 20
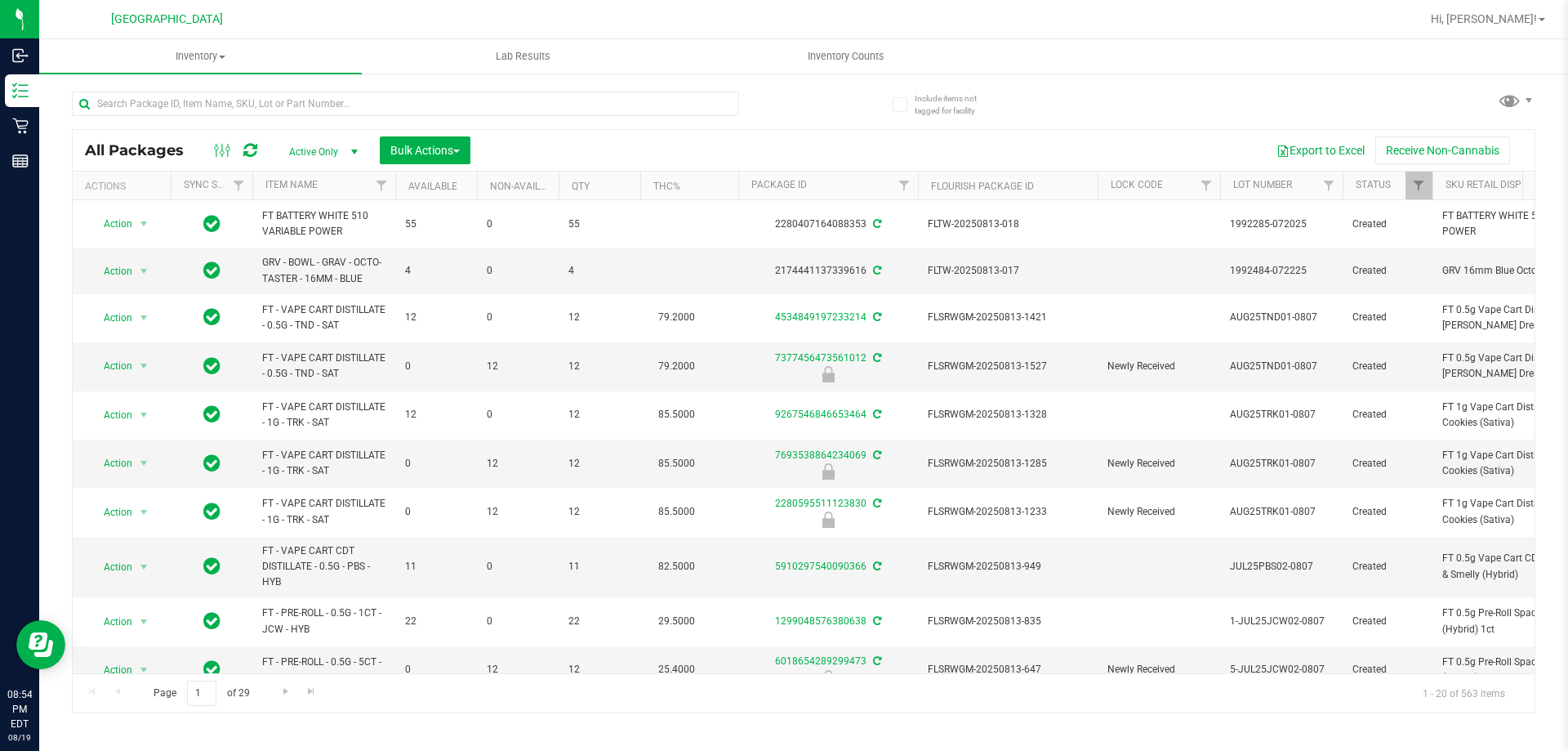
click at [296, 87] on div at bounding box center [437, 104] width 732 height 53
click at [302, 99] on input "text" at bounding box center [404, 104] width 667 height 24
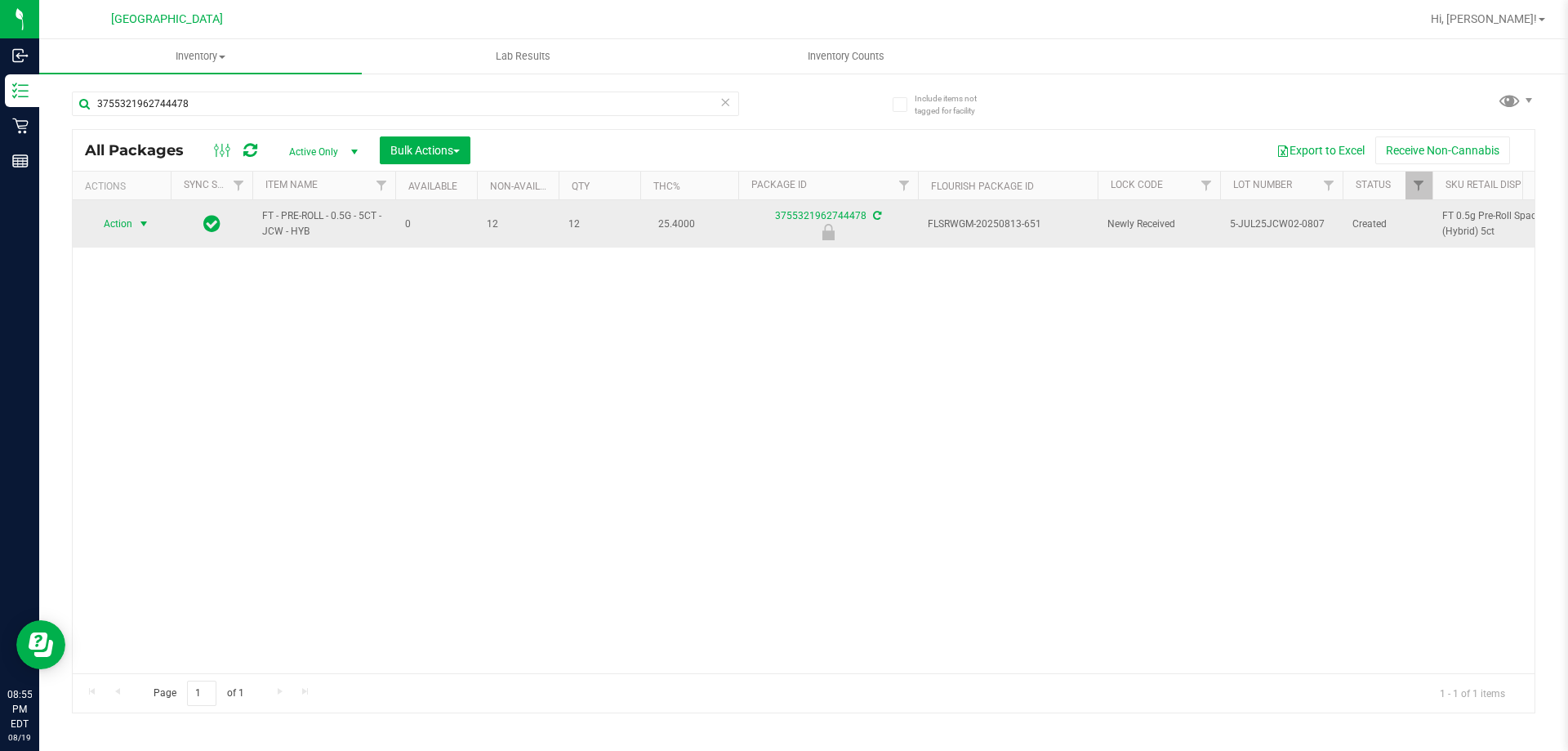
click at [135, 222] on span "select" at bounding box center [144, 224] width 21 height 23
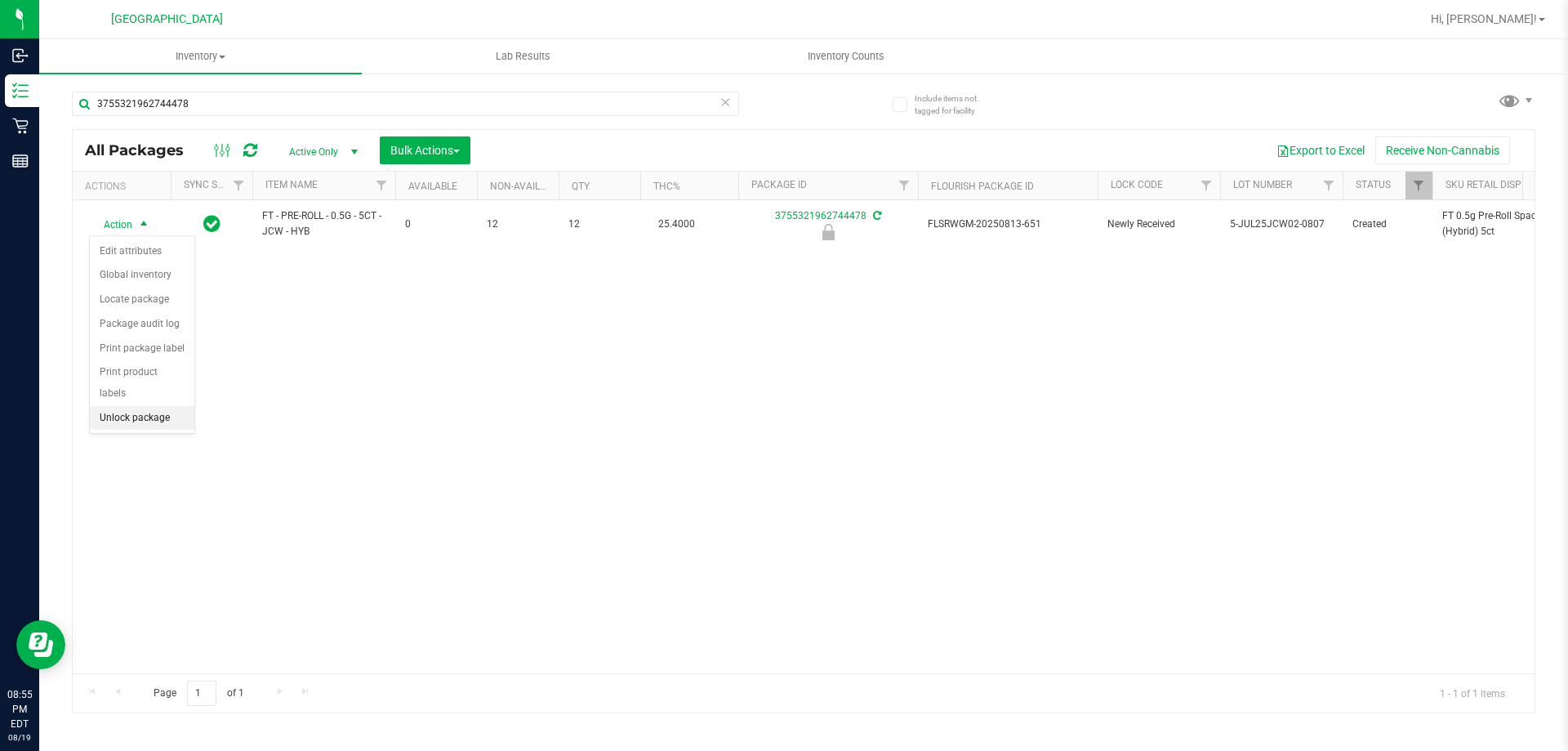
click at [159, 407] on li "Unlock package" at bounding box center [142, 419] width 104 height 24
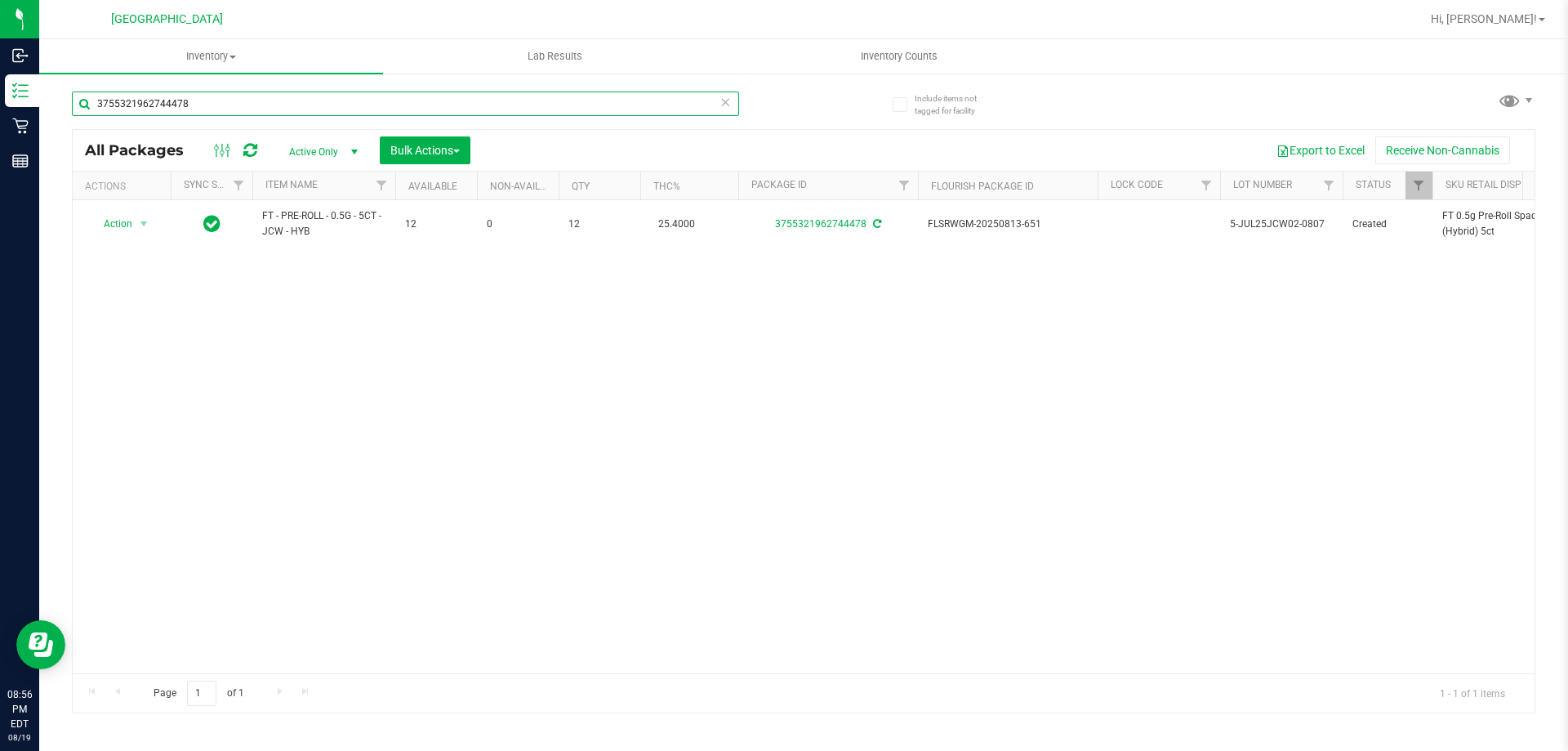
drag, startPoint x: 231, startPoint y: 100, endPoint x: 81, endPoint y: 72, distance: 152.6
click at [77, 78] on div "3755321962744478" at bounding box center [437, 104] width 732 height 53
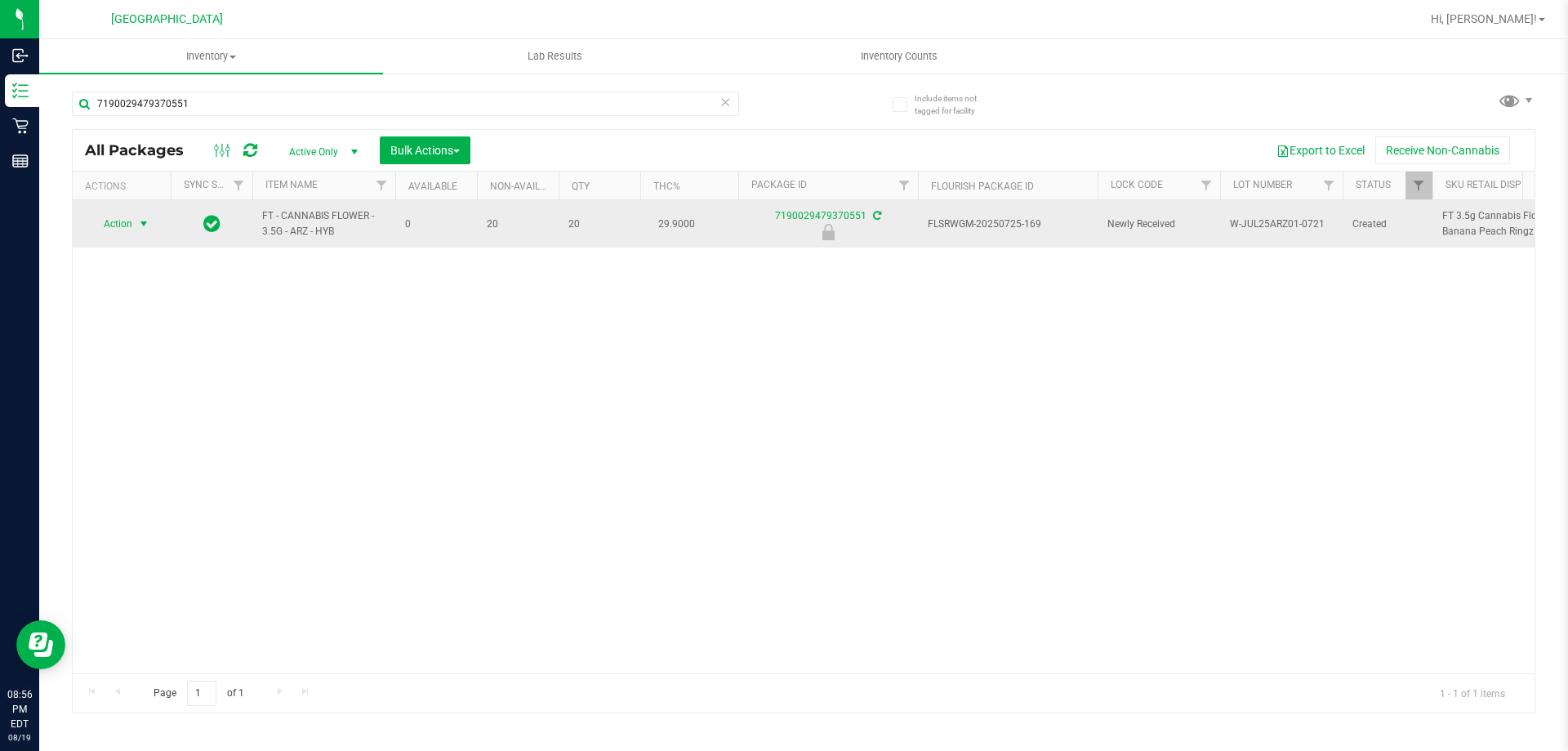
click at [123, 230] on span "Action" at bounding box center [111, 224] width 44 height 23
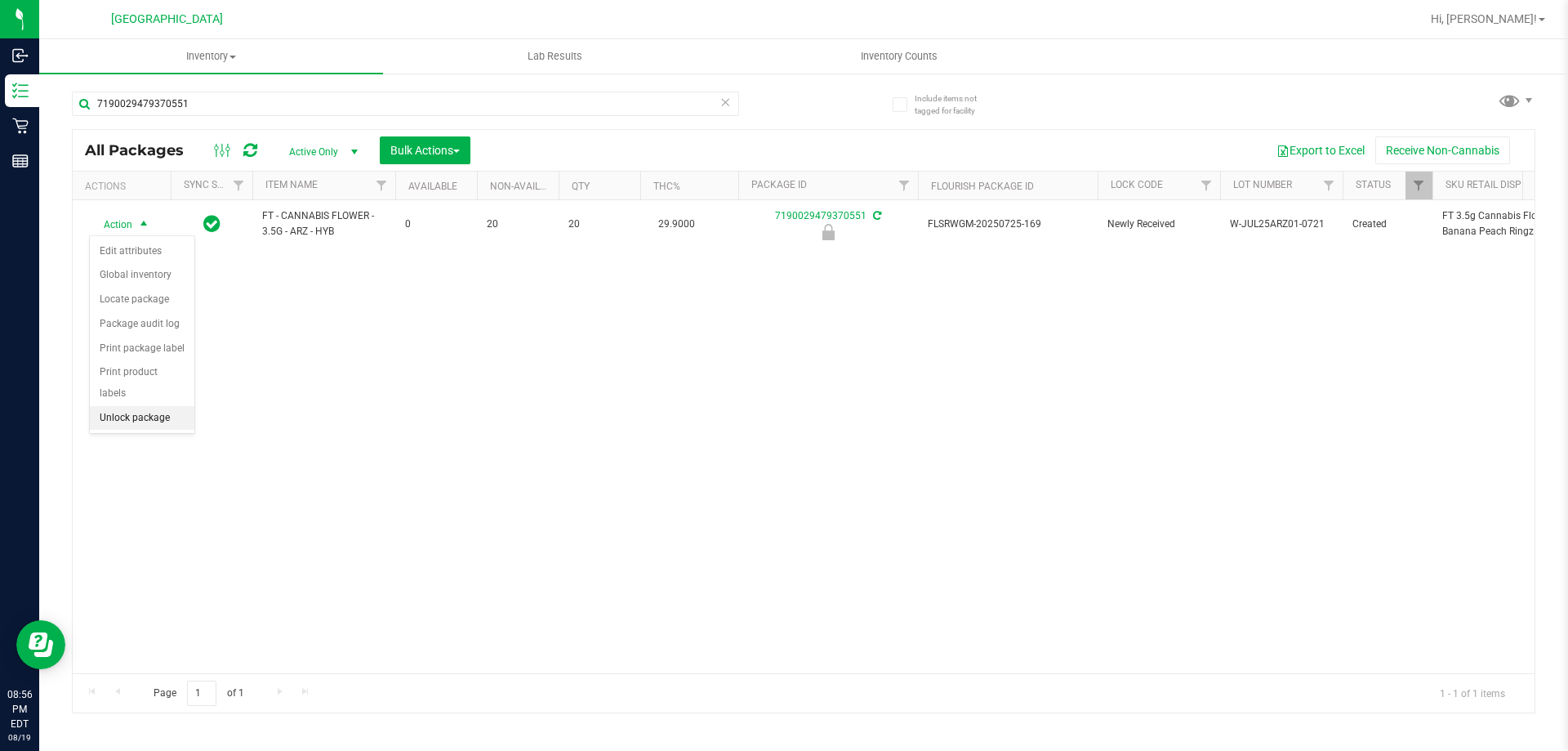
click at [129, 407] on li "Unlock package" at bounding box center [142, 419] width 104 height 24
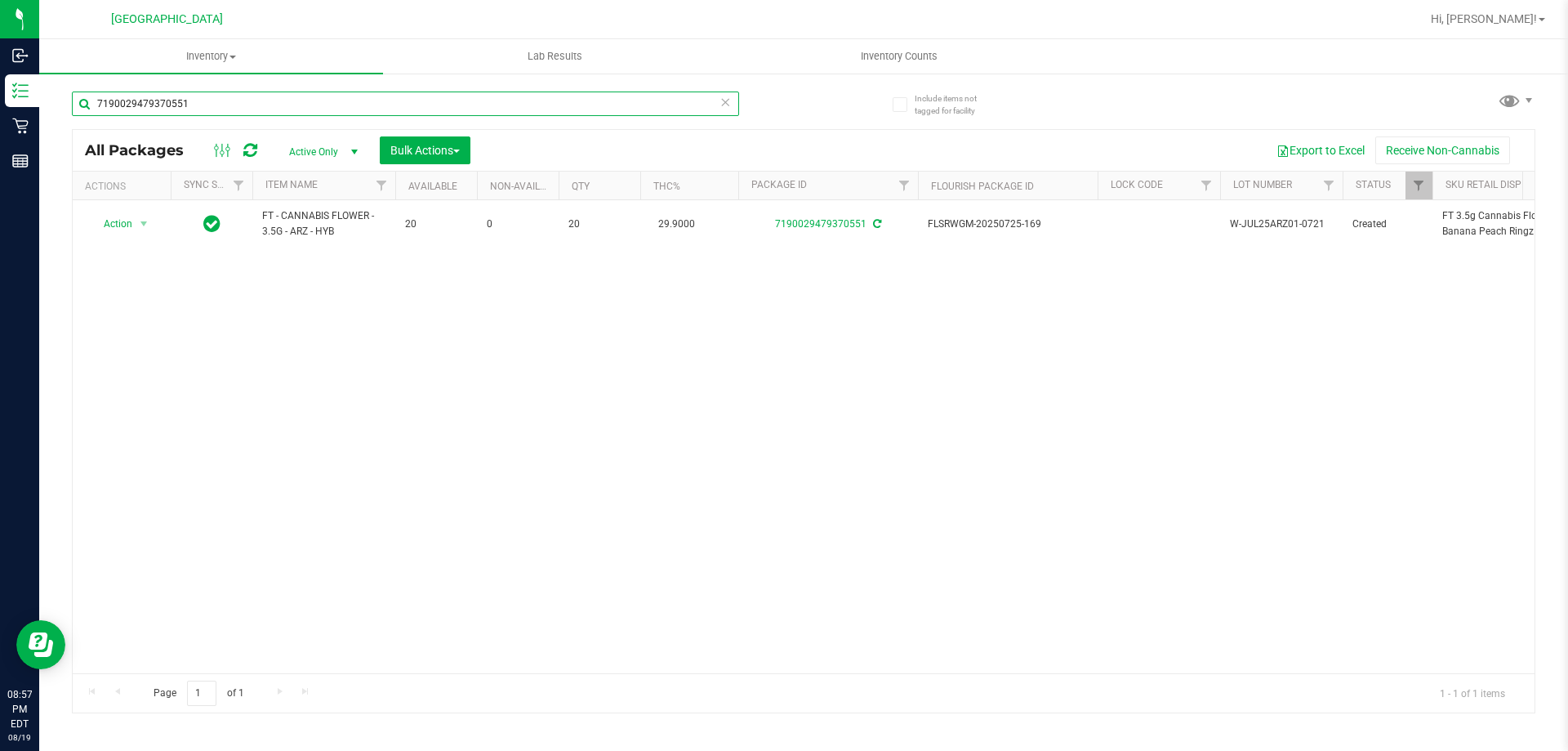
drag, startPoint x: 229, startPoint y: 99, endPoint x: 131, endPoint y: 34, distance: 117.6
click at [1, 59] on div "Inbound Inventory Retail Reports 08:57 PM EDT 08/19/2025 08/19 Lakeland WC Hi, …" at bounding box center [784, 376] width 1568 height 751
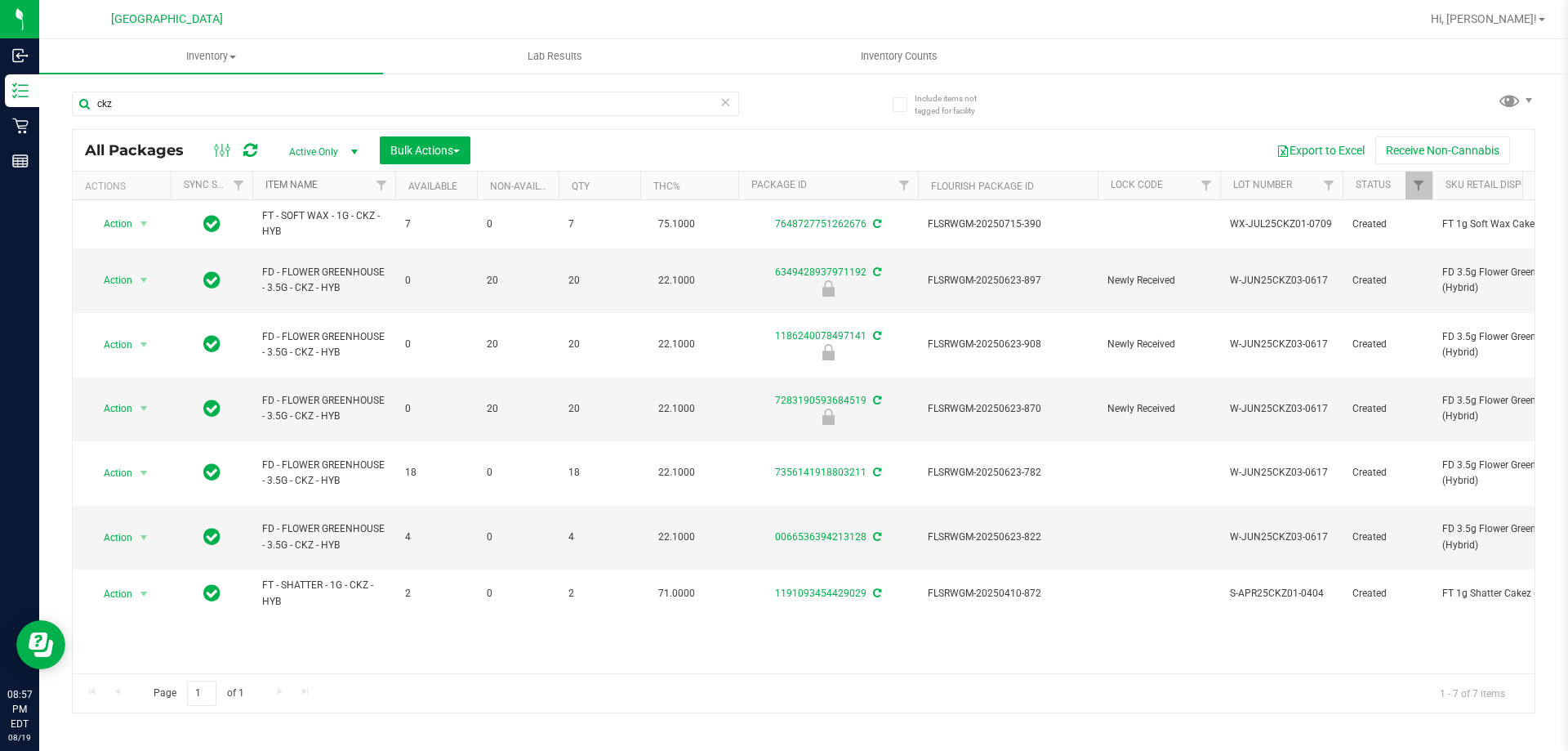
click at [309, 189] on link "Item Name" at bounding box center [292, 184] width 53 height 11
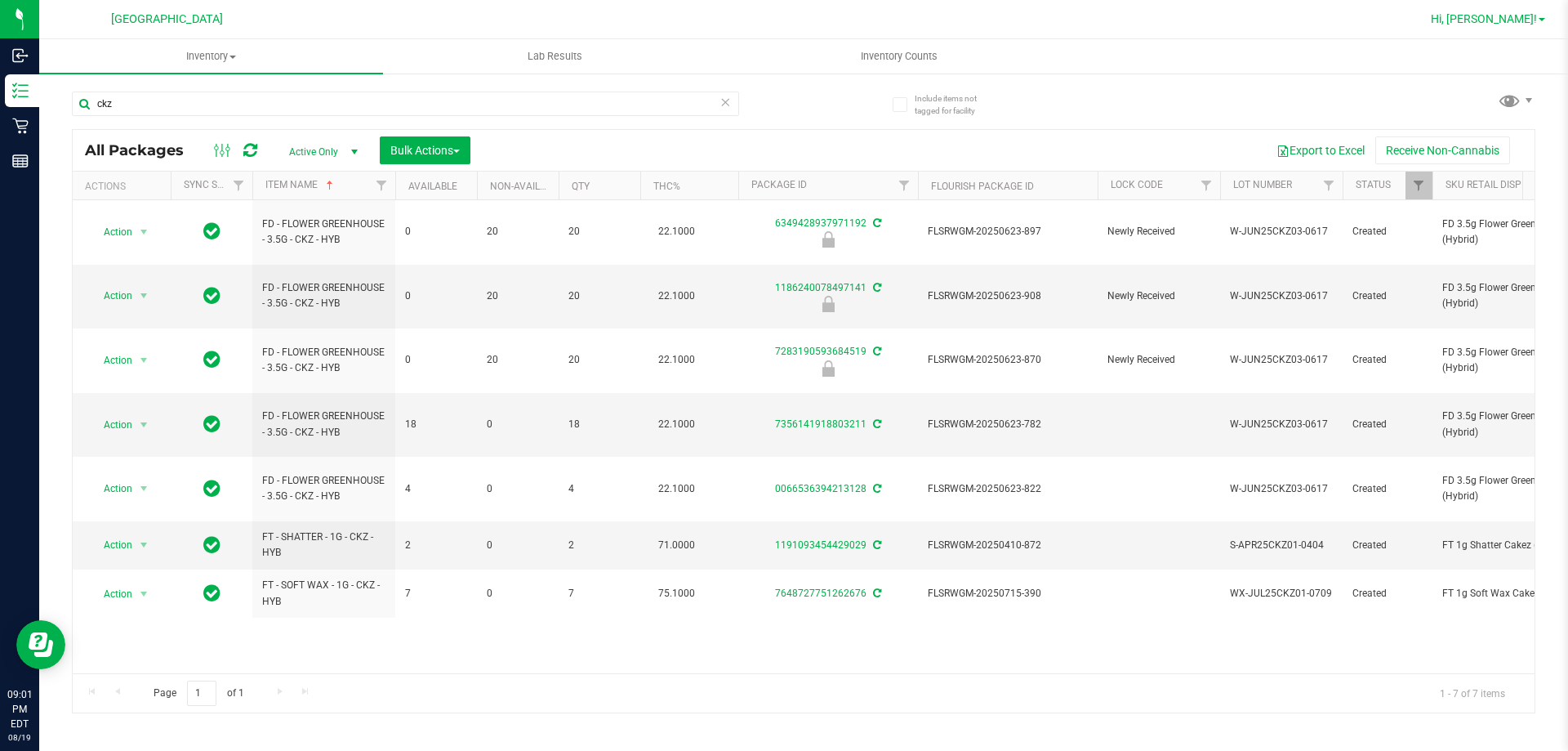
click at [1520, 13] on span "Hi, [PERSON_NAME]!" at bounding box center [1483, 19] width 106 height 13
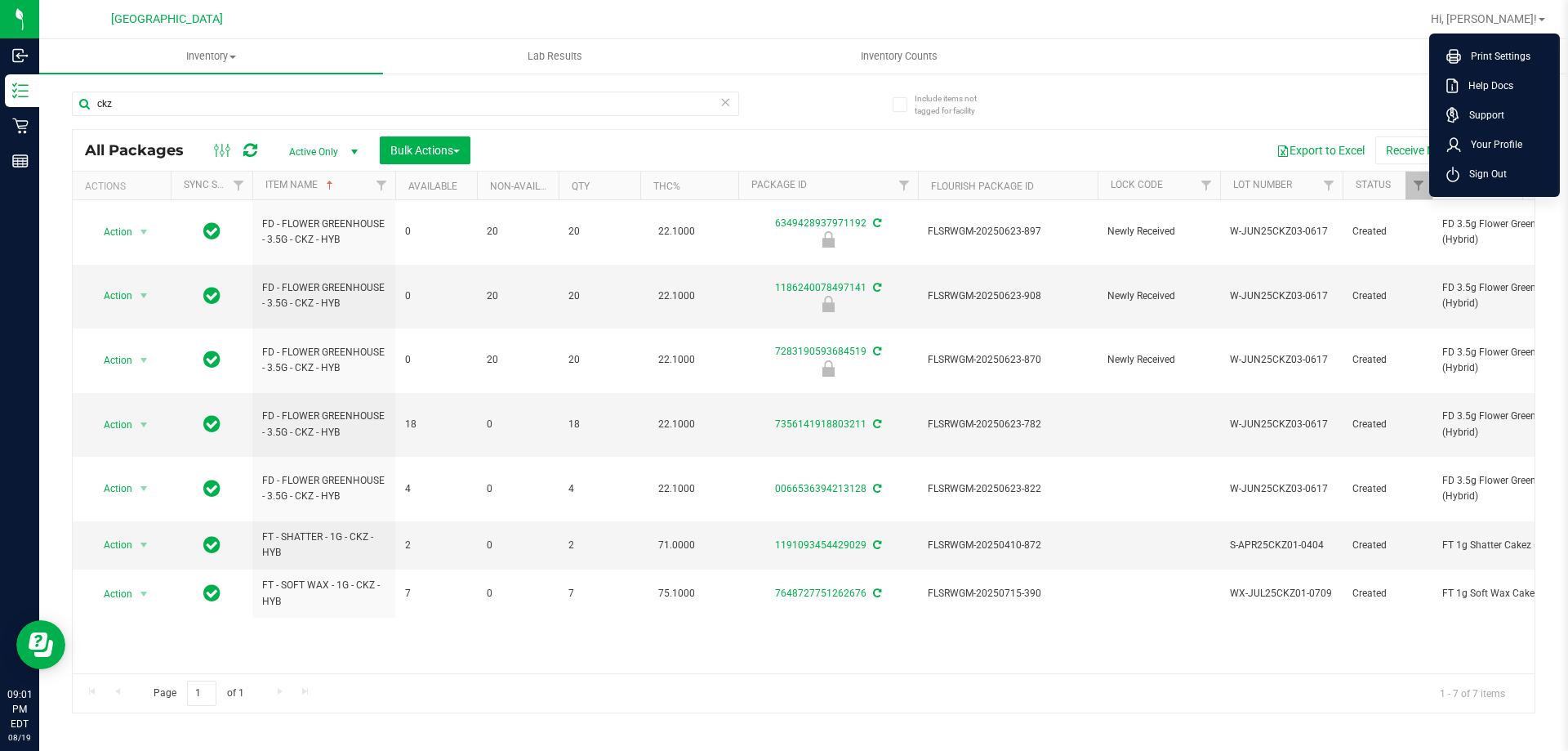
click at [1505, 177] on span "Sign Out" at bounding box center [1483, 173] width 47 height 16
